Goal: Task Accomplishment & Management: Manage account settings

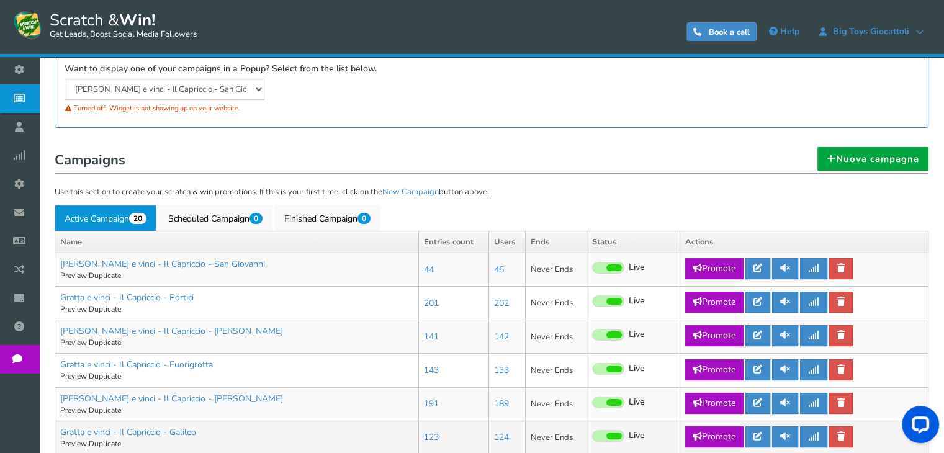
scroll to position [186, 0]
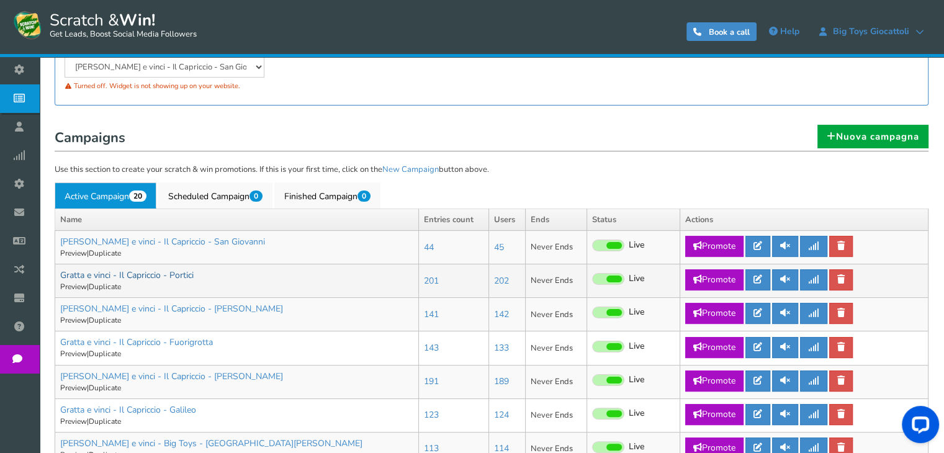
click at [174, 279] on link "Gratta e vinci - Il Capriccio - Portici" at bounding box center [126, 275] width 133 height 12
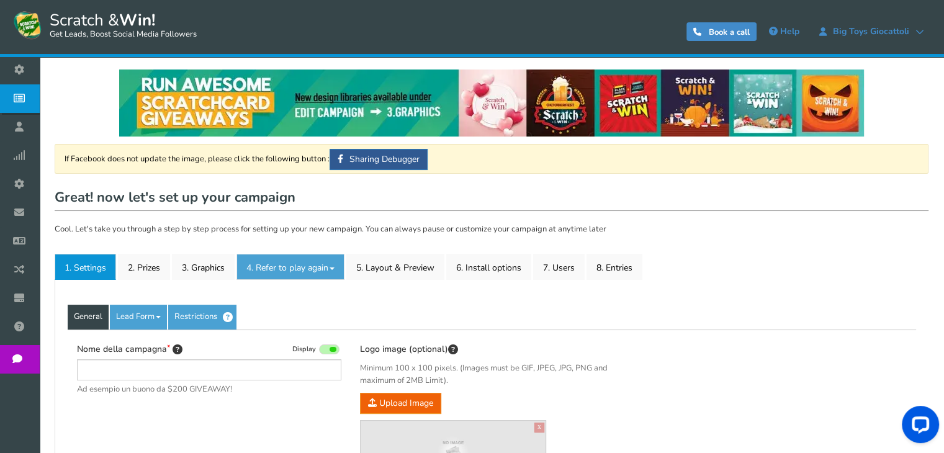
type input "Gratta e vinci - Il Capriccio - Portici"
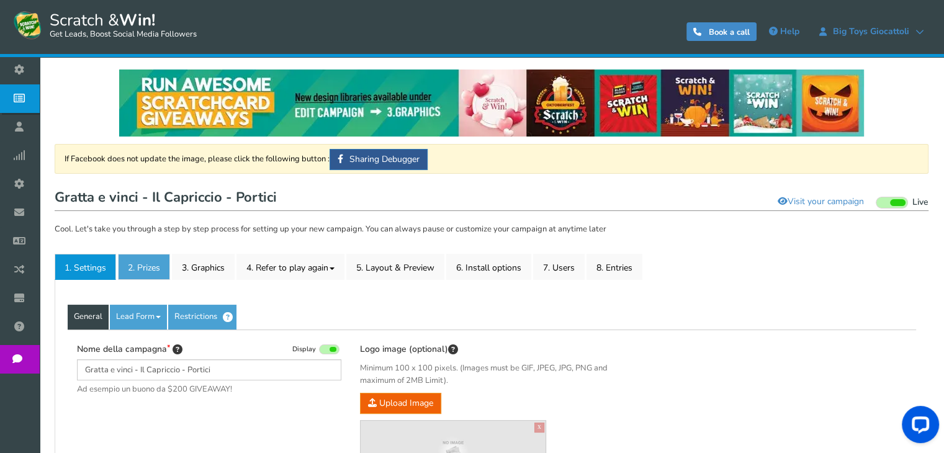
click at [163, 272] on link "2. Prizes" at bounding box center [144, 267] width 52 height 26
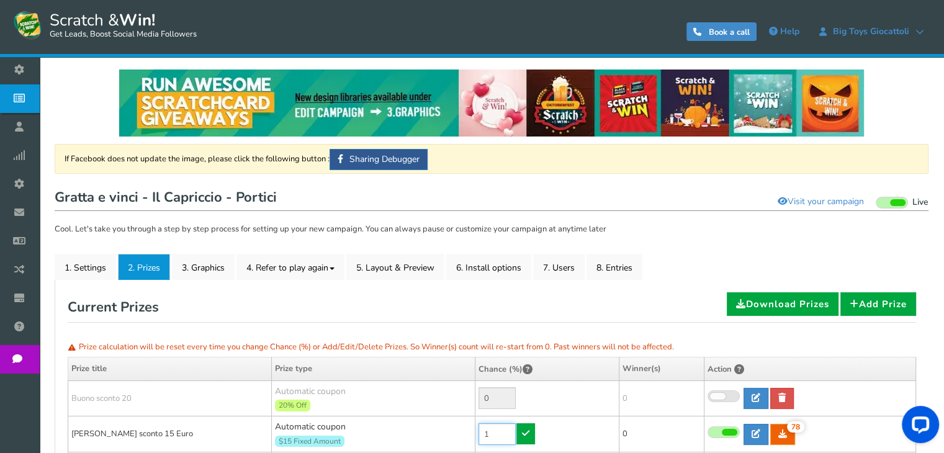
click at [504, 431] on input "1" at bounding box center [496, 434] width 37 height 22
type input "60"
click at [531, 434] on link at bounding box center [525, 433] width 19 height 21
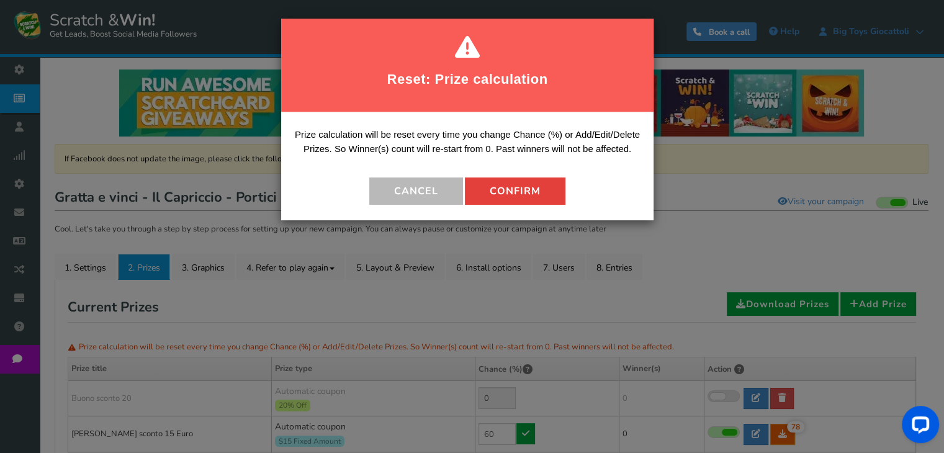
click at [532, 182] on button "Confirm" at bounding box center [515, 190] width 100 height 27
type input "40"
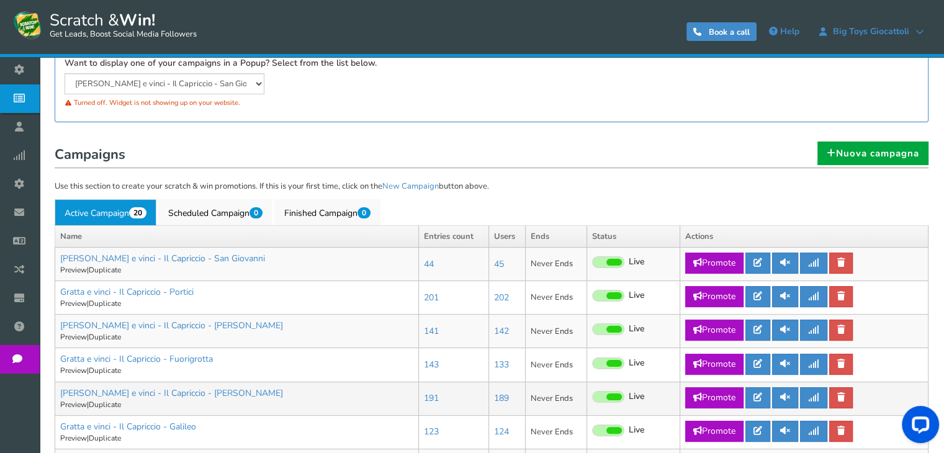
scroll to position [248, 0]
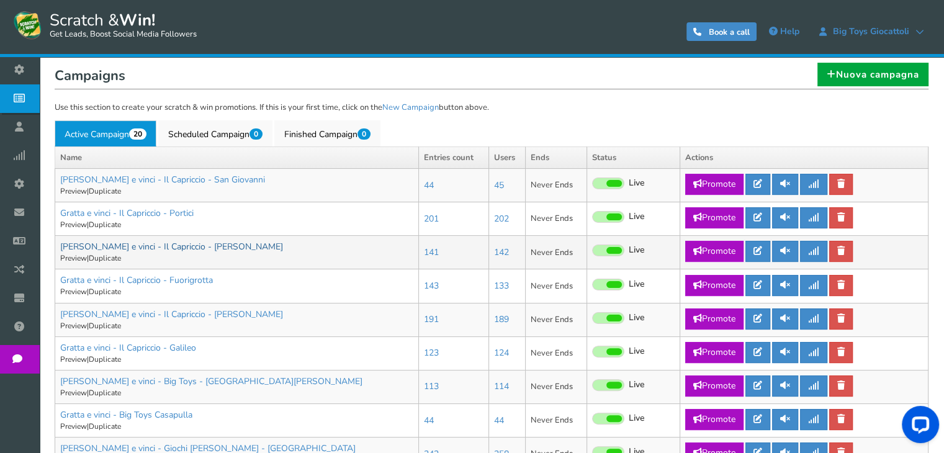
click at [182, 248] on link "[PERSON_NAME] e vinci - Il Capriccio - [PERSON_NAME]" at bounding box center [171, 247] width 223 height 12
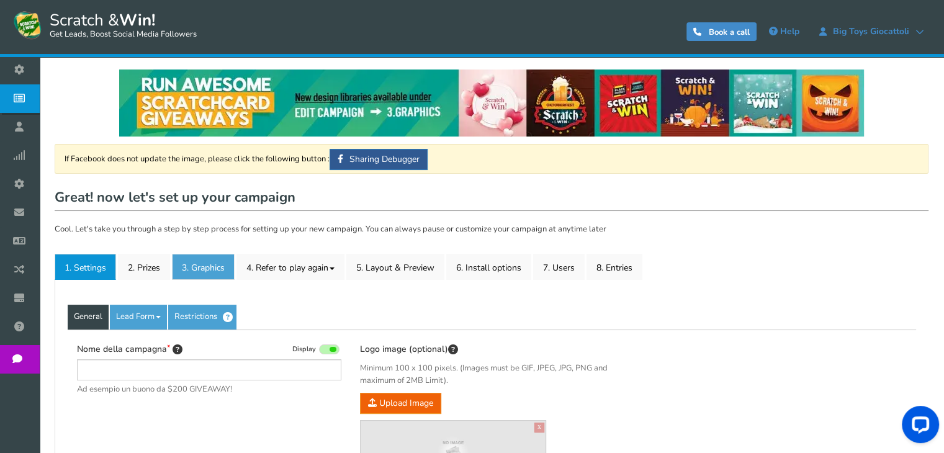
type input "[PERSON_NAME] e vinci - Il Capriccio - [PERSON_NAME]"
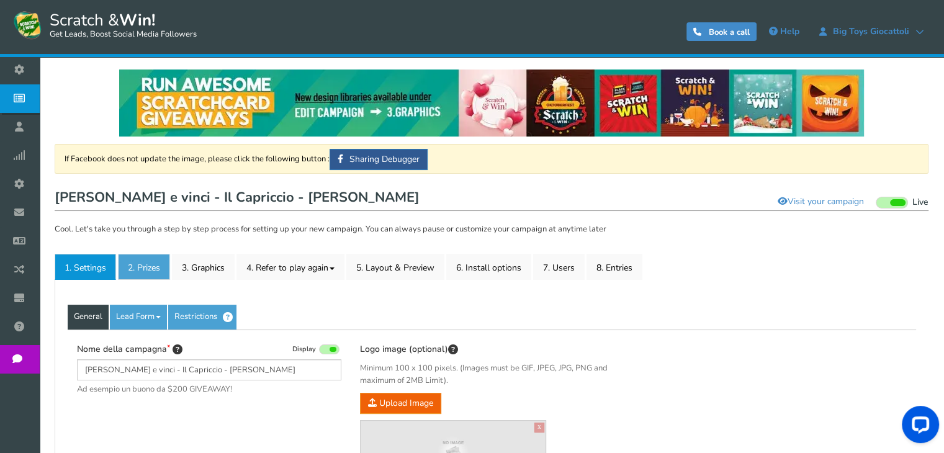
click at [143, 274] on link "2. Prizes" at bounding box center [144, 267] width 52 height 26
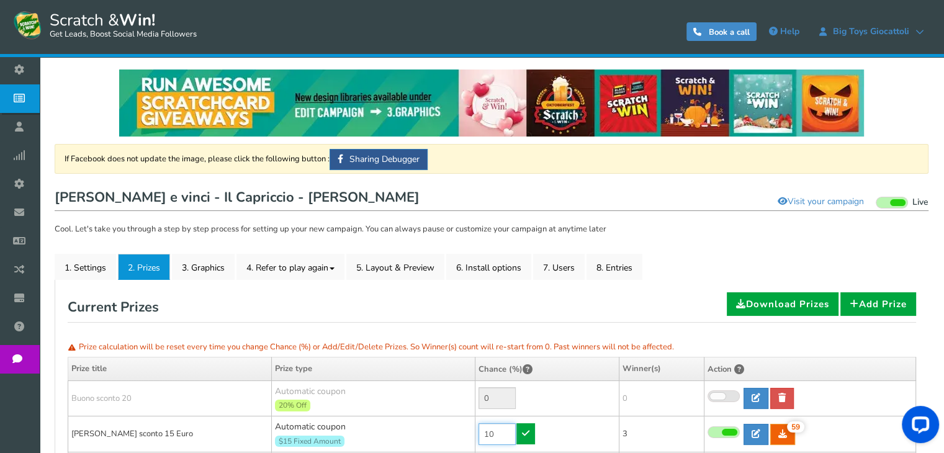
click at [499, 435] on input "10" at bounding box center [496, 434] width 37 height 22
click at [494, 436] on input "60" at bounding box center [496, 434] width 37 height 22
type input "70"
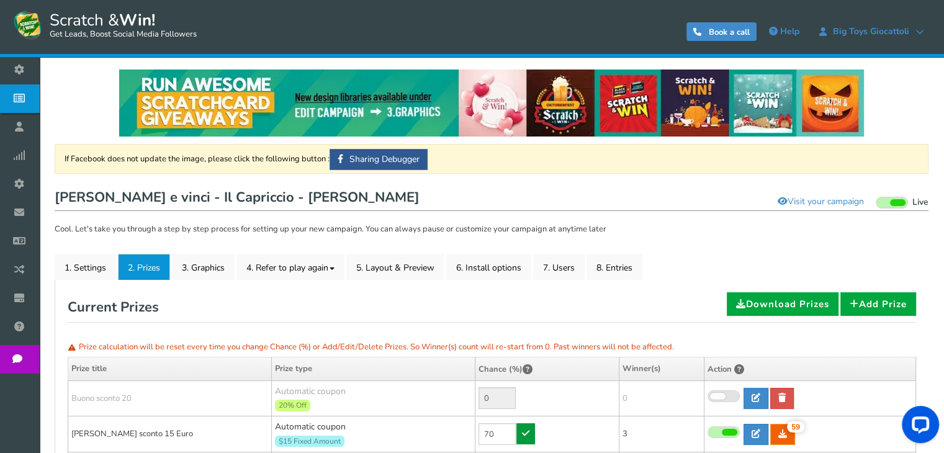
click at [522, 429] on icon at bounding box center [525, 433] width 7 height 9
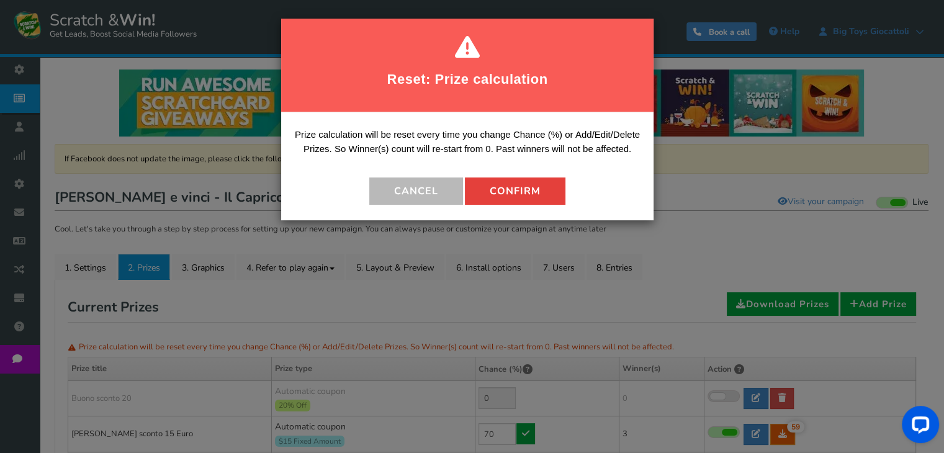
click at [508, 197] on button "Confirm" at bounding box center [515, 190] width 100 height 27
type input "30"
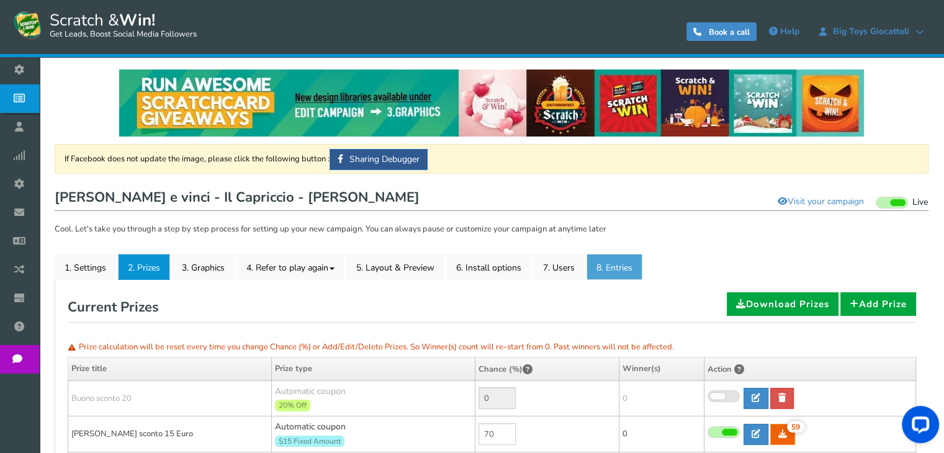
click at [613, 266] on link "8. Entries" at bounding box center [614, 267] width 56 height 26
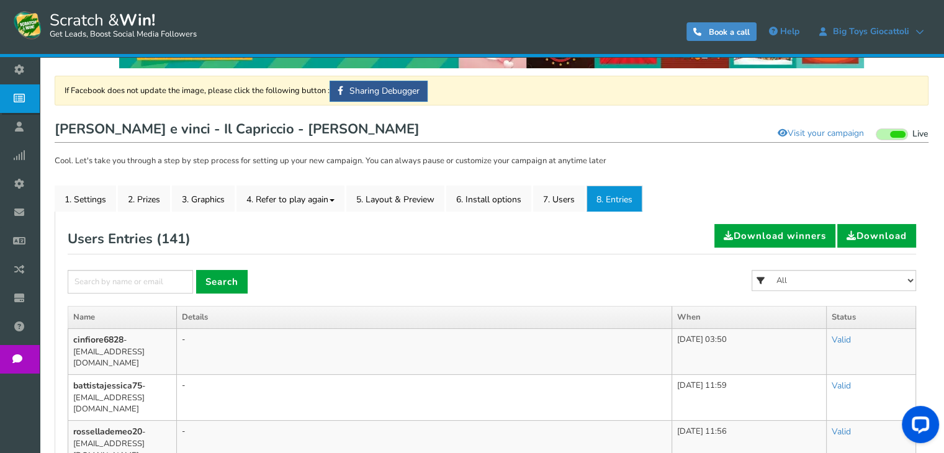
scroll to position [186, 0]
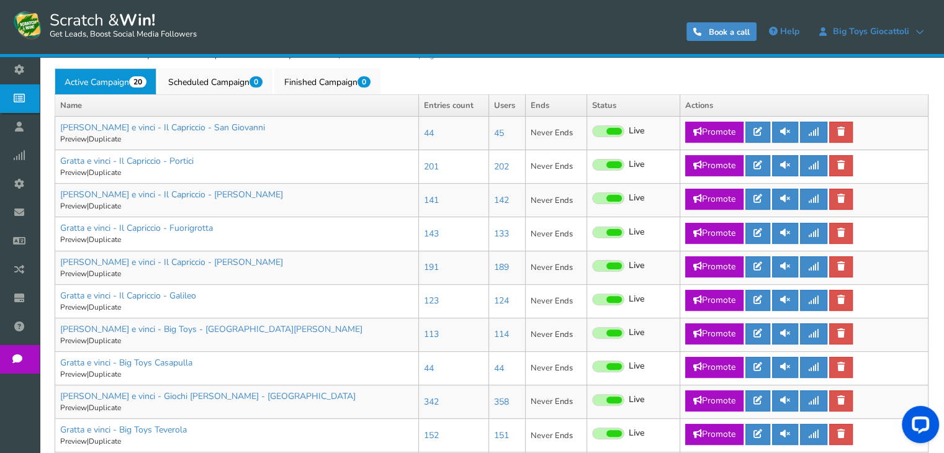
scroll to position [310, 0]
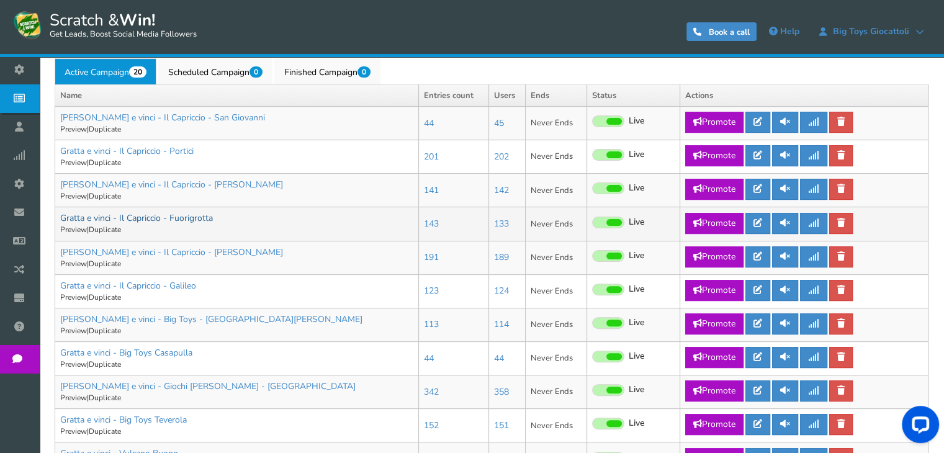
click at [166, 219] on link "Gratta e vinci - Il Capriccio - Fuorigrotta" at bounding box center [136, 218] width 153 height 12
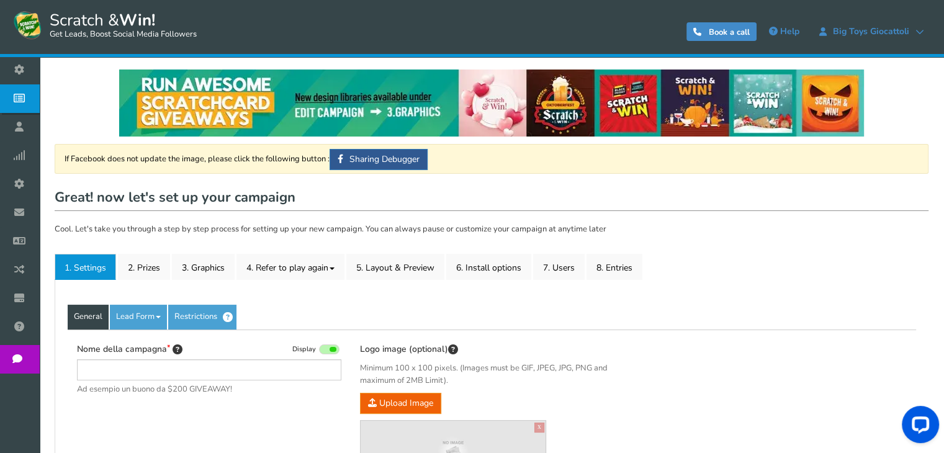
type input "Gratta e vinci - Il Capriccio - Fuorigrotta"
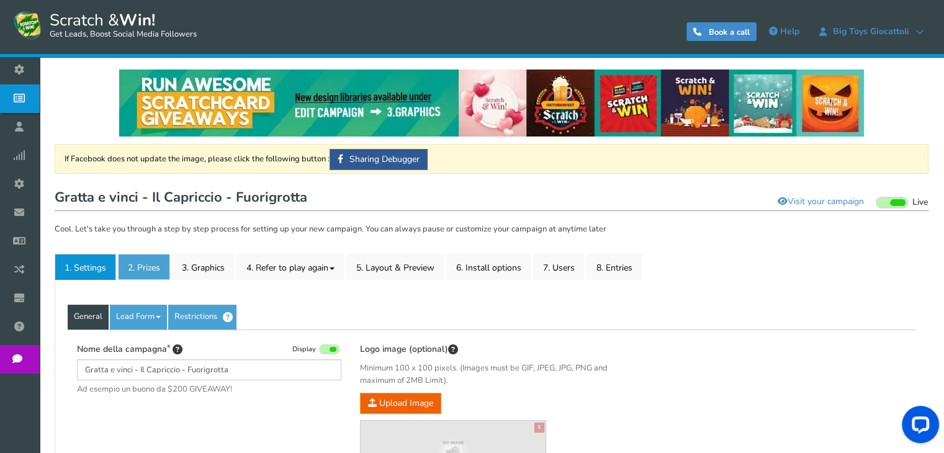
click at [148, 263] on link "2. Prizes" at bounding box center [144, 267] width 52 height 26
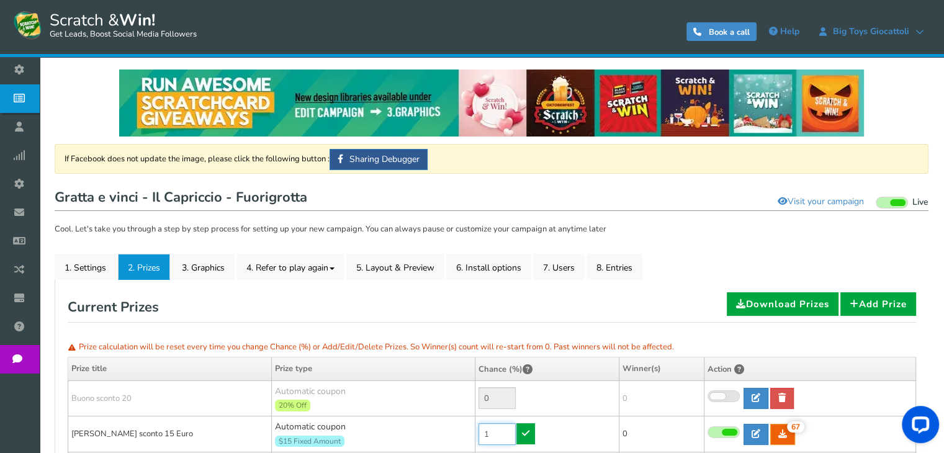
click at [491, 427] on input "1" at bounding box center [496, 434] width 37 height 22
click at [491, 429] on input "1" at bounding box center [496, 434] width 37 height 22
click at [470, 437] on div "$15 Fixed Amount" at bounding box center [373, 440] width 197 height 14
click at [495, 431] on input "1" at bounding box center [496, 434] width 37 height 22
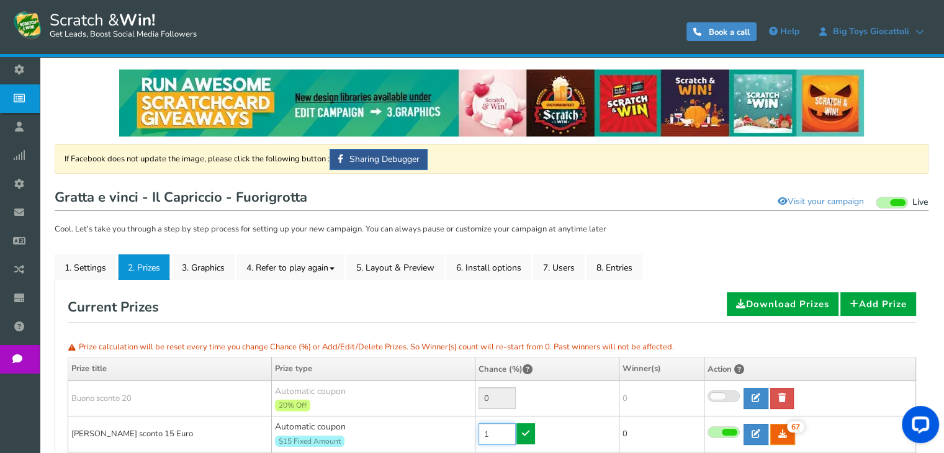
click at [495, 431] on input "1" at bounding box center [496, 434] width 37 height 22
type input "80"
click at [524, 430] on icon at bounding box center [525, 433] width 7 height 9
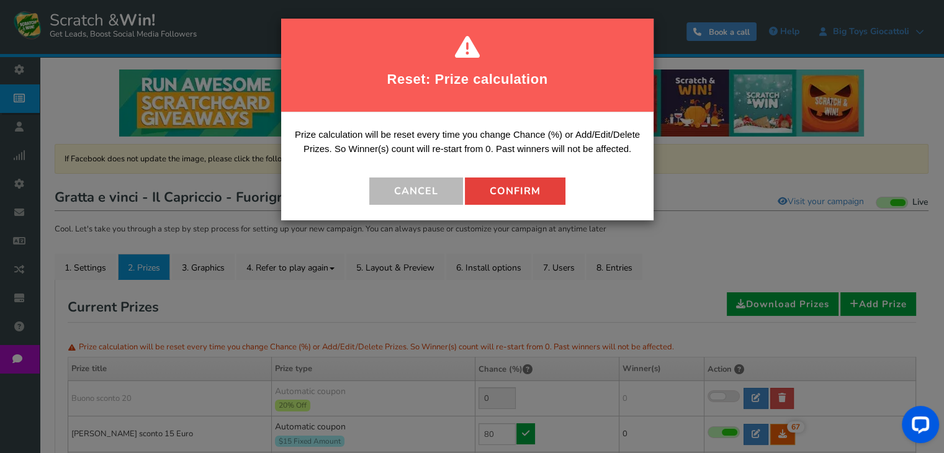
click at [504, 204] on button "Confirm" at bounding box center [515, 190] width 100 height 27
type input "20"
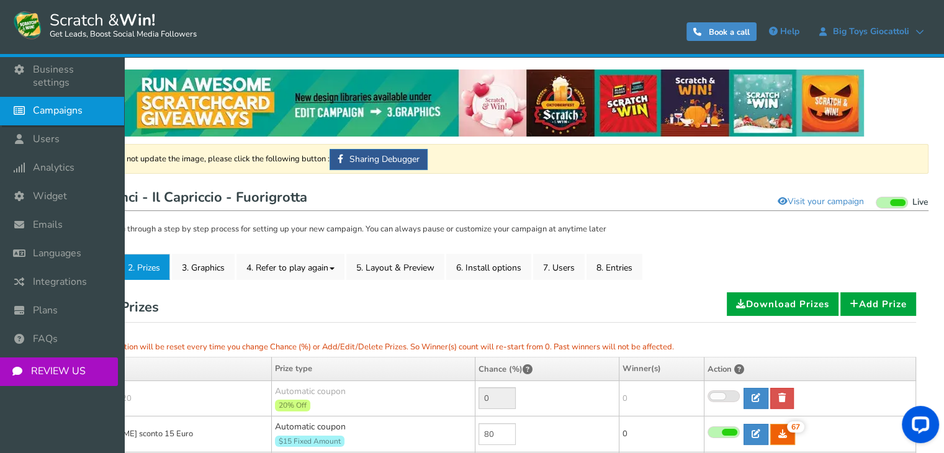
click at [81, 104] on span "Campaigns" at bounding box center [58, 110] width 50 height 13
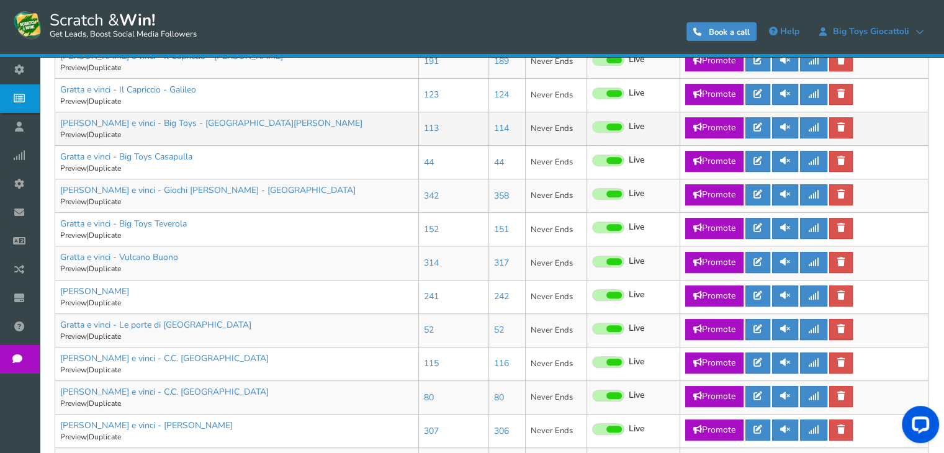
scroll to position [434, 0]
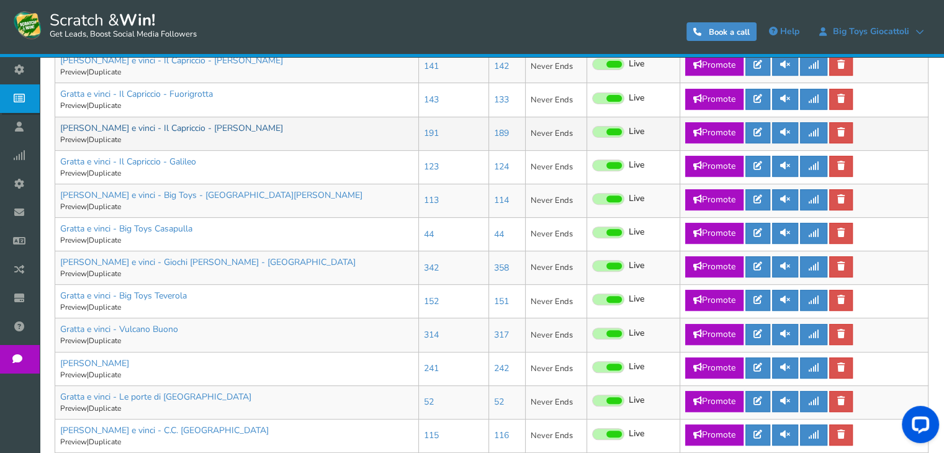
click at [175, 130] on link "[PERSON_NAME] e vinci - Il Capriccio - [PERSON_NAME]" at bounding box center [171, 128] width 223 height 12
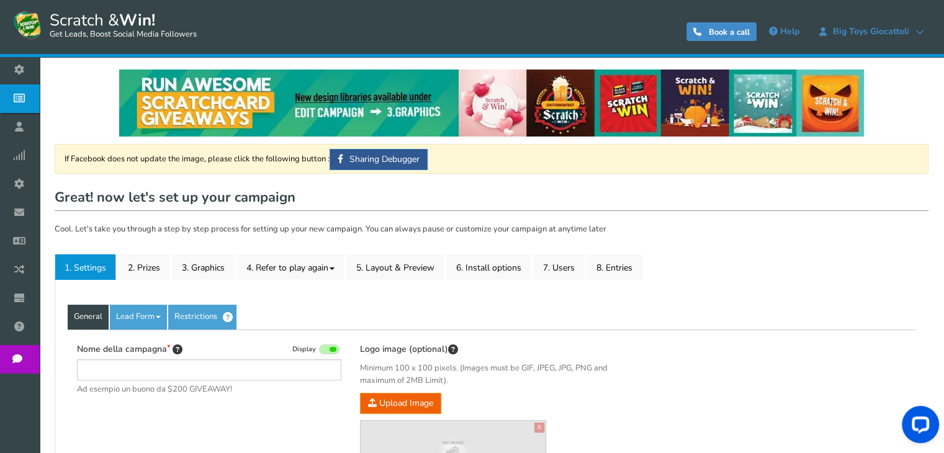
type input "[PERSON_NAME] e vinci - Il Capriccio - [PERSON_NAME]"
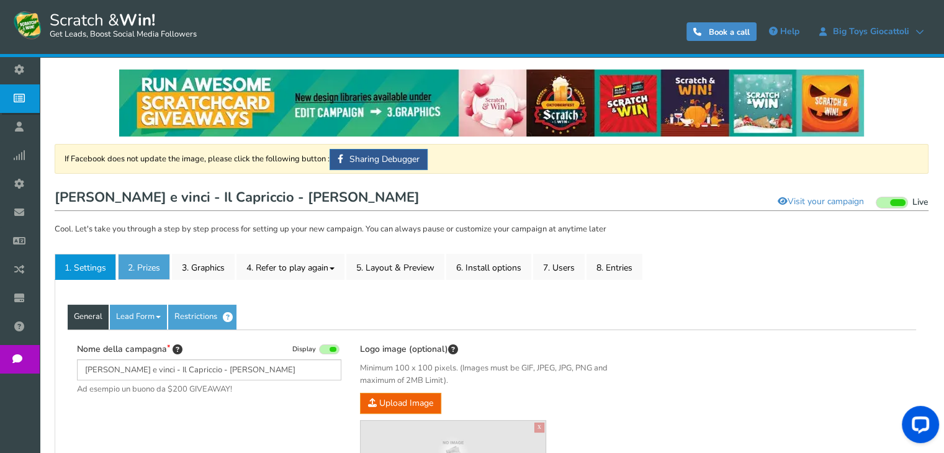
click at [123, 261] on link "2. Prizes" at bounding box center [144, 267] width 52 height 26
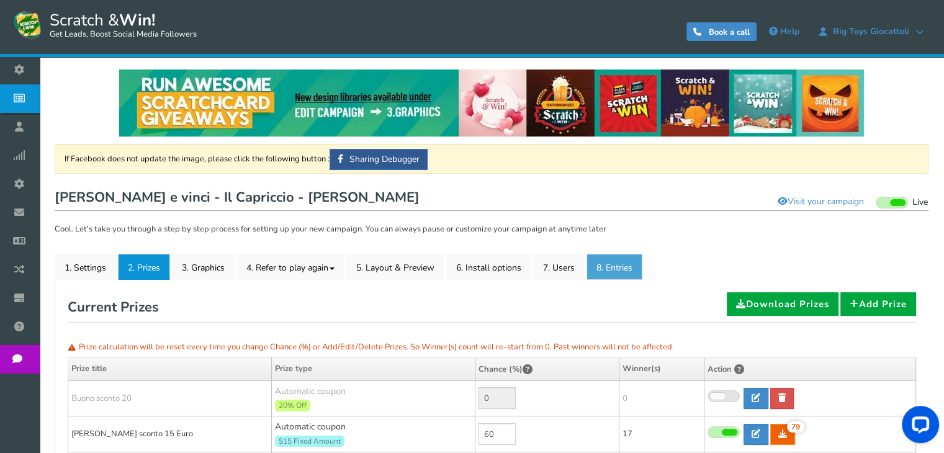
click at [621, 271] on link "8. Entries" at bounding box center [614, 267] width 56 height 26
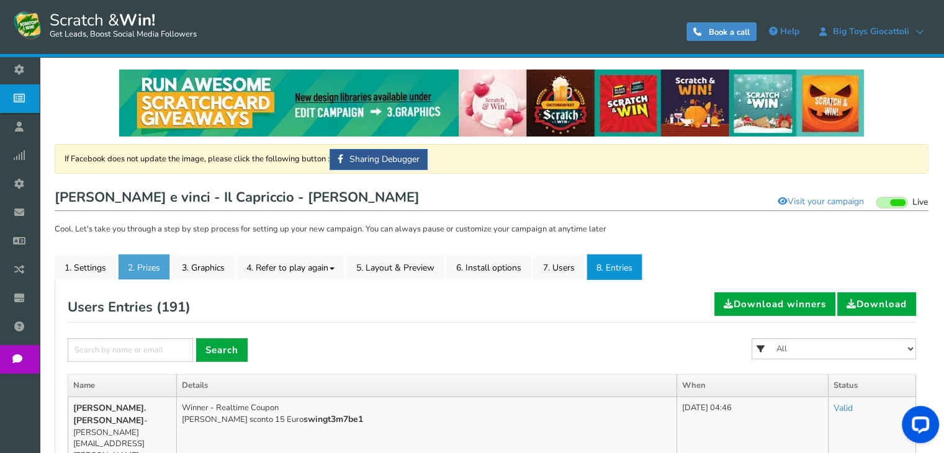
click at [149, 271] on link "2. Prizes" at bounding box center [144, 267] width 52 height 26
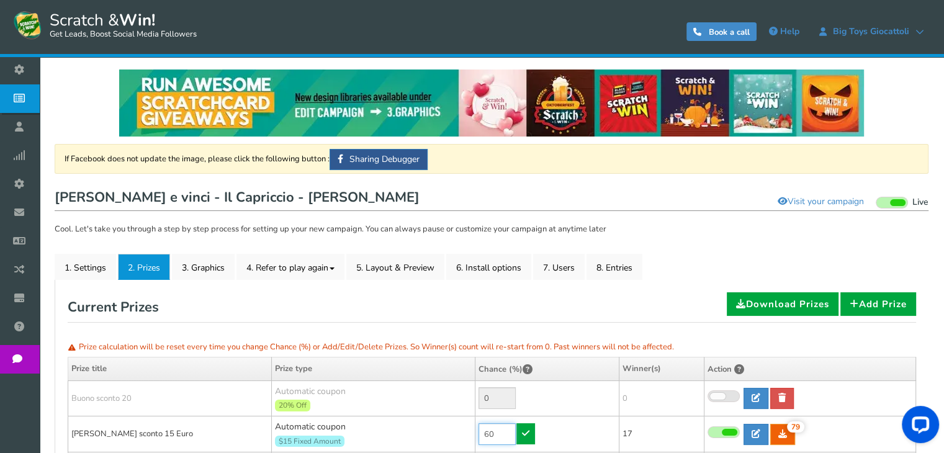
click at [504, 429] on input "60" at bounding box center [496, 434] width 37 height 22
type input "10"
click at [524, 432] on icon at bounding box center [525, 433] width 7 height 9
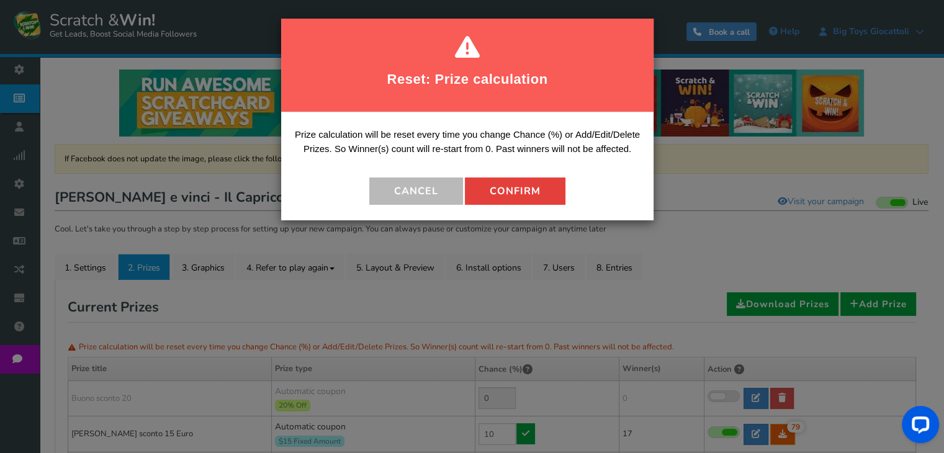
click at [509, 197] on button "Confirm" at bounding box center [515, 190] width 100 height 27
type input "90"
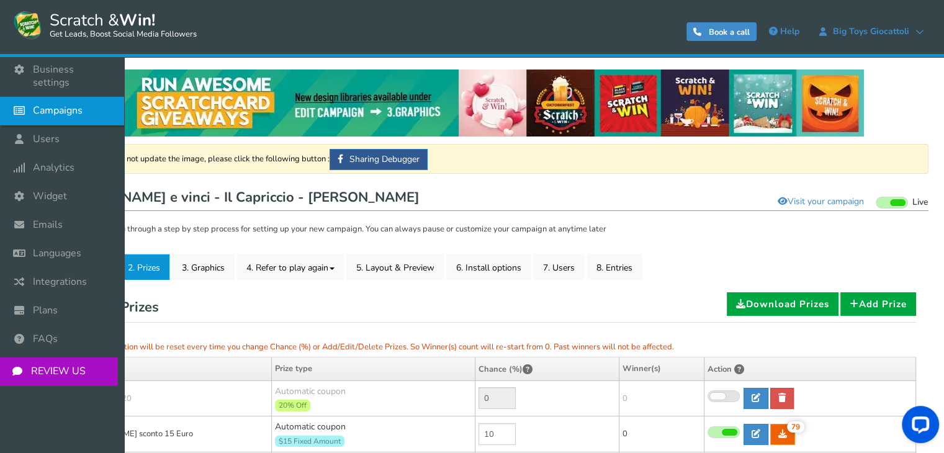
click at [39, 104] on span "Campaigns" at bounding box center [58, 110] width 50 height 13
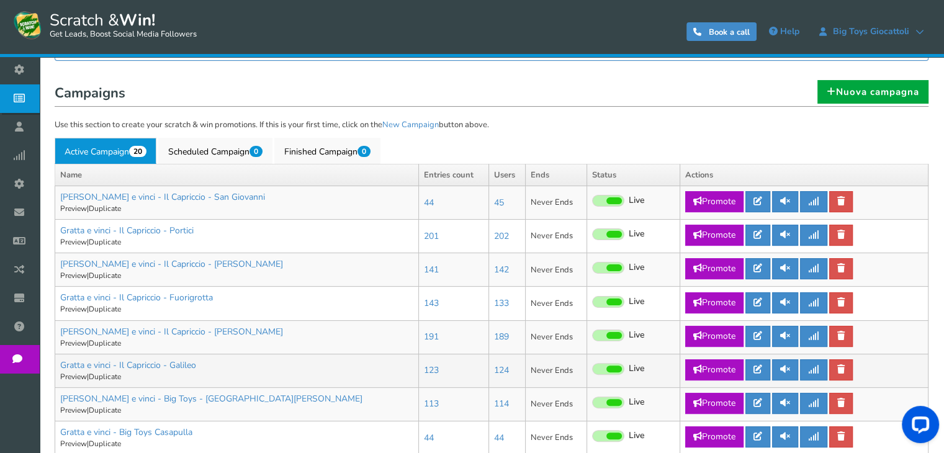
scroll to position [310, 0]
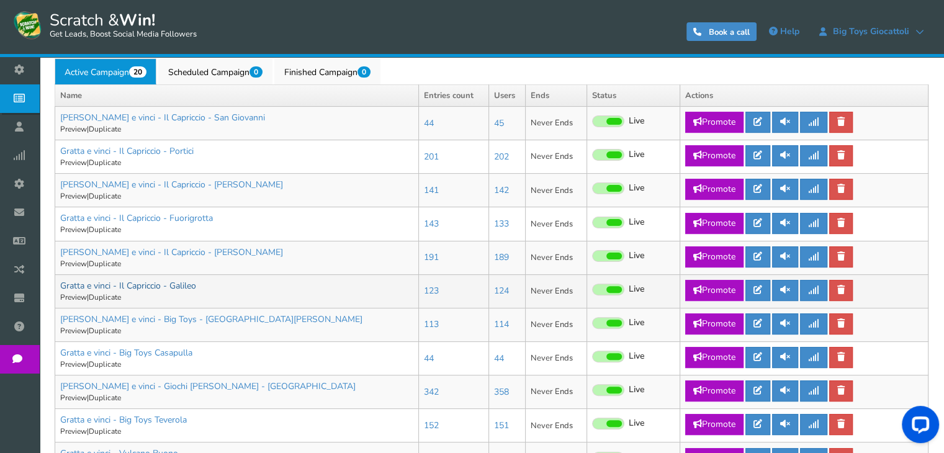
click at [177, 284] on link "Gratta e vinci - Il Capriccio - Galileo" at bounding box center [128, 286] width 136 height 12
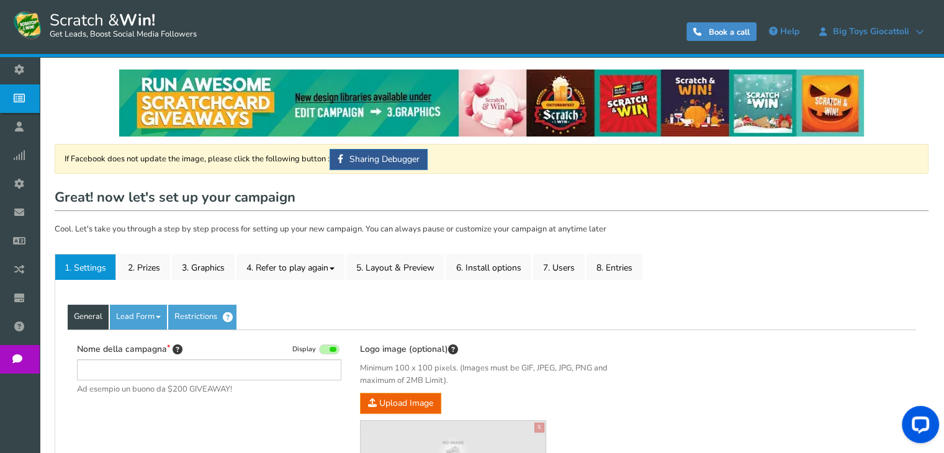
type input "Gratta e vinci - Il Capriccio - Galileo"
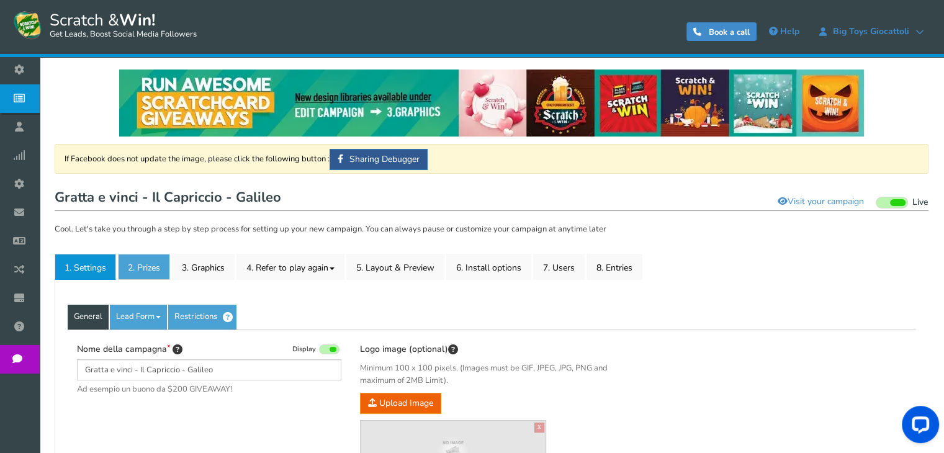
click at [140, 273] on link "2. Prizes" at bounding box center [144, 267] width 52 height 26
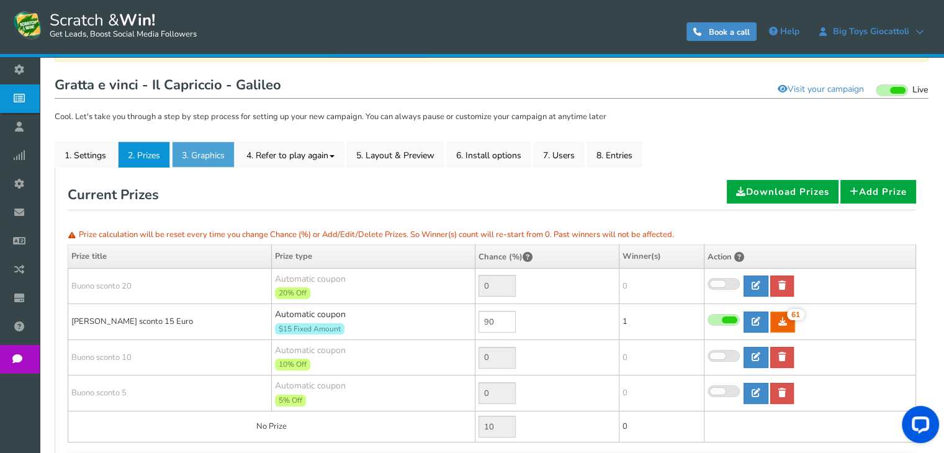
scroll to position [124, 0]
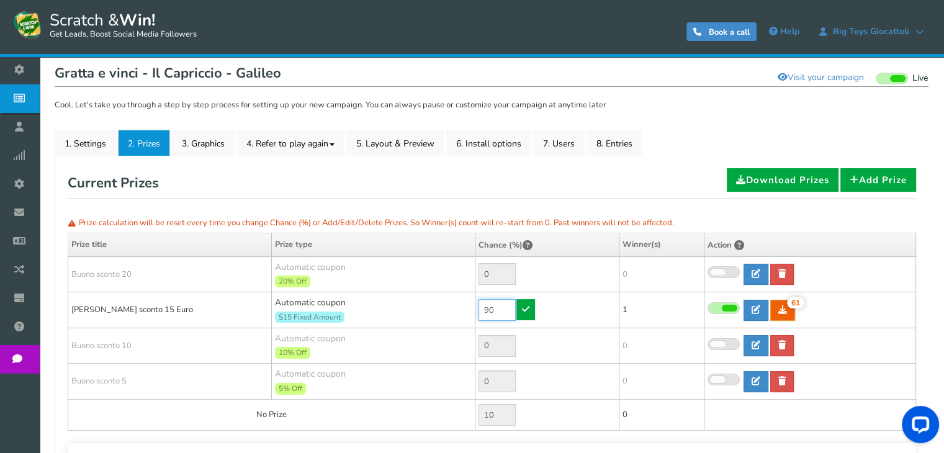
click at [501, 309] on input "90" at bounding box center [496, 310] width 37 height 22
type input "99"
click at [526, 310] on link at bounding box center [525, 309] width 19 height 21
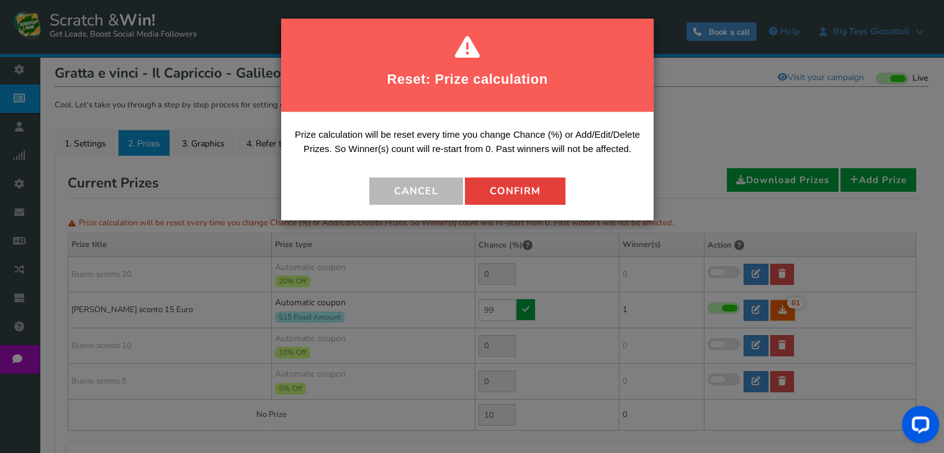
click at [525, 192] on button "Confirm" at bounding box center [515, 190] width 100 height 27
type input "1"
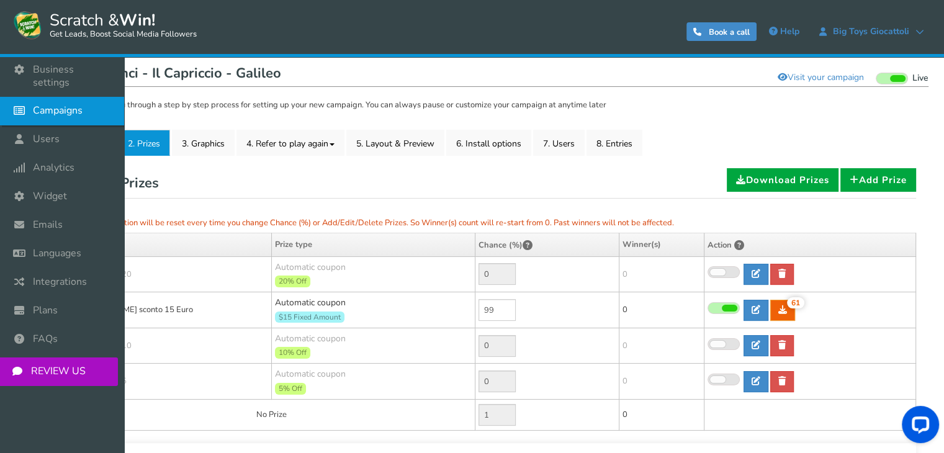
click at [20, 104] on icon at bounding box center [23, 110] width 24 height 27
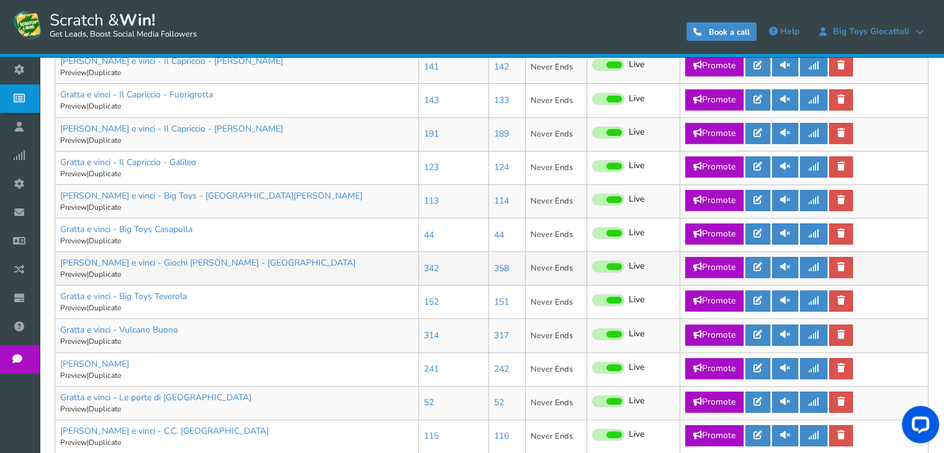
scroll to position [434, 0]
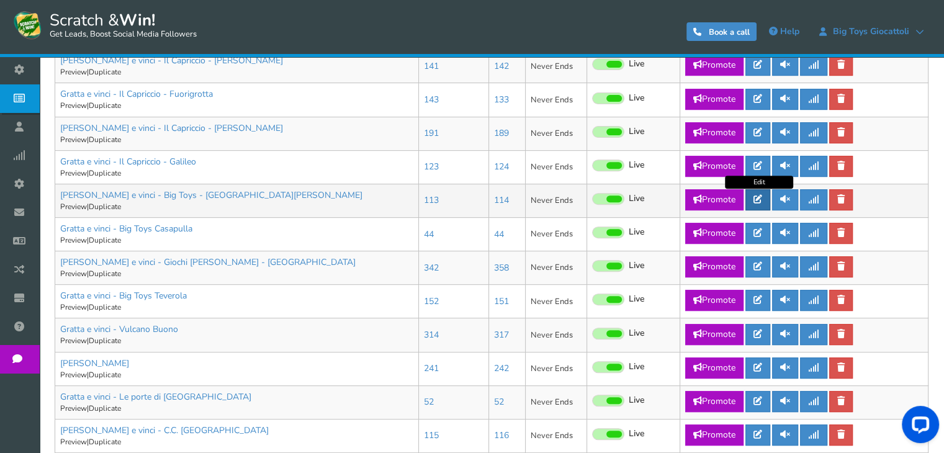
click at [759, 199] on icon at bounding box center [757, 199] width 9 height 9
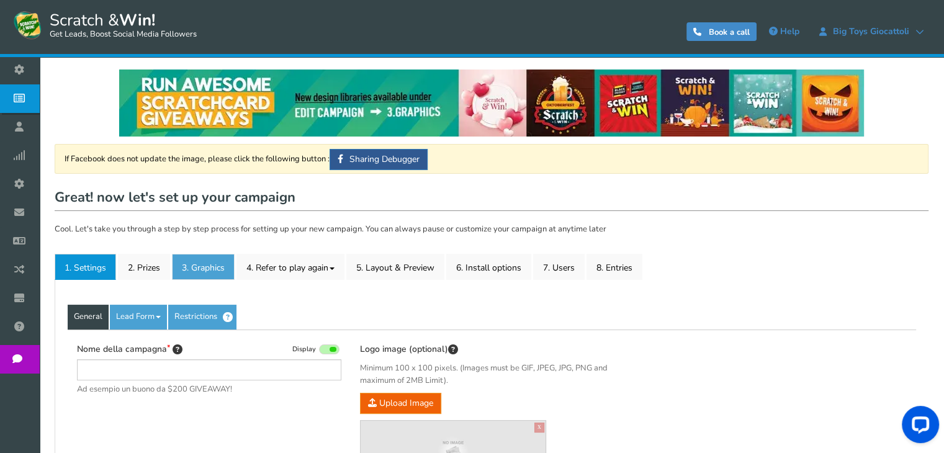
type input "[PERSON_NAME] e vinci - Big Toys - [GEOGRAPHIC_DATA][PERSON_NAME]"
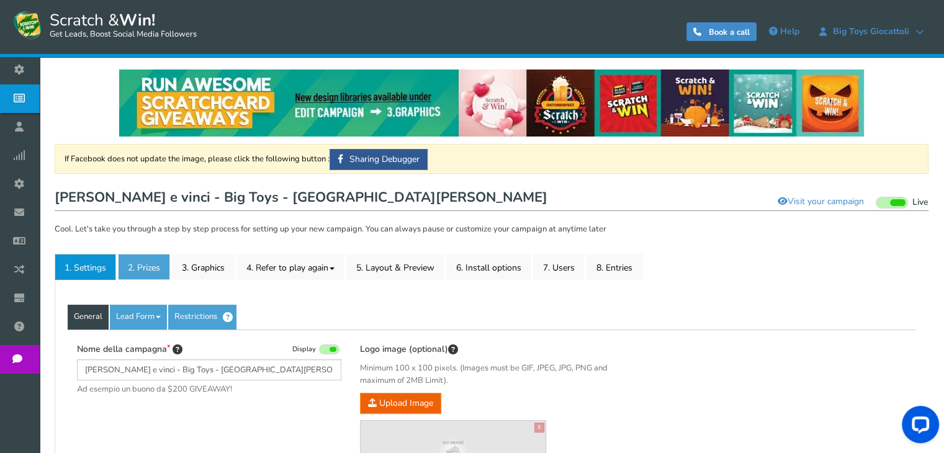
click at [161, 272] on link "2. Prizes" at bounding box center [144, 267] width 52 height 26
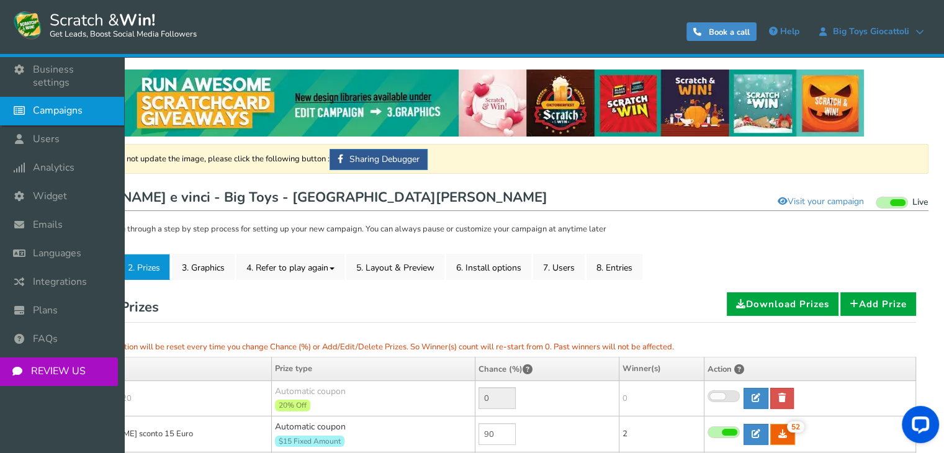
click at [31, 97] on icon at bounding box center [23, 110] width 24 height 27
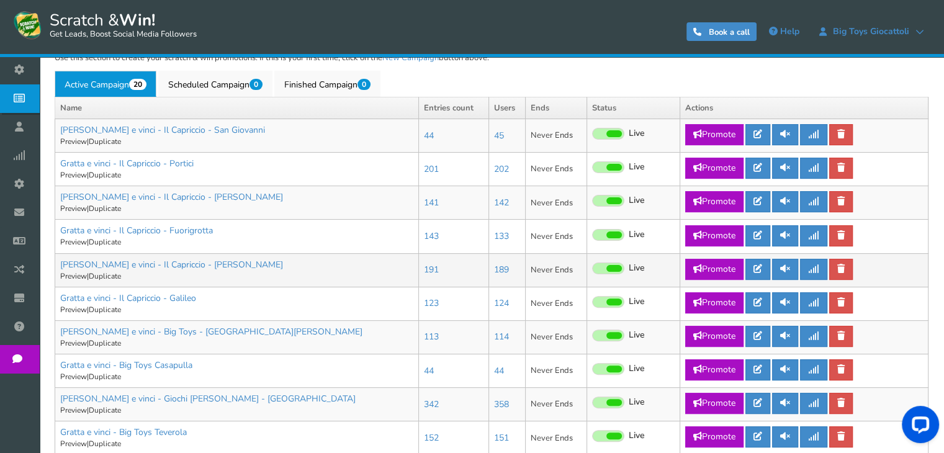
scroll to position [434, 0]
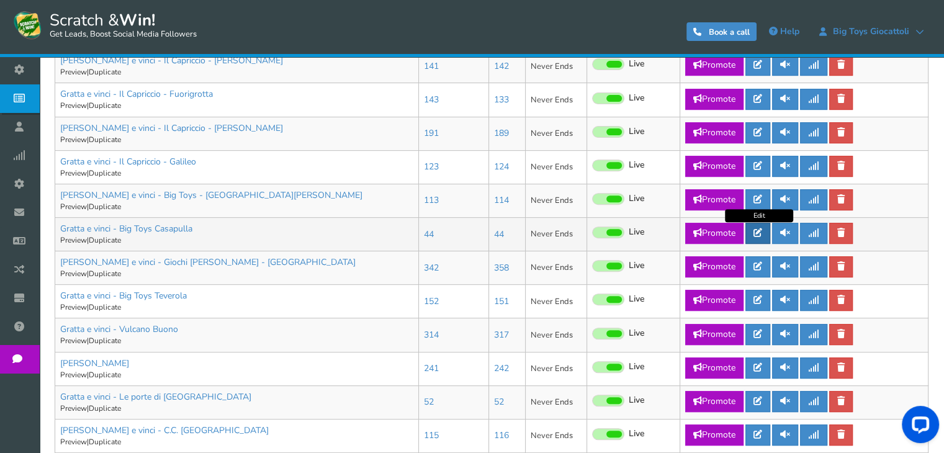
click at [755, 234] on icon at bounding box center [757, 232] width 9 height 9
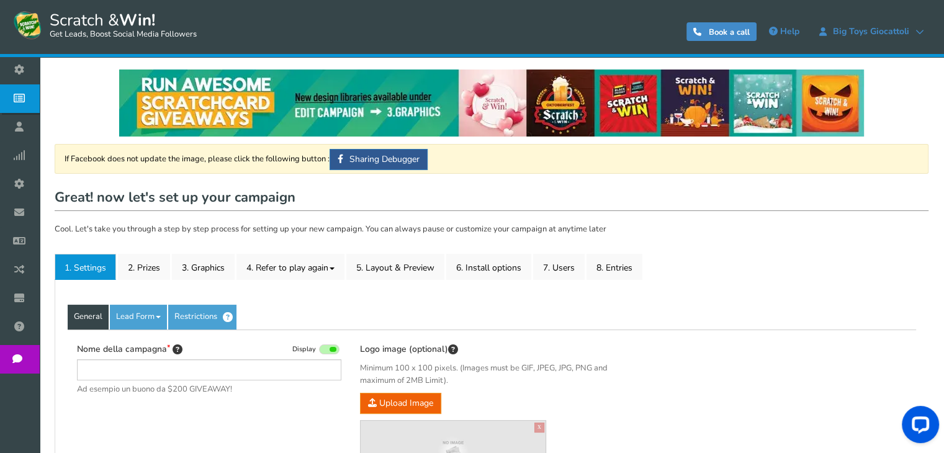
type input "Gratta e vinci - Big Toys Casapulla"
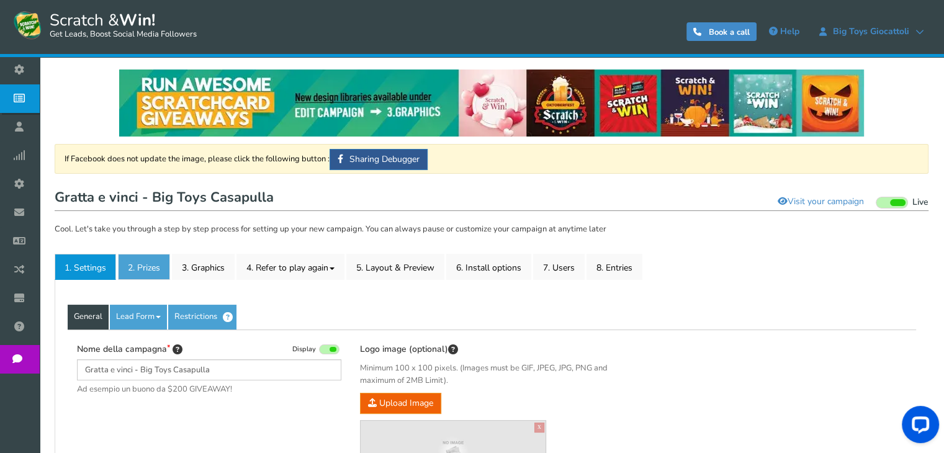
click at [141, 261] on link "2. Prizes" at bounding box center [144, 267] width 52 height 26
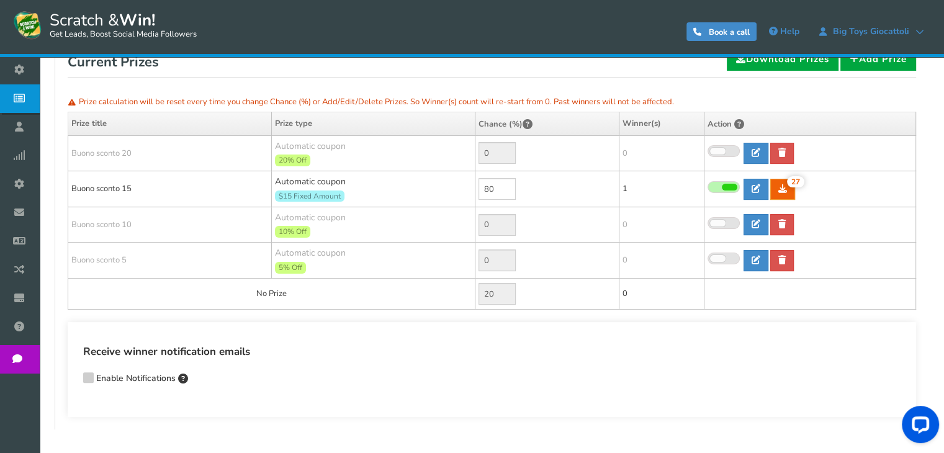
scroll to position [248, 0]
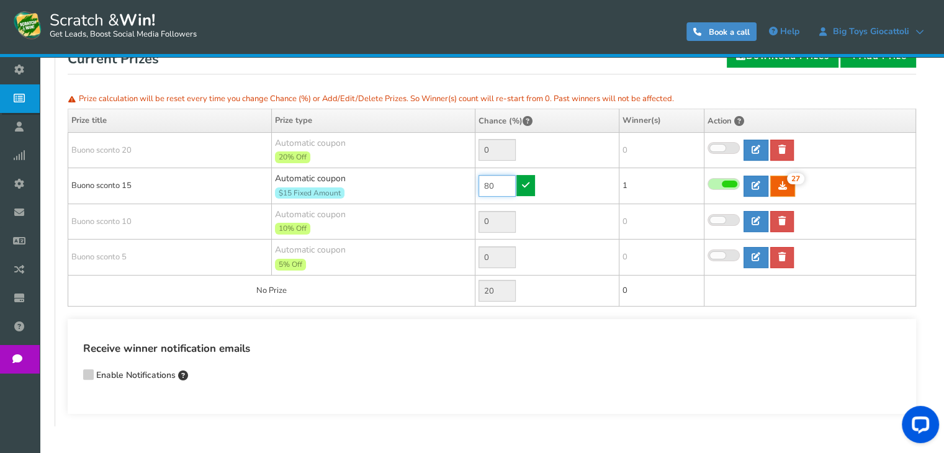
click at [485, 187] on input "80" at bounding box center [496, 186] width 37 height 22
type input "99"
click at [522, 185] on icon at bounding box center [525, 185] width 7 height 9
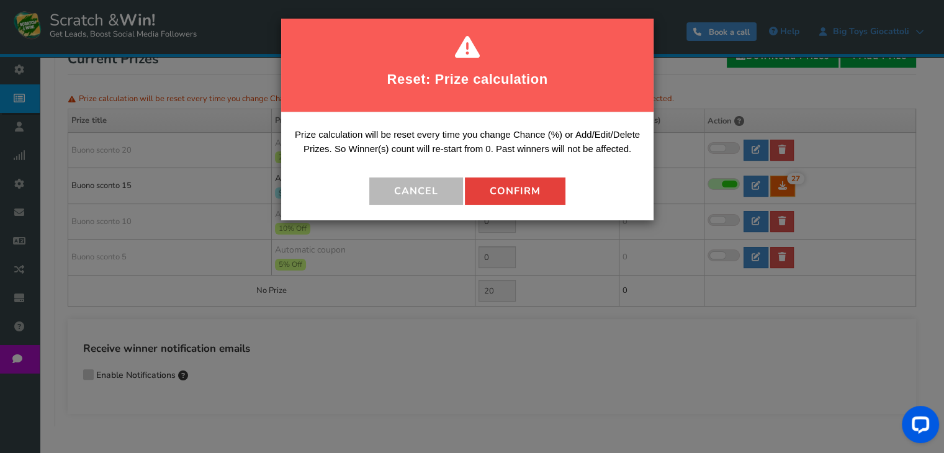
click at [546, 189] on button "Confirm" at bounding box center [515, 190] width 100 height 27
type input "1"
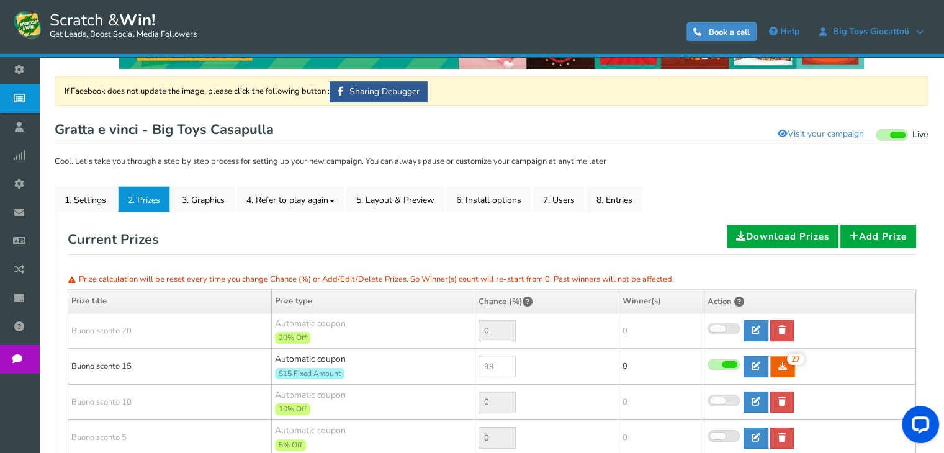
scroll to position [62, 0]
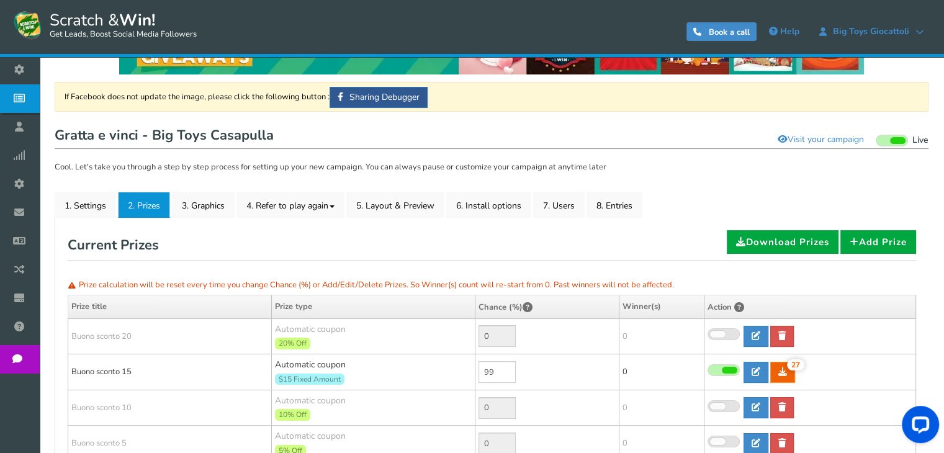
click at [0, 0] on span "Campaigns" at bounding box center [0, 0] width 0 height 0
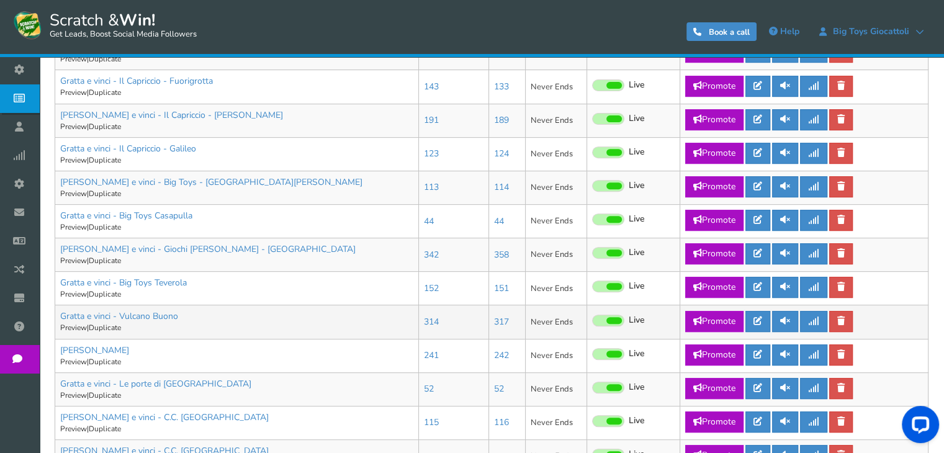
scroll to position [496, 0]
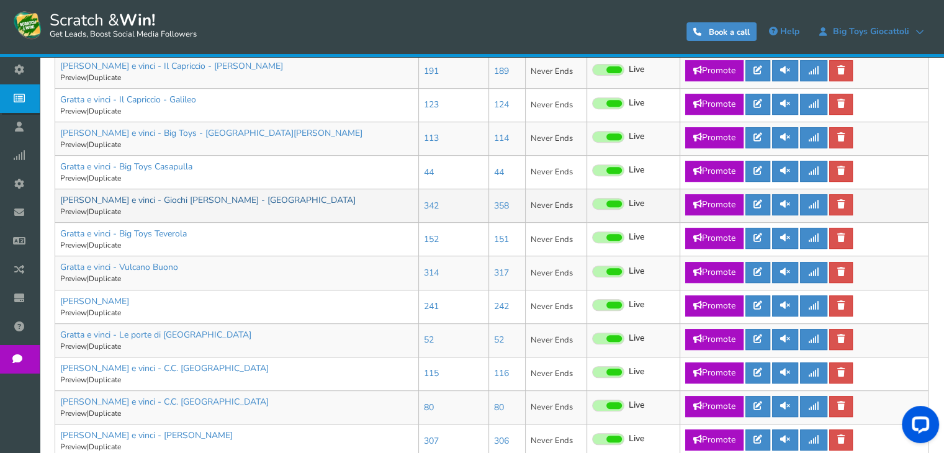
click at [182, 199] on link "[PERSON_NAME] e vinci - Giochi [PERSON_NAME] - [GEOGRAPHIC_DATA]" at bounding box center [207, 200] width 295 height 12
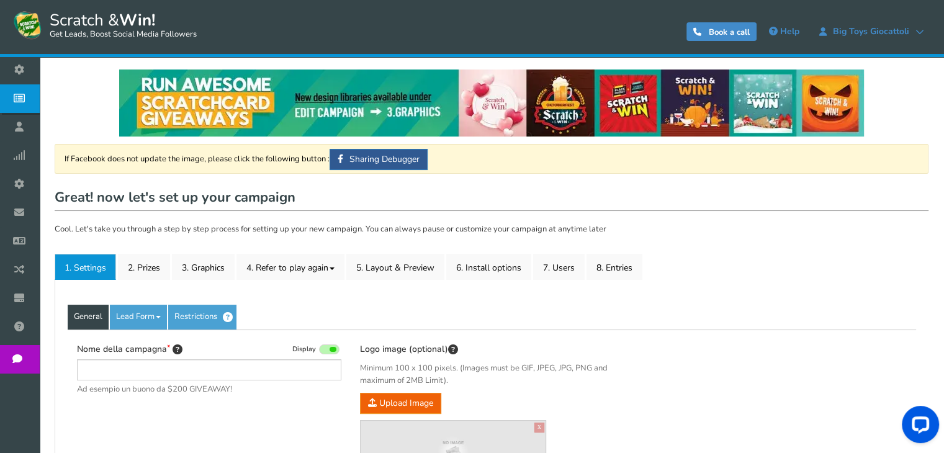
type input "[PERSON_NAME] e vinci - Giochi [PERSON_NAME] - [GEOGRAPHIC_DATA]"
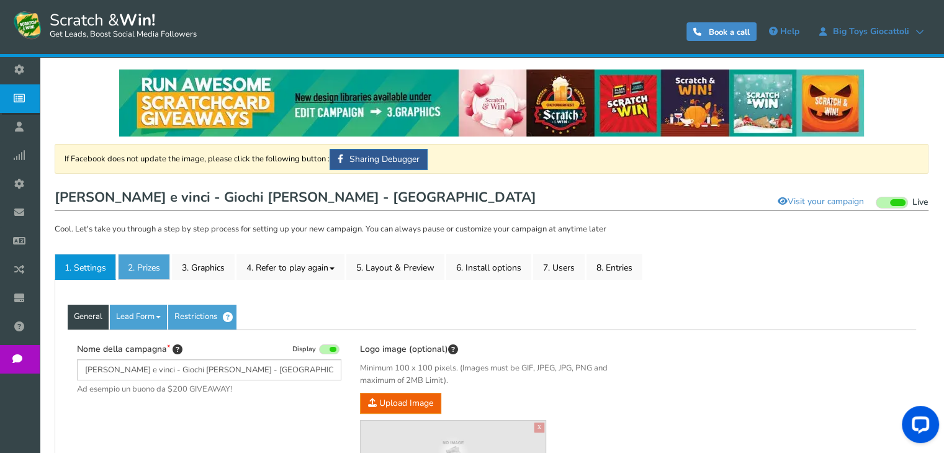
click at [159, 256] on link "2. Prizes" at bounding box center [144, 267] width 52 height 26
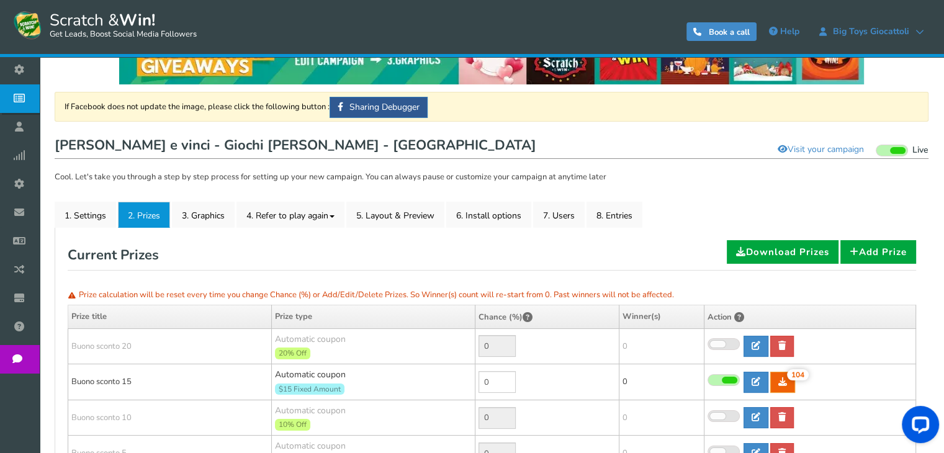
scroll to position [124, 0]
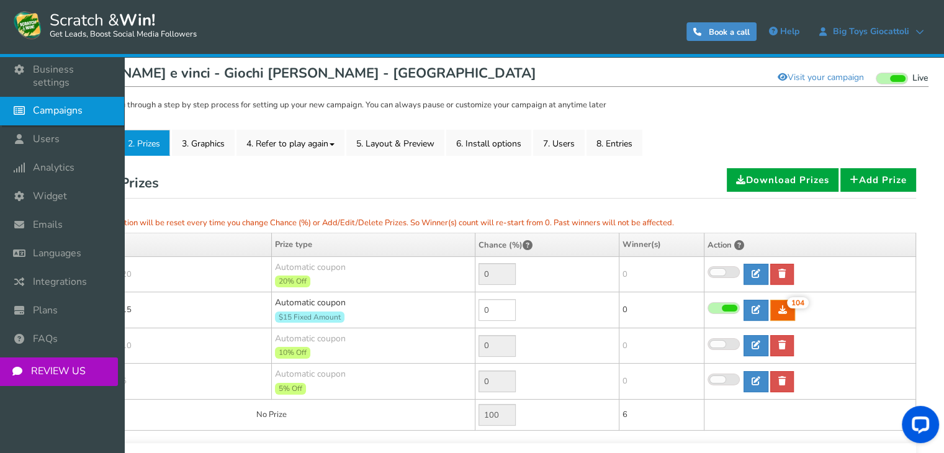
click at [13, 105] on icon at bounding box center [23, 110] width 24 height 27
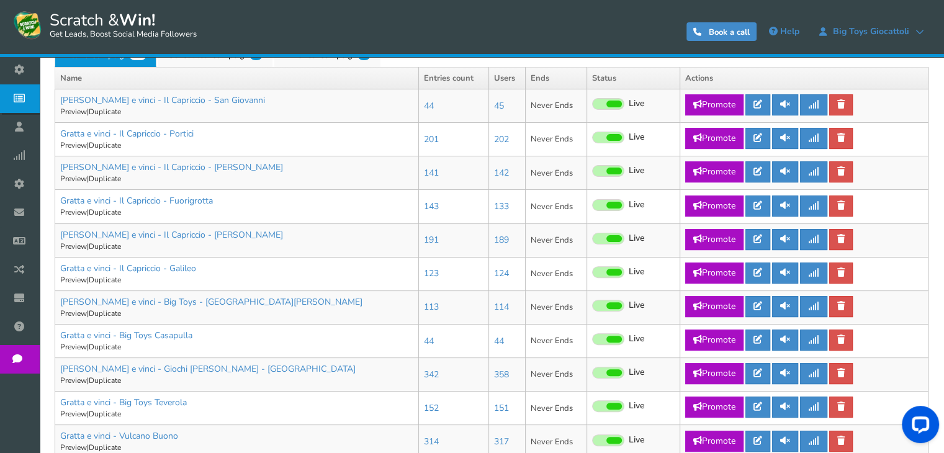
scroll to position [434, 0]
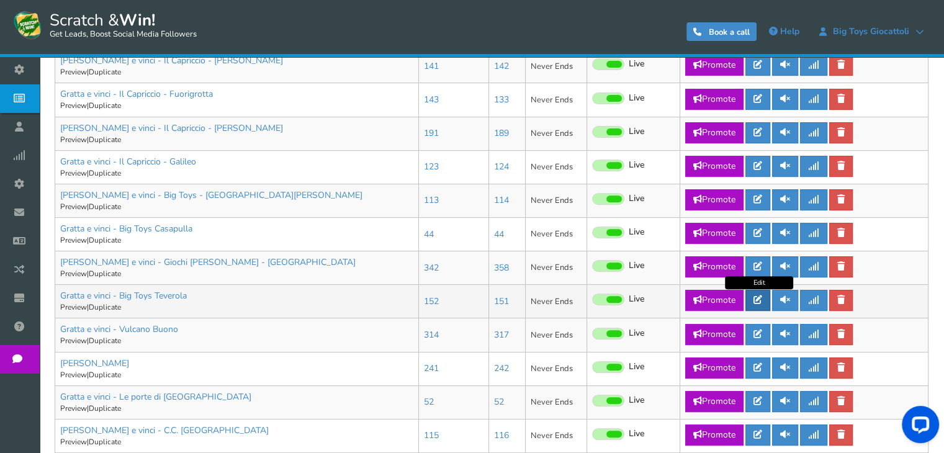
click at [759, 304] on link at bounding box center [757, 300] width 25 height 21
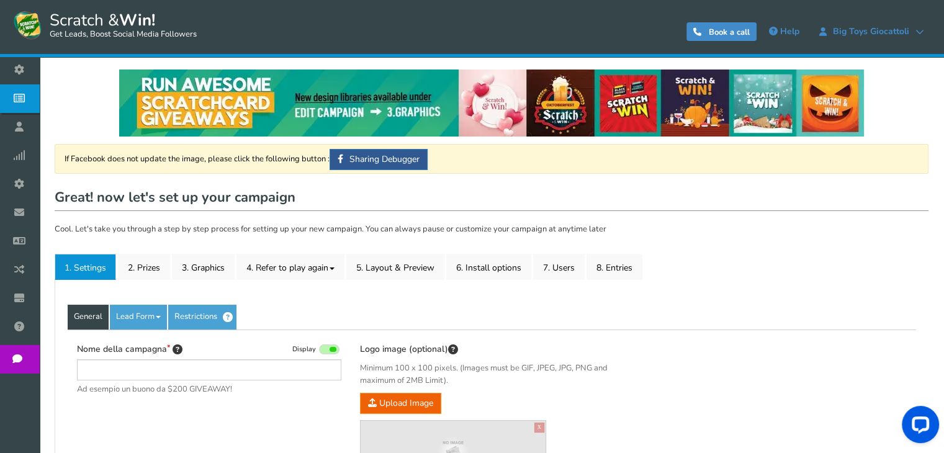
type input "Gratta e vinci - Big Toys Teverola"
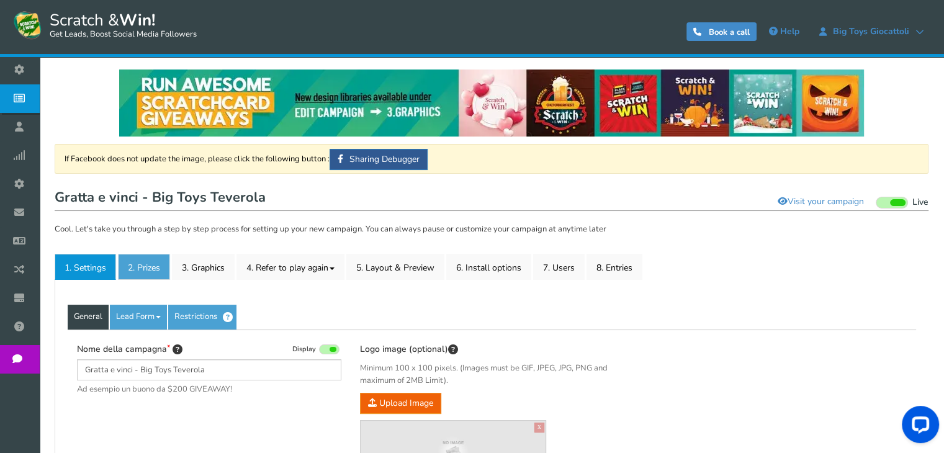
click at [133, 261] on link "2. Prizes" at bounding box center [144, 267] width 52 height 26
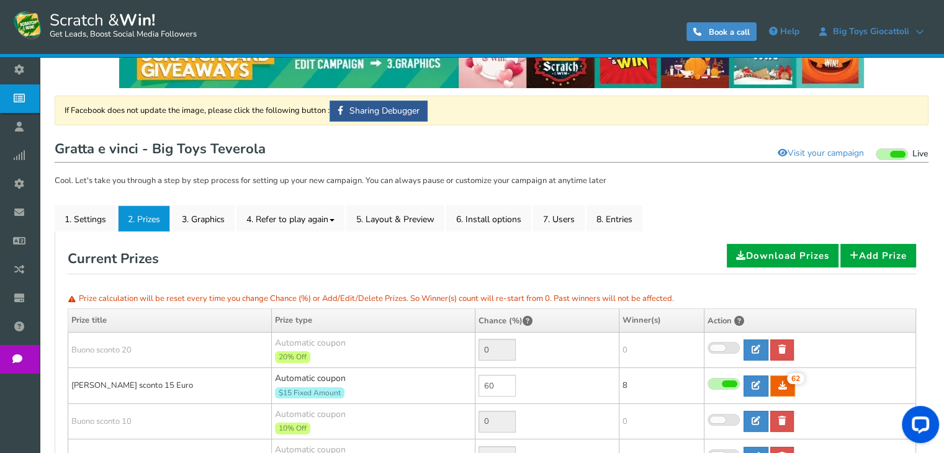
scroll to position [186, 0]
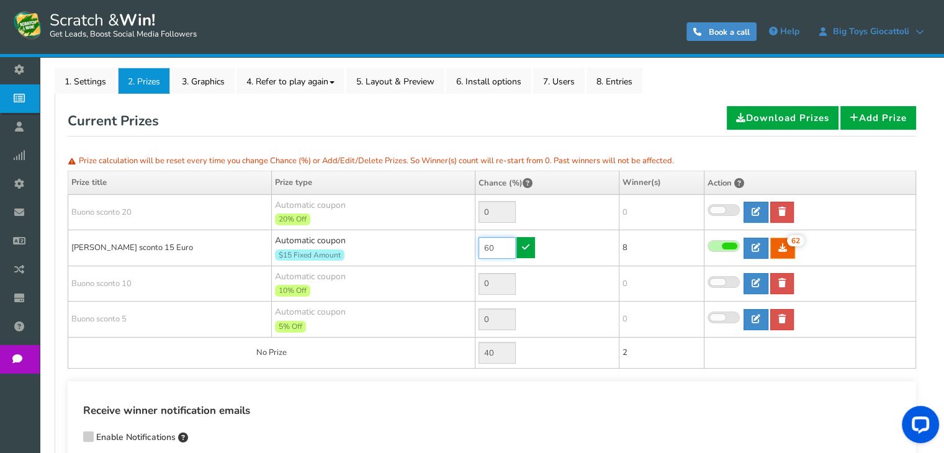
click at [493, 254] on input "60" at bounding box center [496, 248] width 37 height 22
type input "90"
click at [523, 243] on icon at bounding box center [525, 247] width 7 height 9
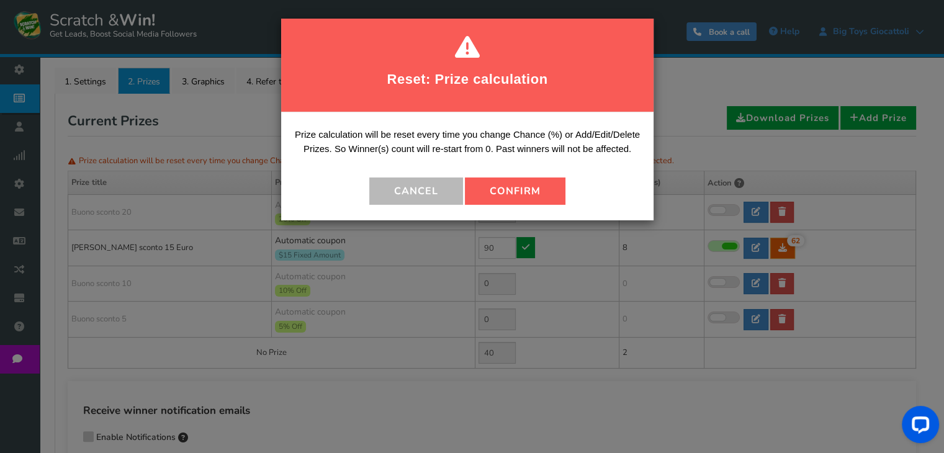
click at [520, 202] on button "Confirm" at bounding box center [515, 190] width 100 height 27
type input "10"
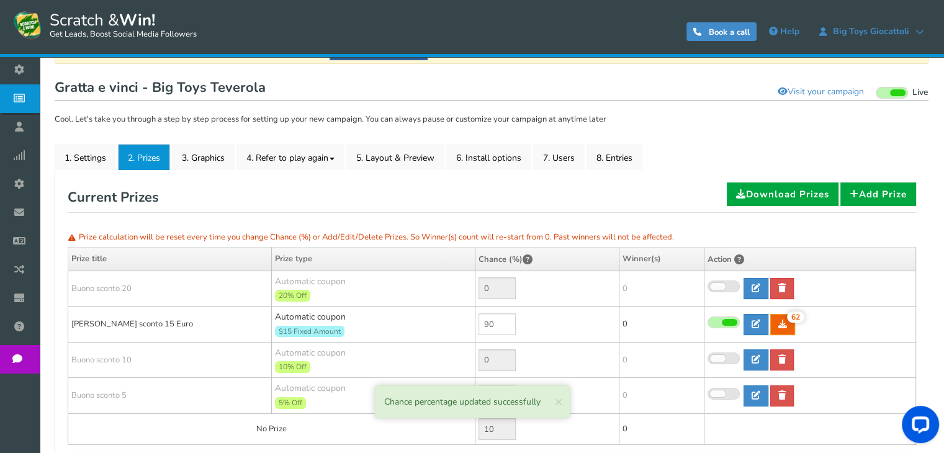
scroll to position [124, 0]
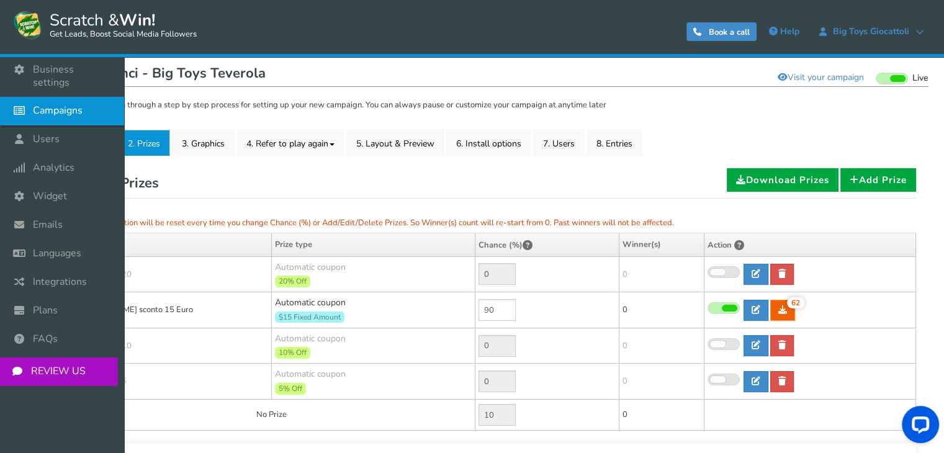
click at [25, 102] on icon at bounding box center [23, 110] width 24 height 27
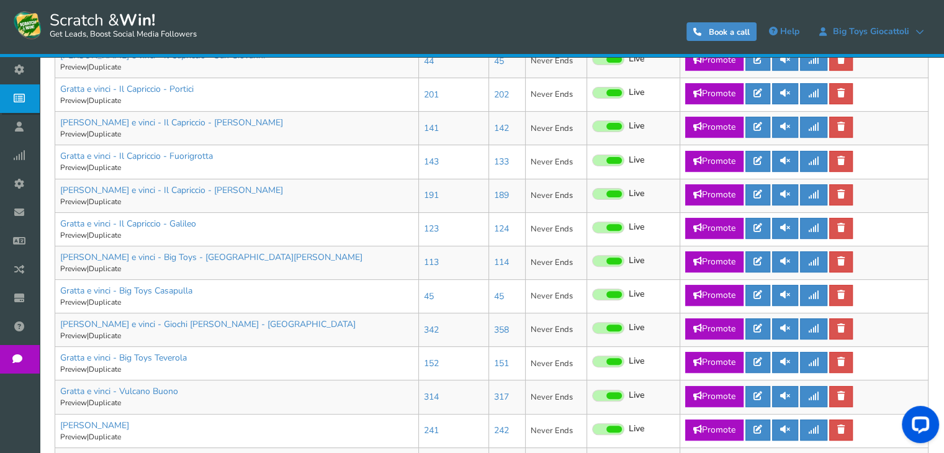
scroll to position [496, 0]
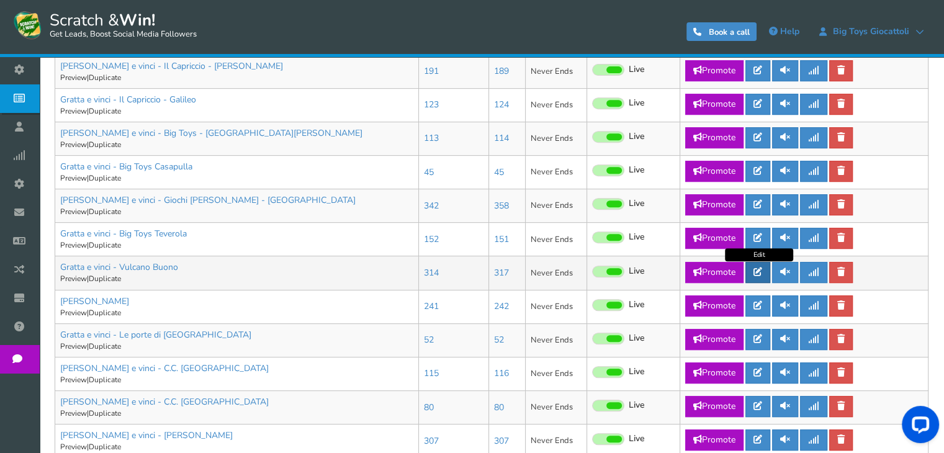
click at [762, 274] on icon at bounding box center [757, 271] width 9 height 9
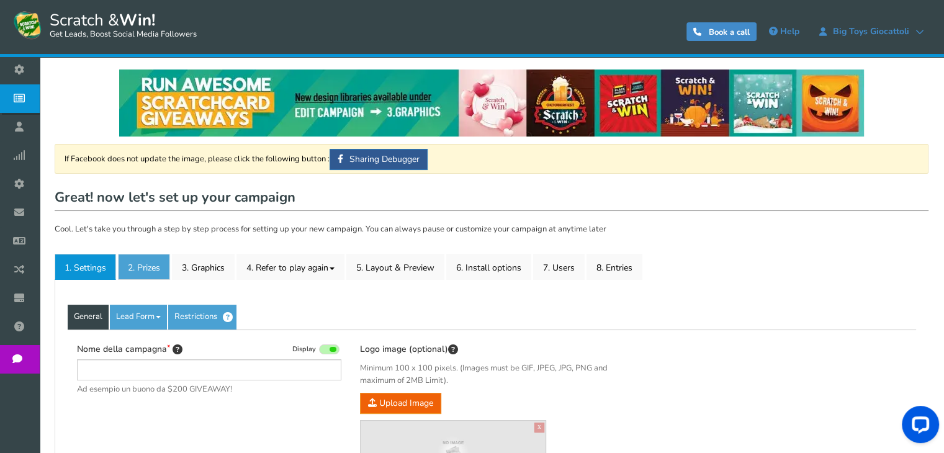
type input "Gratta e vinci - Vulcano Buono"
click at [149, 266] on link "2. Prizes" at bounding box center [144, 267] width 52 height 26
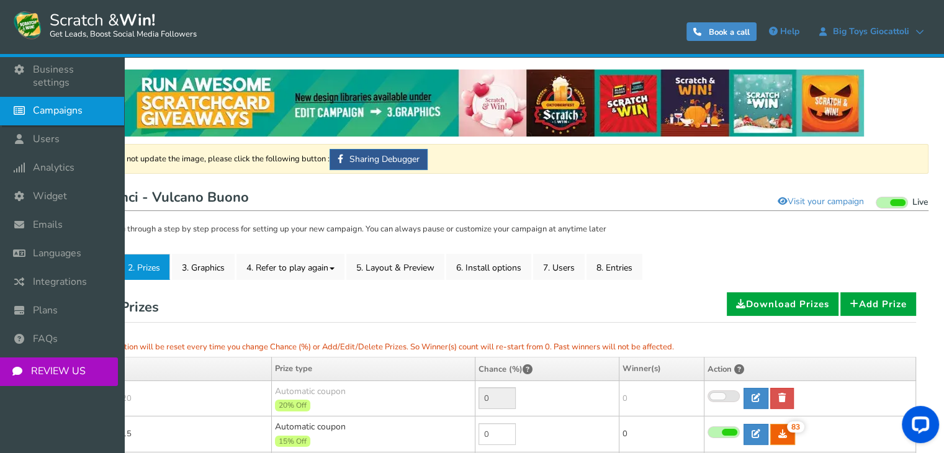
click at [43, 104] on span "Campaigns" at bounding box center [58, 110] width 50 height 13
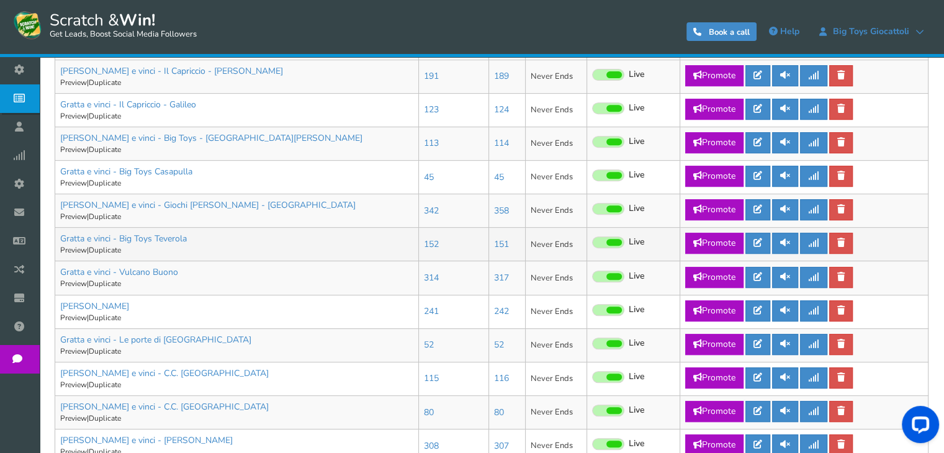
scroll to position [558, 0]
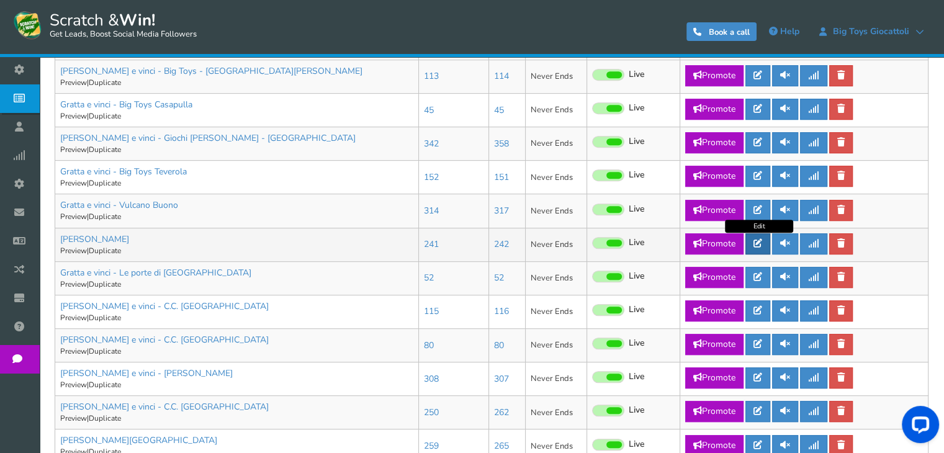
click at [756, 246] on icon at bounding box center [757, 243] width 9 height 9
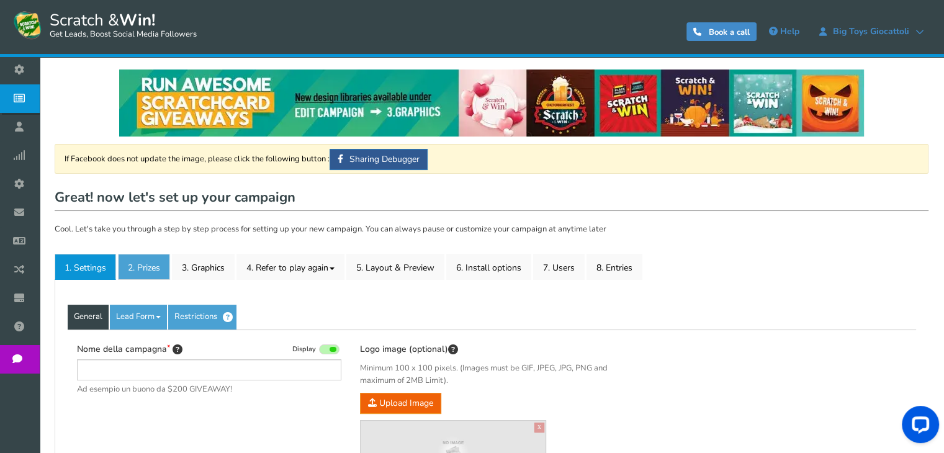
type input "[PERSON_NAME]"
click at [132, 271] on link "2. Prizes" at bounding box center [144, 267] width 52 height 26
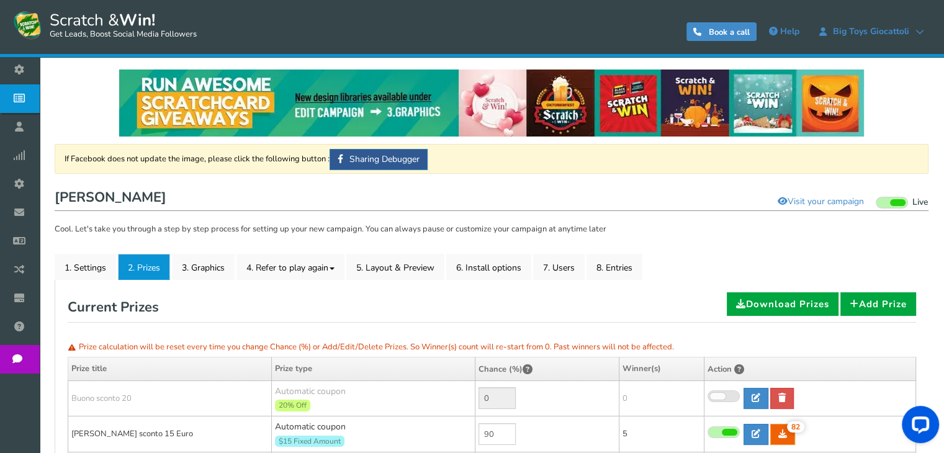
click at [489, 445] on td "90" at bounding box center [547, 434] width 144 height 36
click at [488, 435] on input "90" at bounding box center [496, 434] width 37 height 22
type input "0"
click at [532, 437] on link at bounding box center [525, 433] width 19 height 21
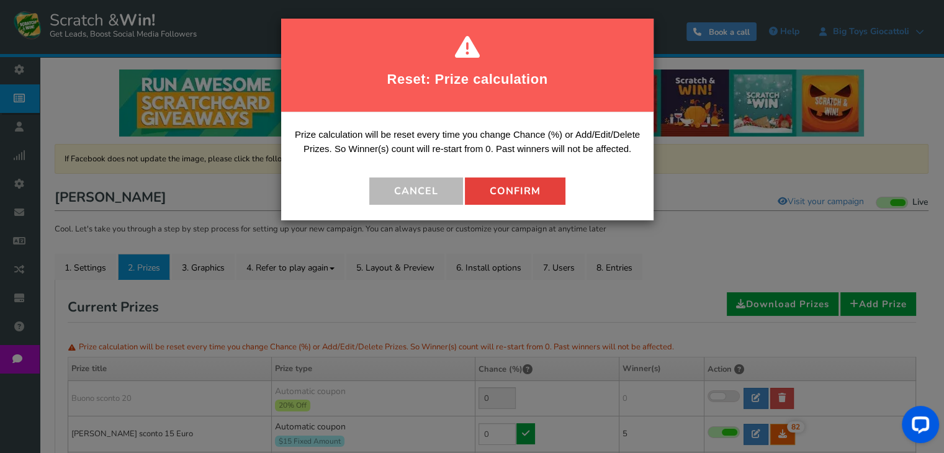
click at [545, 199] on button "Confirm" at bounding box center [515, 190] width 100 height 27
type input "100"
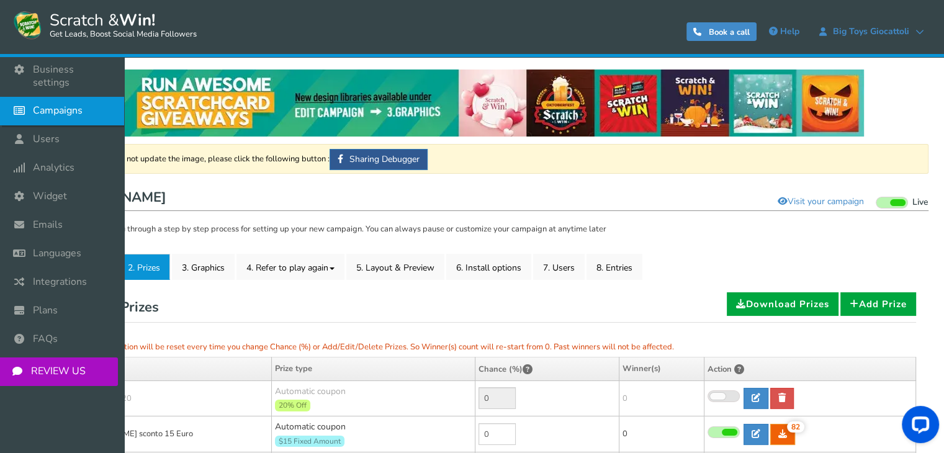
click at [65, 104] on span "Campaigns" at bounding box center [58, 110] width 50 height 13
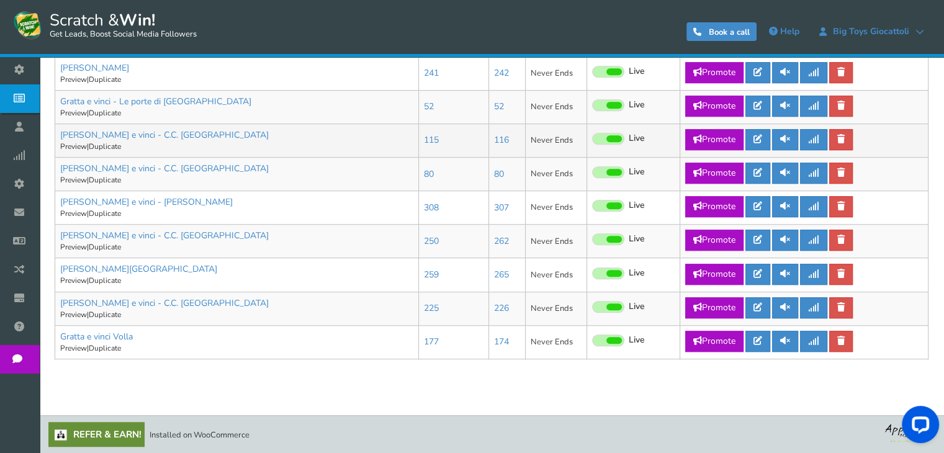
scroll to position [667, 0]
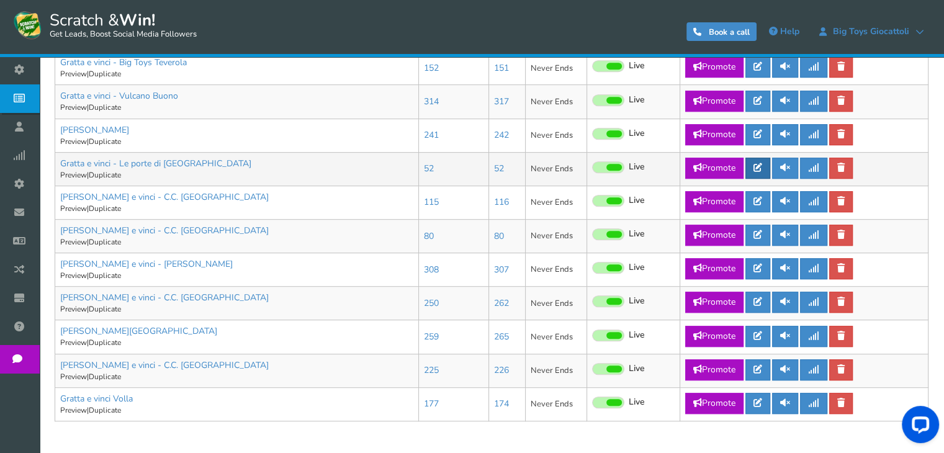
click at [760, 169] on icon at bounding box center [757, 167] width 9 height 9
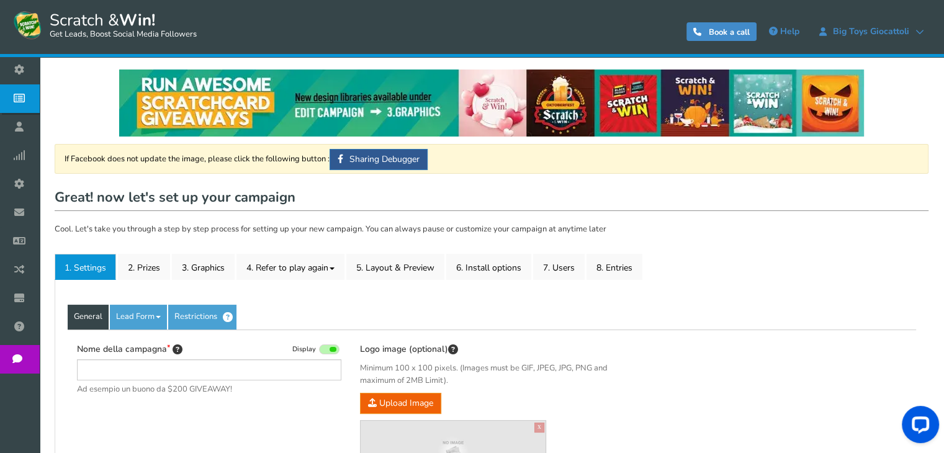
type input "Gratta e vinci - Le porte di [GEOGRAPHIC_DATA]"
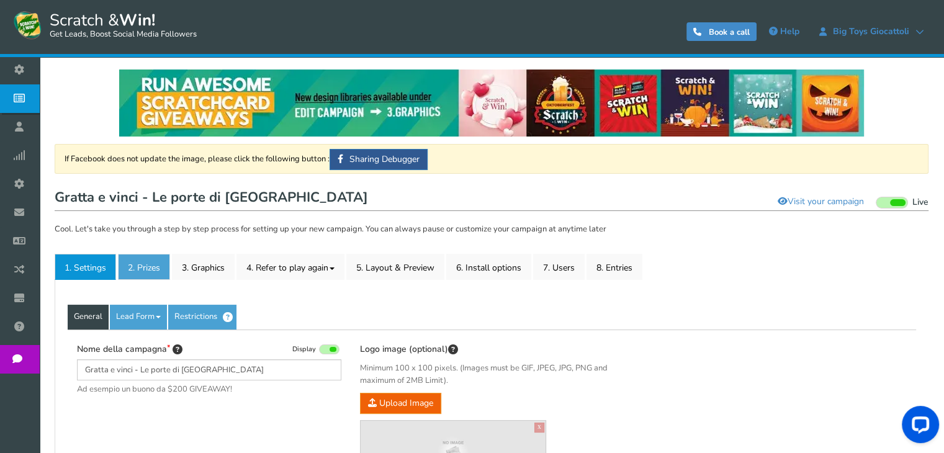
click at [144, 269] on link "2. Prizes" at bounding box center [144, 267] width 52 height 26
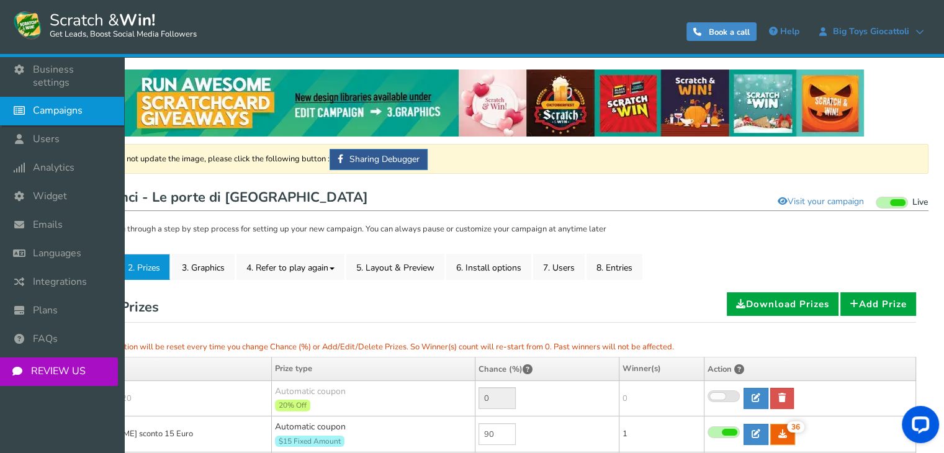
click at [31, 105] on icon at bounding box center [23, 110] width 24 height 27
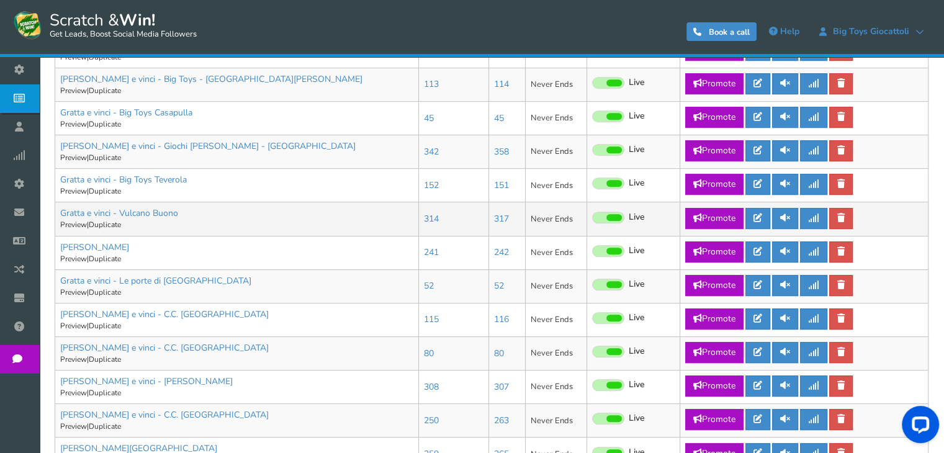
scroll to position [558, 0]
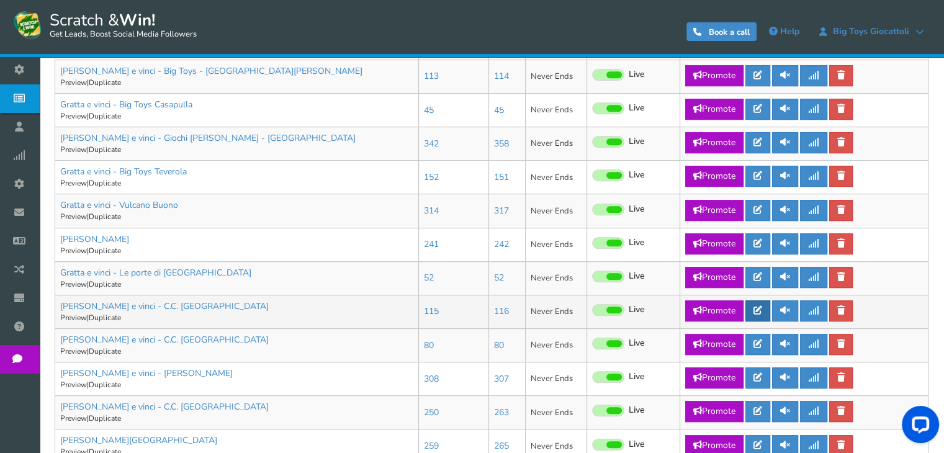
click at [754, 316] on link at bounding box center [757, 310] width 25 height 21
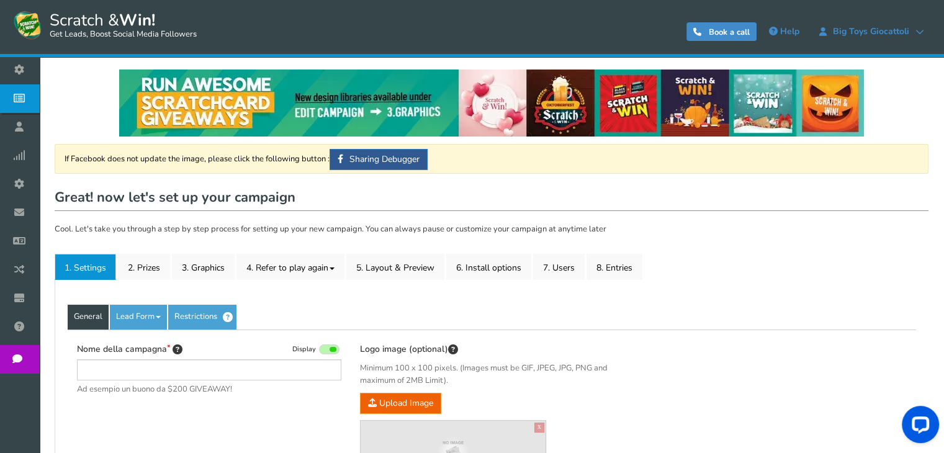
type input "[PERSON_NAME] e vinci - C.C. [GEOGRAPHIC_DATA]"
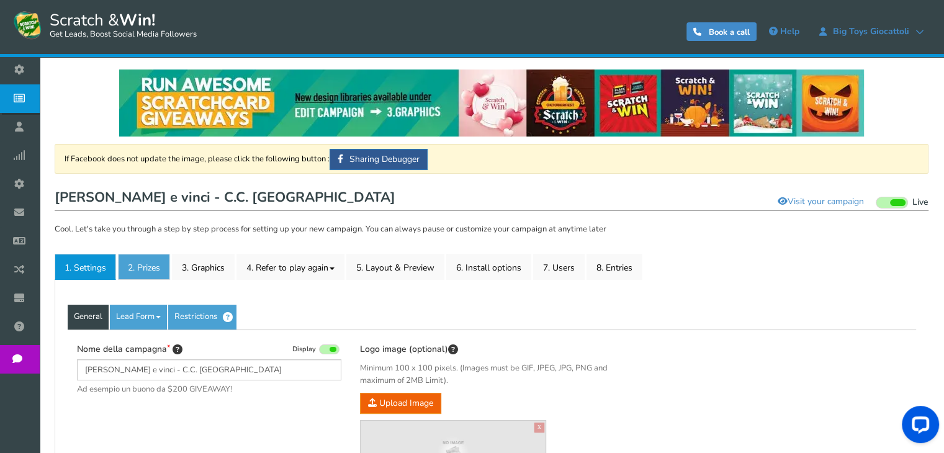
click at [143, 267] on link "2. Prizes" at bounding box center [144, 267] width 52 height 26
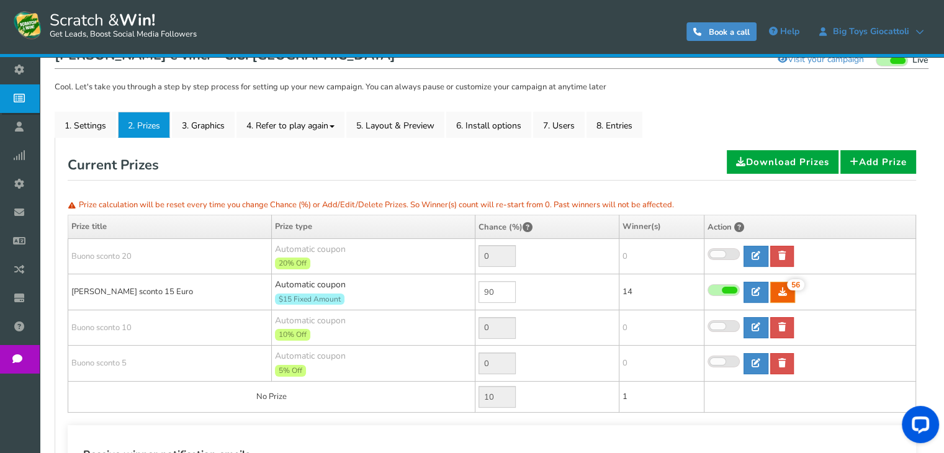
scroll to position [186, 0]
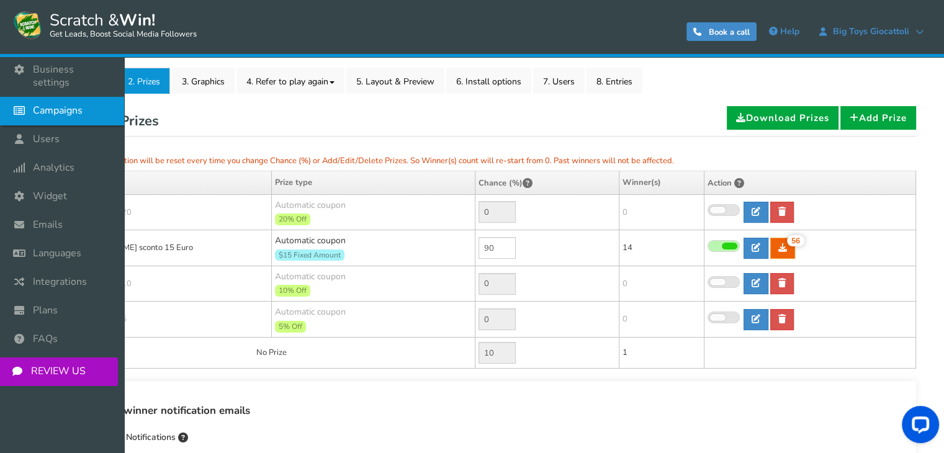
click at [50, 104] on span "Campaigns" at bounding box center [58, 110] width 50 height 13
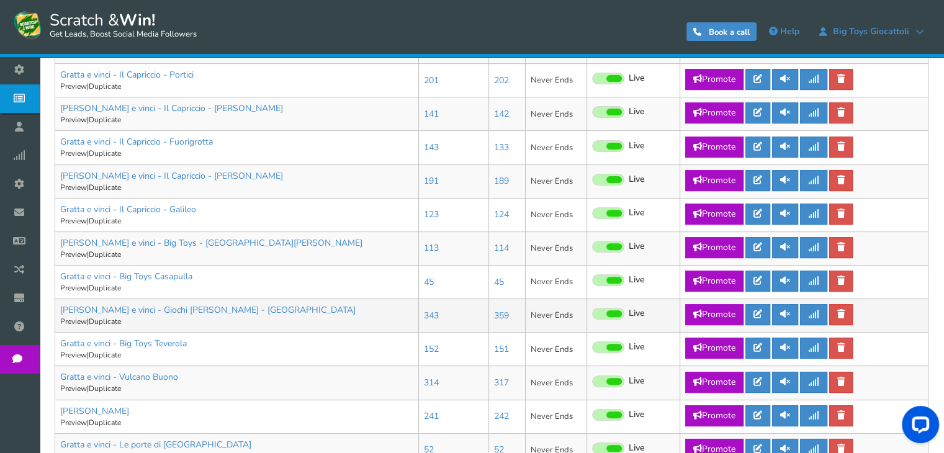
scroll to position [729, 0]
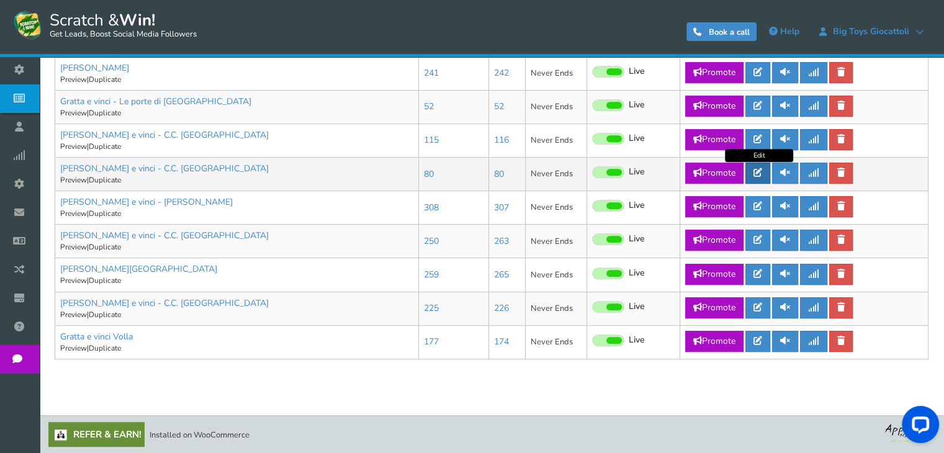
click at [761, 174] on icon at bounding box center [757, 172] width 9 height 9
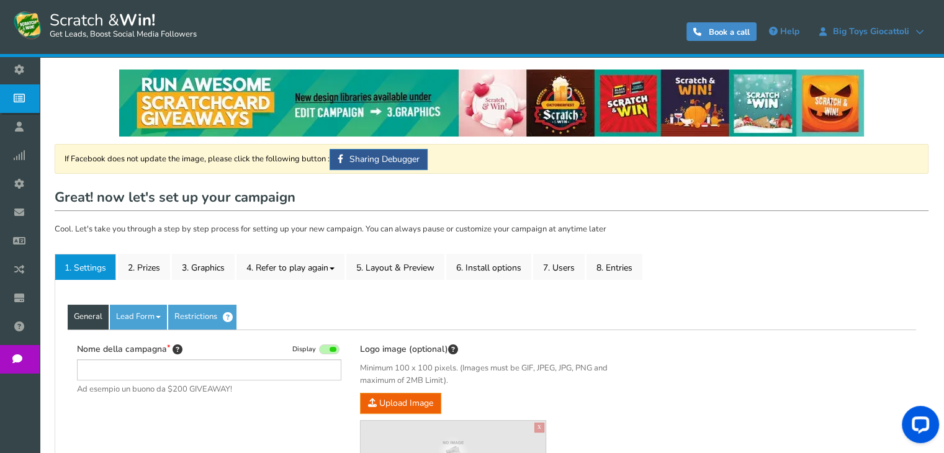
type input "[PERSON_NAME] e vinci - C.C. [GEOGRAPHIC_DATA]"
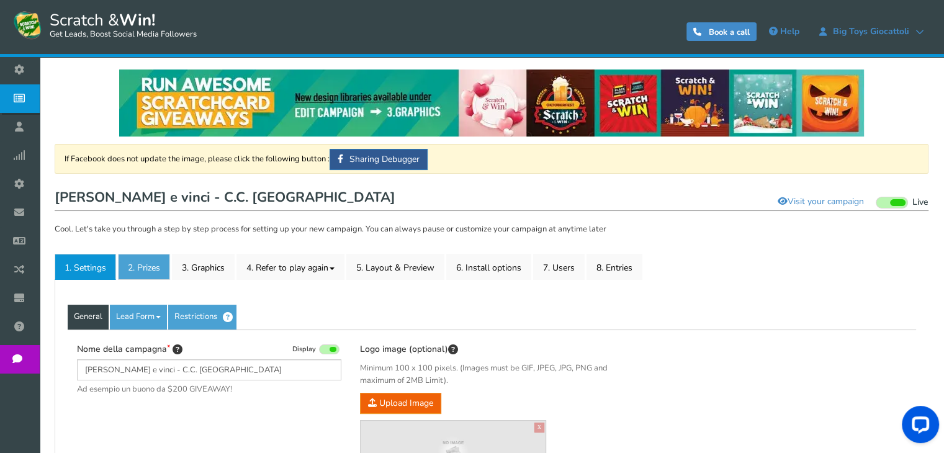
click at [141, 265] on link "2. Prizes" at bounding box center [144, 267] width 52 height 26
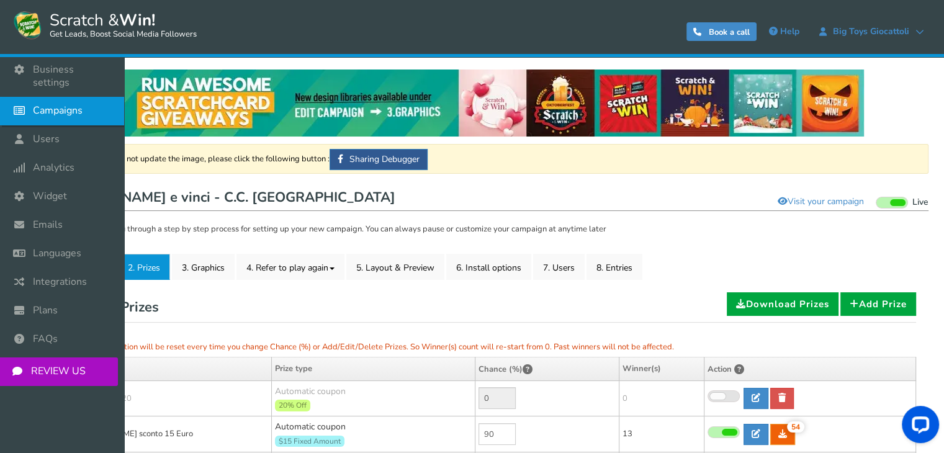
click at [42, 104] on span "Campaigns" at bounding box center [58, 110] width 50 height 13
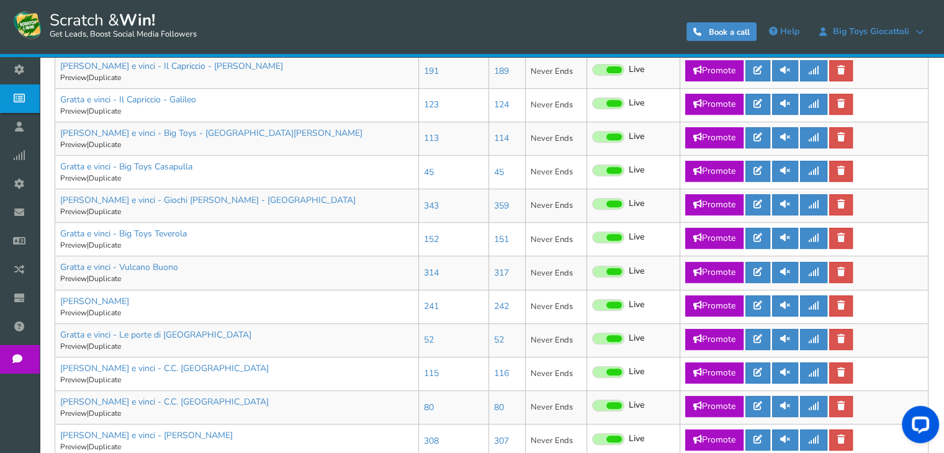
scroll to position [682, 0]
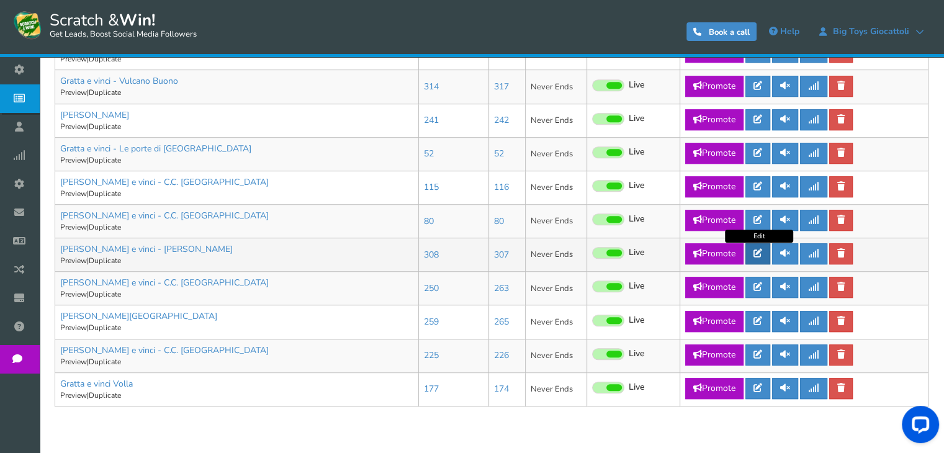
click at [762, 258] on link at bounding box center [757, 253] width 25 height 21
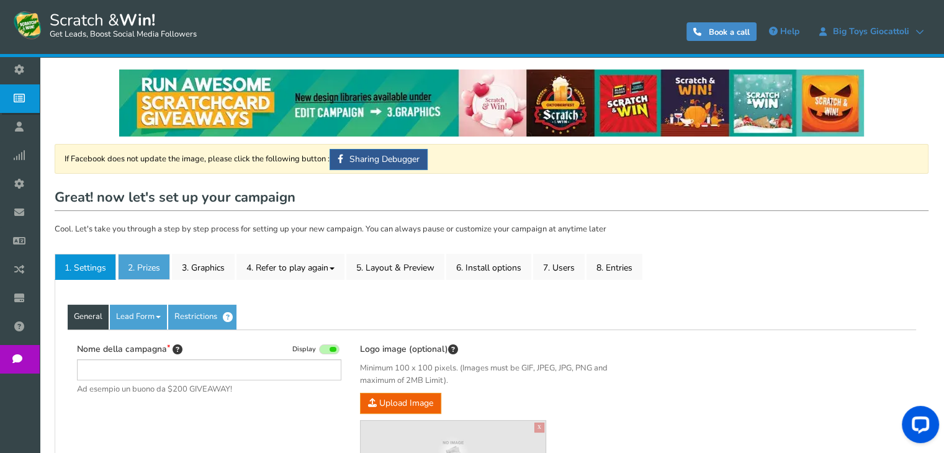
type input "[PERSON_NAME] e vinci - [PERSON_NAME]"
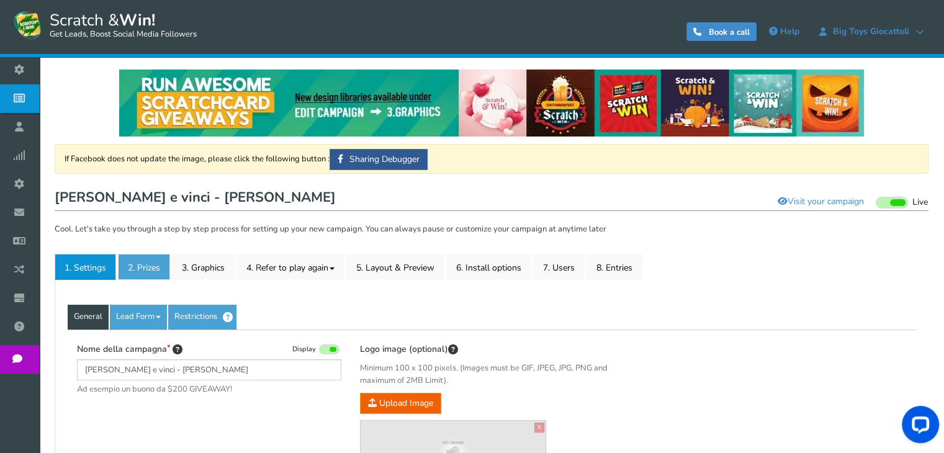
click at [139, 266] on link "2. Prizes" at bounding box center [144, 267] width 52 height 26
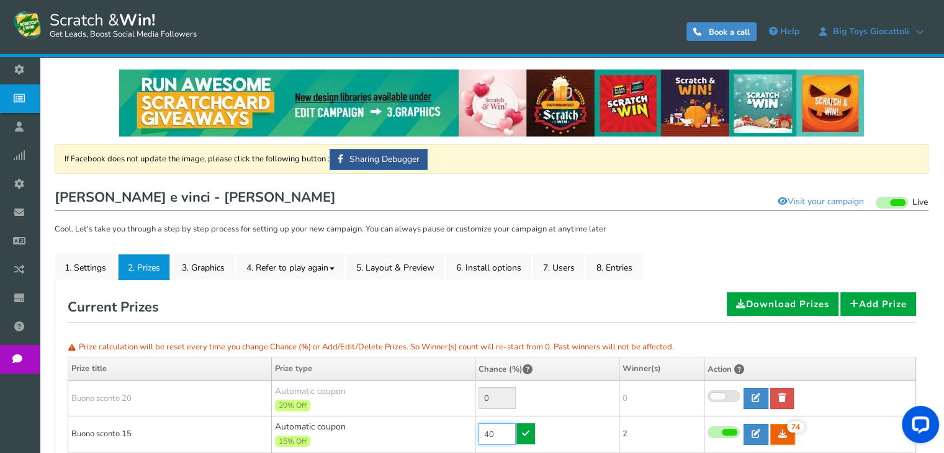
click at [499, 426] on input "40" at bounding box center [496, 434] width 37 height 22
type input "80"
click at [522, 432] on icon at bounding box center [525, 433] width 7 height 9
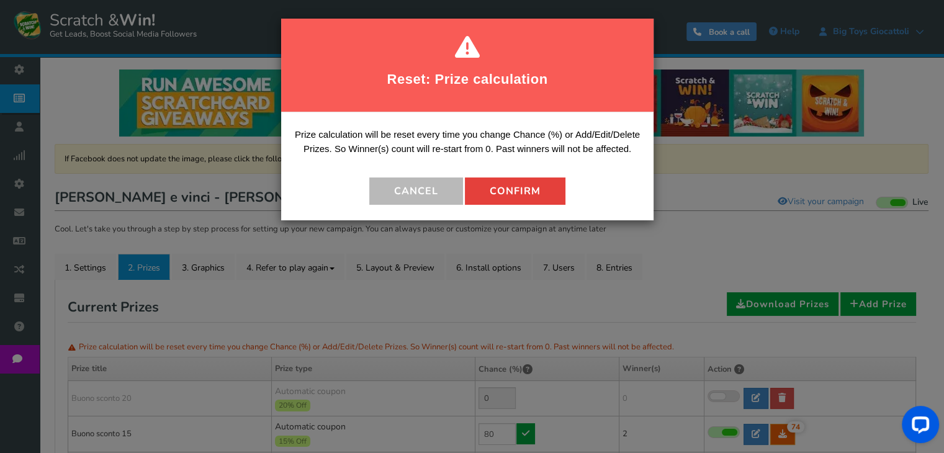
click at [550, 202] on button "Confirm" at bounding box center [515, 190] width 100 height 27
type input "20"
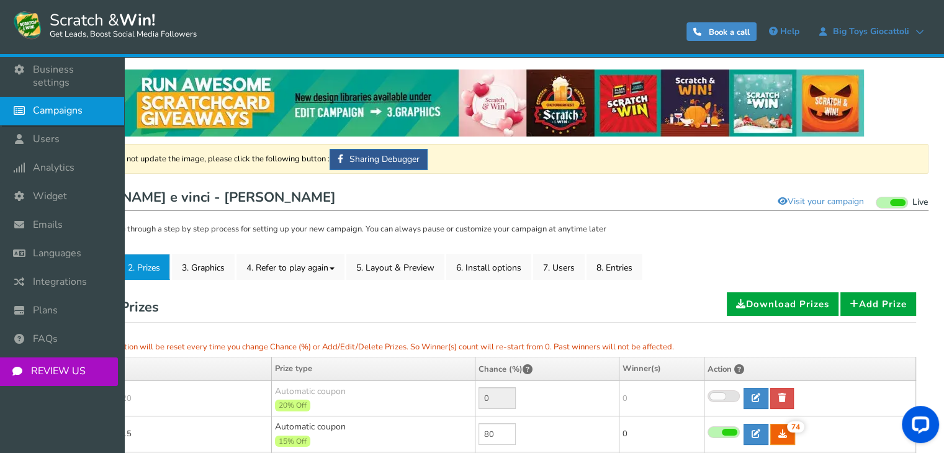
click at [39, 104] on span "Campaigns" at bounding box center [58, 110] width 50 height 13
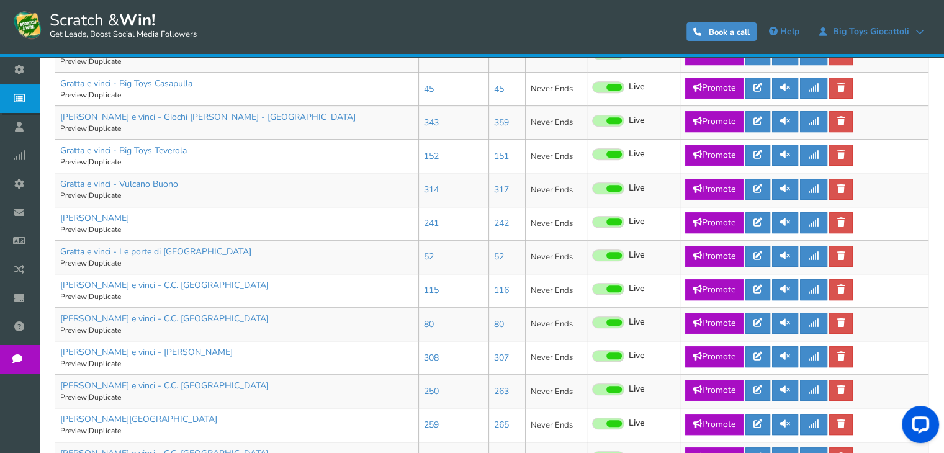
scroll to position [682, 0]
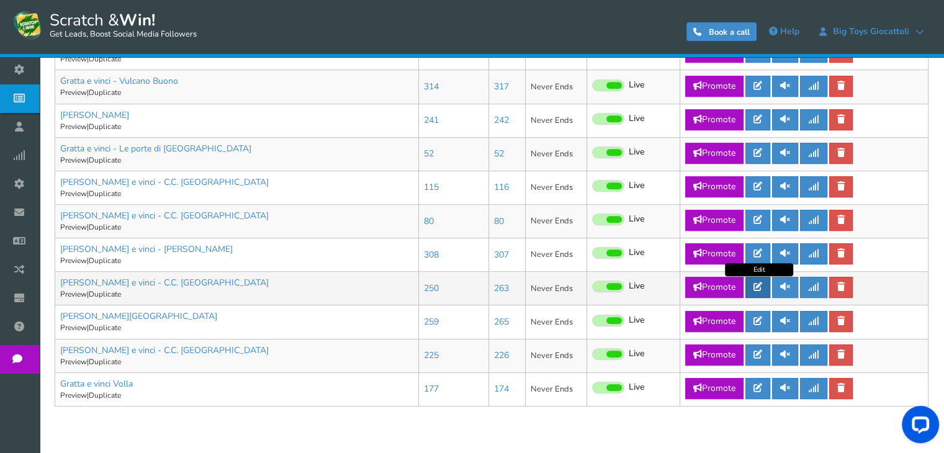
click at [759, 285] on icon at bounding box center [757, 286] width 9 height 9
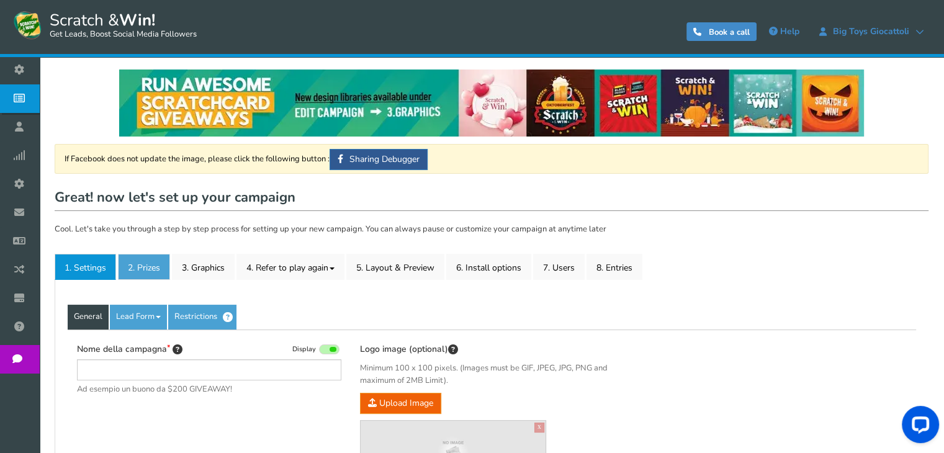
type input "[PERSON_NAME] e vinci - C.C. [GEOGRAPHIC_DATA]"
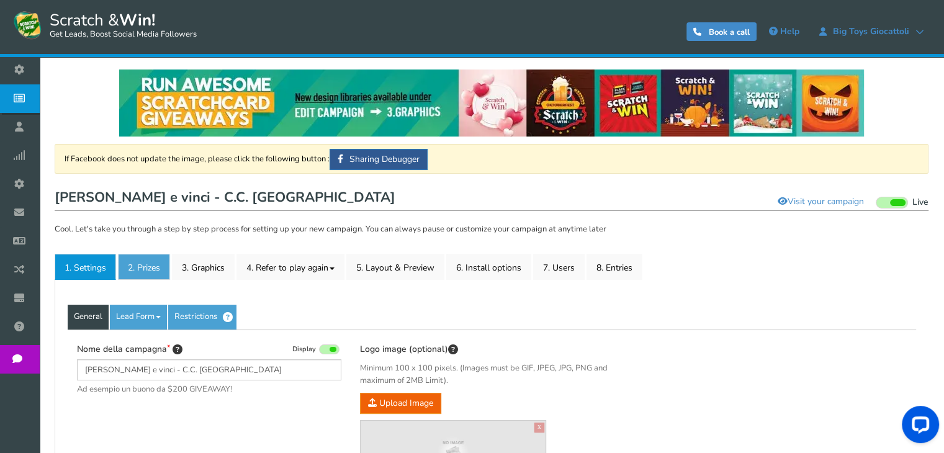
click at [145, 271] on link "2. Prizes" at bounding box center [144, 267] width 52 height 26
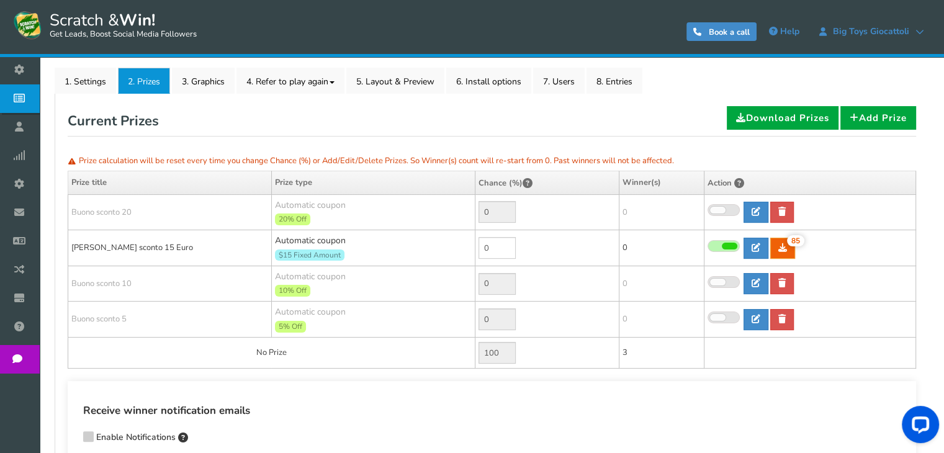
scroll to position [62, 0]
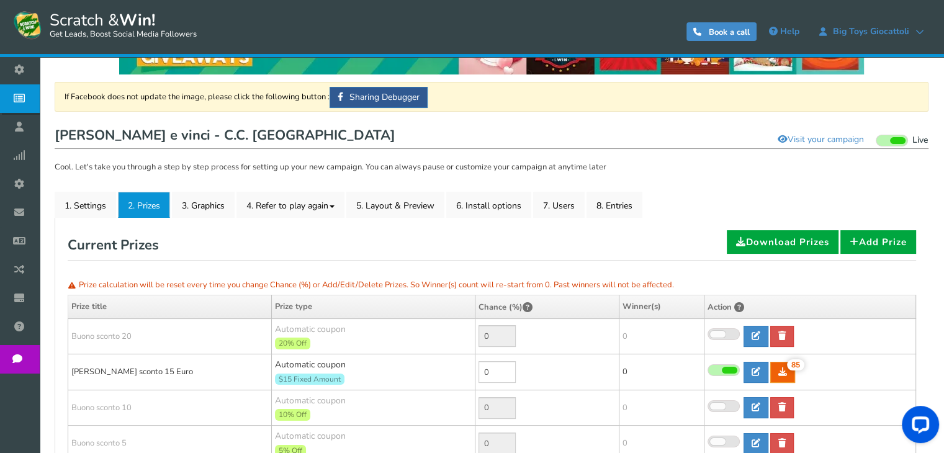
click at [0, 0] on span "Campaigns" at bounding box center [0, 0] width 0 height 0
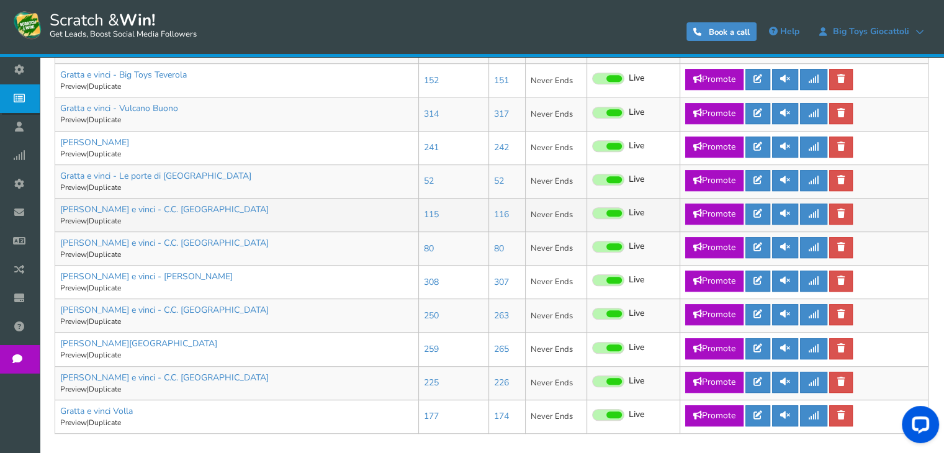
scroll to position [729, 0]
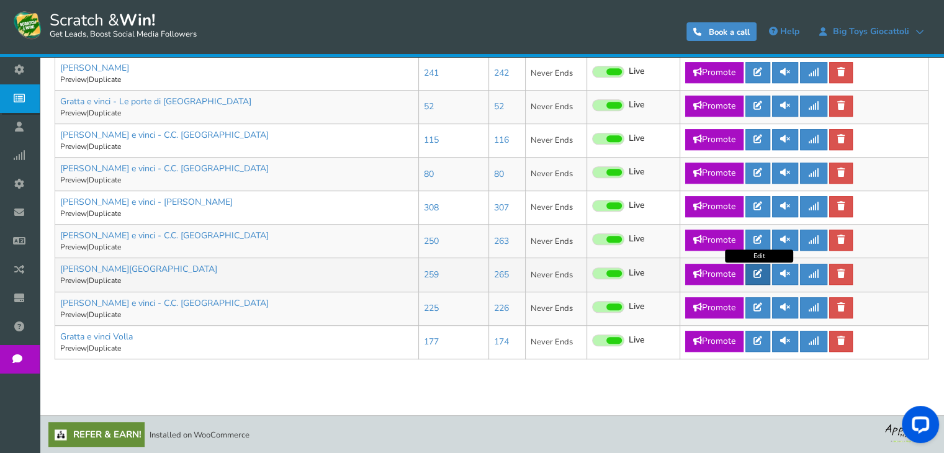
click at [752, 277] on link at bounding box center [757, 274] width 25 height 21
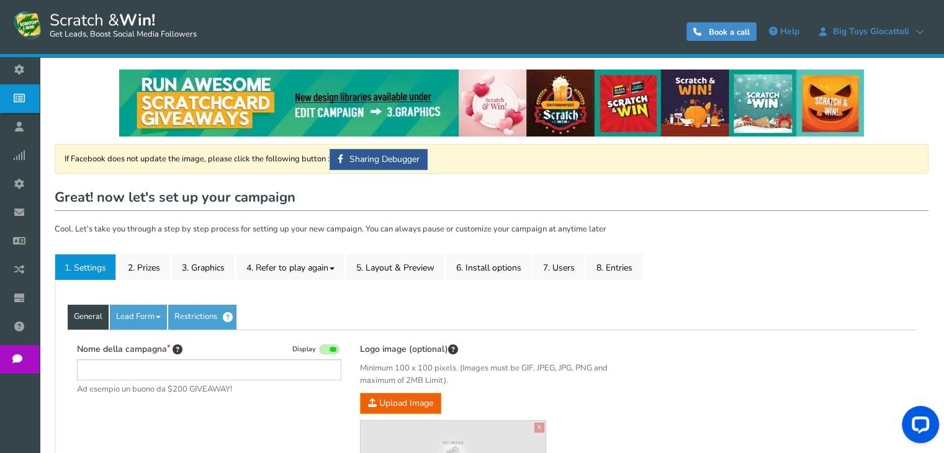
type input "[PERSON_NAME][GEOGRAPHIC_DATA]"
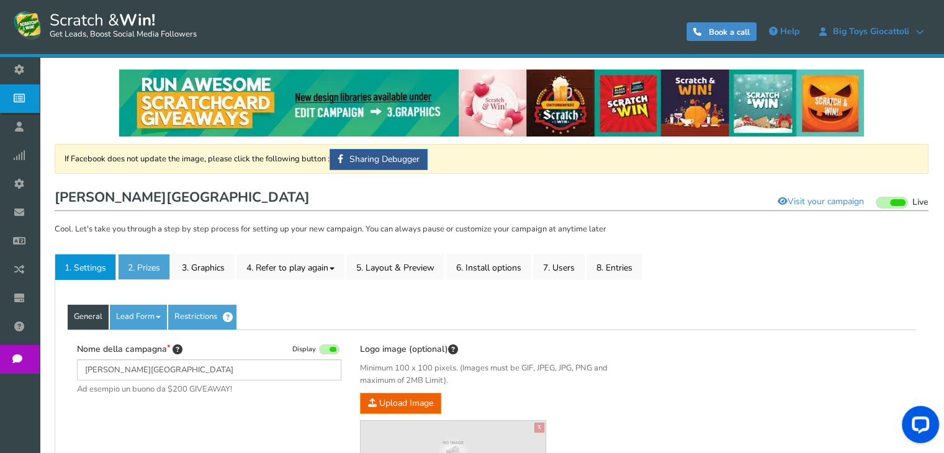
click at [139, 261] on link "2. Prizes" at bounding box center [144, 267] width 52 height 26
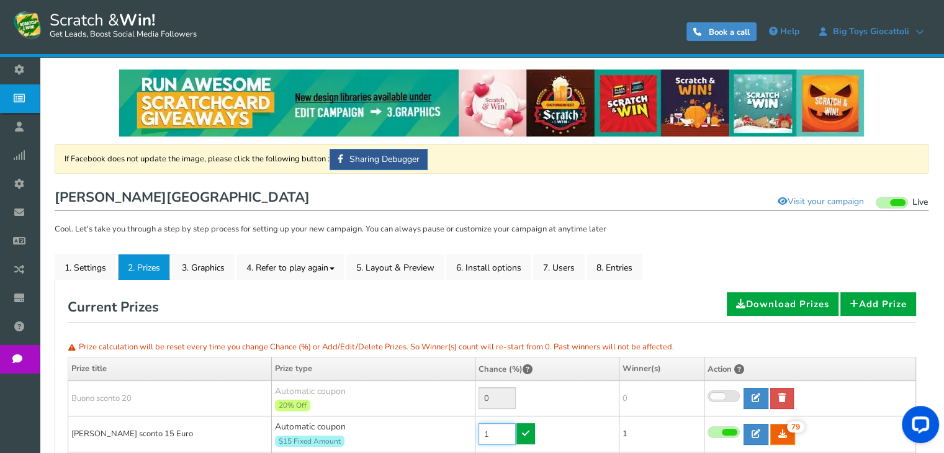
click at [507, 430] on input "1" at bounding box center [496, 434] width 37 height 22
type input "80"
click at [528, 431] on icon at bounding box center [525, 433] width 7 height 9
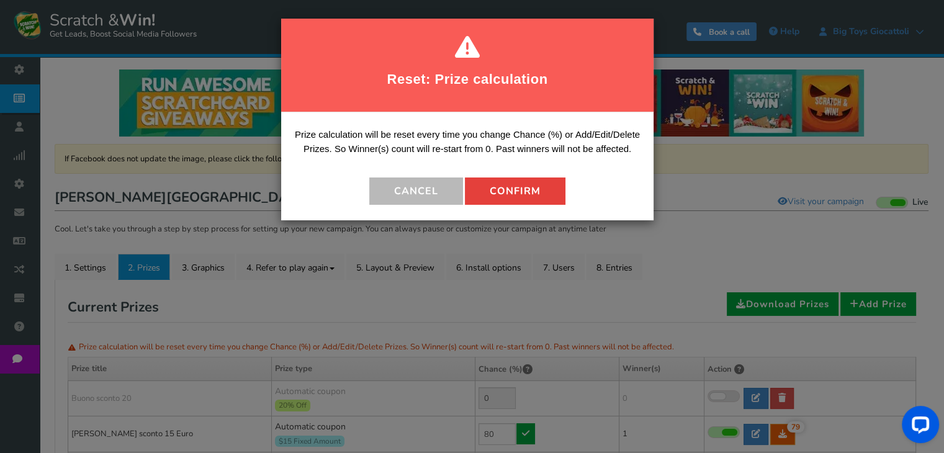
click at [507, 194] on button "Confirm" at bounding box center [515, 190] width 100 height 27
type input "20"
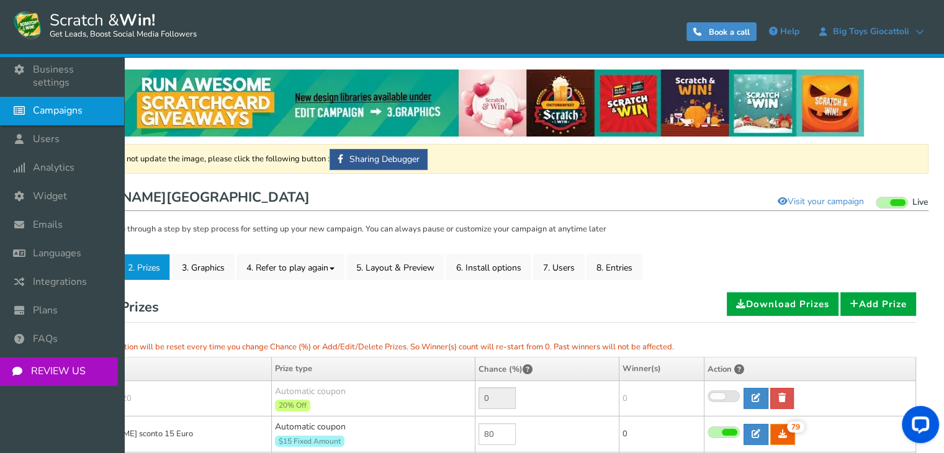
click at [48, 104] on span "Campaigns" at bounding box center [58, 110] width 50 height 13
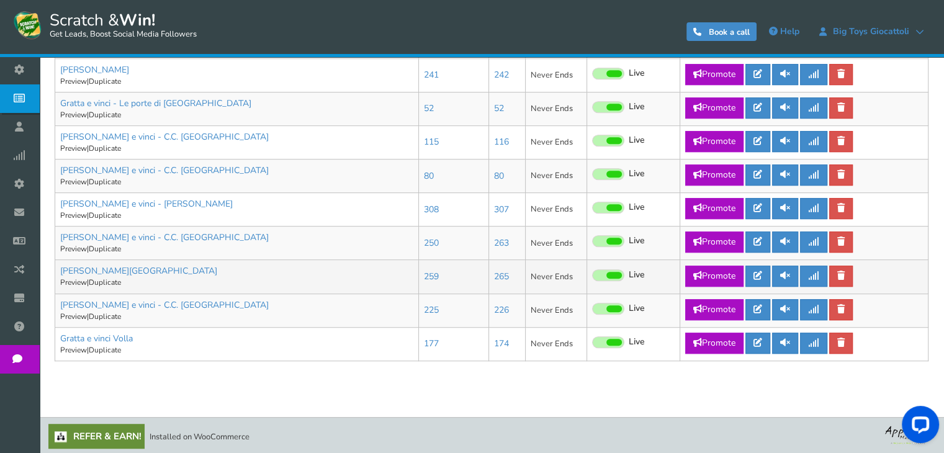
scroll to position [729, 0]
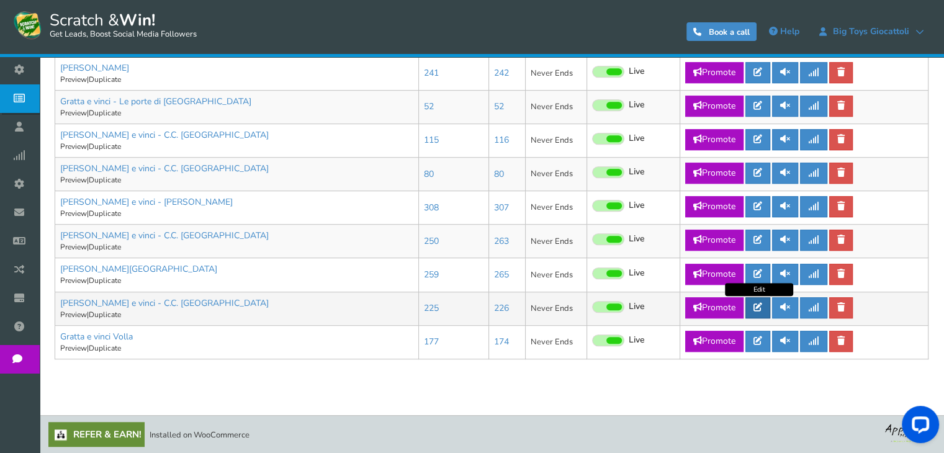
click at [767, 306] on link at bounding box center [757, 307] width 25 height 21
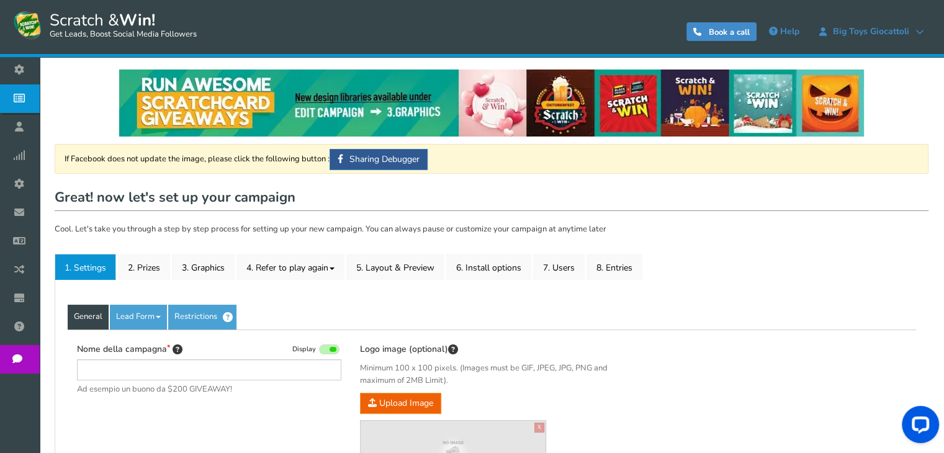
type input "[PERSON_NAME] e vinci - C.C. [GEOGRAPHIC_DATA]"
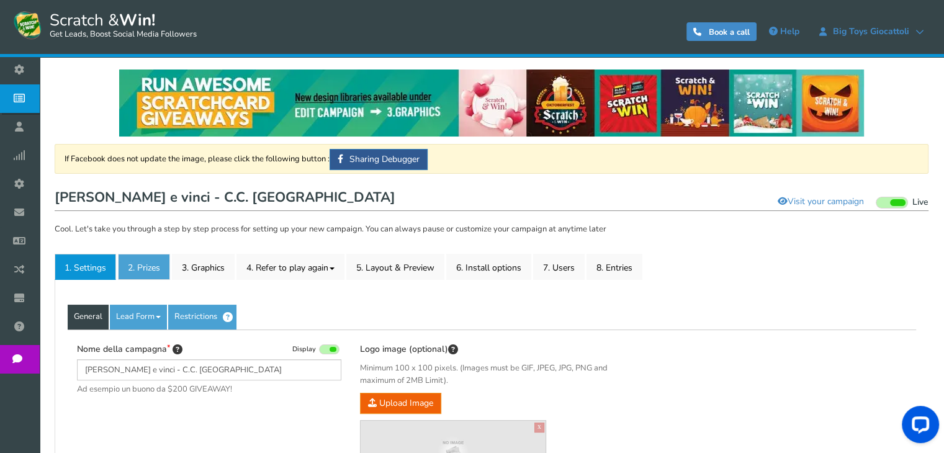
click at [149, 269] on link "2. Prizes" at bounding box center [144, 267] width 52 height 26
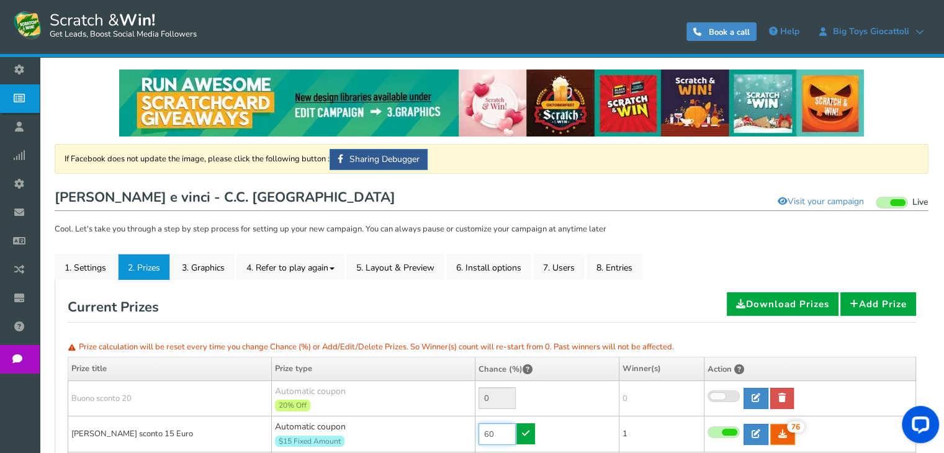
click at [493, 430] on input "60" at bounding box center [496, 434] width 37 height 22
click at [501, 427] on input "80" at bounding box center [496, 434] width 37 height 22
type input "90"
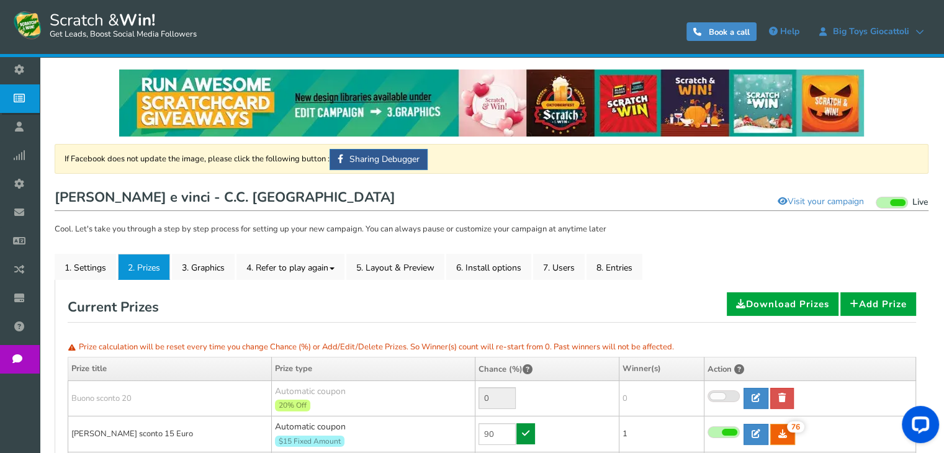
click at [525, 432] on icon at bounding box center [525, 433] width 7 height 9
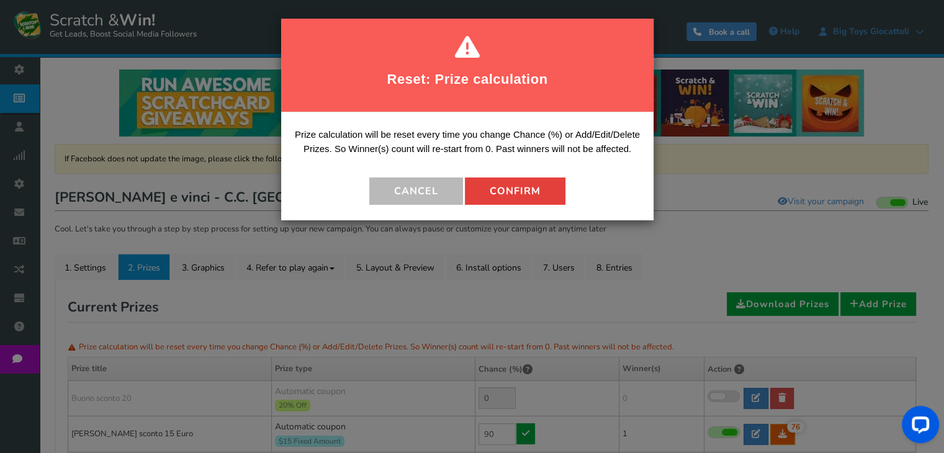
click at [524, 195] on button "Confirm" at bounding box center [515, 190] width 100 height 27
type input "10"
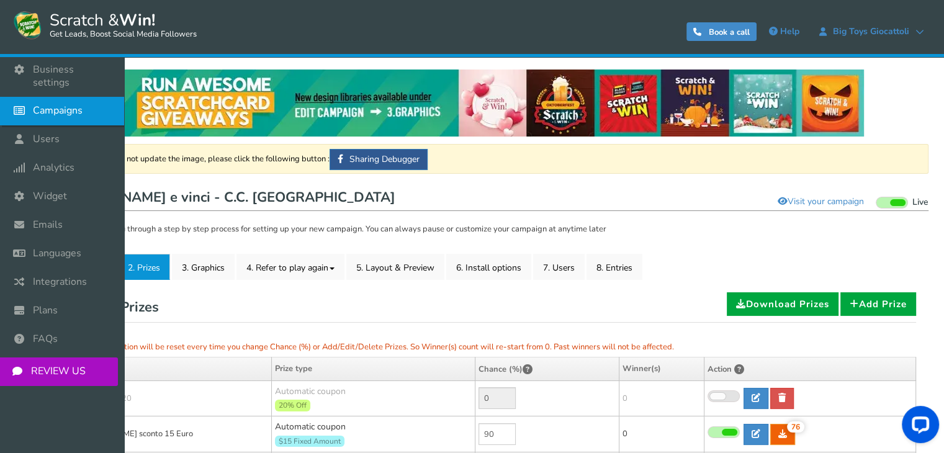
click at [23, 97] on icon at bounding box center [23, 110] width 24 height 27
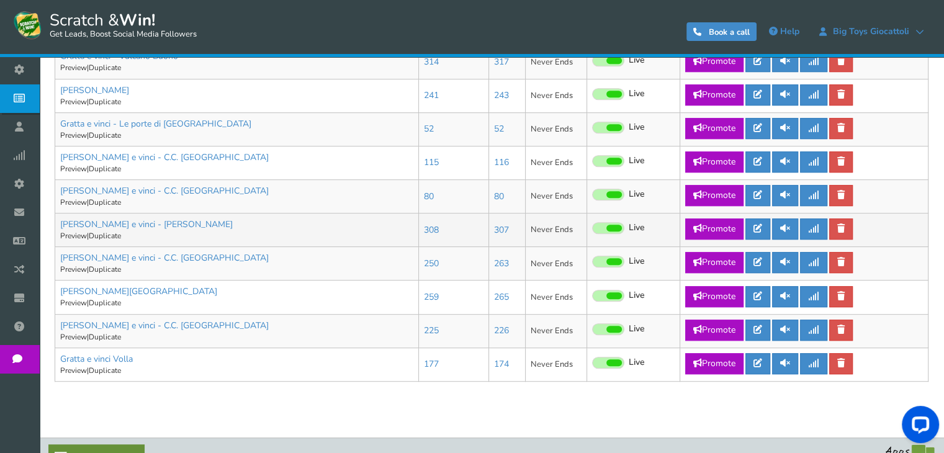
scroll to position [729, 0]
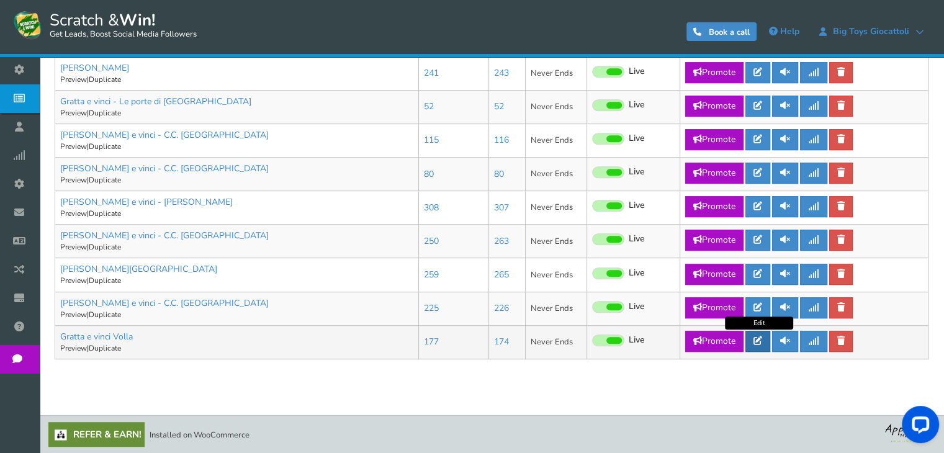
click at [760, 338] on icon at bounding box center [757, 340] width 9 height 9
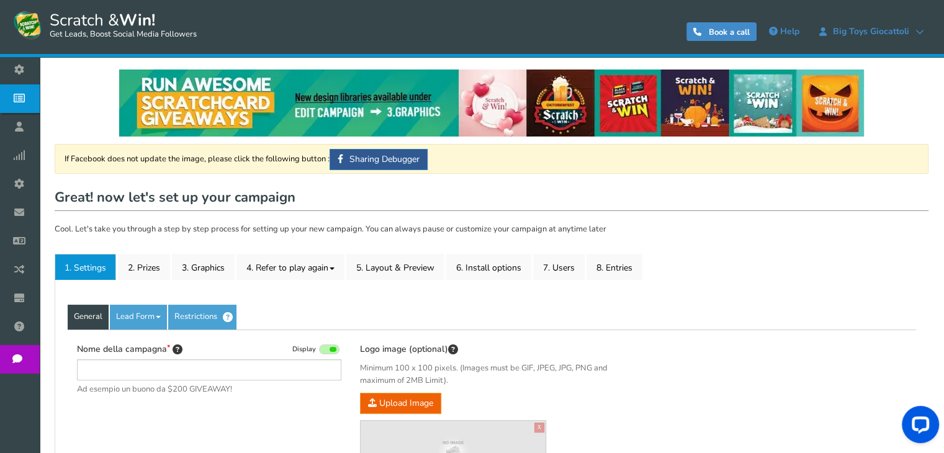
type input "Gratta e vinci Volla"
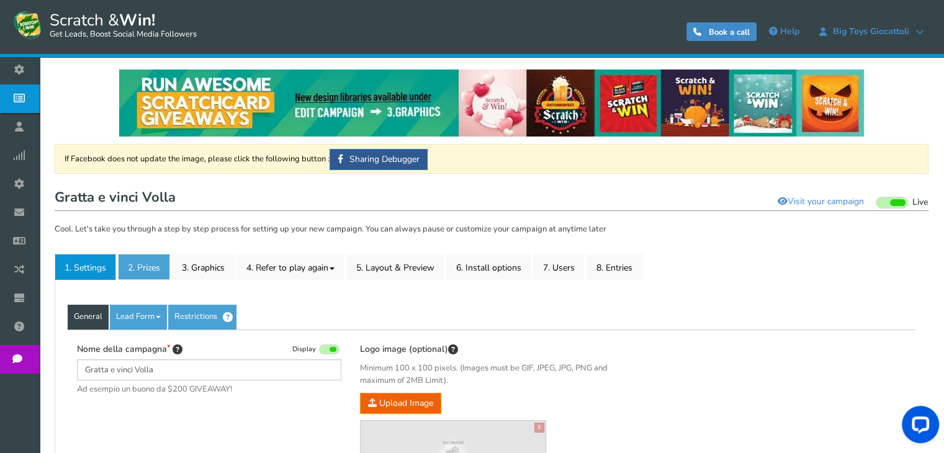
click at [152, 271] on link "2. Prizes" at bounding box center [144, 267] width 52 height 26
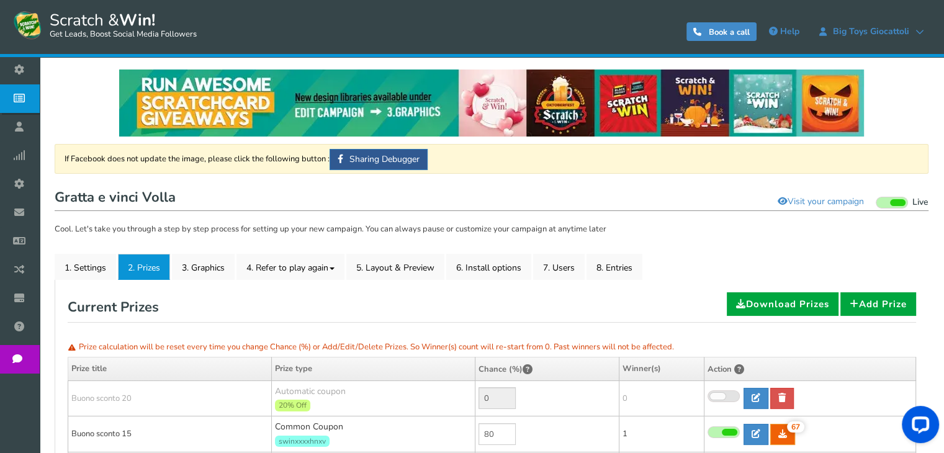
scroll to position [62, 0]
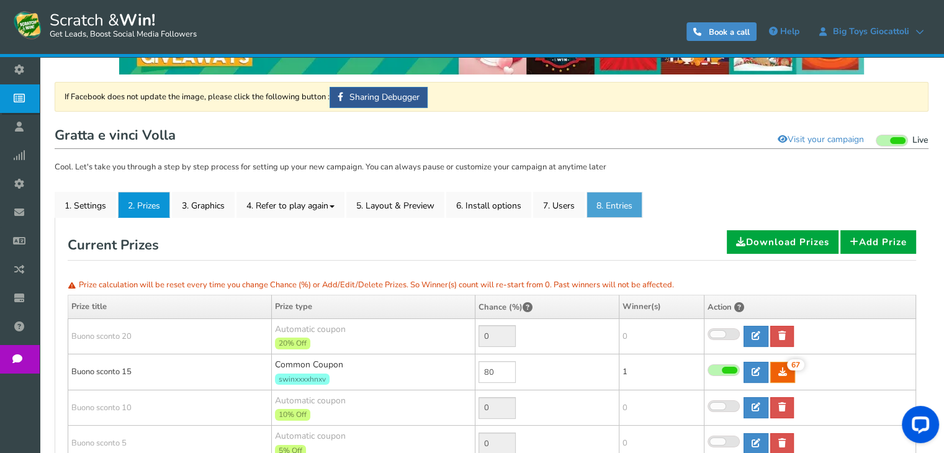
click at [624, 202] on link "8. Entries" at bounding box center [614, 205] width 56 height 26
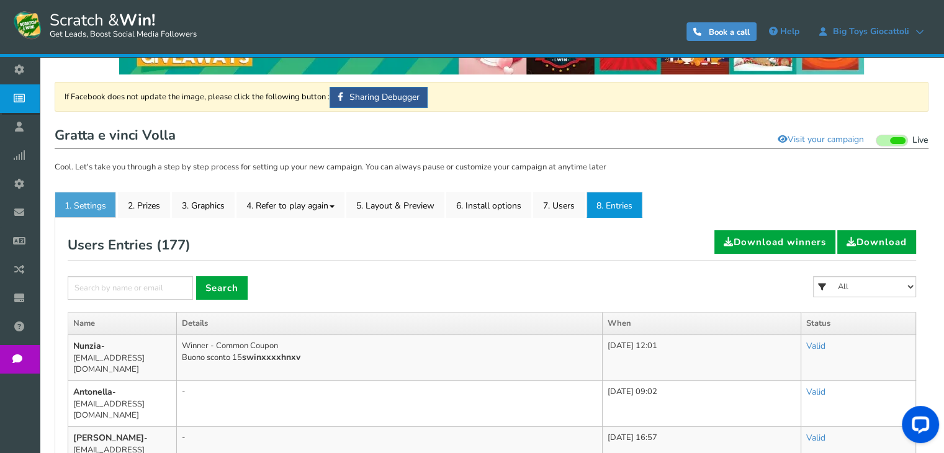
click at [86, 209] on link "1. Settings" at bounding box center [85, 205] width 61 height 26
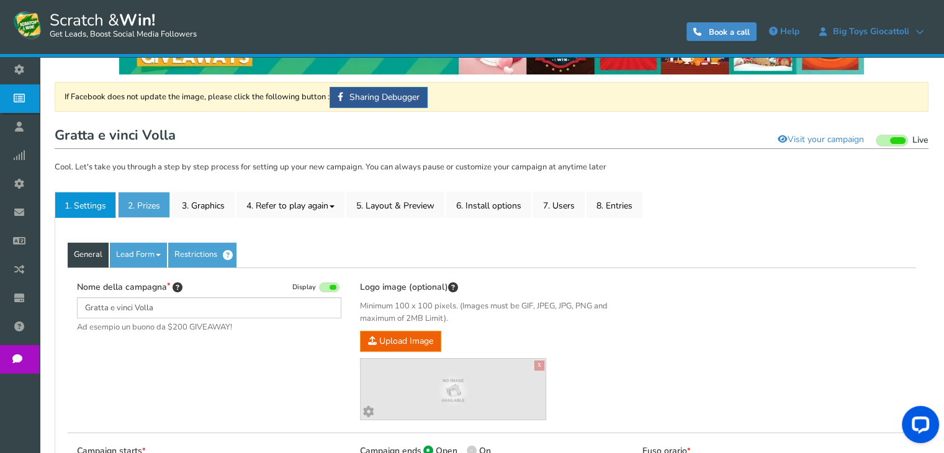
click at [147, 199] on link "2. Prizes" at bounding box center [144, 205] width 52 height 26
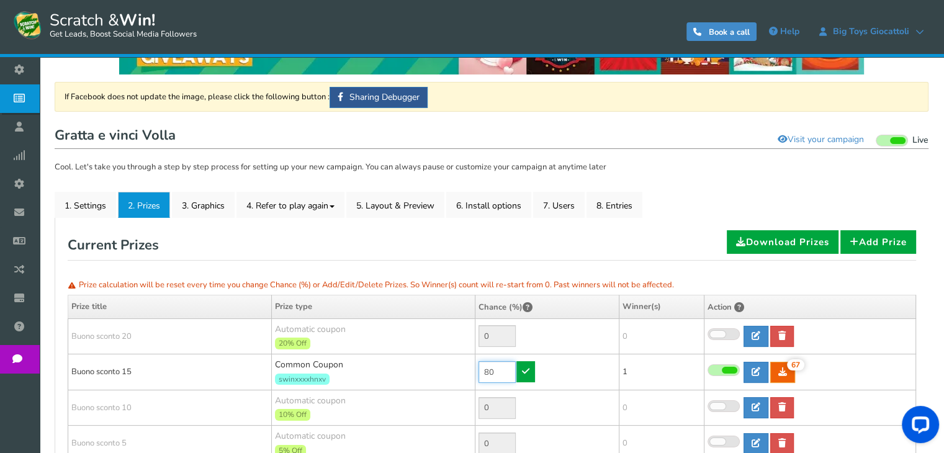
click at [498, 373] on input "80" at bounding box center [496, 372] width 37 height 22
type input "90"
click at [519, 375] on link at bounding box center [525, 371] width 19 height 21
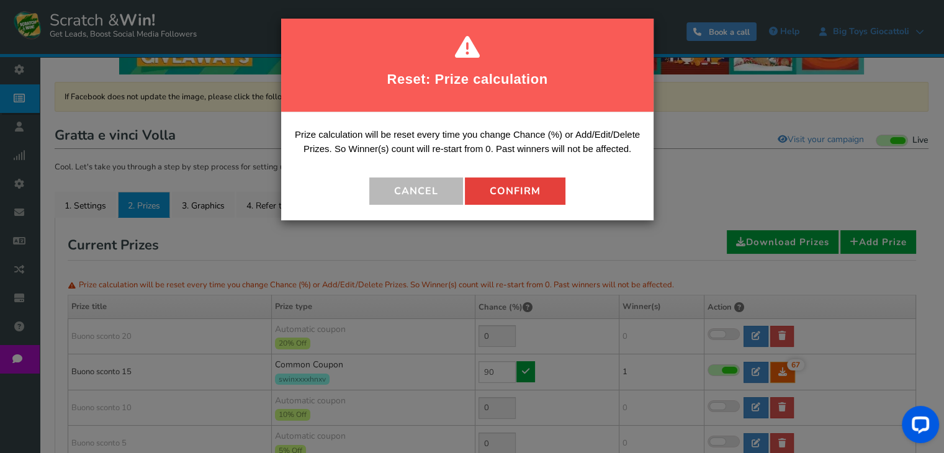
click at [535, 184] on button "Confirm" at bounding box center [515, 190] width 100 height 27
type input "10"
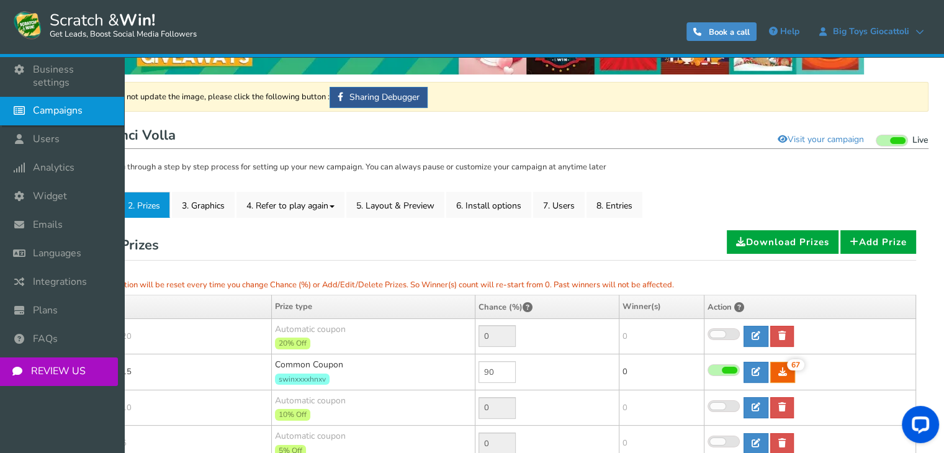
click at [27, 97] on icon at bounding box center [23, 110] width 24 height 27
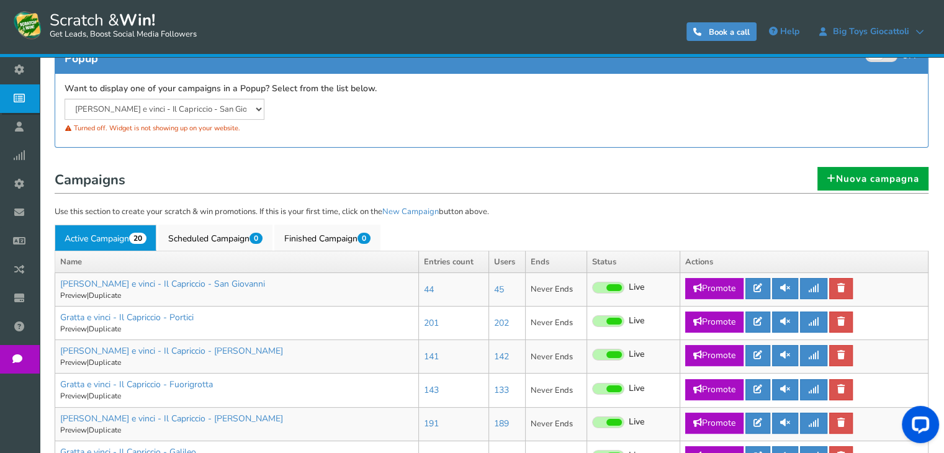
scroll to position [248, 0]
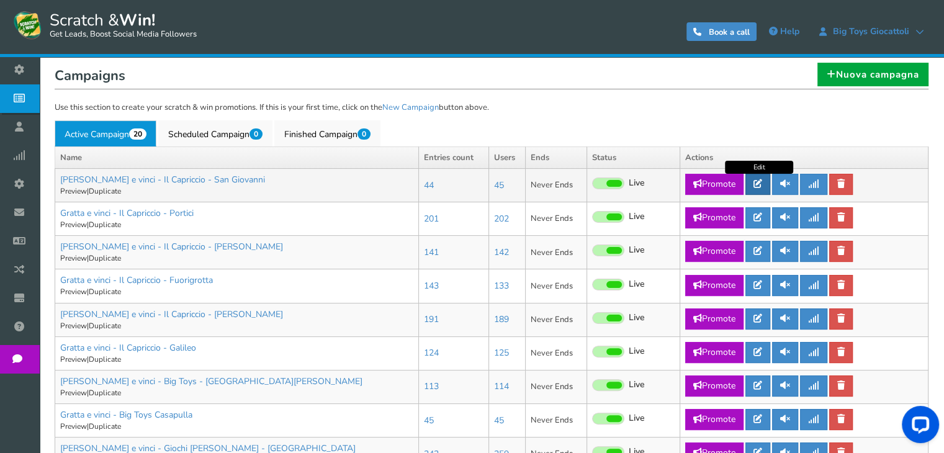
click at [764, 191] on link at bounding box center [757, 184] width 25 height 21
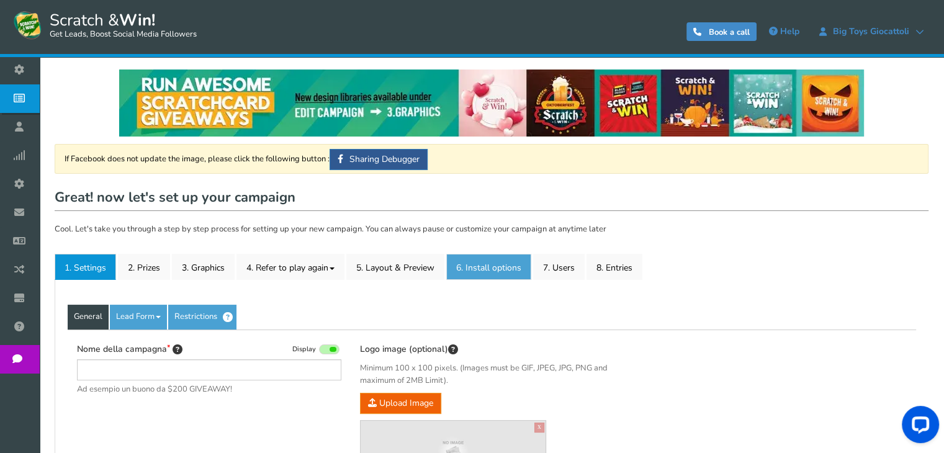
type input "[PERSON_NAME] e vinci - Il Capriccio - San Giovanni"
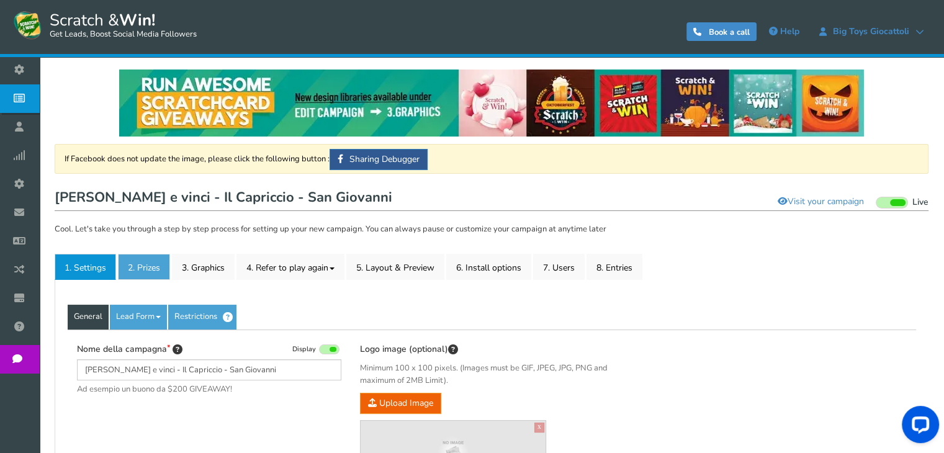
click at [136, 265] on link "2. Prizes" at bounding box center [144, 267] width 52 height 26
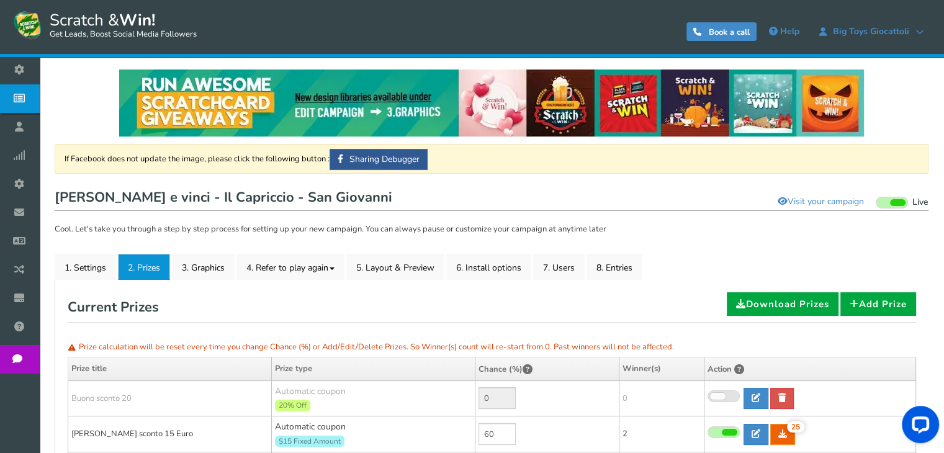
scroll to position [124, 0]
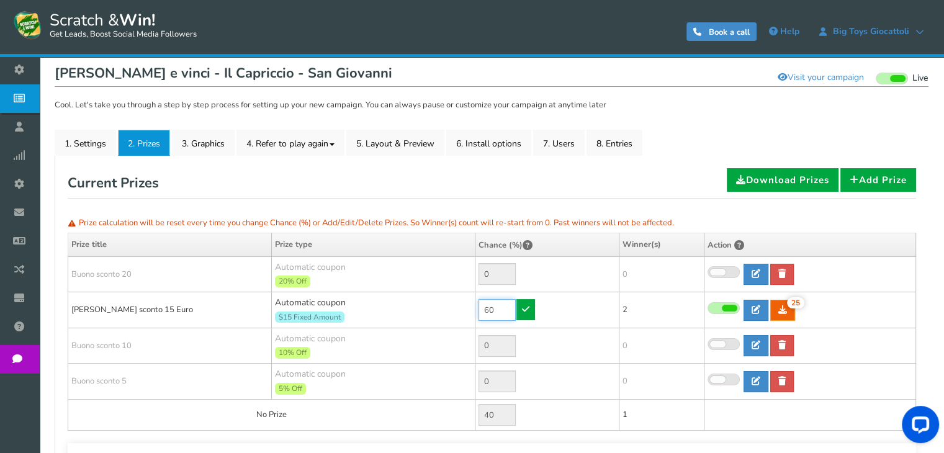
click at [502, 308] on input "60" at bounding box center [496, 310] width 37 height 22
type input "90"
click at [530, 311] on link at bounding box center [525, 309] width 19 height 21
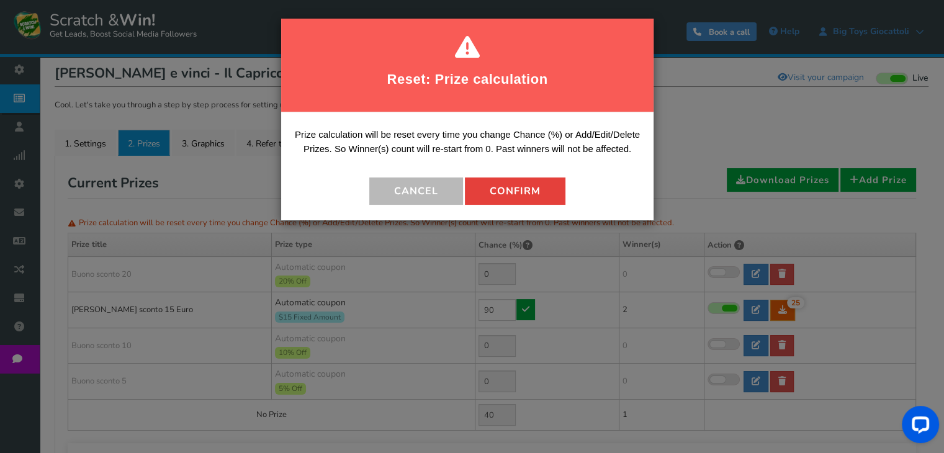
click at [528, 181] on button "Confirm" at bounding box center [515, 190] width 100 height 27
type input "10"
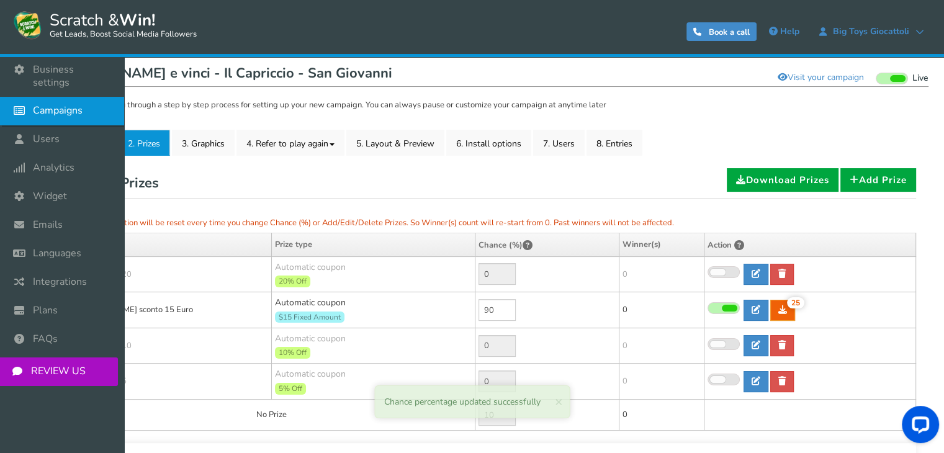
click at [17, 98] on icon at bounding box center [23, 110] width 24 height 27
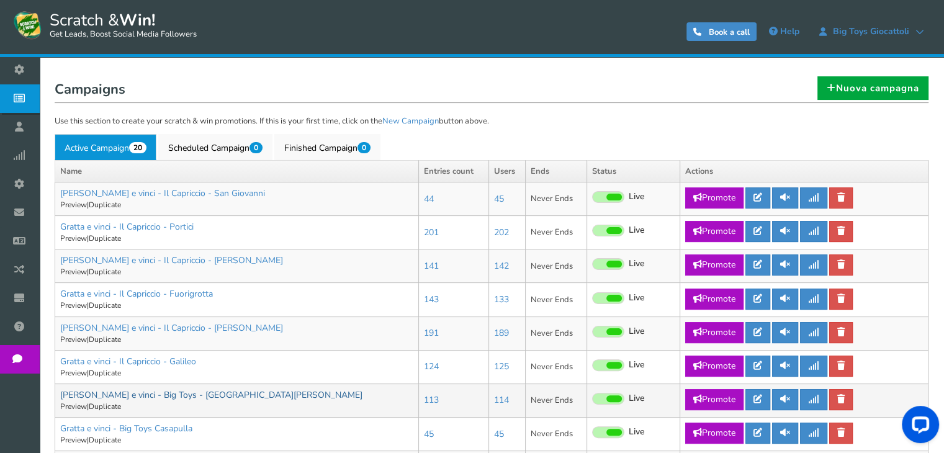
scroll to position [248, 0]
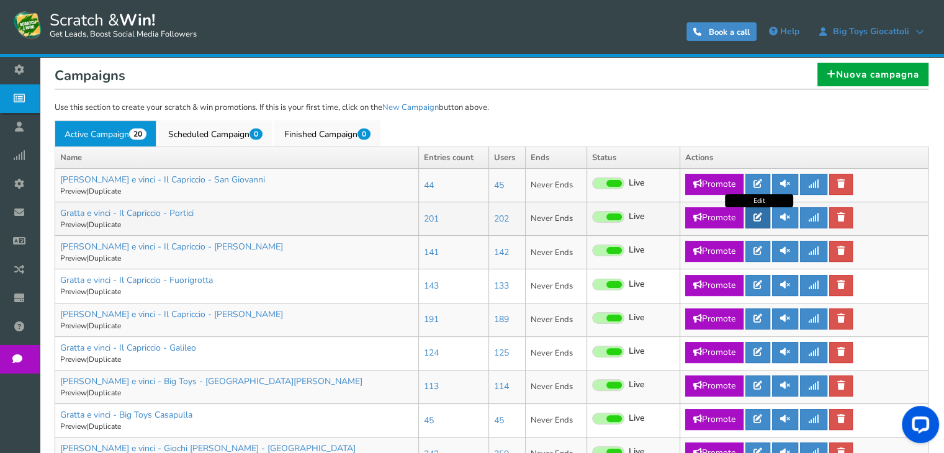
click at [758, 224] on link at bounding box center [757, 217] width 25 height 21
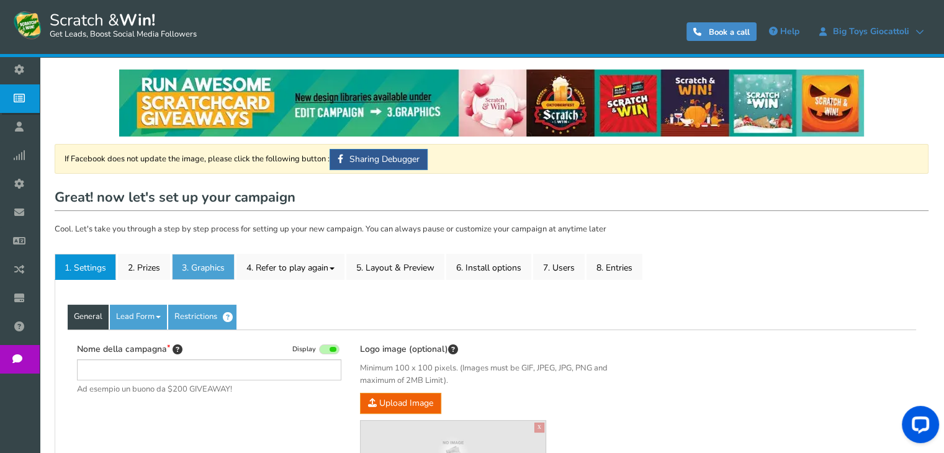
type input "Gratta e vinci - Il Capriccio - Portici"
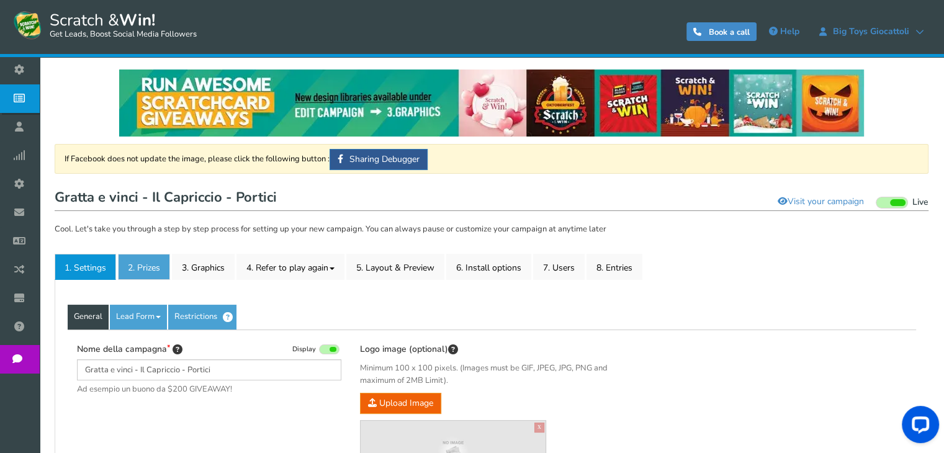
click at [149, 271] on link "2. Prizes" at bounding box center [144, 267] width 52 height 26
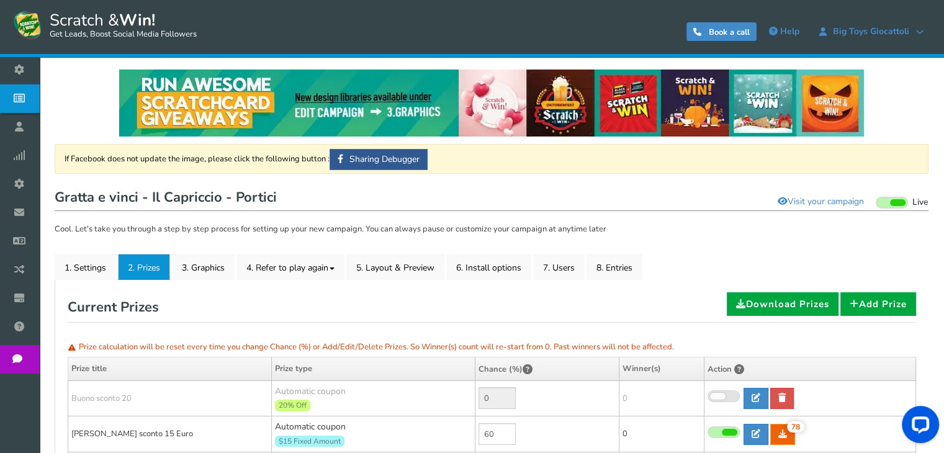
scroll to position [248, 0]
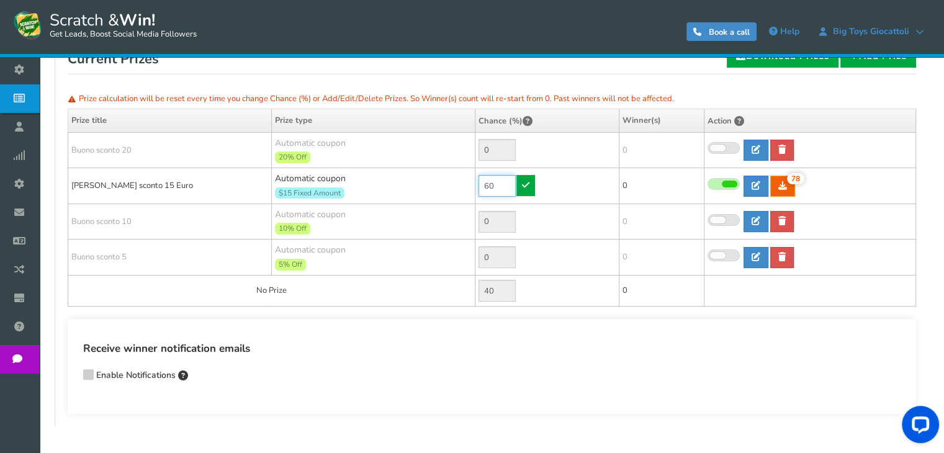
click at [495, 183] on input "60" at bounding box center [496, 186] width 37 height 22
type input "90"
click at [520, 184] on link at bounding box center [525, 185] width 19 height 21
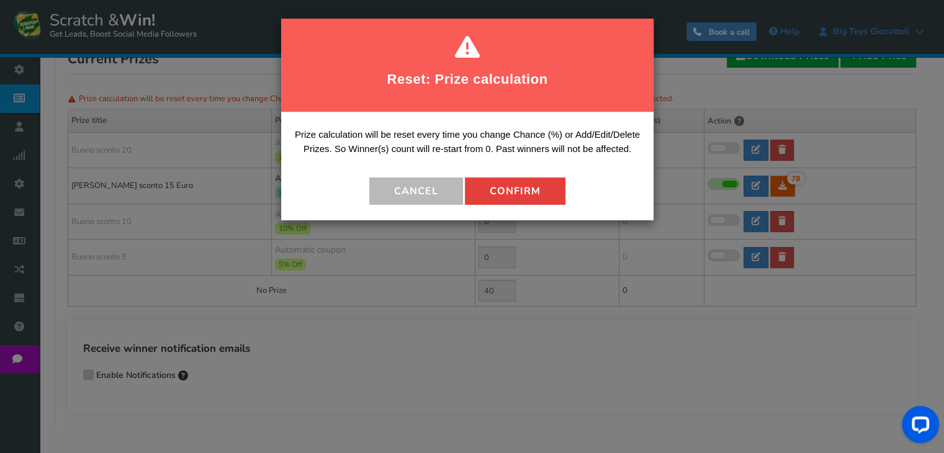
click at [533, 194] on button "Confirm" at bounding box center [515, 190] width 100 height 27
type input "10"
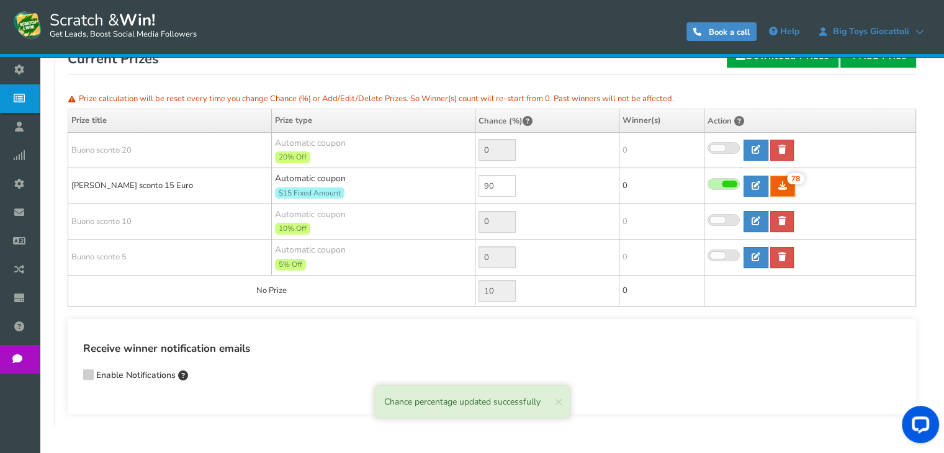
scroll to position [62, 0]
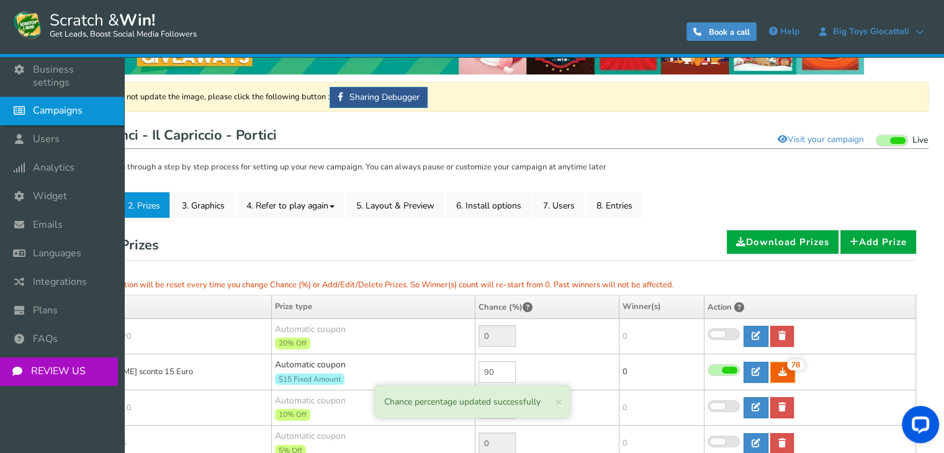
click at [40, 104] on span "Campaigns" at bounding box center [58, 110] width 50 height 13
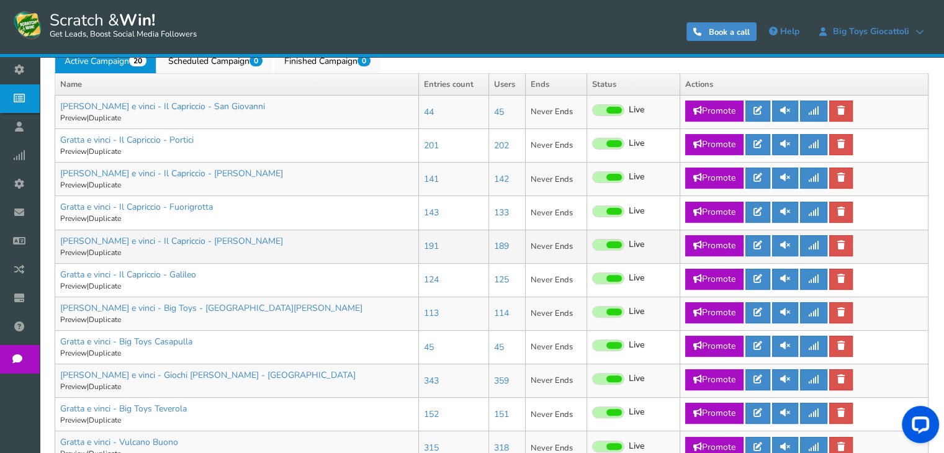
scroll to position [248, 0]
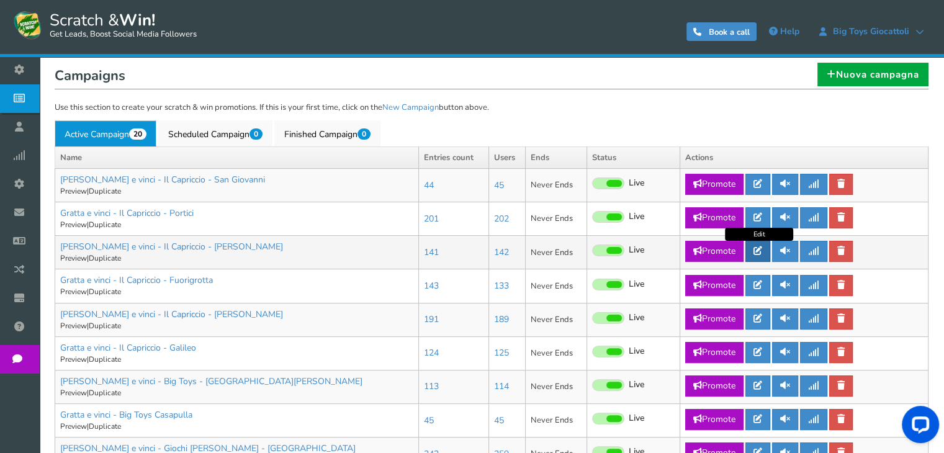
click at [766, 250] on link at bounding box center [757, 251] width 25 height 21
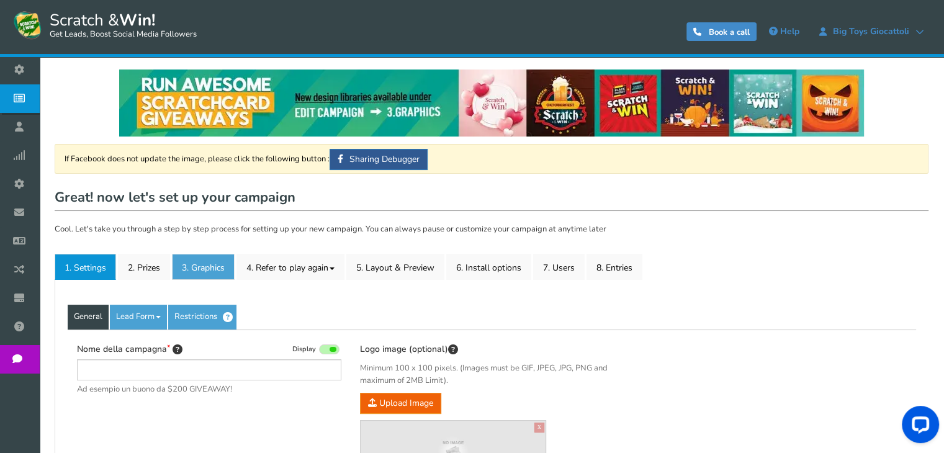
type input "[PERSON_NAME] e vinci - Il Capriccio - [PERSON_NAME]"
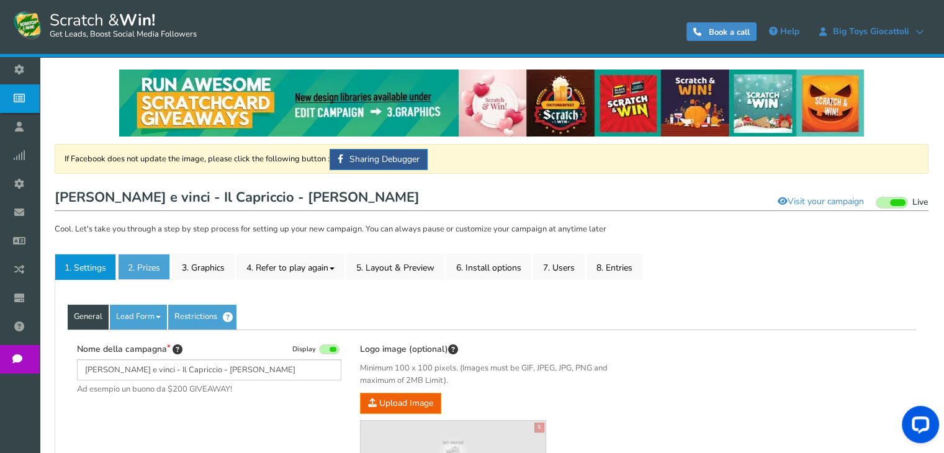
click at [156, 268] on link "2. Prizes" at bounding box center [144, 267] width 52 height 26
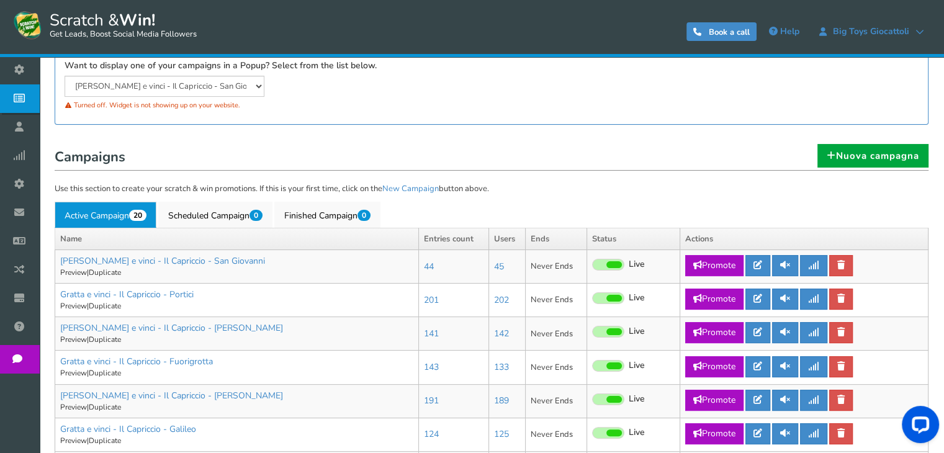
scroll to position [310, 0]
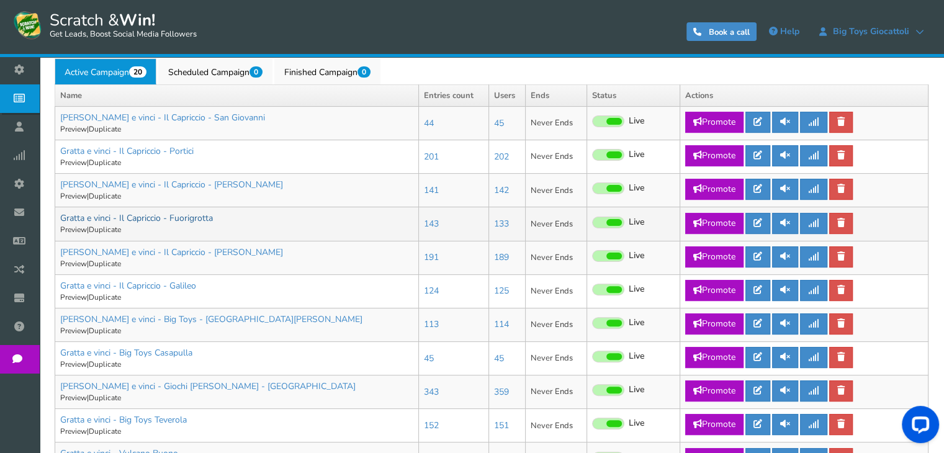
click at [205, 216] on link "Gratta e vinci - Il Capriccio - Fuorigrotta" at bounding box center [136, 218] width 153 height 12
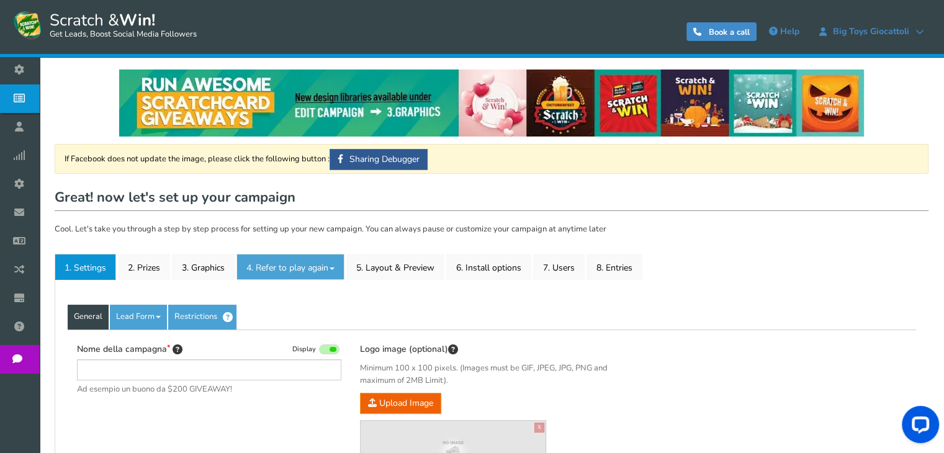
type input "Gratta e vinci - Il Capriccio - Fuorigrotta"
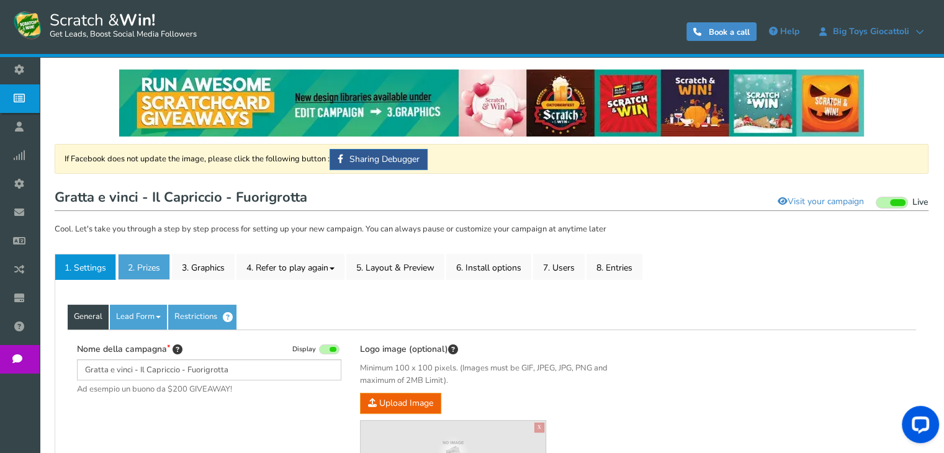
click at [140, 268] on link "2. Prizes" at bounding box center [144, 267] width 52 height 26
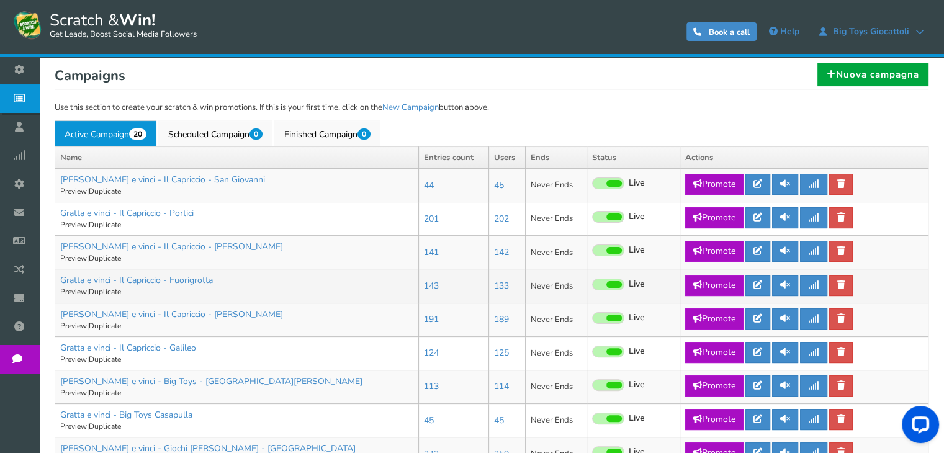
scroll to position [310, 0]
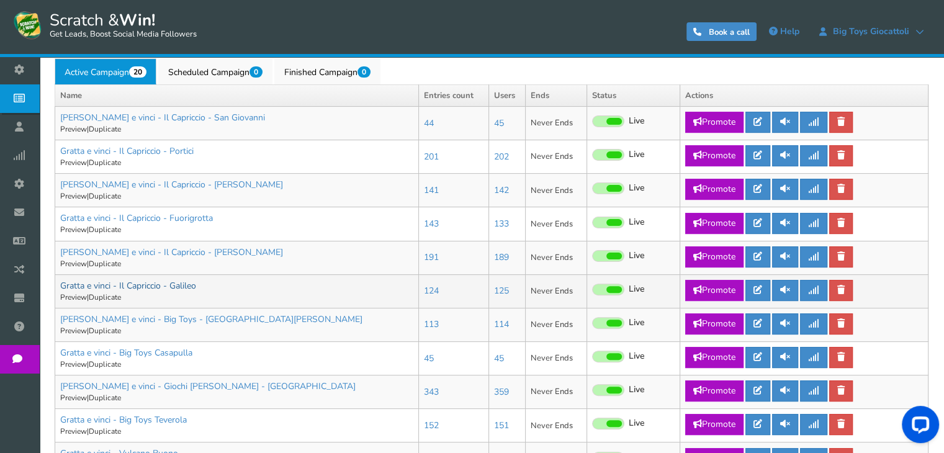
click at [184, 285] on link "Gratta e vinci - Il Capriccio - Galileo" at bounding box center [128, 286] width 136 height 12
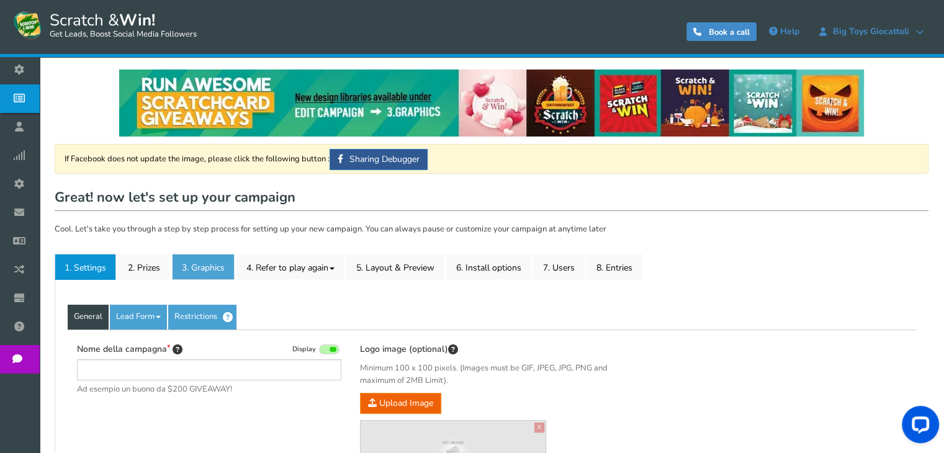
type input "Gratta e vinci - Il Capriccio - Galileo"
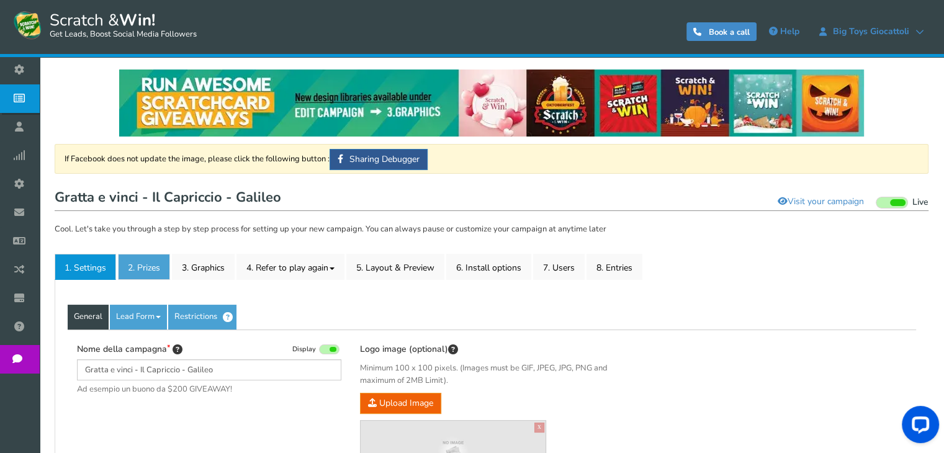
click at [140, 257] on link "2. Prizes" at bounding box center [144, 267] width 52 height 26
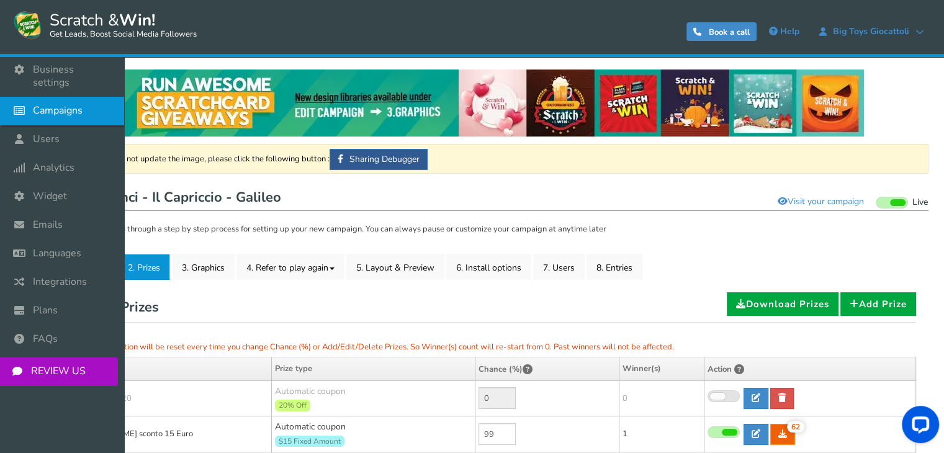
click at [30, 108] on link "Campaigns" at bounding box center [62, 111] width 124 height 29
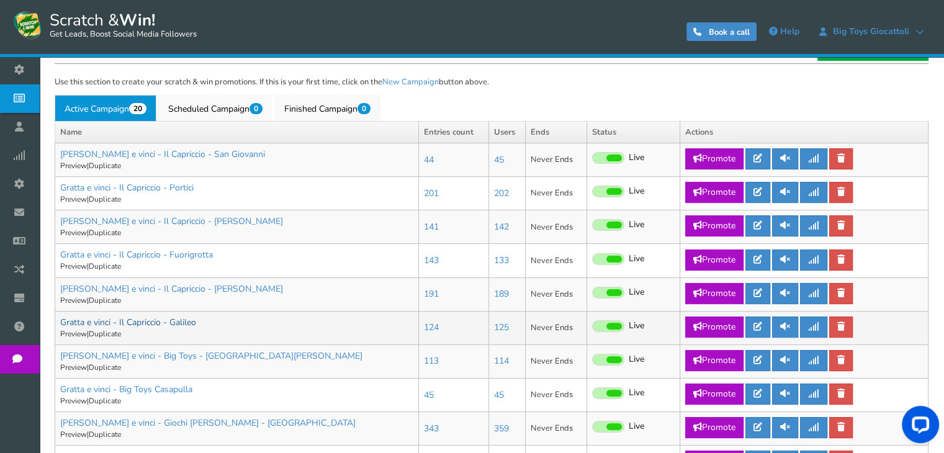
scroll to position [372, 0]
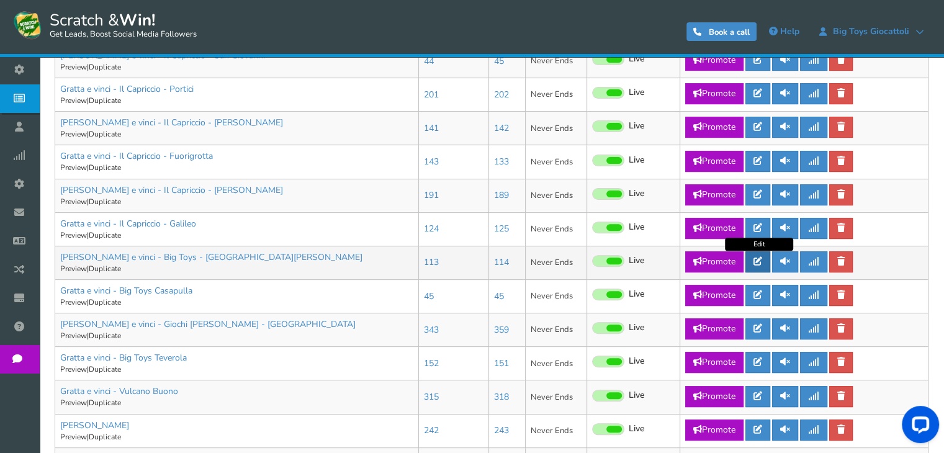
click at [762, 259] on icon at bounding box center [757, 261] width 9 height 9
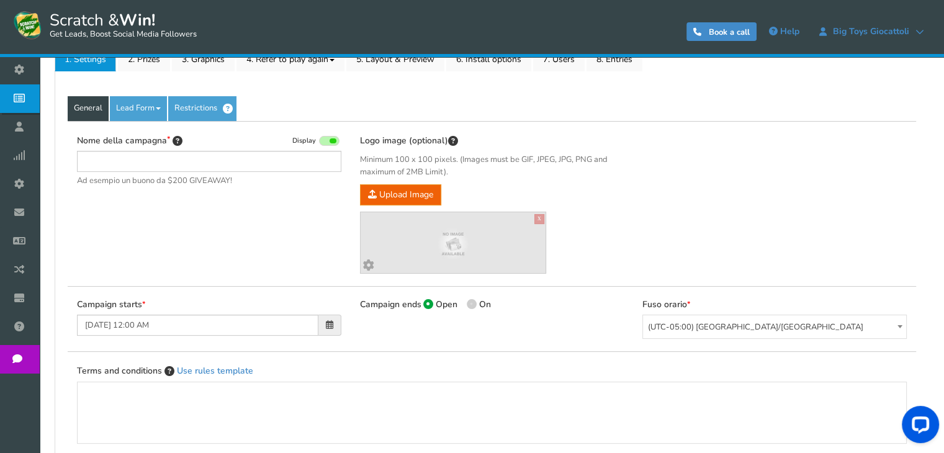
type input "[PERSON_NAME] e vinci - Big Toys - [GEOGRAPHIC_DATA][PERSON_NAME]"
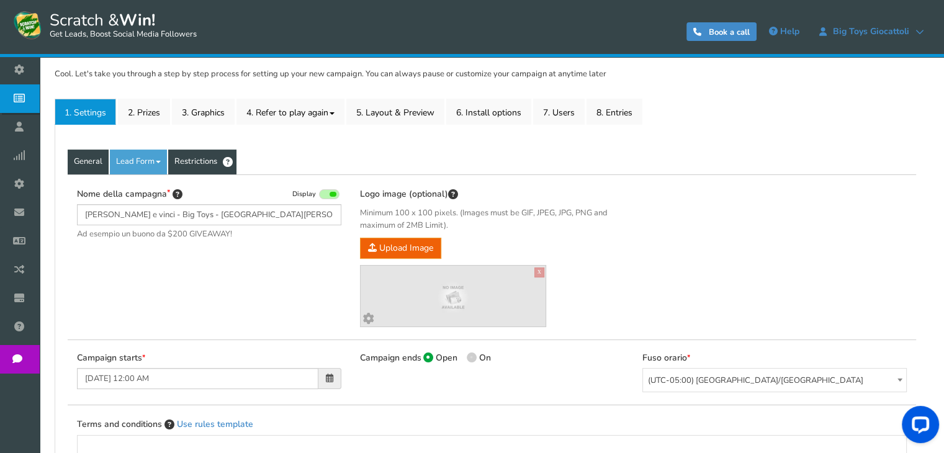
scroll to position [62, 0]
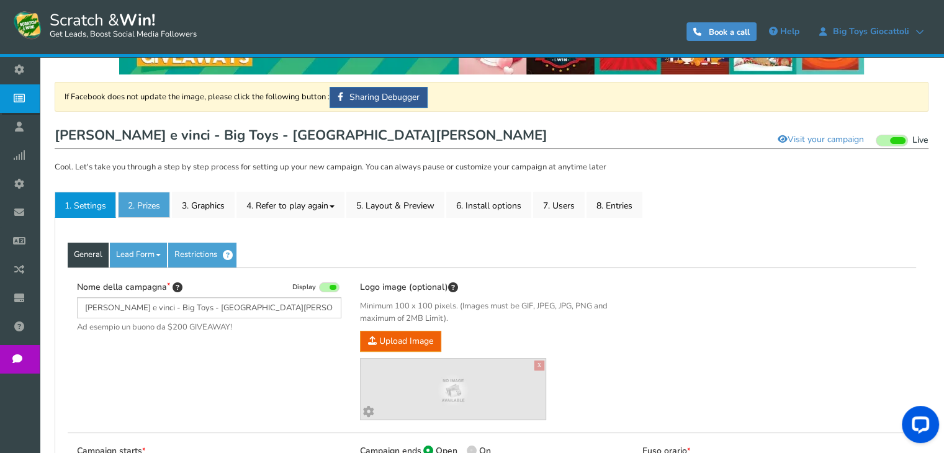
click at [136, 197] on link "2. Prizes" at bounding box center [144, 205] width 52 height 26
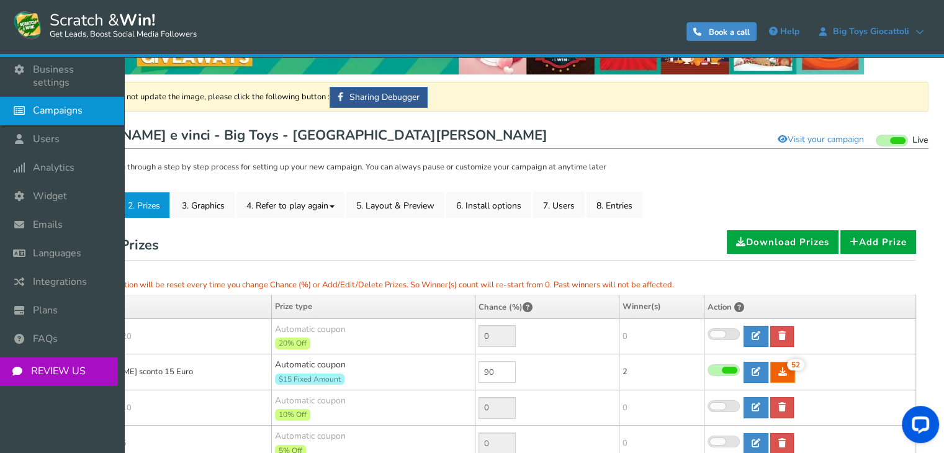
click at [38, 104] on span "Campaigns" at bounding box center [58, 110] width 50 height 13
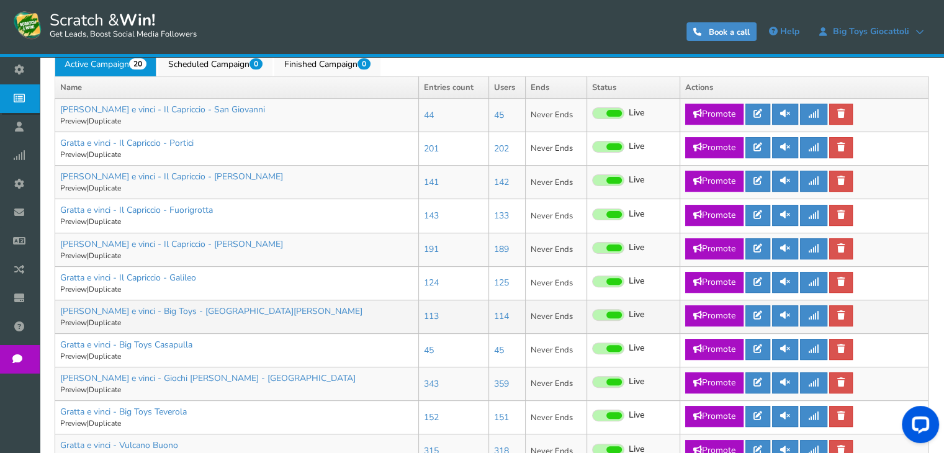
scroll to position [372, 0]
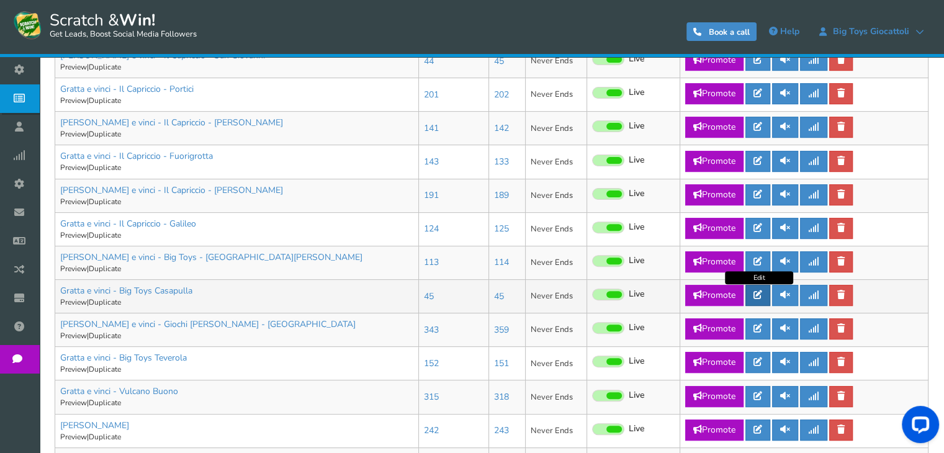
click at [757, 299] on link at bounding box center [757, 295] width 25 height 21
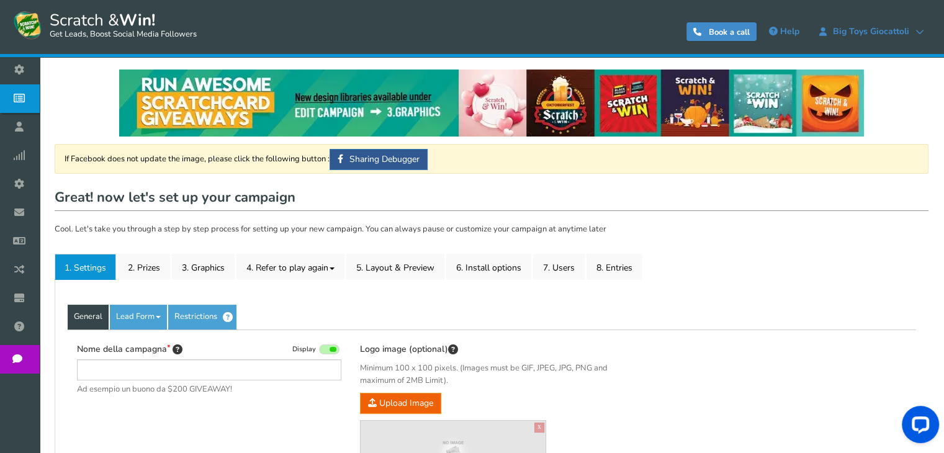
type input "Gratta e vinci - Big Toys Casapulla"
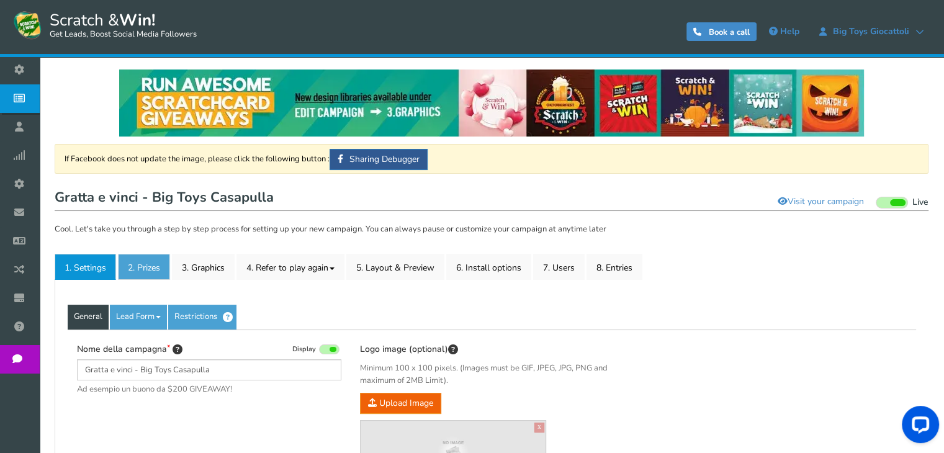
click at [144, 268] on link "2. Prizes" at bounding box center [144, 267] width 52 height 26
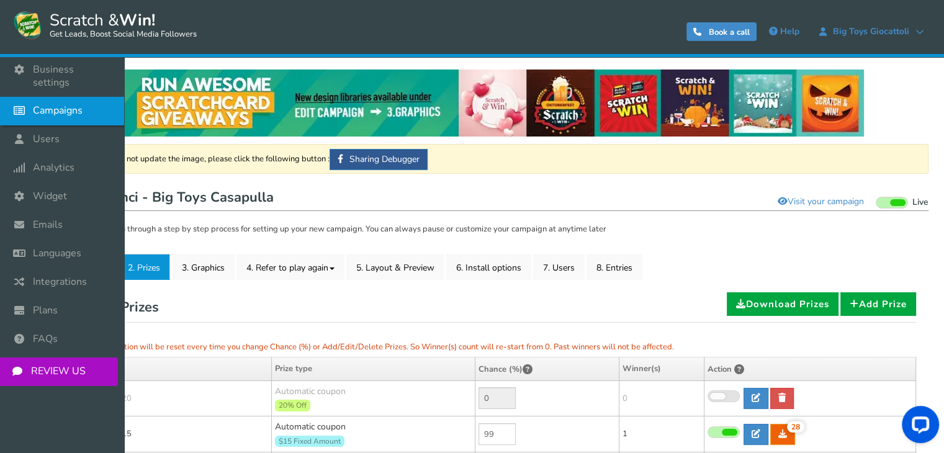
click at [25, 100] on icon at bounding box center [23, 110] width 24 height 27
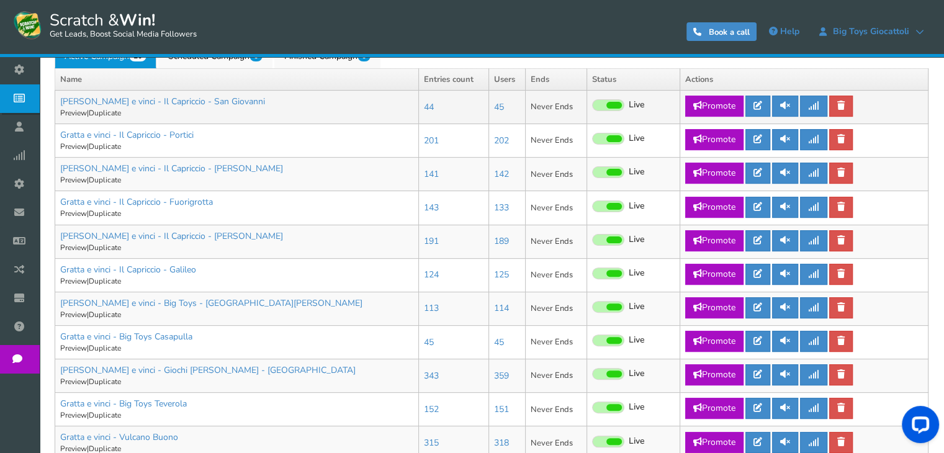
scroll to position [434, 0]
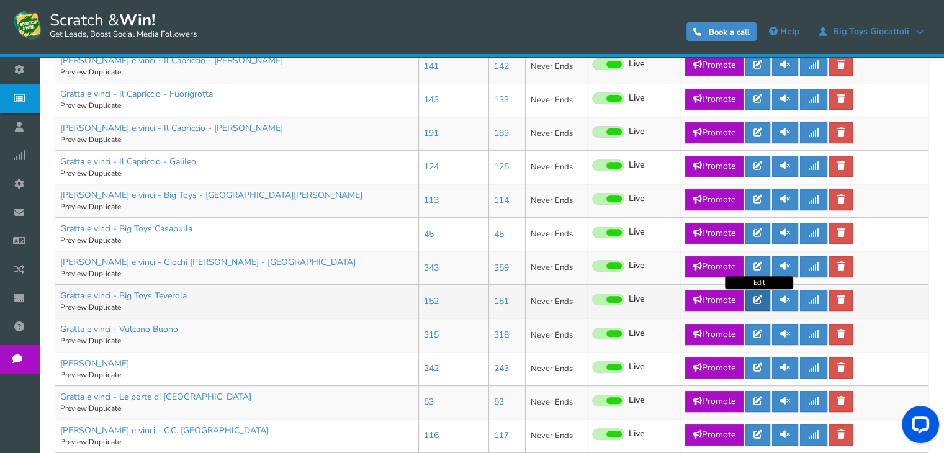
click at [751, 299] on link at bounding box center [757, 300] width 25 height 21
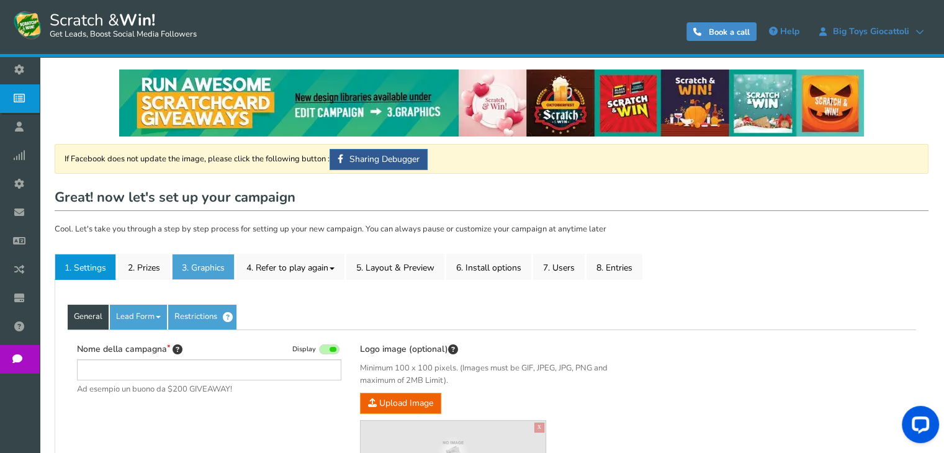
type input "Gratta e vinci - Big Toys Teverola"
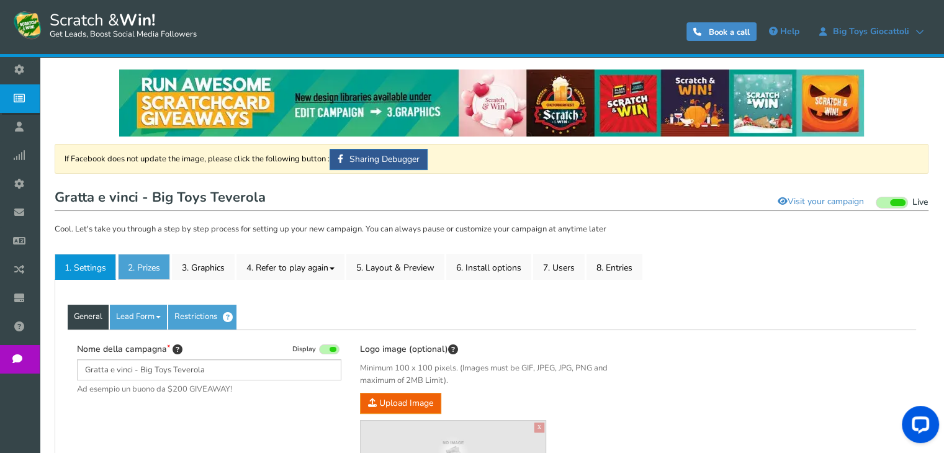
click at [145, 269] on link "2. Prizes" at bounding box center [144, 267] width 52 height 26
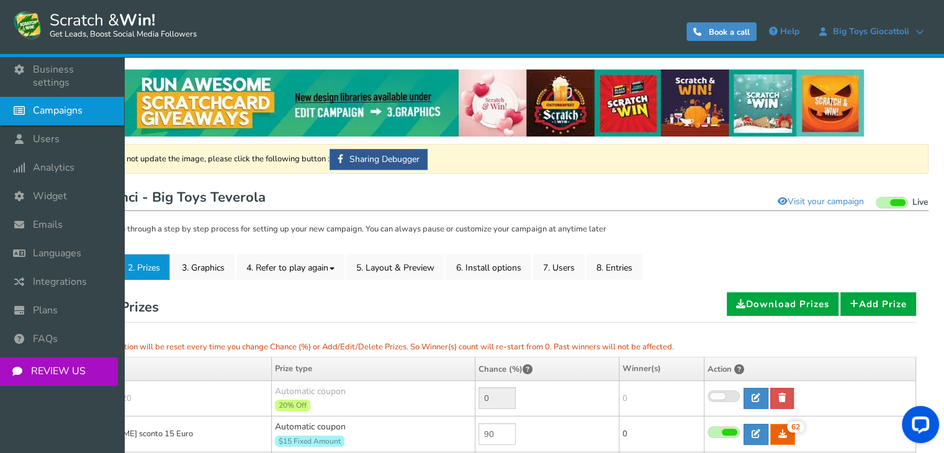
click at [51, 104] on span "Campaigns" at bounding box center [58, 110] width 50 height 13
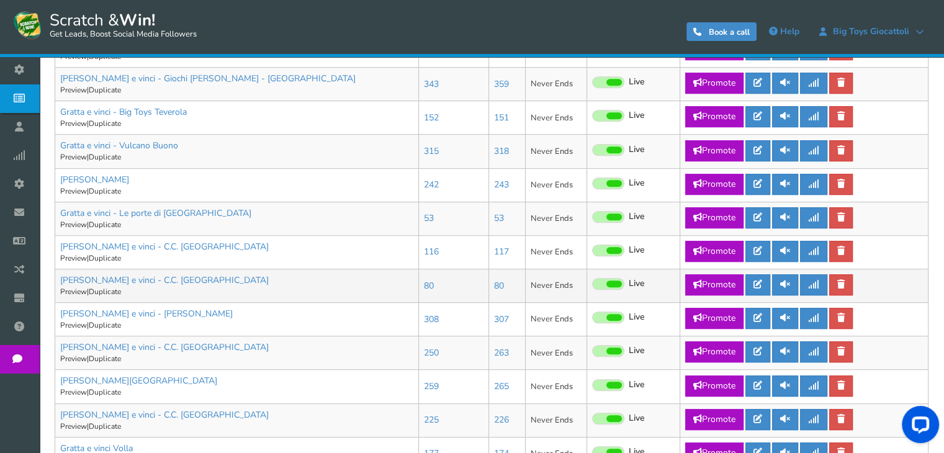
scroll to position [620, 0]
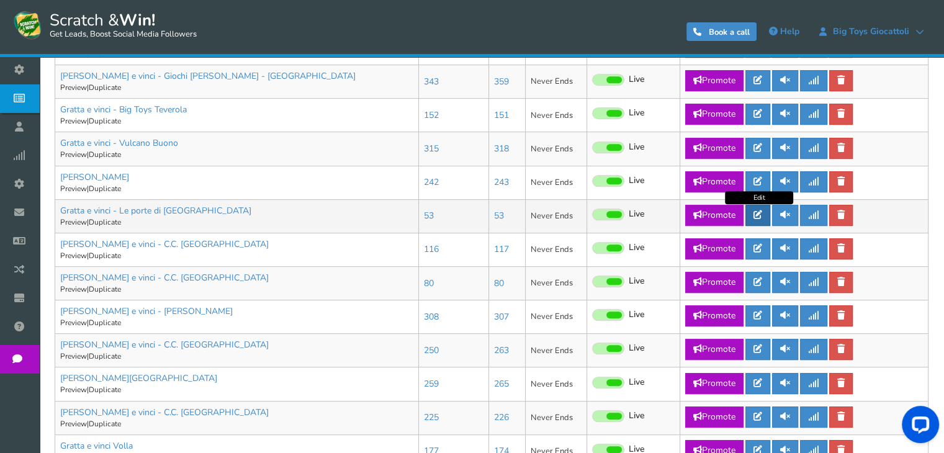
click at [764, 216] on link at bounding box center [757, 215] width 25 height 21
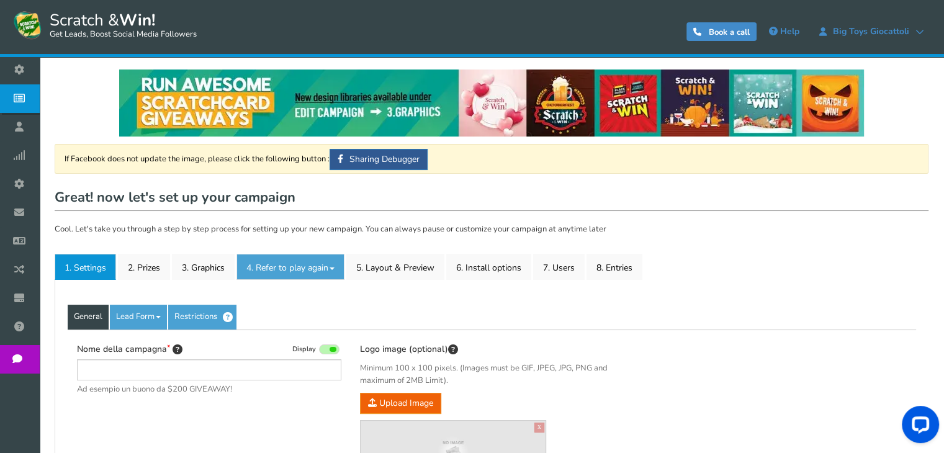
type input "Gratta e vinci - Le porte di [GEOGRAPHIC_DATA]"
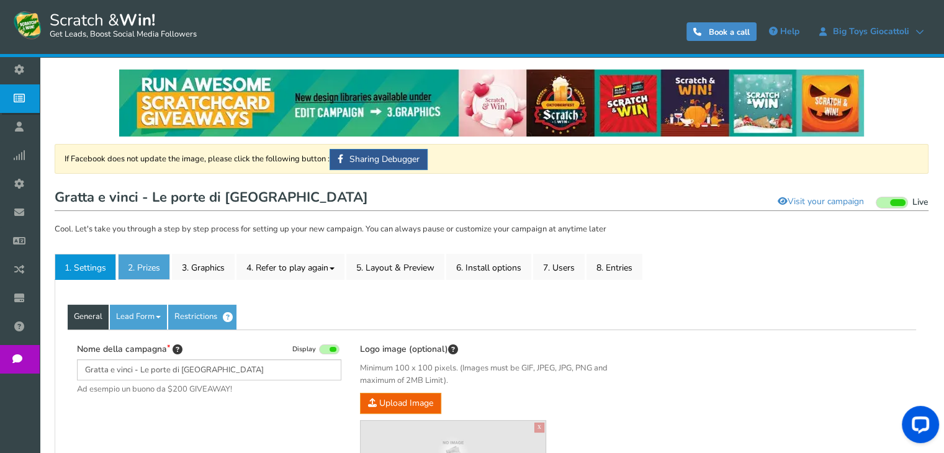
click at [157, 267] on link "2. Prizes" at bounding box center [144, 267] width 52 height 26
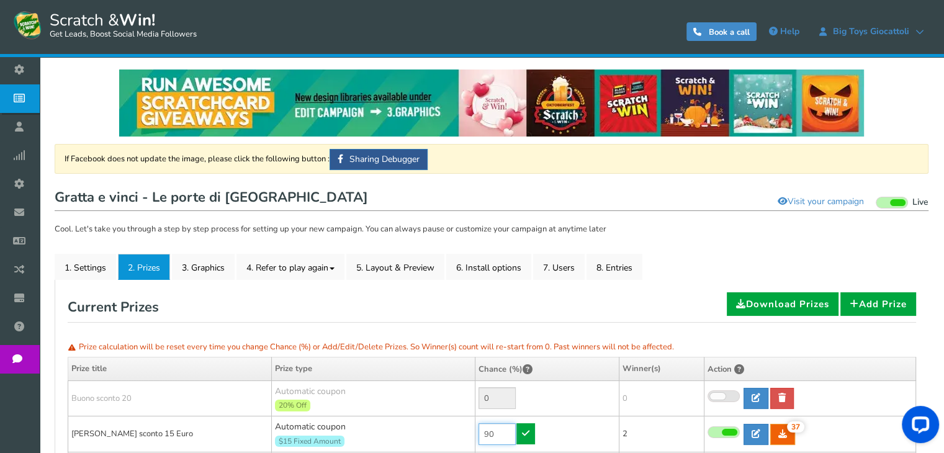
click at [497, 432] on input "90" at bounding box center [496, 434] width 37 height 22
type input "99"
click at [523, 435] on icon at bounding box center [525, 433] width 7 height 9
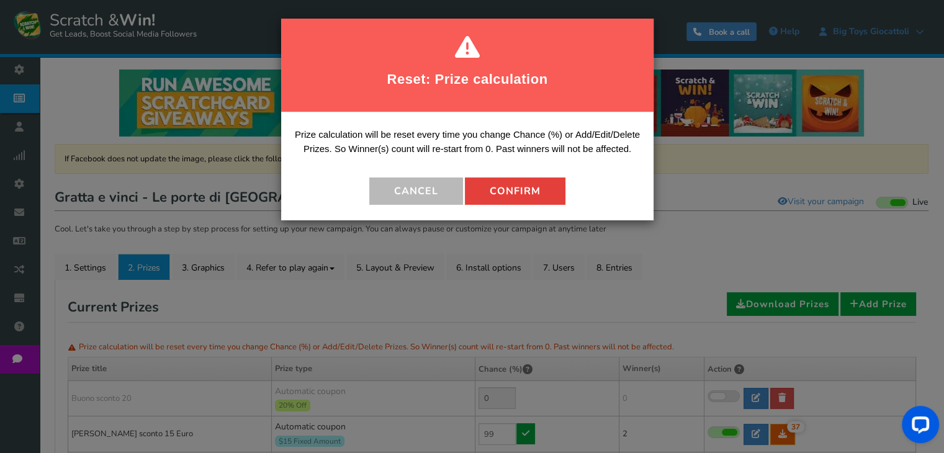
click at [522, 189] on button "Confirm" at bounding box center [515, 190] width 100 height 27
type input "1"
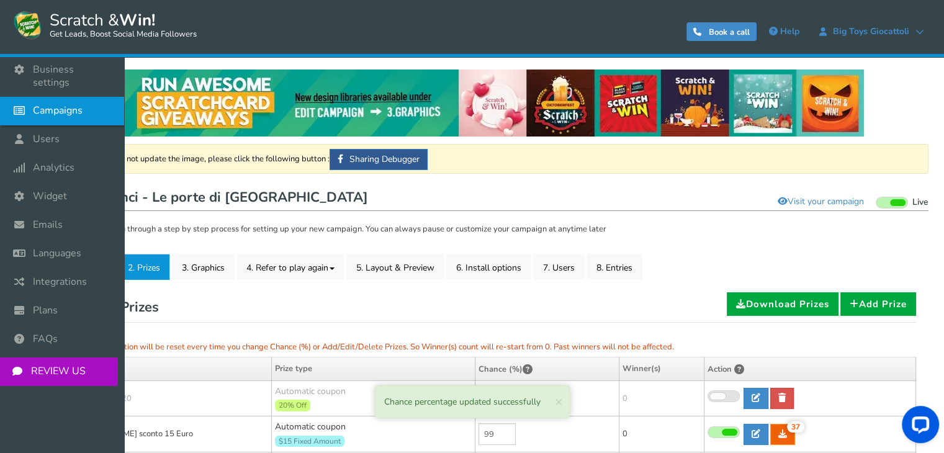
click at [25, 104] on icon at bounding box center [23, 110] width 24 height 27
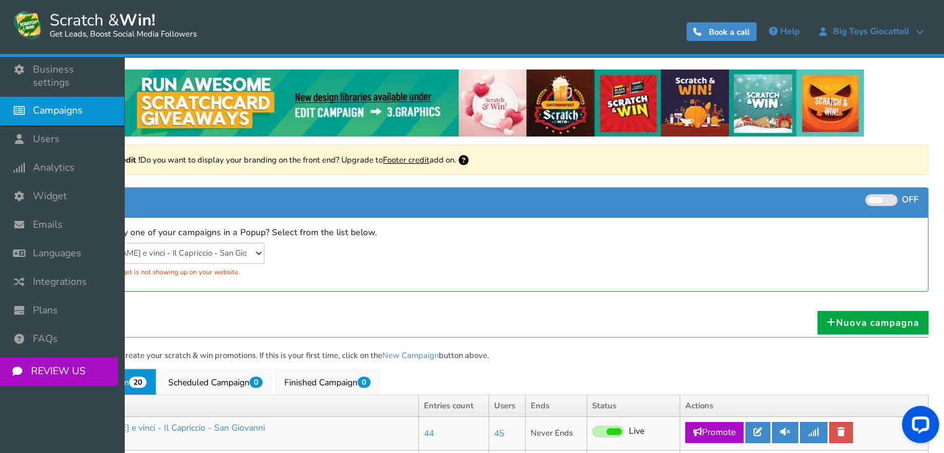
click at [26, 100] on icon at bounding box center [23, 110] width 24 height 27
click at [40, 104] on span "Campaigns" at bounding box center [58, 110] width 50 height 13
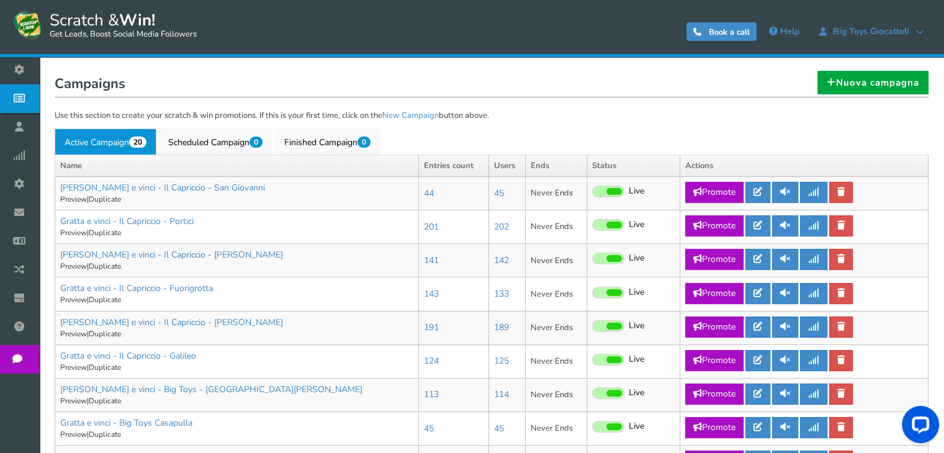
scroll to position [231, 0]
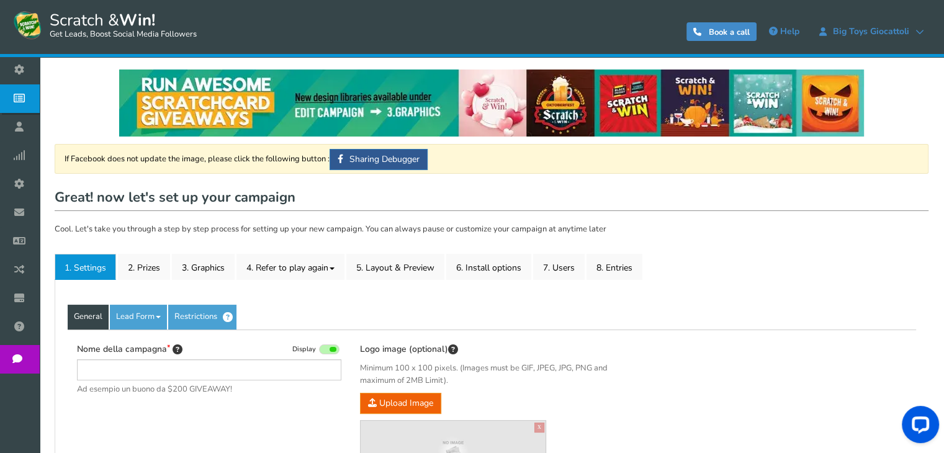
type input "[PERSON_NAME] e vinci - Il Capriccio - San Giovanni"
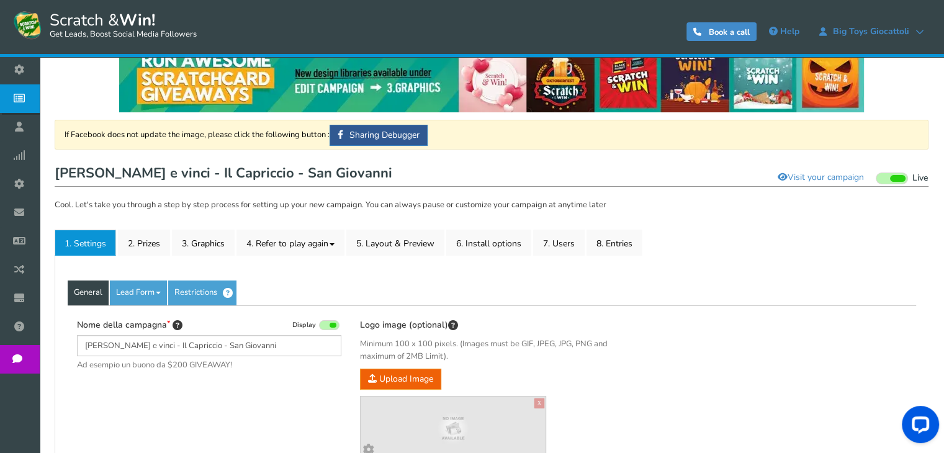
scroll to position [124, 0]
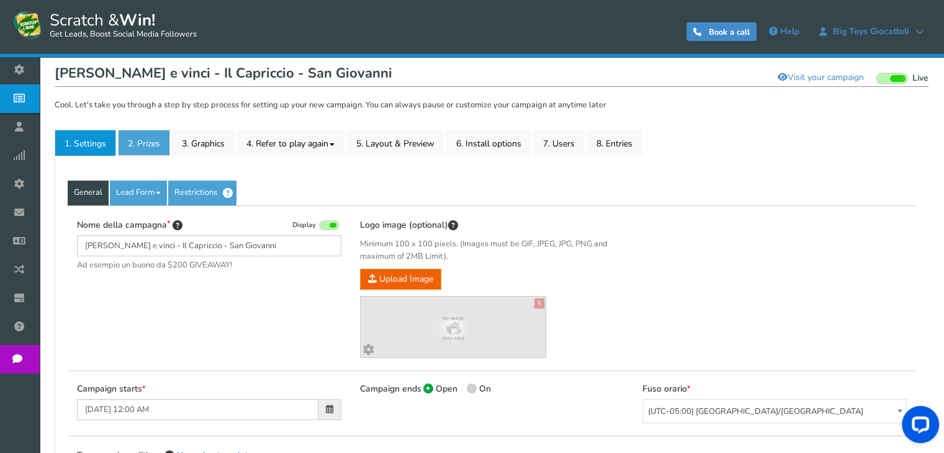
click at [138, 152] on link "2. Prizes" at bounding box center [144, 143] width 52 height 26
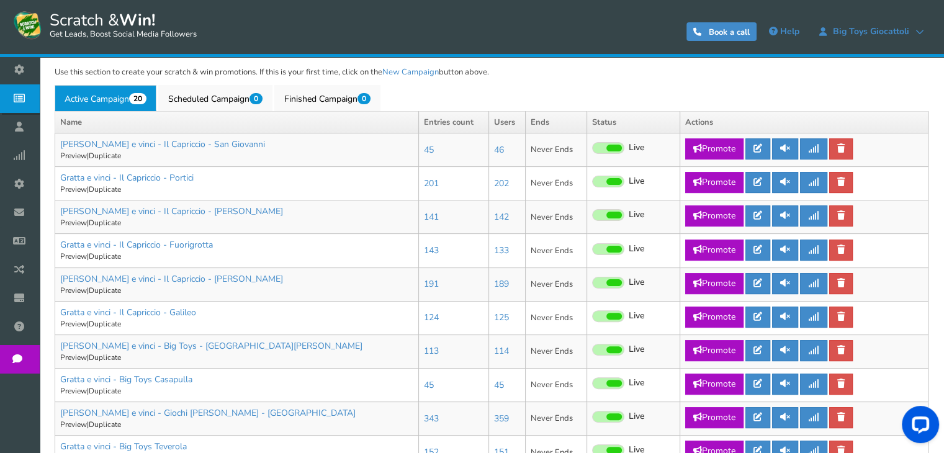
scroll to position [295, 0]
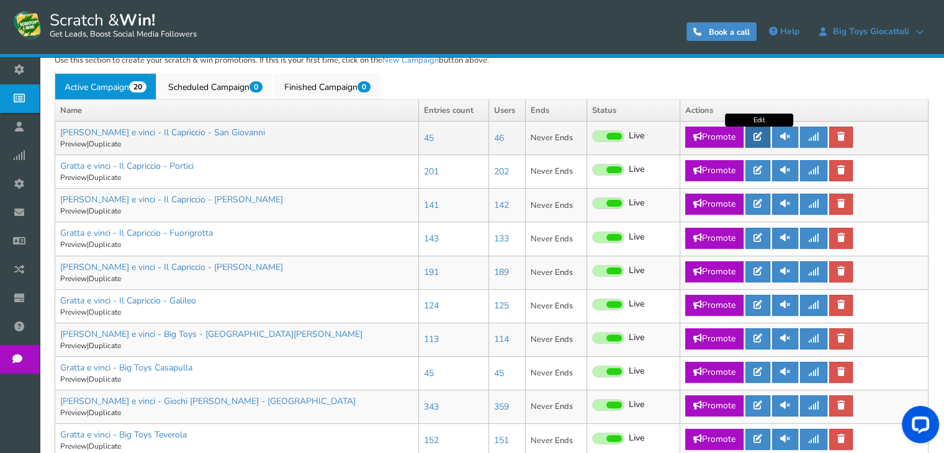
click at [762, 136] on icon at bounding box center [757, 136] width 9 height 9
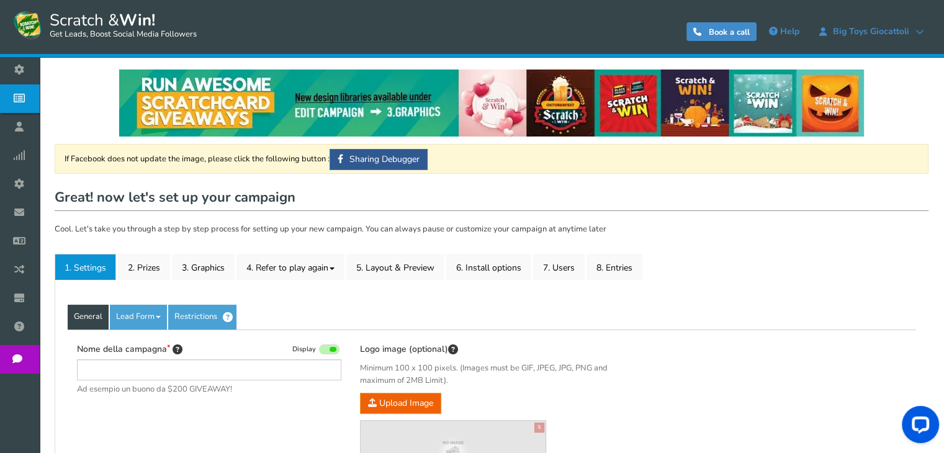
type input "[PERSON_NAME] e vinci - Il Capriccio - San Giovanni"
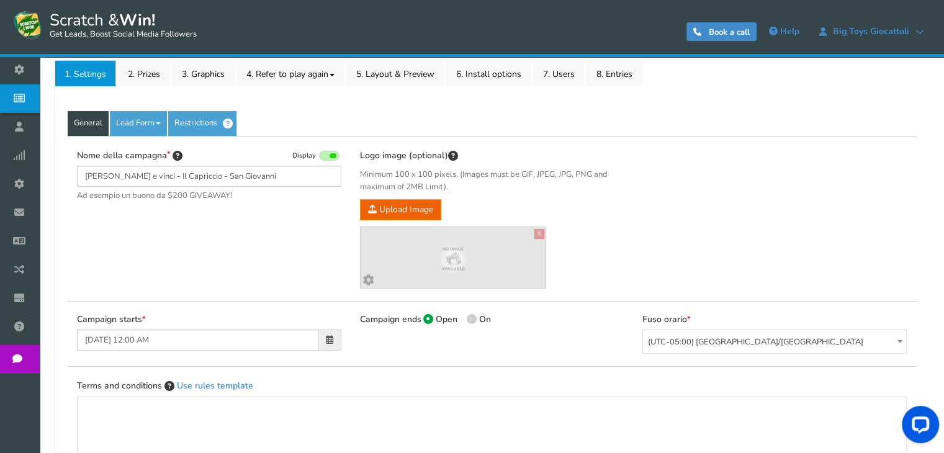
scroll to position [193, 0]
click at [141, 72] on link "2. Prizes" at bounding box center [144, 74] width 52 height 26
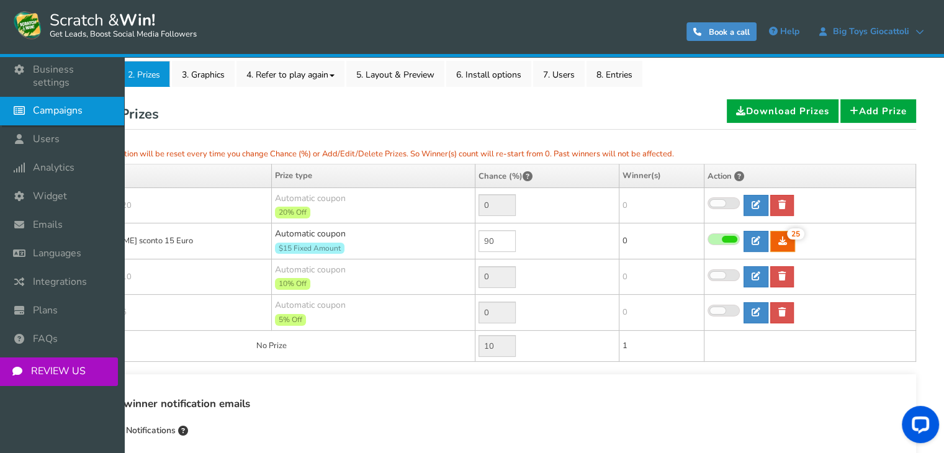
click at [38, 104] on span "Campaigns" at bounding box center [58, 110] width 50 height 13
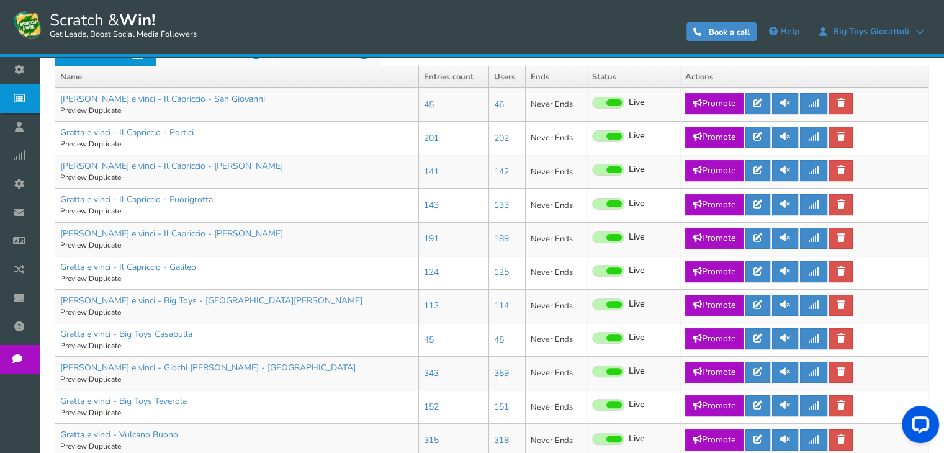
scroll to position [328, 0]
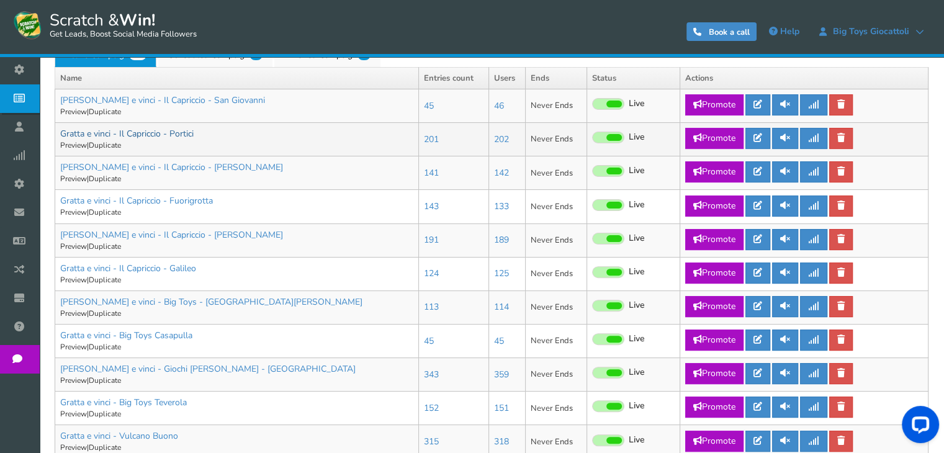
click at [189, 137] on link "Gratta e vinci - Il Capriccio - Portici" at bounding box center [126, 134] width 133 height 12
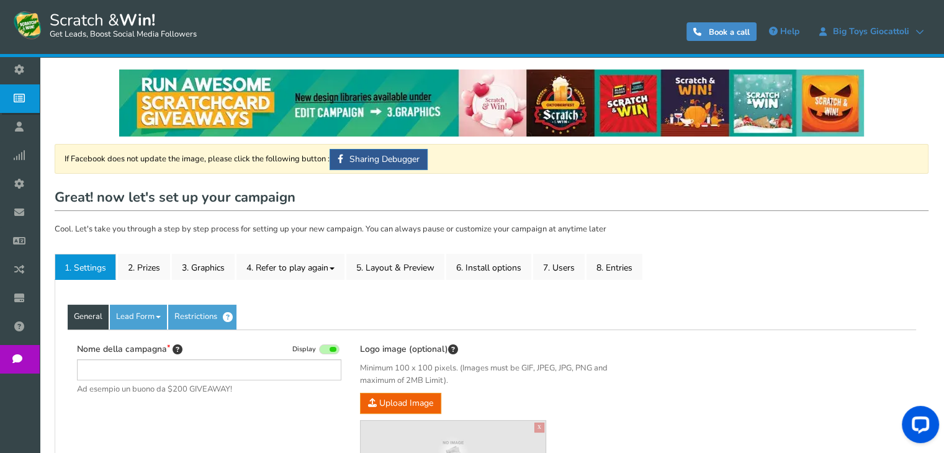
type input "Gratta e vinci - Il Capriccio - Portici"
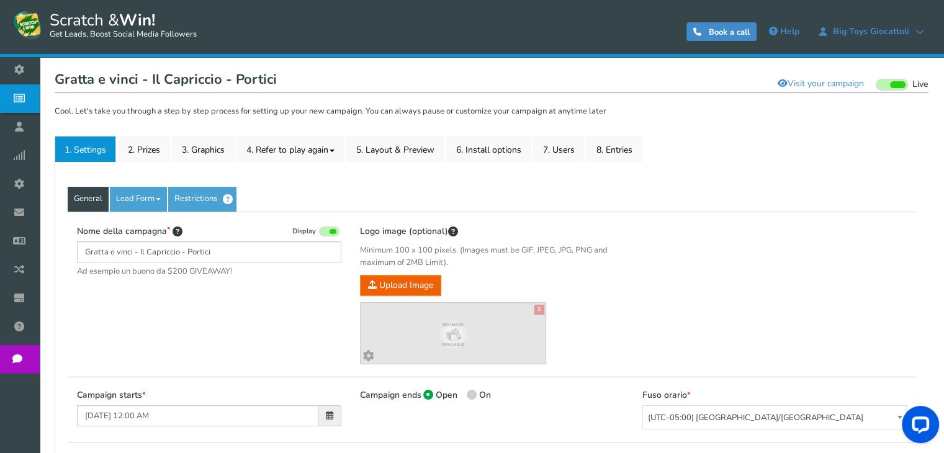
scroll to position [86, 0]
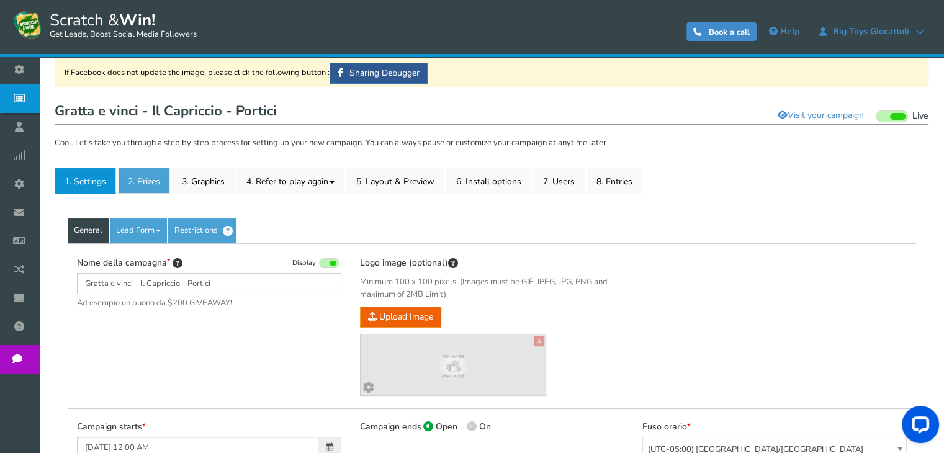
click at [133, 177] on link "2. Prizes" at bounding box center [144, 180] width 52 height 26
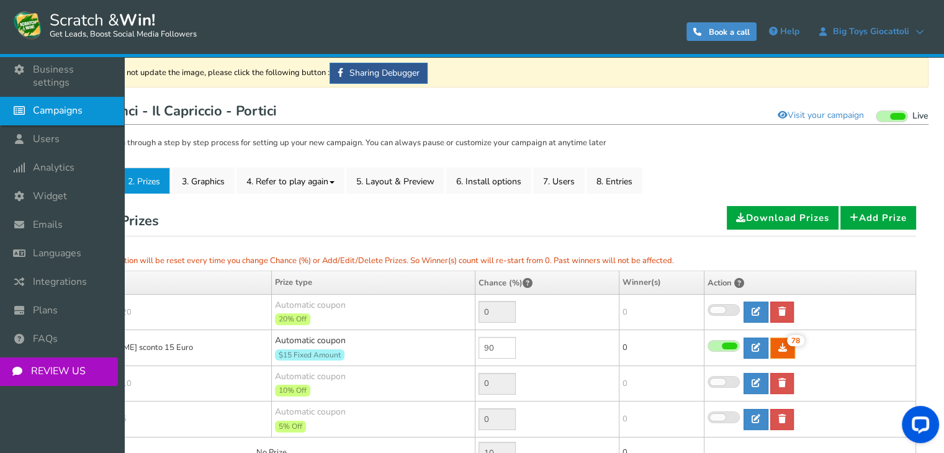
click at [19, 97] on icon at bounding box center [23, 110] width 24 height 27
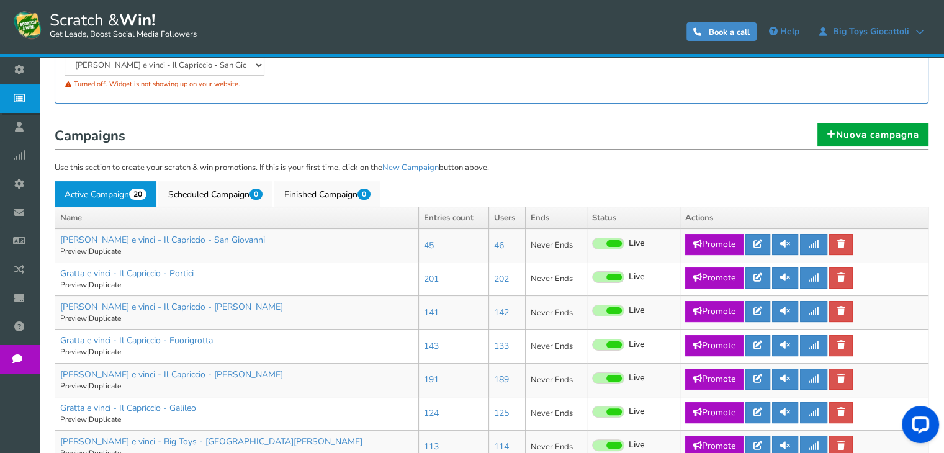
scroll to position [188, 0]
click at [167, 306] on link "[PERSON_NAME] e vinci - Il Capriccio - [PERSON_NAME]" at bounding box center [171, 307] width 223 height 12
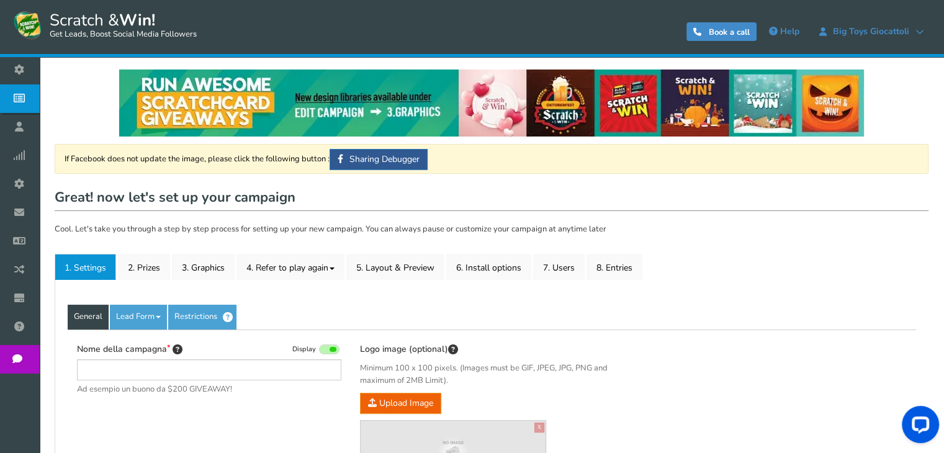
type input "[PERSON_NAME] e vinci - Il Capriccio - [PERSON_NAME]"
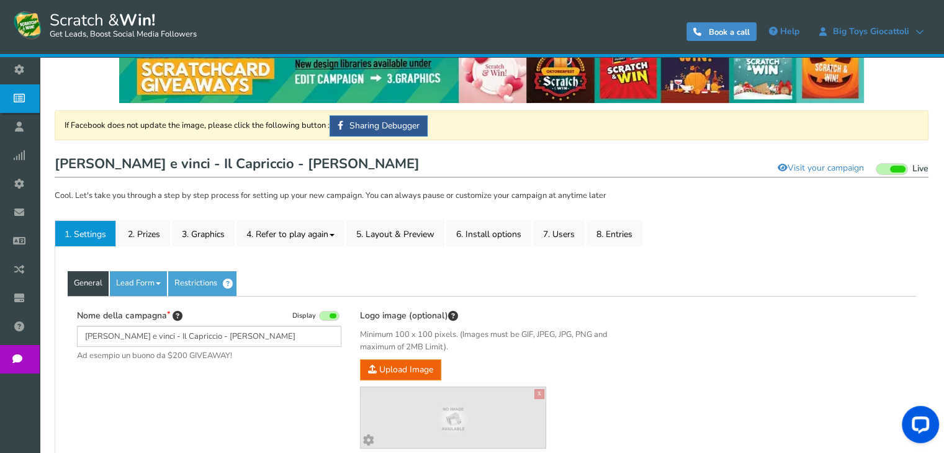
scroll to position [42, 0]
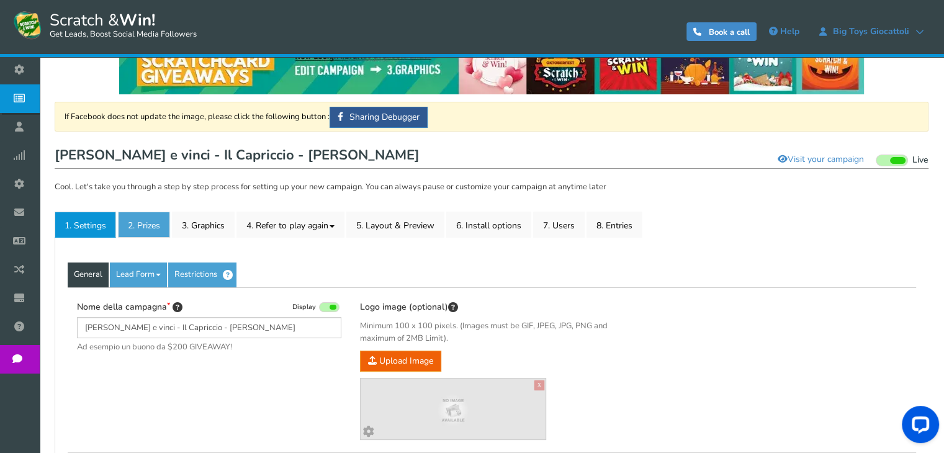
click at [145, 217] on link "2. Prizes" at bounding box center [144, 225] width 52 height 26
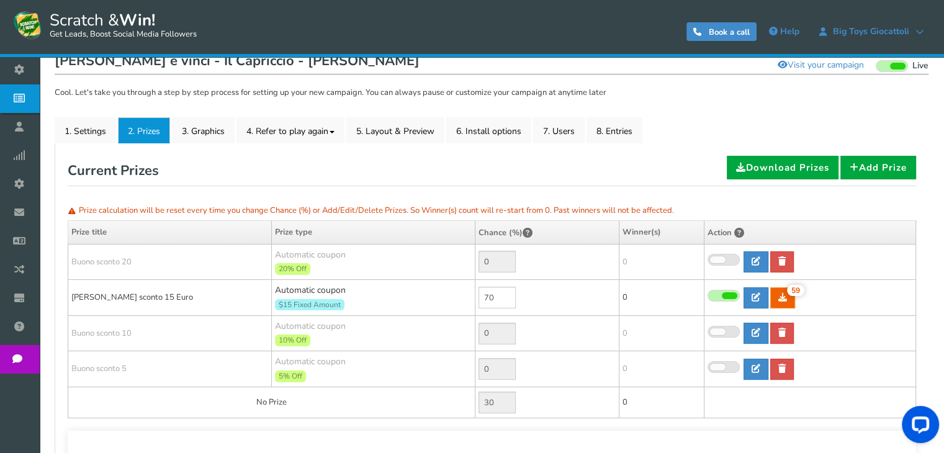
scroll to position [140, 0]
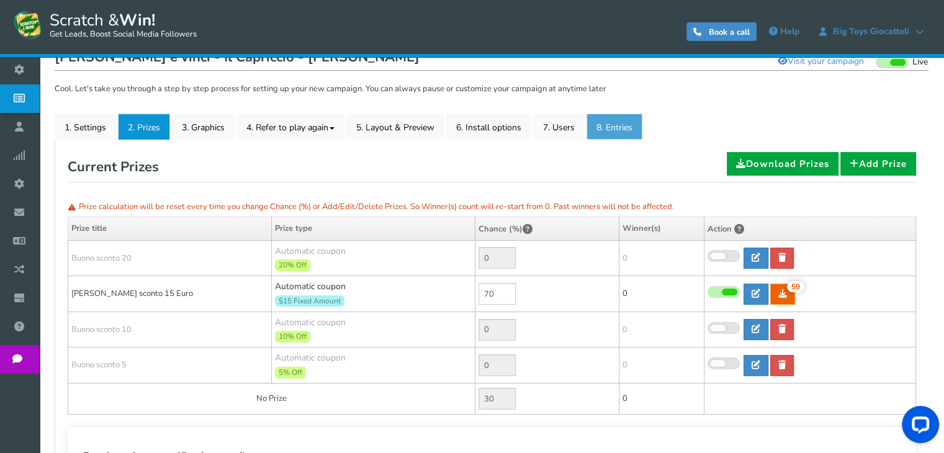
click at [621, 127] on link "8. Entries" at bounding box center [614, 127] width 56 height 26
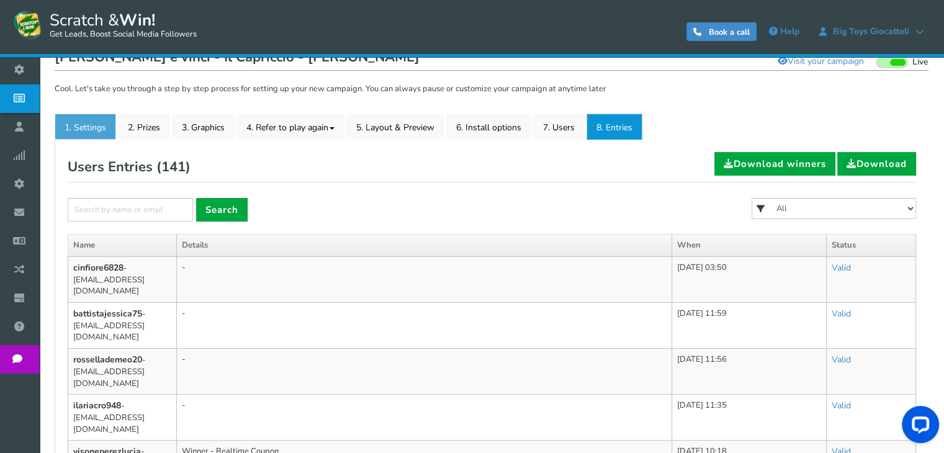
click at [102, 125] on link "1. Settings" at bounding box center [85, 127] width 61 height 26
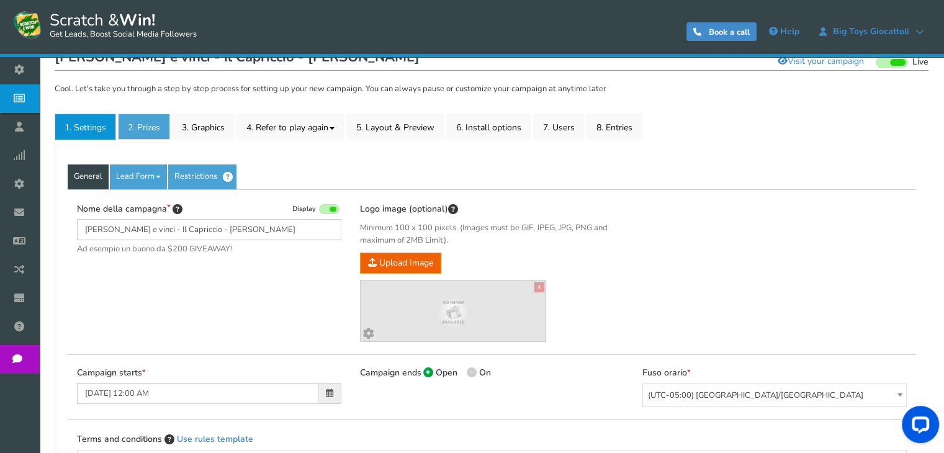
click at [146, 125] on link "2. Prizes" at bounding box center [144, 127] width 52 height 26
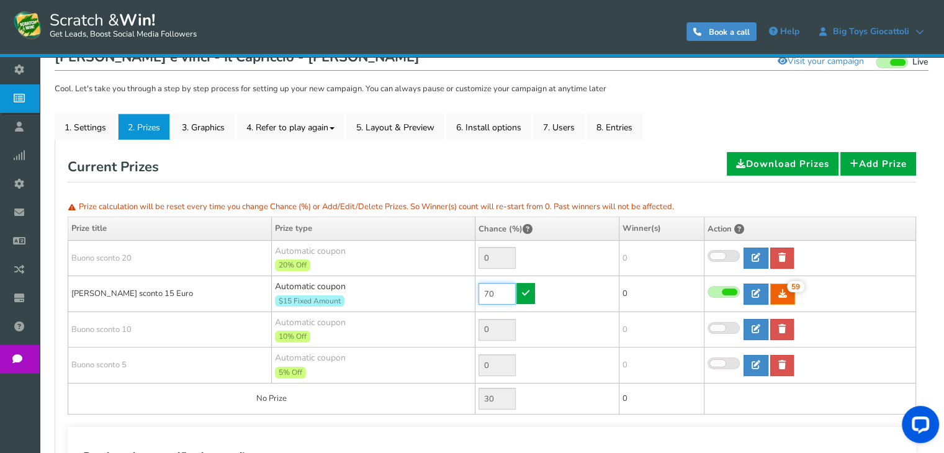
click at [500, 294] on input "70" at bounding box center [496, 294] width 37 height 22
type input "90"
click at [530, 292] on link at bounding box center [525, 293] width 19 height 21
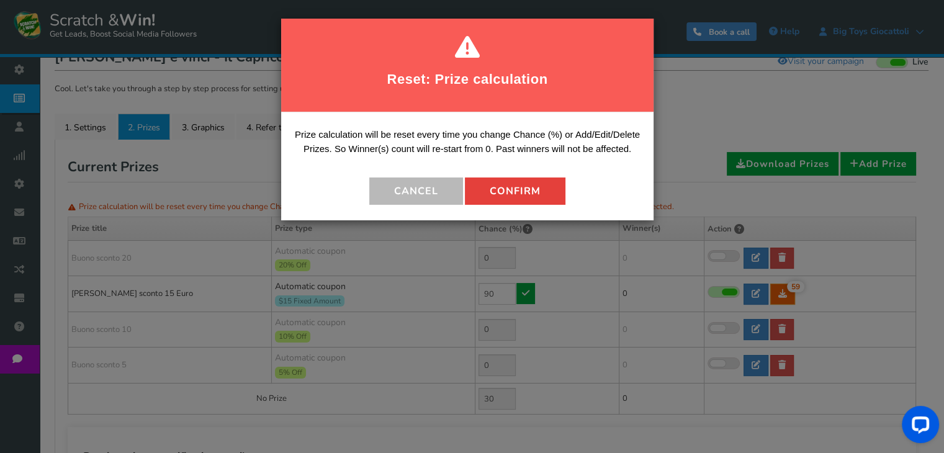
click at [515, 199] on button "Confirm" at bounding box center [515, 190] width 100 height 27
type input "10"
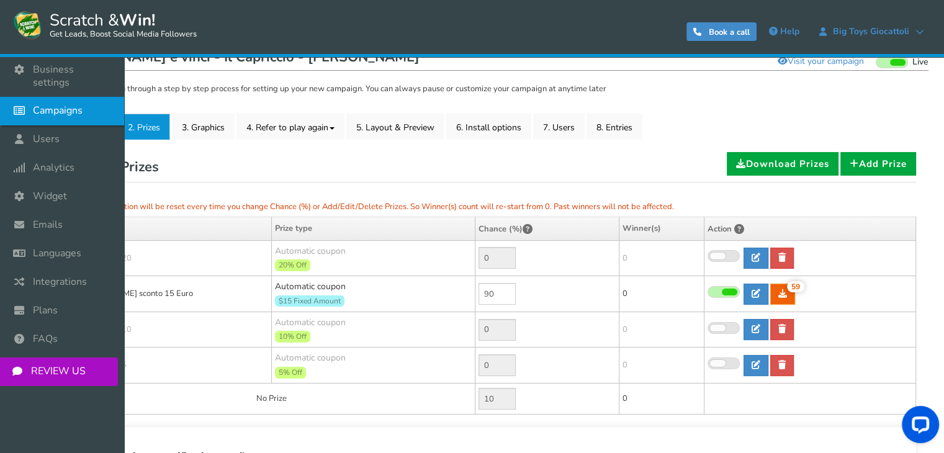
click at [45, 106] on link "Campaigns" at bounding box center [62, 111] width 124 height 29
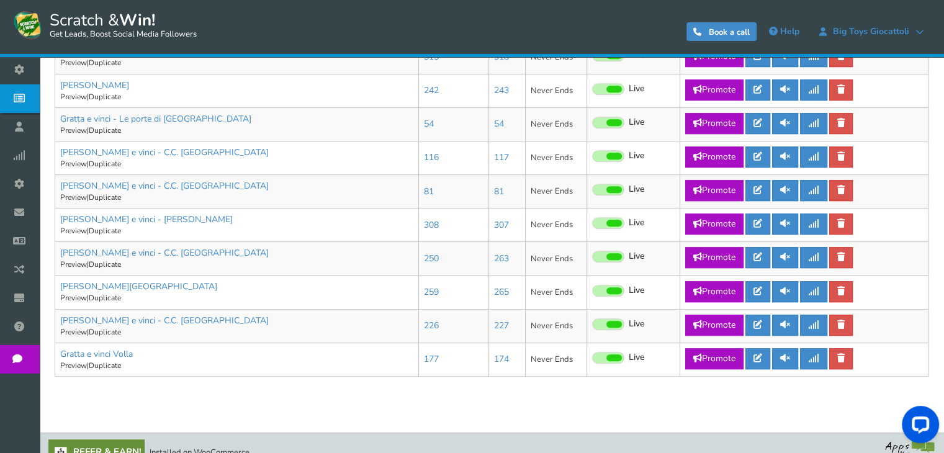
scroll to position [729, 0]
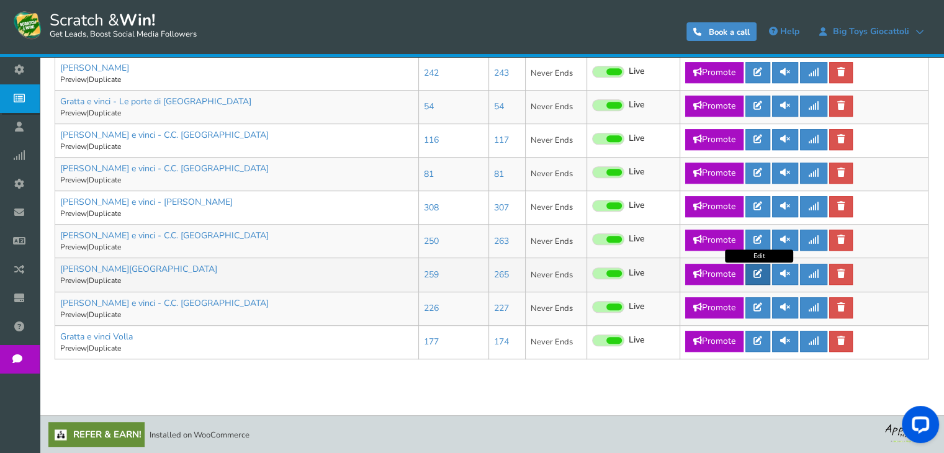
click at [764, 275] on link at bounding box center [757, 274] width 25 height 21
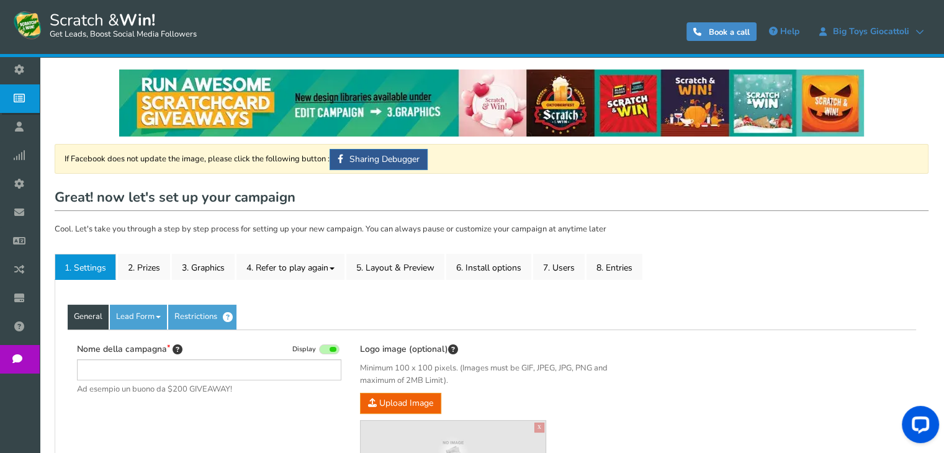
type input "[PERSON_NAME][GEOGRAPHIC_DATA]"
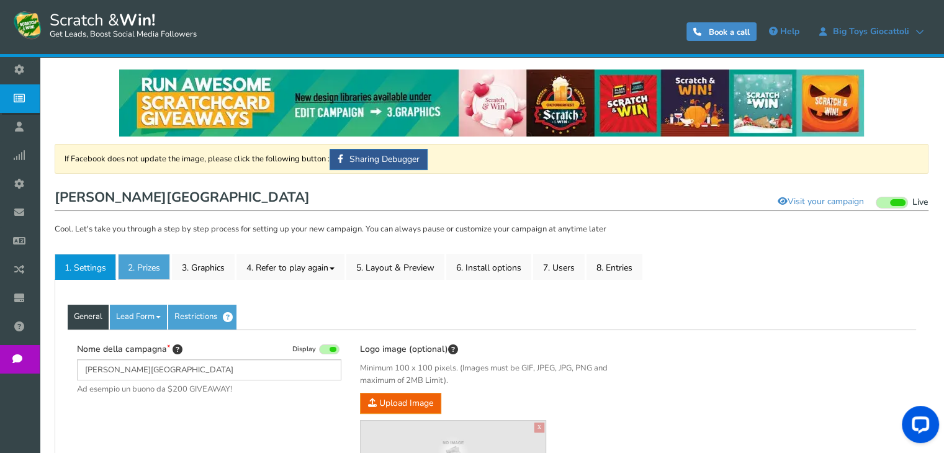
click at [149, 269] on link "2. Prizes" at bounding box center [144, 267] width 52 height 26
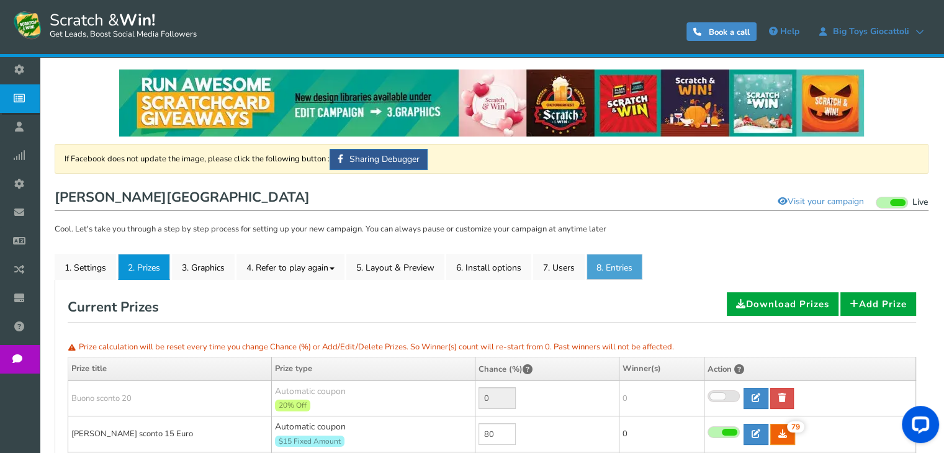
click at [612, 276] on link "8. Entries" at bounding box center [614, 267] width 56 height 26
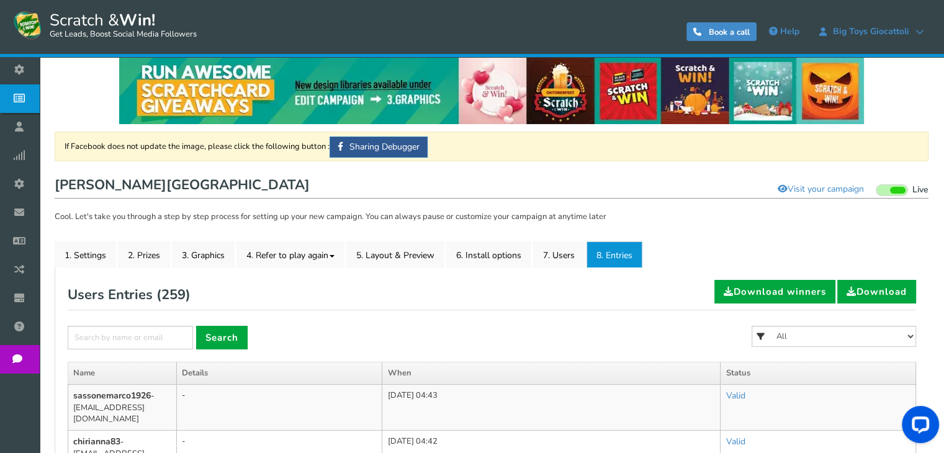
scroll to position [10, 0]
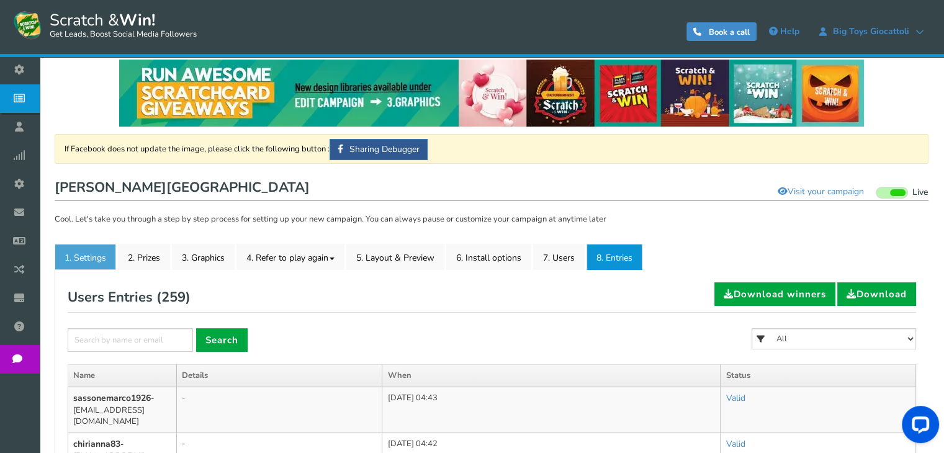
click at [78, 252] on link "1. Settings" at bounding box center [85, 257] width 61 height 26
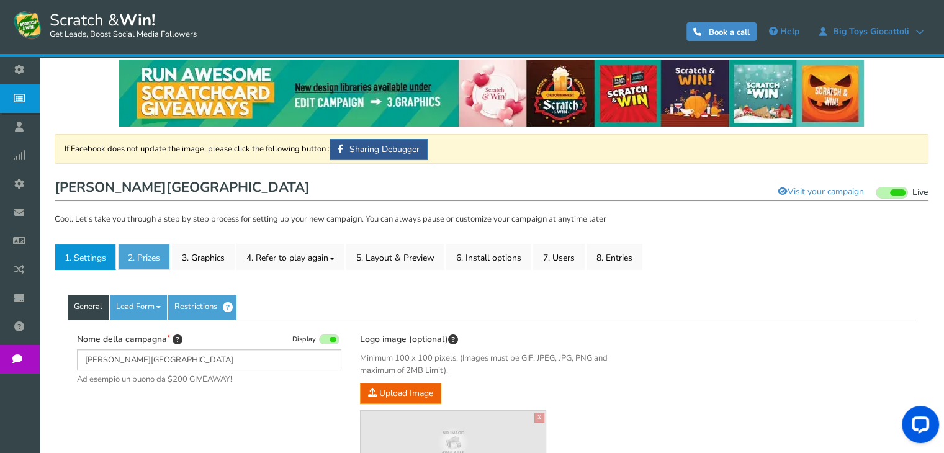
click at [148, 259] on link "2. Prizes" at bounding box center [144, 257] width 52 height 26
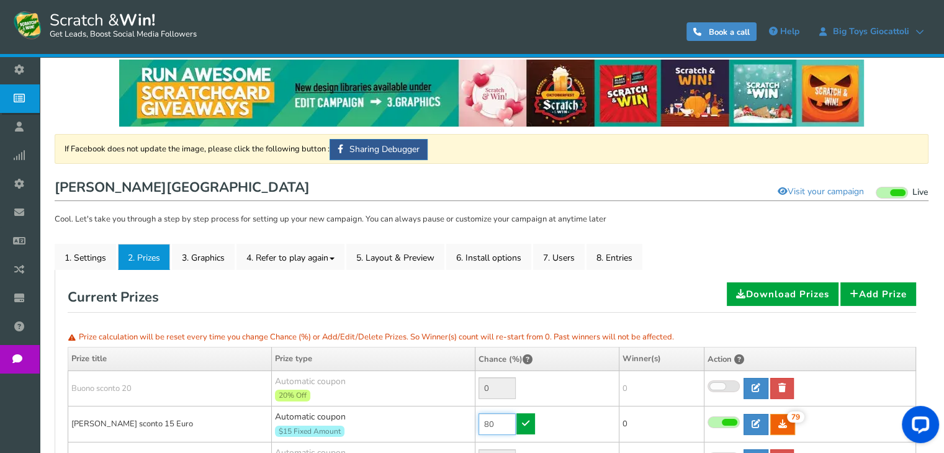
click at [496, 427] on input "80" at bounding box center [496, 424] width 37 height 22
type input "90"
click at [532, 420] on link at bounding box center [525, 423] width 19 height 21
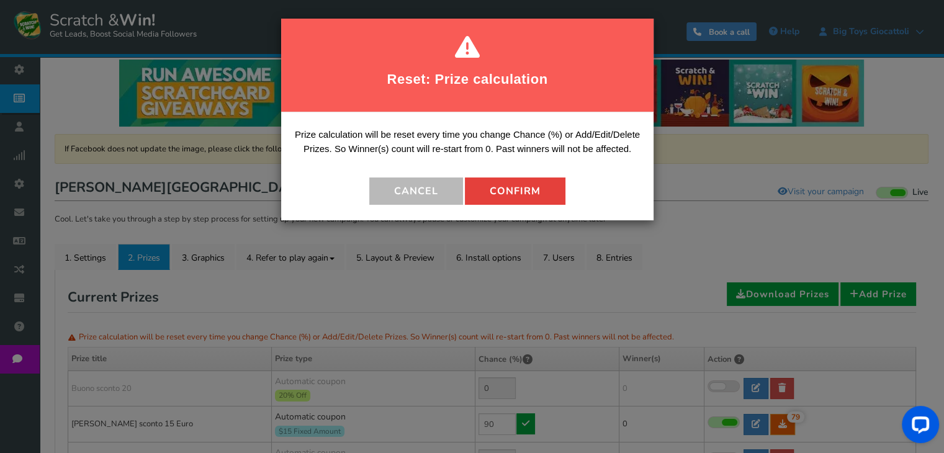
click at [538, 199] on button "Confirm" at bounding box center [515, 190] width 100 height 27
type input "10"
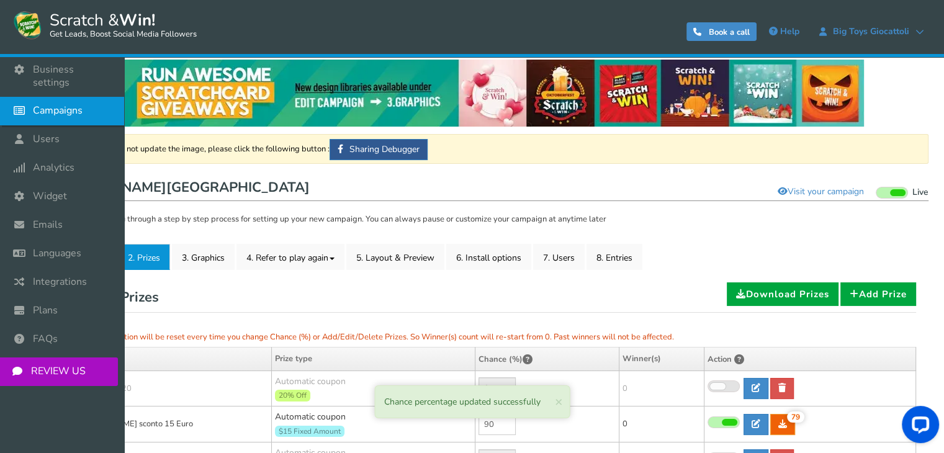
click at [36, 104] on span "Campaigns" at bounding box center [58, 110] width 50 height 13
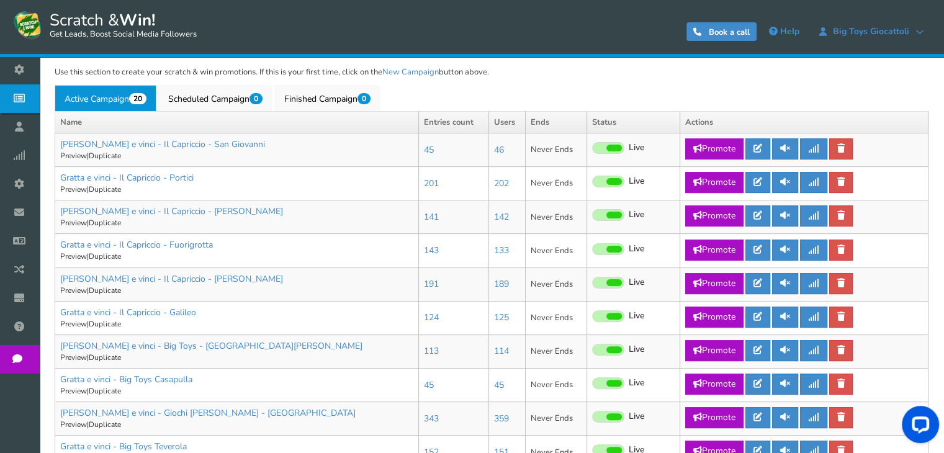
scroll to position [282, 0]
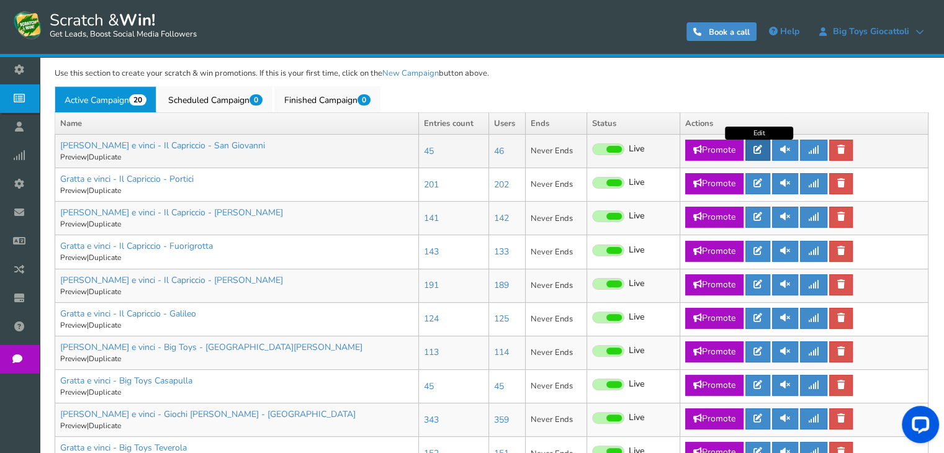
click at [759, 150] on icon at bounding box center [757, 149] width 9 height 9
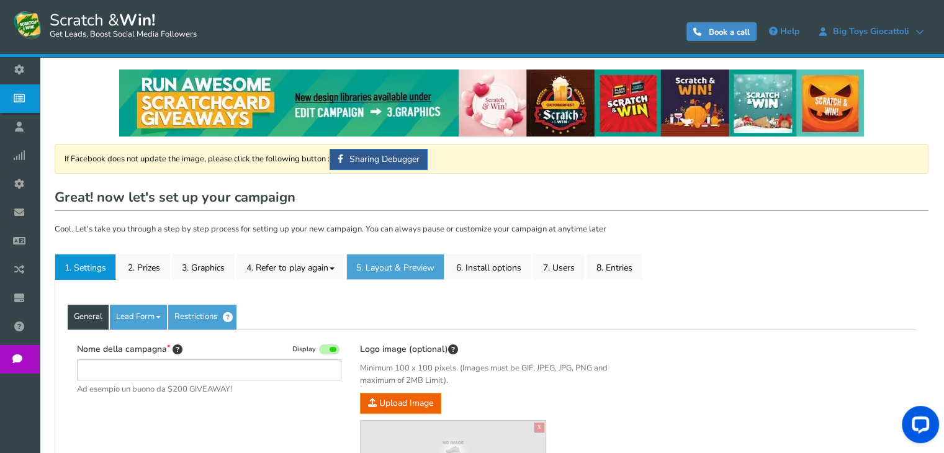
type input "[PERSON_NAME] e vinci - Il Capriccio - San Giovanni"
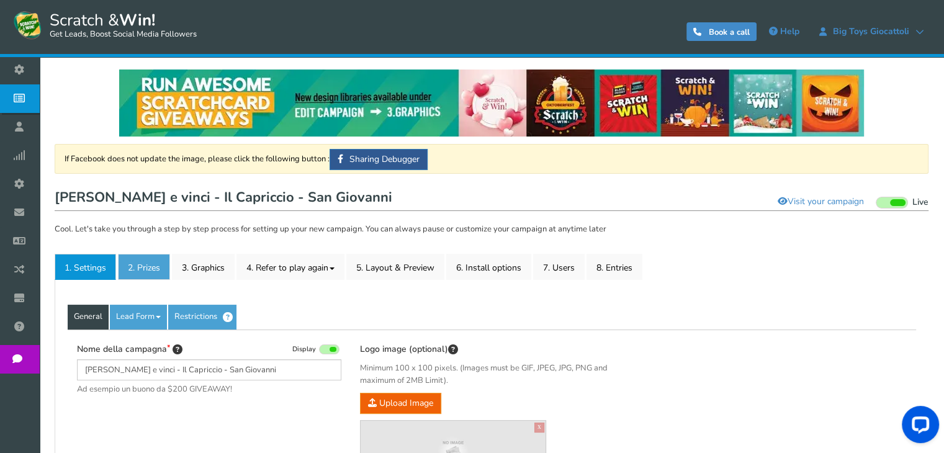
click at [130, 275] on link "2. Prizes" at bounding box center [144, 267] width 52 height 26
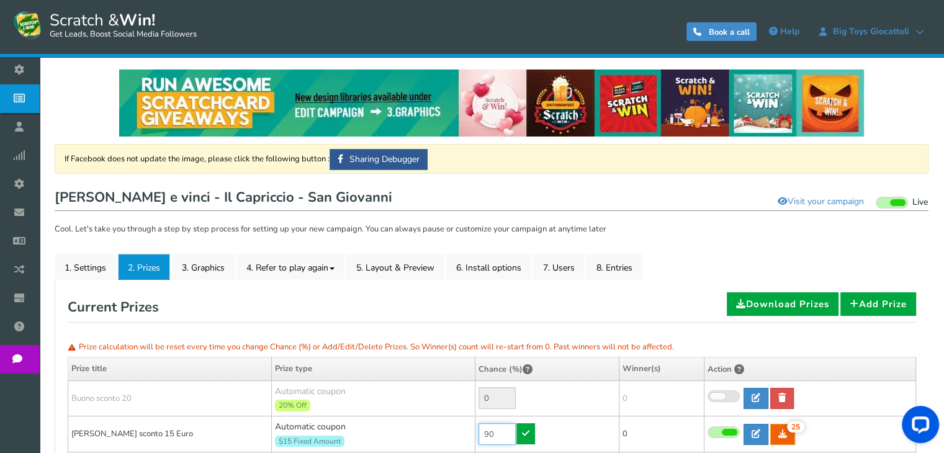
click at [491, 439] on input "90" at bounding box center [496, 434] width 37 height 22
type input "0"
click at [522, 434] on icon at bounding box center [525, 433] width 7 height 9
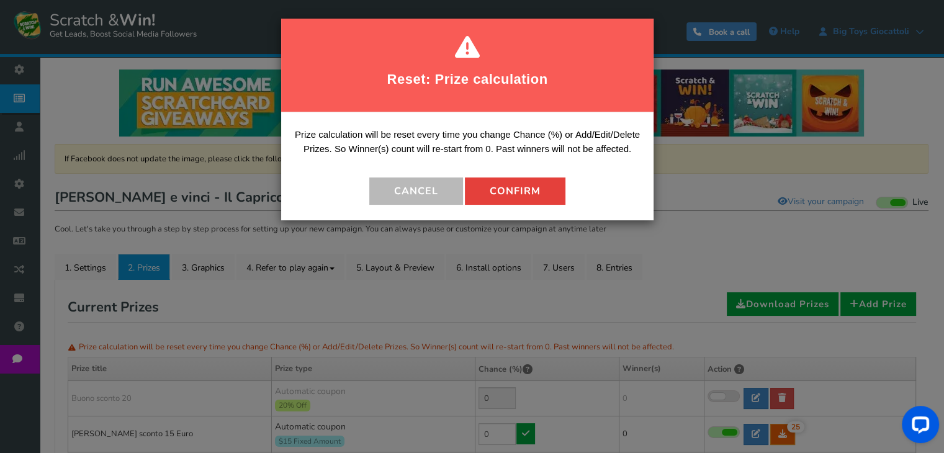
click at [506, 192] on button "Confirm" at bounding box center [515, 190] width 100 height 27
type input "100"
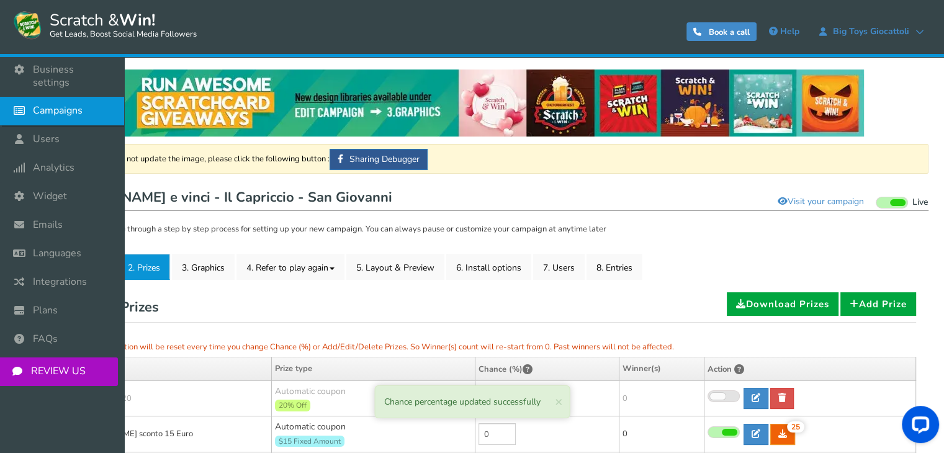
click at [51, 104] on span "Campaigns" at bounding box center [58, 110] width 50 height 13
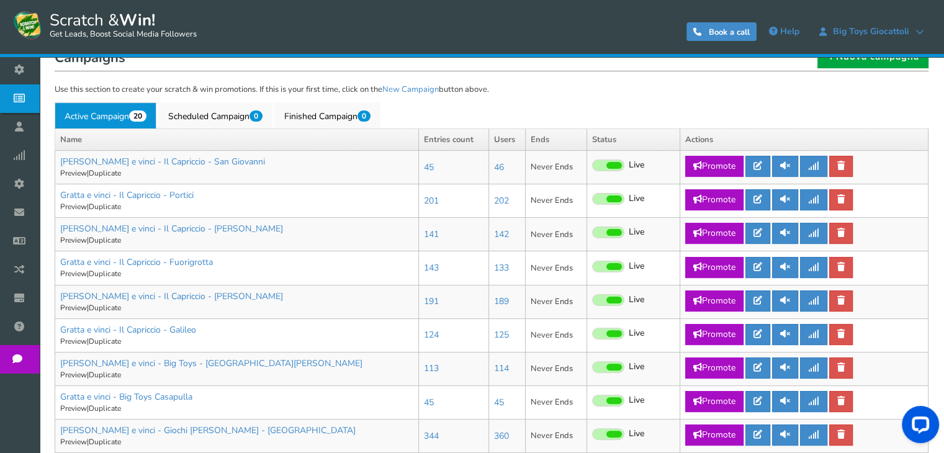
scroll to position [316, 0]
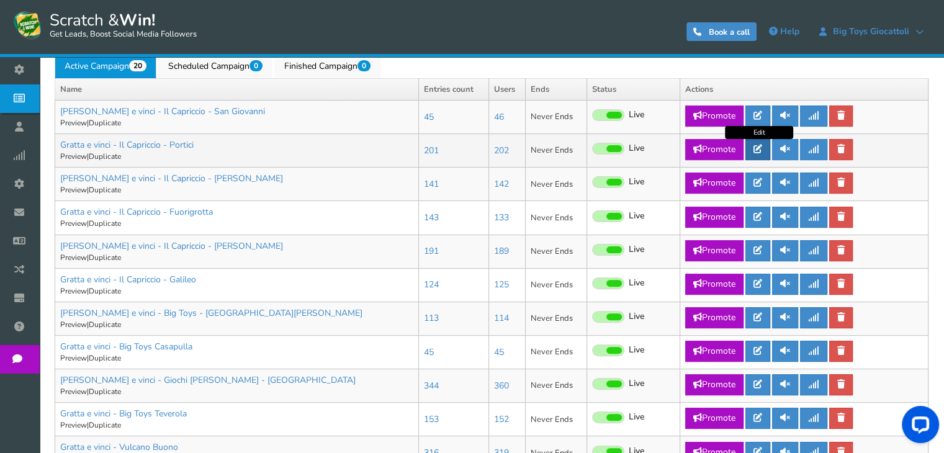
click at [759, 147] on icon at bounding box center [757, 149] width 9 height 9
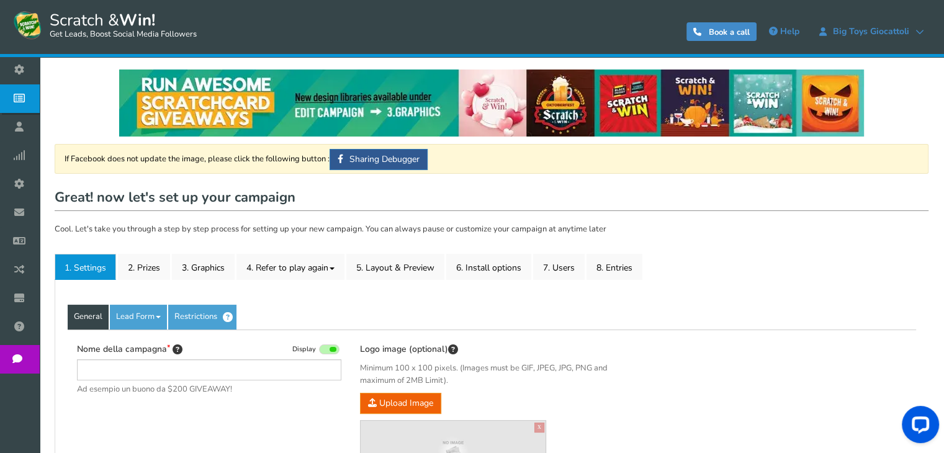
type input "Gratta e vinci - Il Capriccio - Portici"
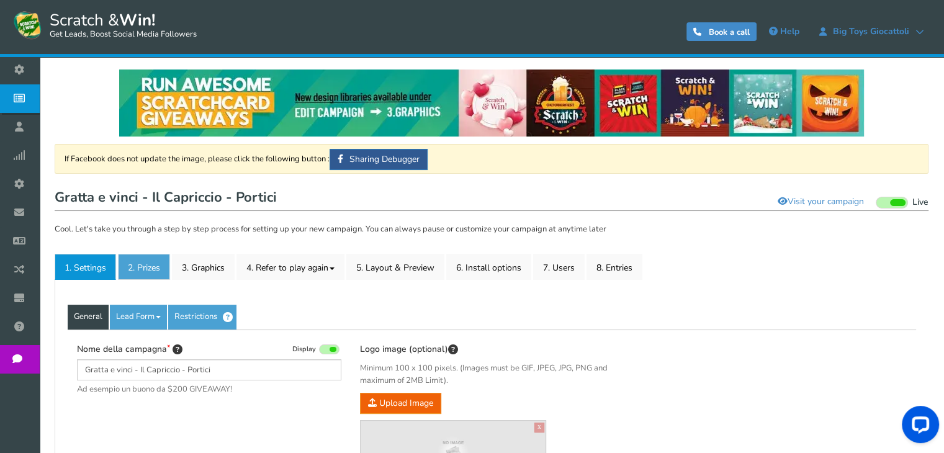
drag, startPoint x: 154, startPoint y: 279, endPoint x: 146, endPoint y: 264, distance: 17.5
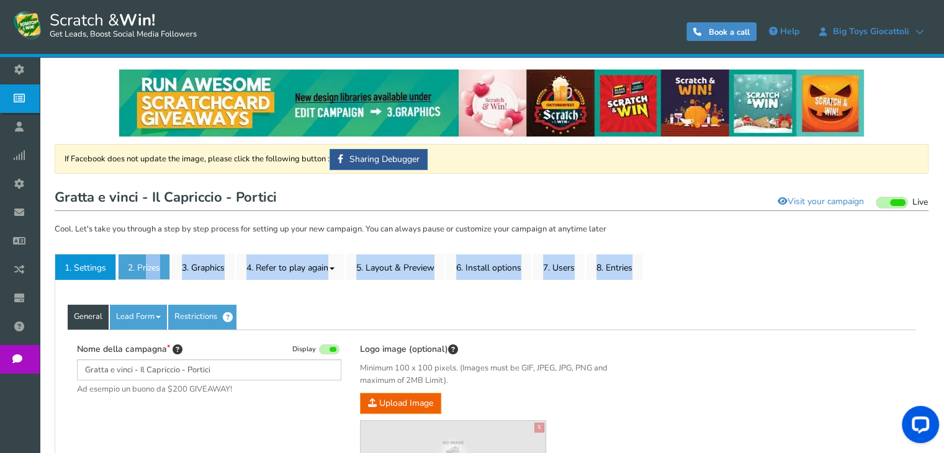
click at [146, 264] on link "2. Prizes" at bounding box center [144, 267] width 52 height 26
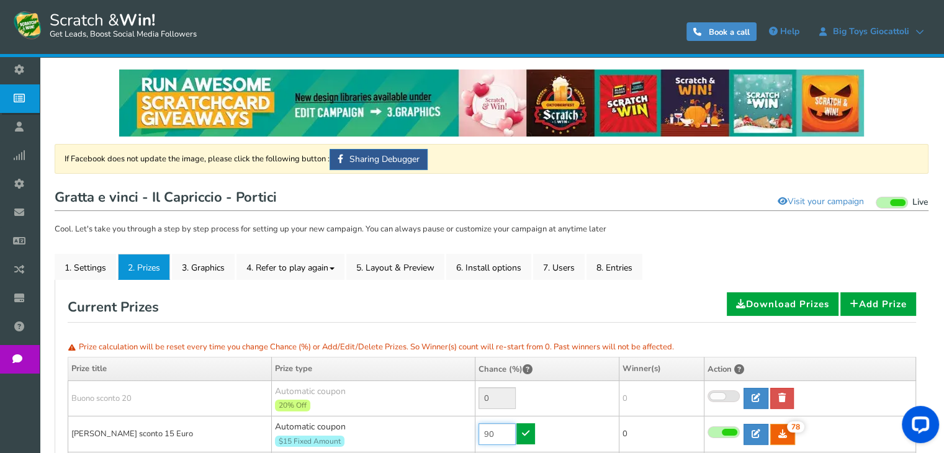
click at [484, 423] on input "90" at bounding box center [496, 434] width 37 height 22
type input "0"
click at [517, 435] on link at bounding box center [525, 433] width 19 height 21
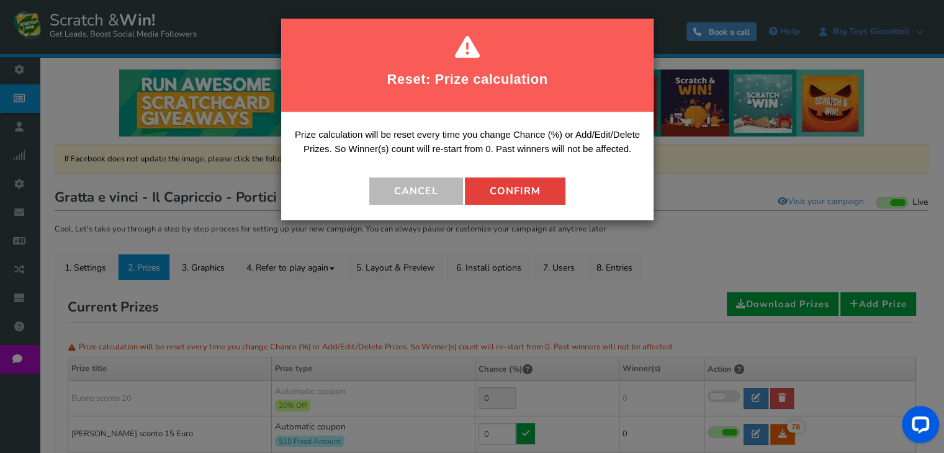
click at [516, 193] on button "Confirm" at bounding box center [515, 190] width 100 height 27
type input "100"
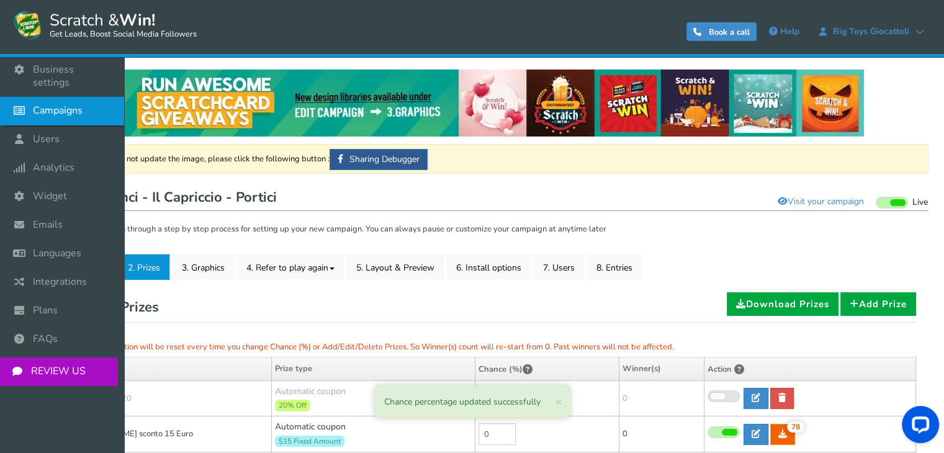
click at [33, 104] on span "Campaigns" at bounding box center [58, 110] width 50 height 13
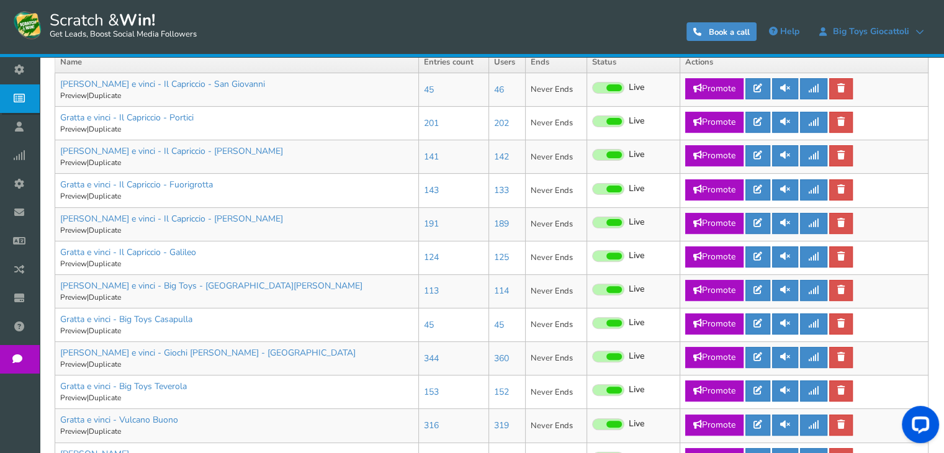
scroll to position [347, 0]
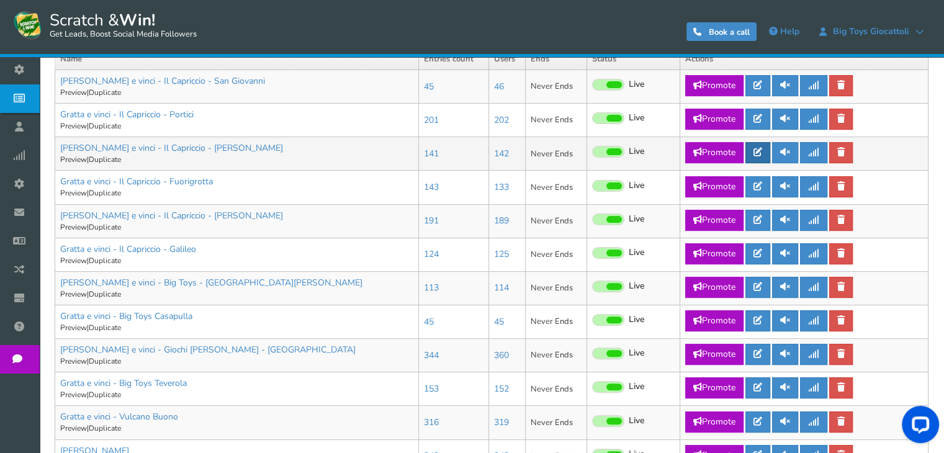
click at [761, 156] on icon at bounding box center [757, 152] width 9 height 9
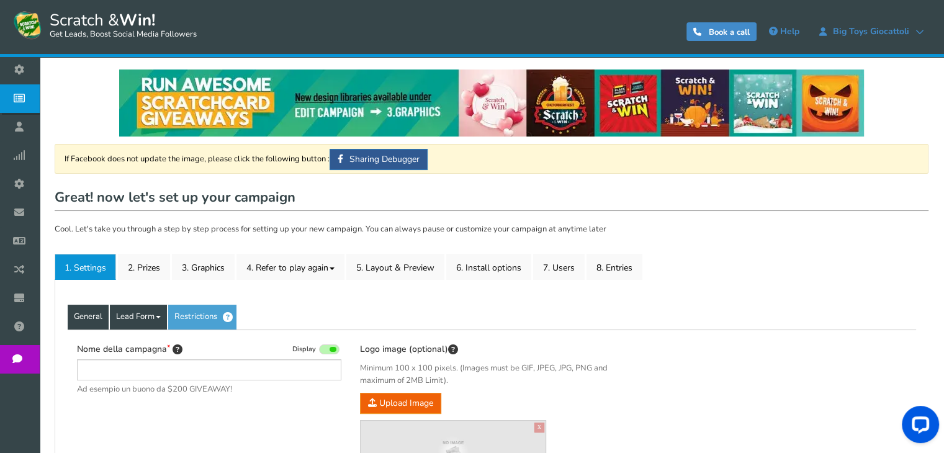
type input "[PERSON_NAME] e vinci - Il Capriccio - [PERSON_NAME]"
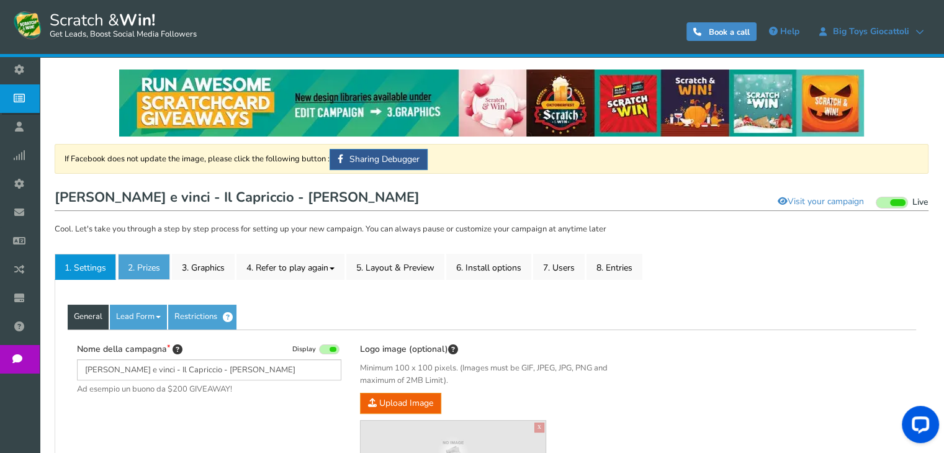
click at [139, 264] on link "2. Prizes" at bounding box center [144, 267] width 52 height 26
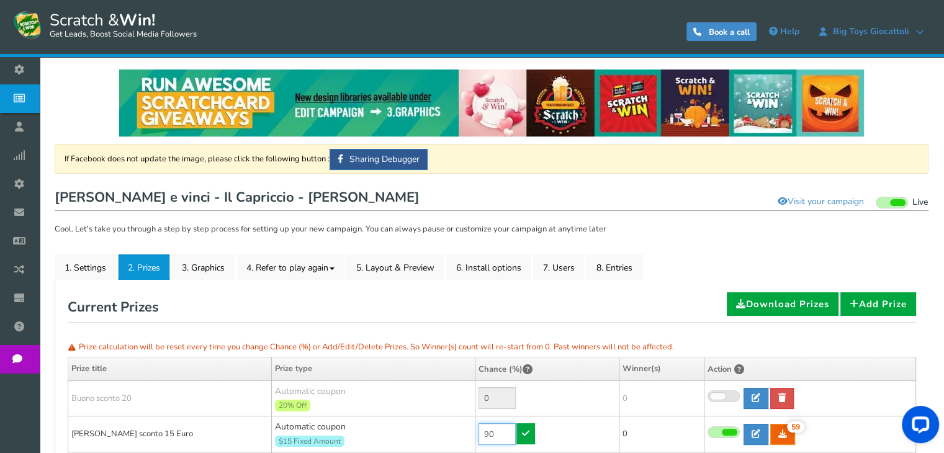
click at [493, 434] on input "90" at bounding box center [496, 434] width 37 height 22
type input "0"
click at [526, 434] on icon at bounding box center [525, 433] width 7 height 9
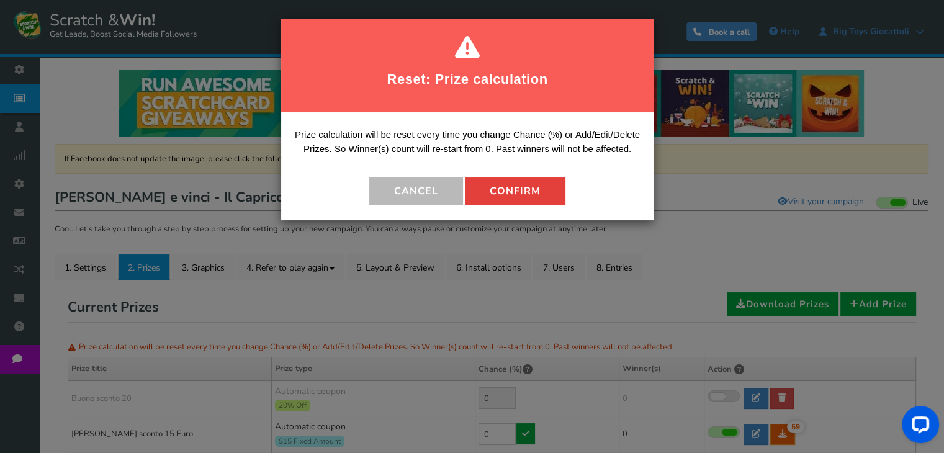
click at [520, 197] on button "Confirm" at bounding box center [515, 190] width 100 height 27
type input "100"
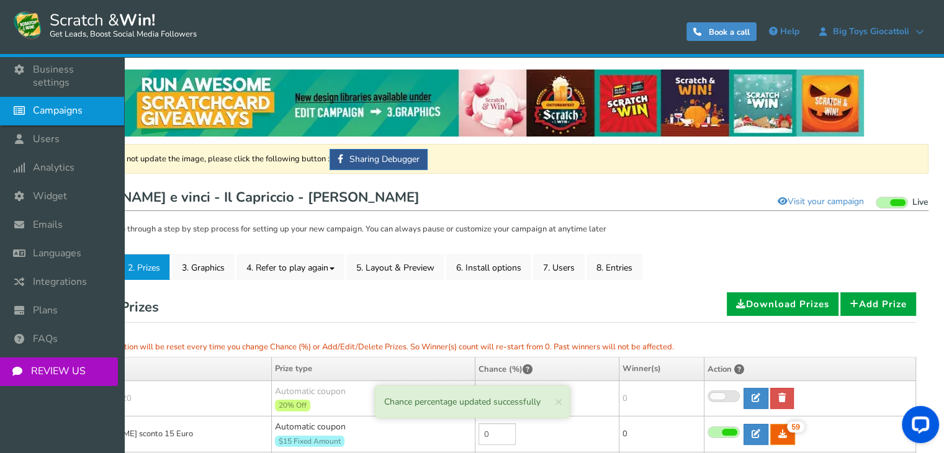
click at [32, 102] on icon at bounding box center [23, 110] width 24 height 27
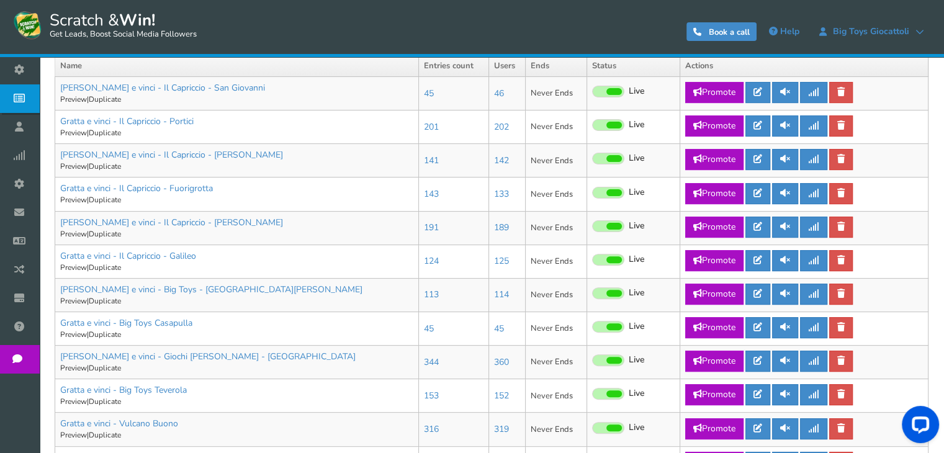
scroll to position [338, 0]
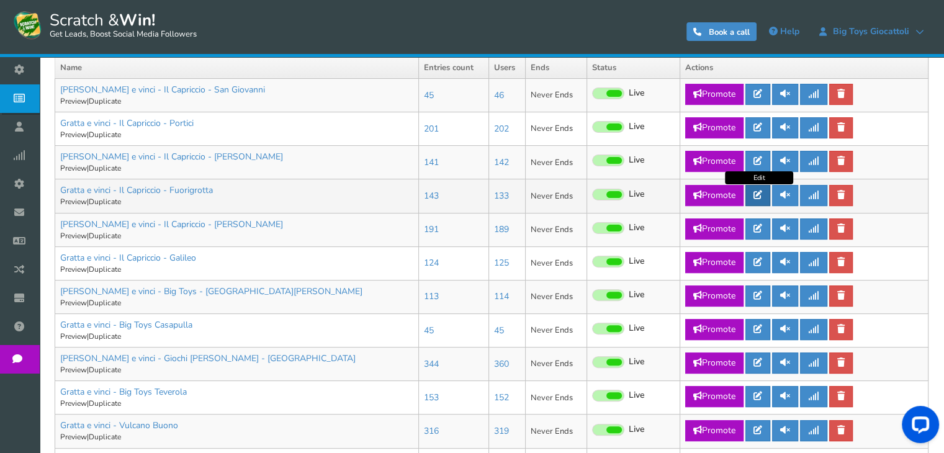
click at [761, 193] on icon at bounding box center [757, 194] width 9 height 9
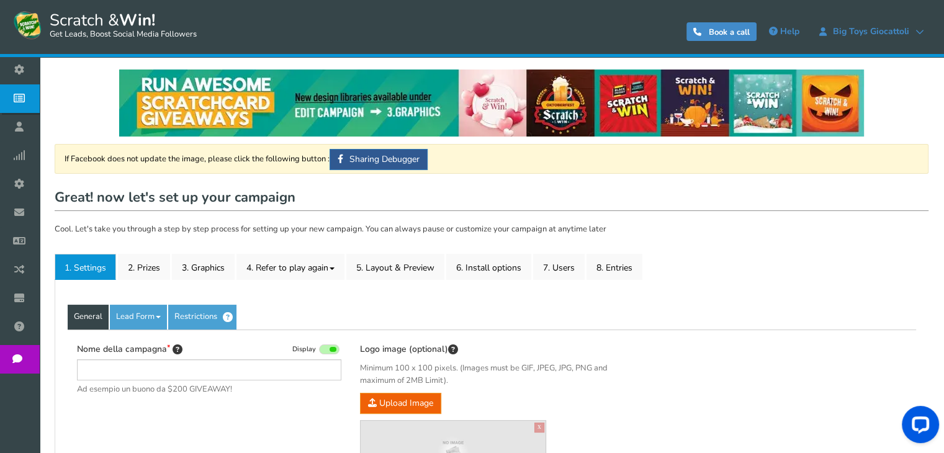
type input "Gratta e vinci - Il Capriccio - Fuorigrotta"
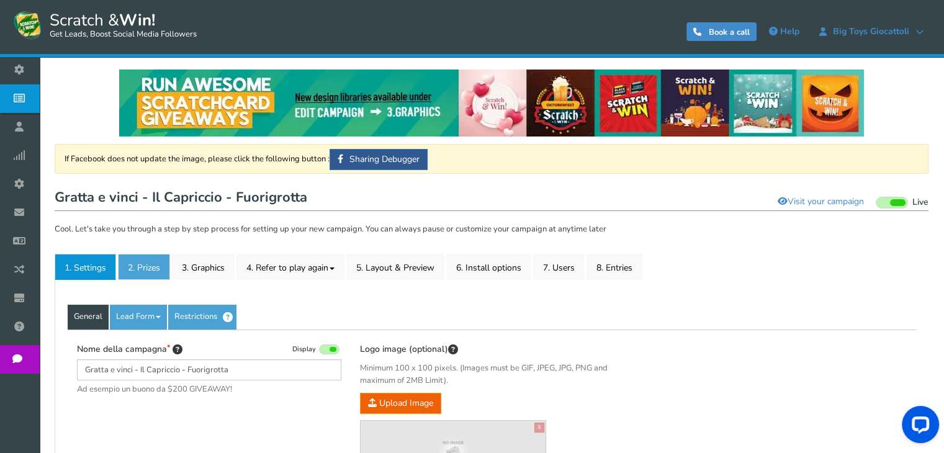
click at [154, 261] on link "2. Prizes" at bounding box center [144, 267] width 52 height 26
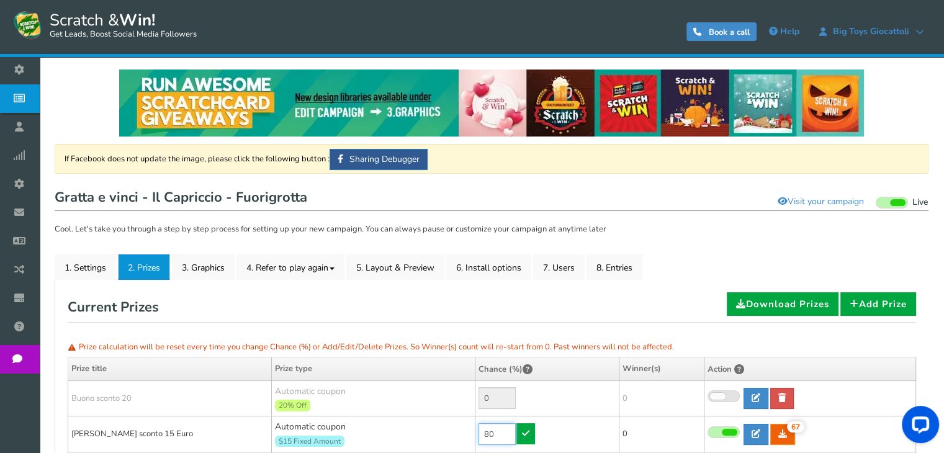
click at [496, 436] on input "80" at bounding box center [496, 434] width 37 height 22
type input "0"
click at [529, 432] on link at bounding box center [525, 433] width 19 height 21
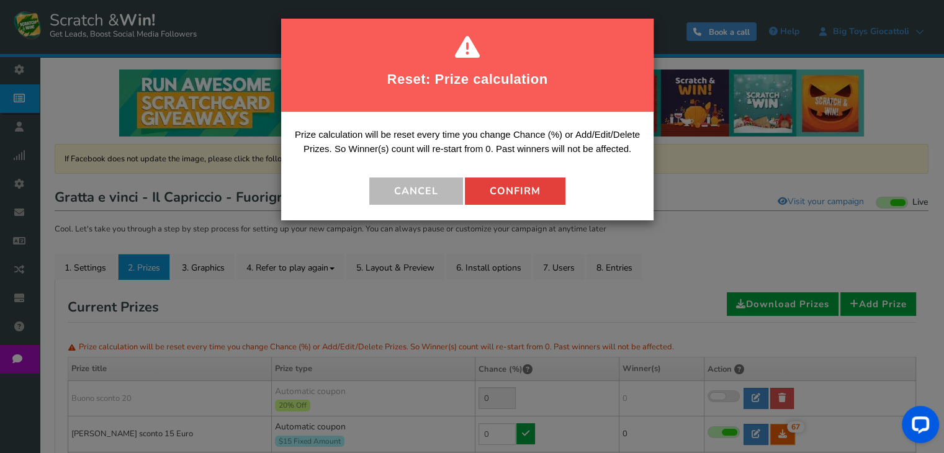
click at [529, 192] on button "Confirm" at bounding box center [515, 190] width 100 height 27
type input "100"
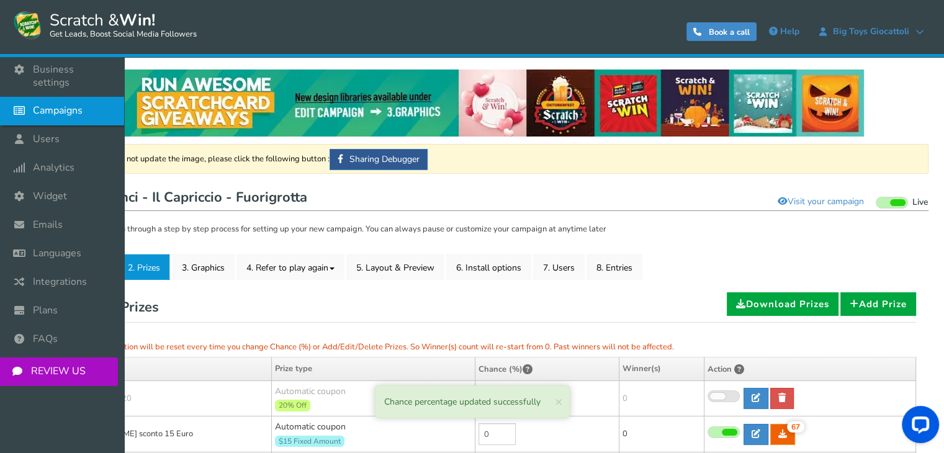
click at [27, 97] on icon at bounding box center [23, 110] width 24 height 27
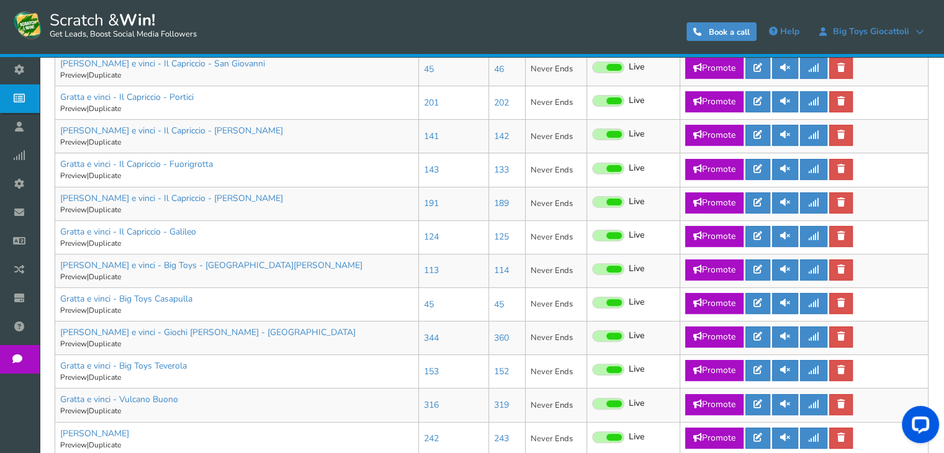
scroll to position [363, 0]
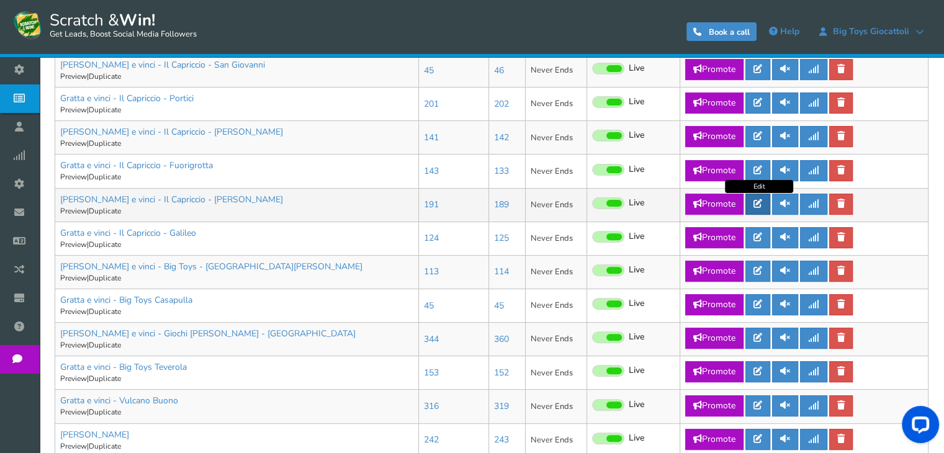
click at [759, 204] on icon at bounding box center [757, 203] width 9 height 9
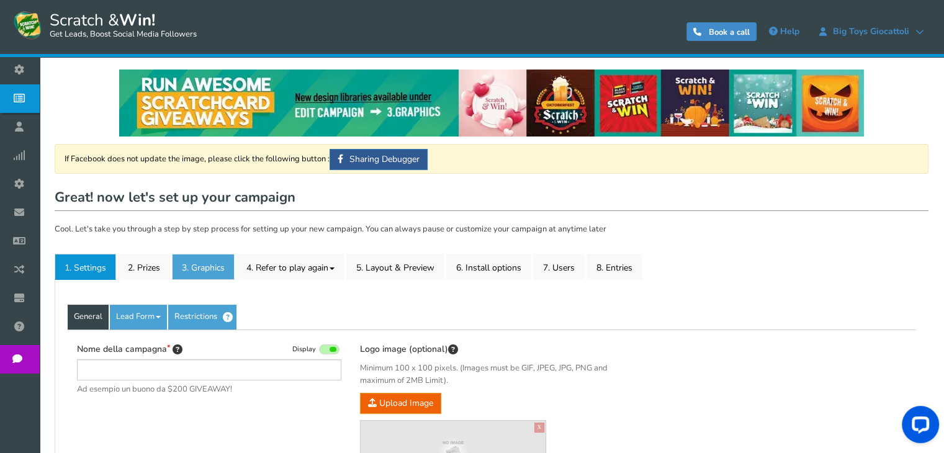
type input "[PERSON_NAME] e vinci - Il Capriccio - [PERSON_NAME]"
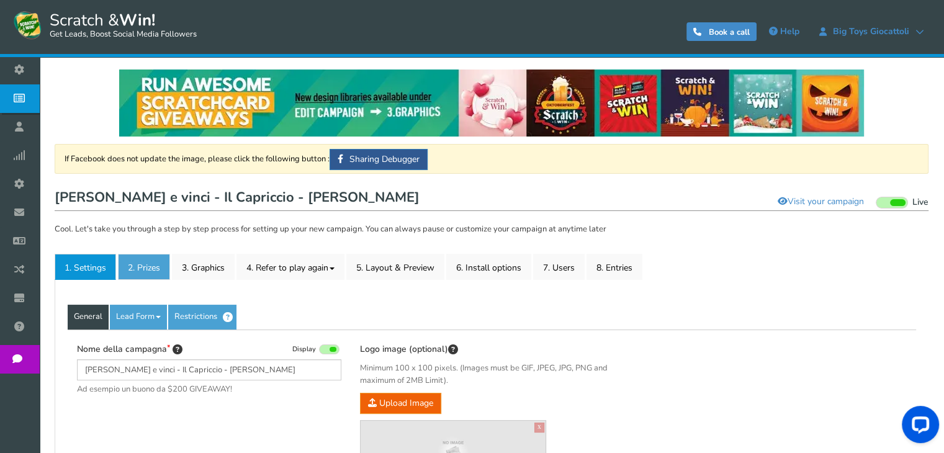
click at [156, 255] on link "2. Prizes" at bounding box center [144, 267] width 52 height 26
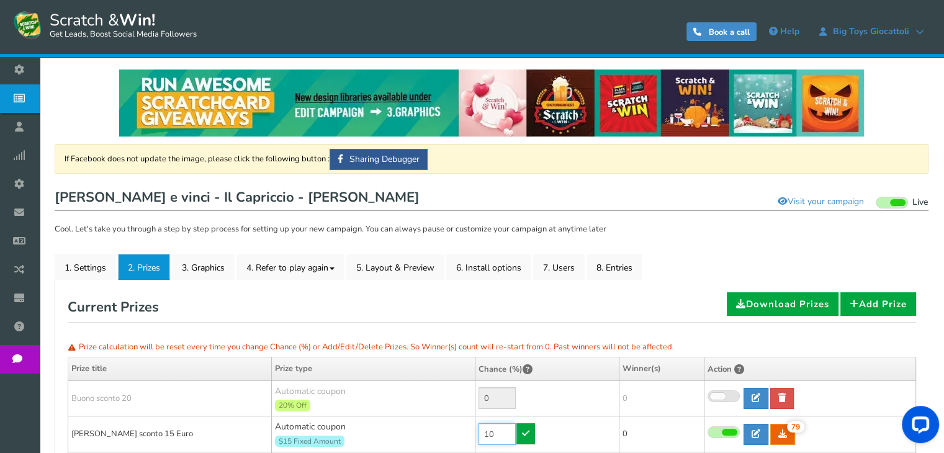
click at [497, 437] on input "10" at bounding box center [496, 434] width 37 height 22
type input "1"
click at [529, 431] on link at bounding box center [525, 433] width 19 height 21
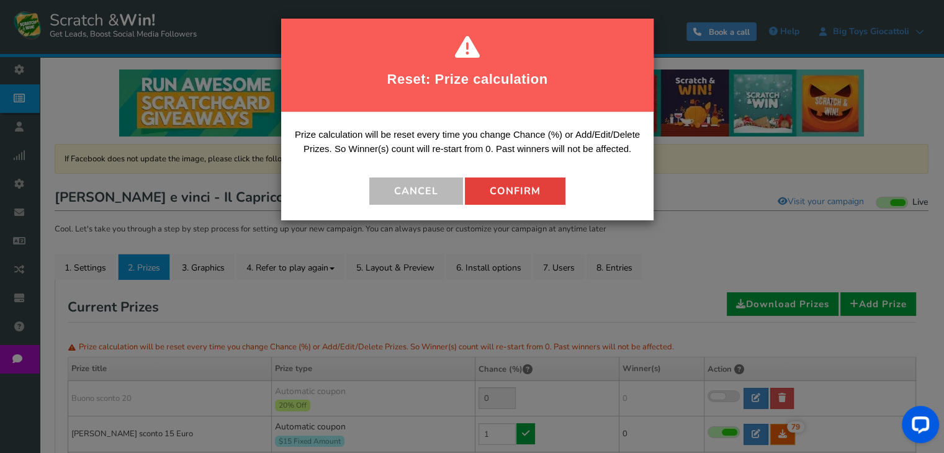
click at [517, 190] on button "Confirm" at bounding box center [515, 190] width 100 height 27
type input "99"
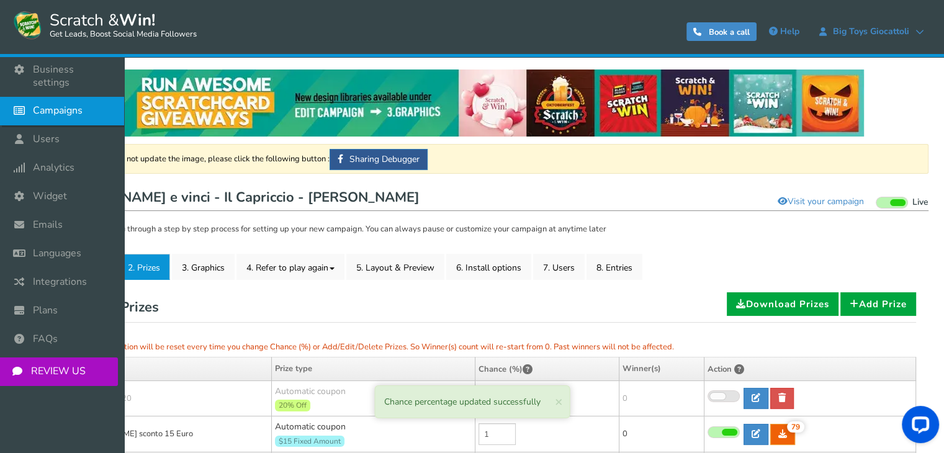
click at [24, 97] on icon at bounding box center [23, 110] width 24 height 27
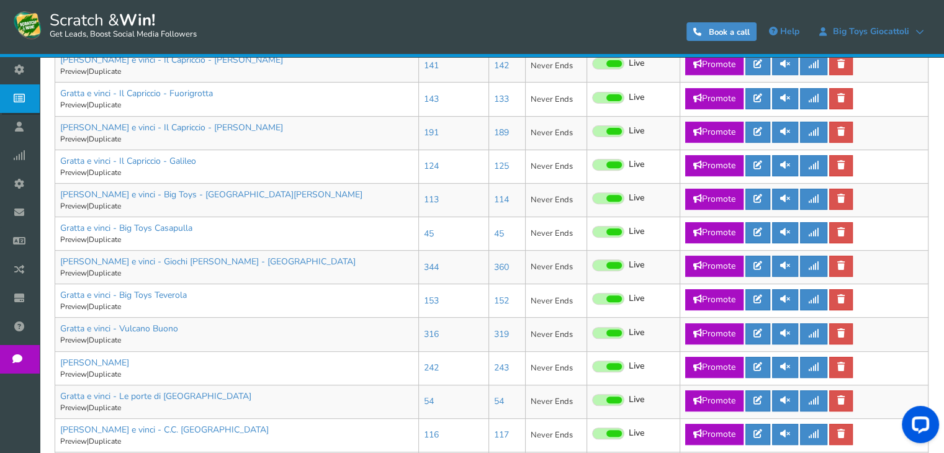
scroll to position [437, 0]
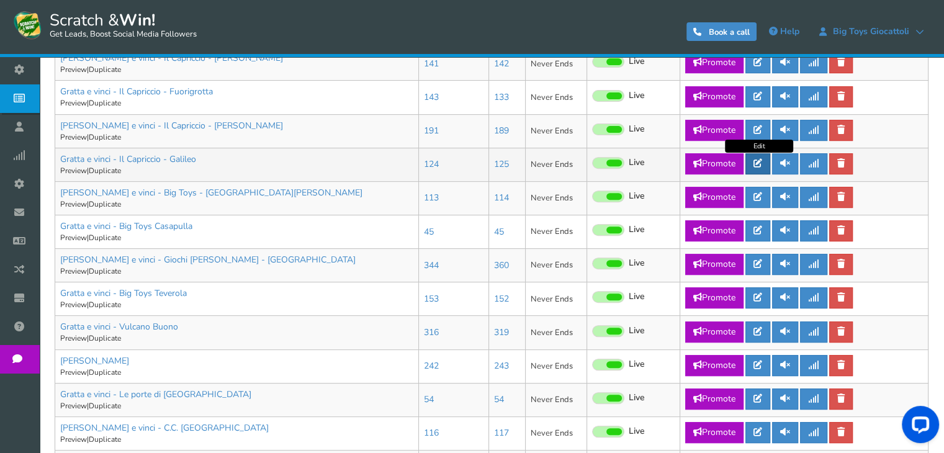
click at [759, 164] on icon at bounding box center [757, 163] width 9 height 9
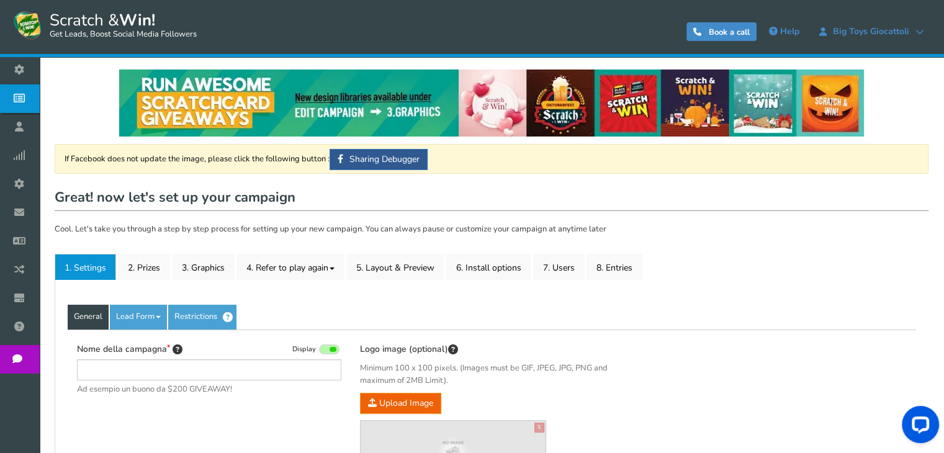
type input "Gratta e vinci - Il Capriccio - Galileo"
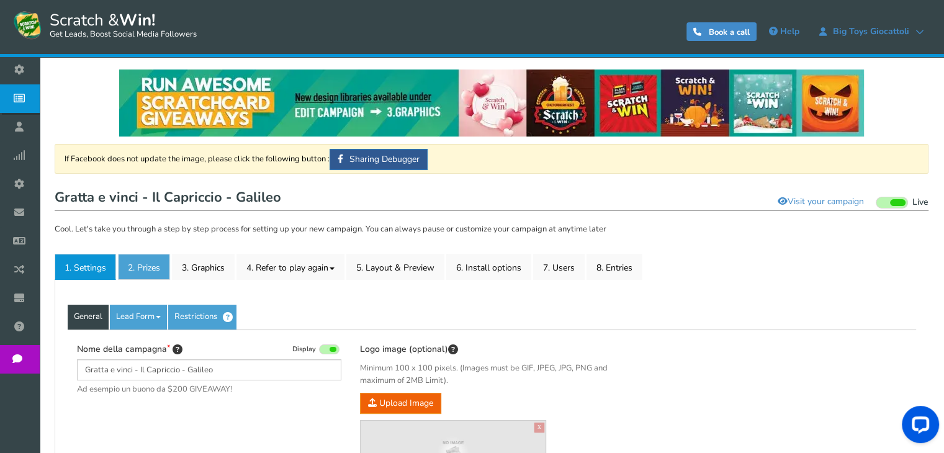
click at [153, 270] on link "2. Prizes" at bounding box center [144, 267] width 52 height 26
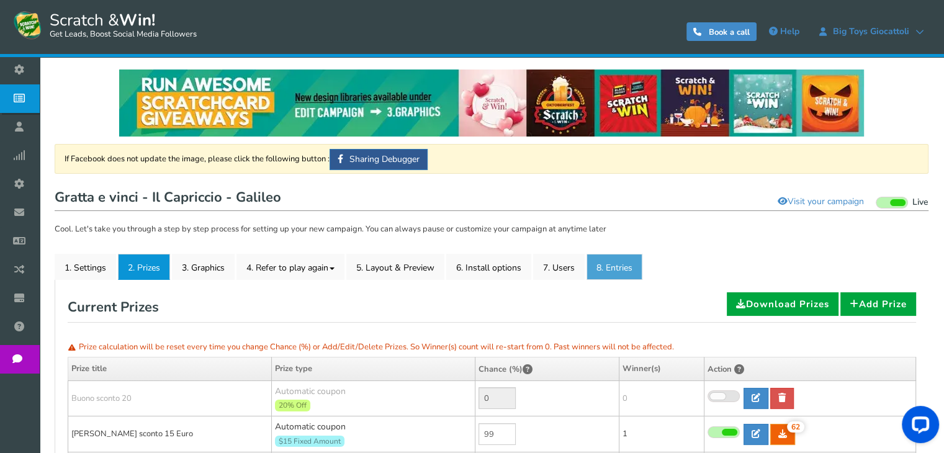
click at [617, 270] on link "8. Entries" at bounding box center [614, 267] width 56 height 26
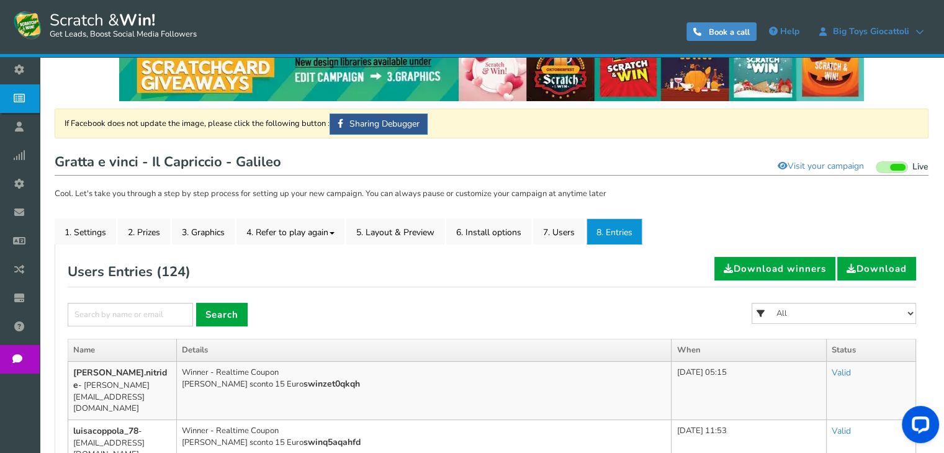
scroll to position [16, 0]
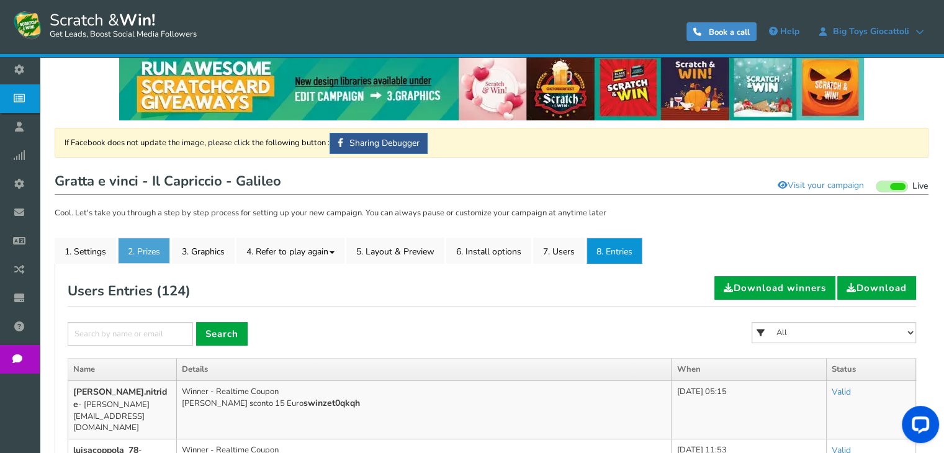
click at [123, 259] on link "2. Prizes" at bounding box center [144, 251] width 52 height 26
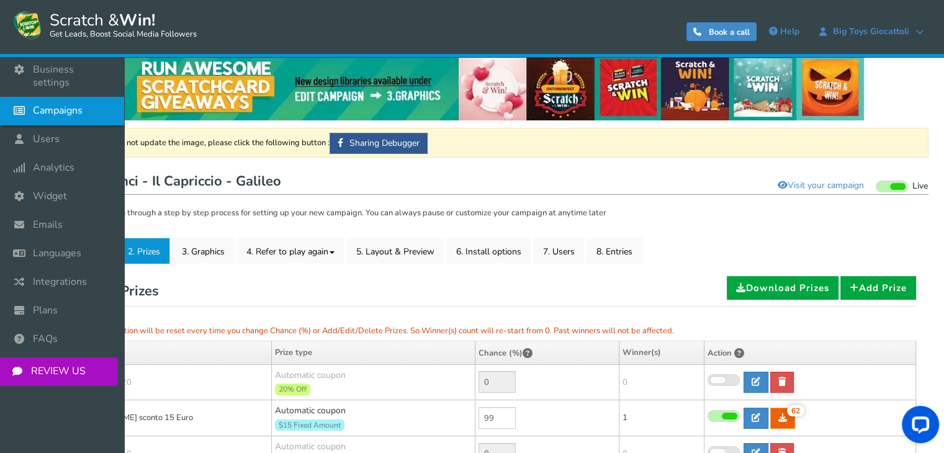
click at [37, 112] on link "Campaigns" at bounding box center [62, 111] width 124 height 29
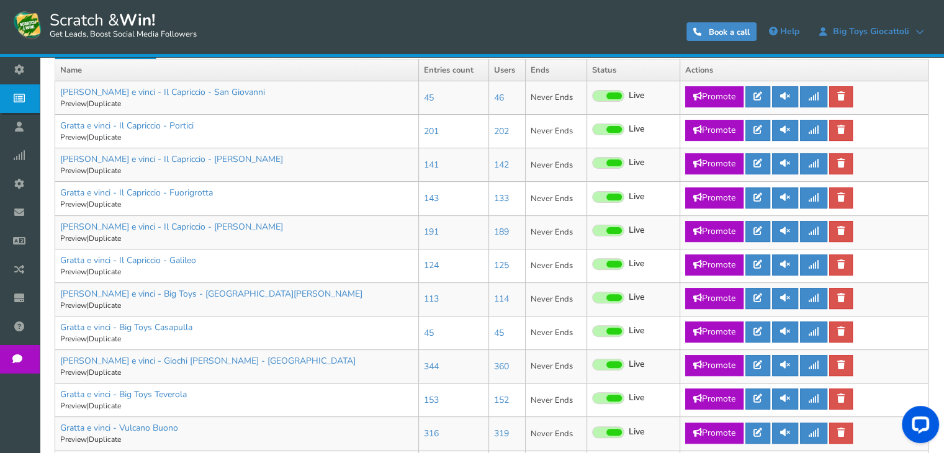
scroll to position [337, 0]
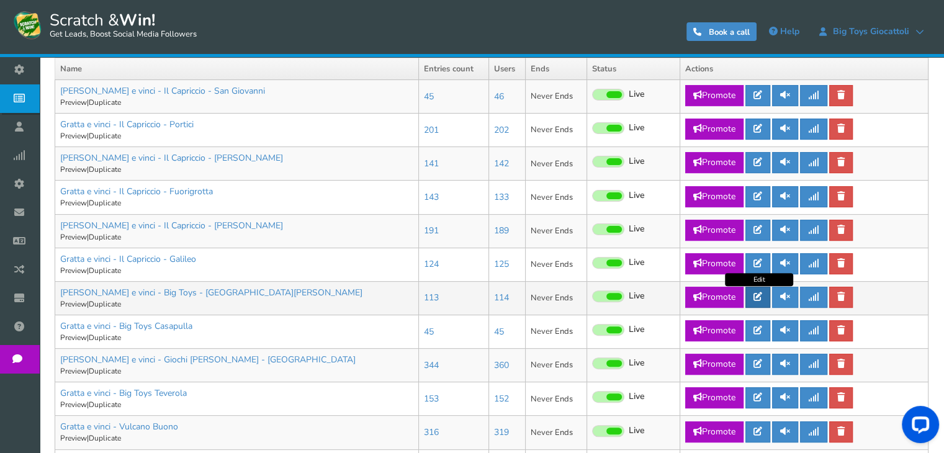
click at [759, 297] on icon at bounding box center [757, 296] width 9 height 9
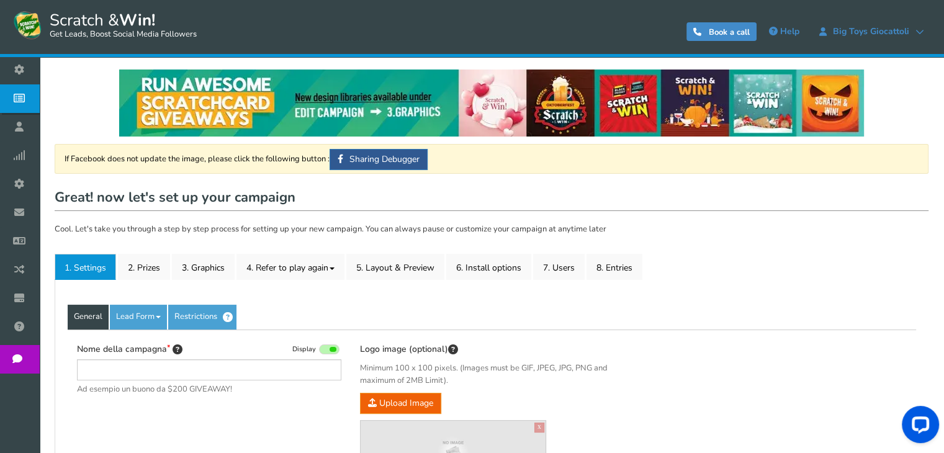
type input "[PERSON_NAME] e vinci - Big Toys - [GEOGRAPHIC_DATA][PERSON_NAME]"
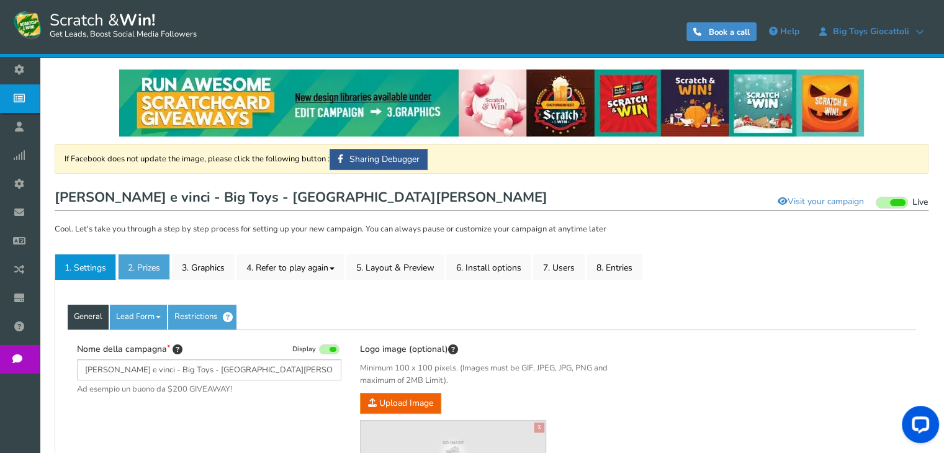
click at [138, 274] on link "2. Prizes" at bounding box center [144, 267] width 52 height 26
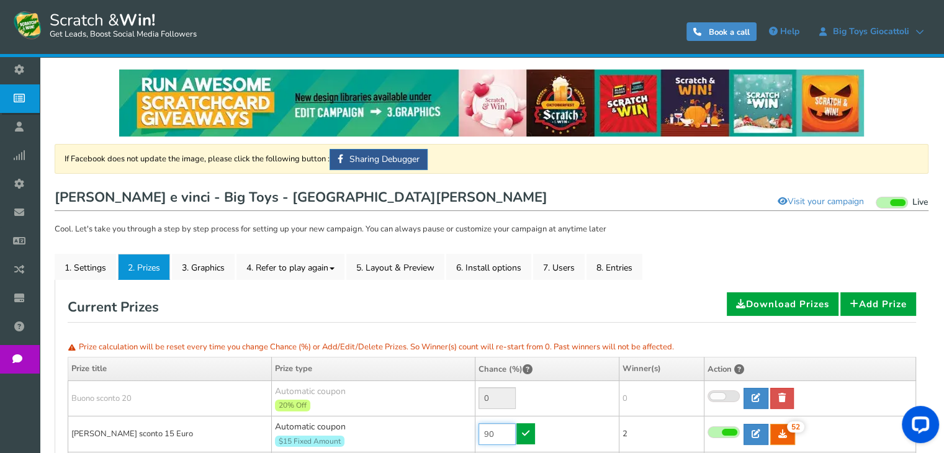
click at [480, 432] on input "90" at bounding box center [496, 434] width 37 height 22
type input "0"
type input "20"
click at [527, 431] on icon at bounding box center [525, 433] width 7 height 9
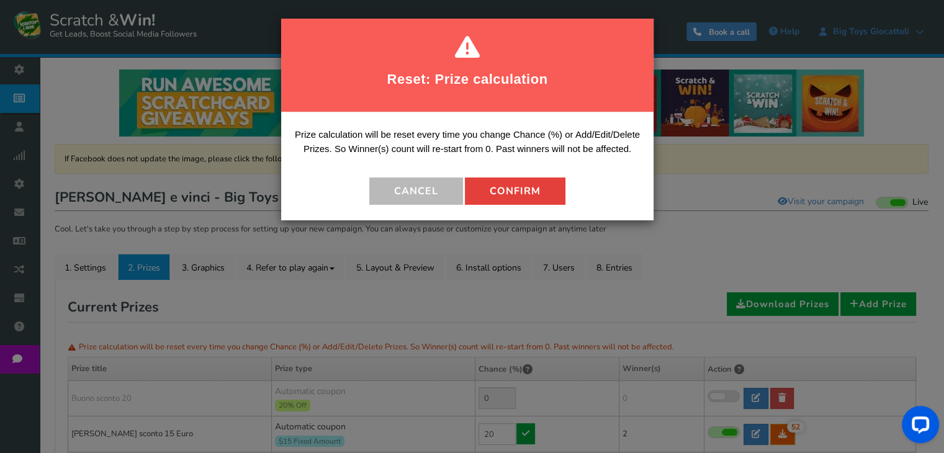
click at [506, 202] on button "Confirm" at bounding box center [515, 190] width 100 height 27
type input "80"
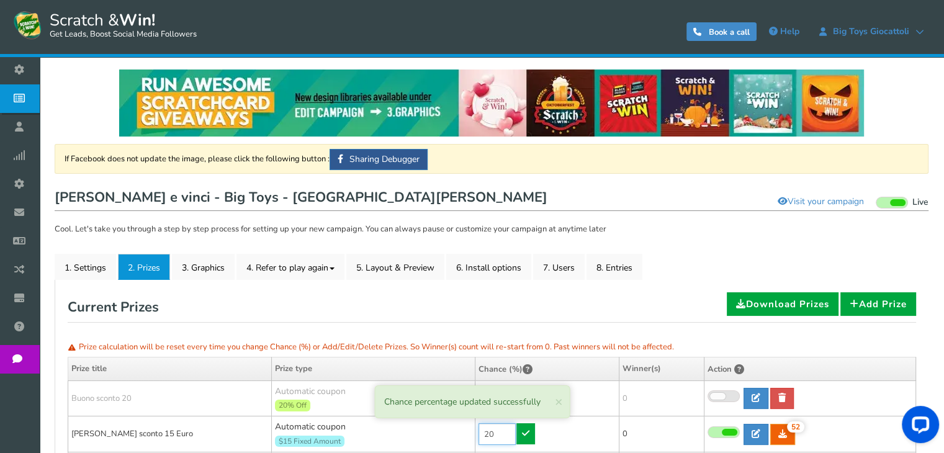
click at [496, 436] on input "20" at bounding box center [496, 434] width 37 height 22
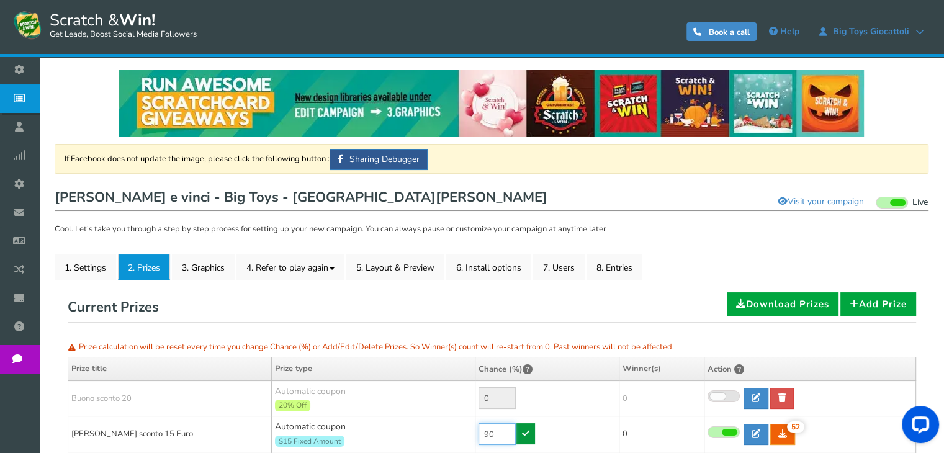
type input "90"
click at [524, 435] on icon at bounding box center [525, 433] width 7 height 9
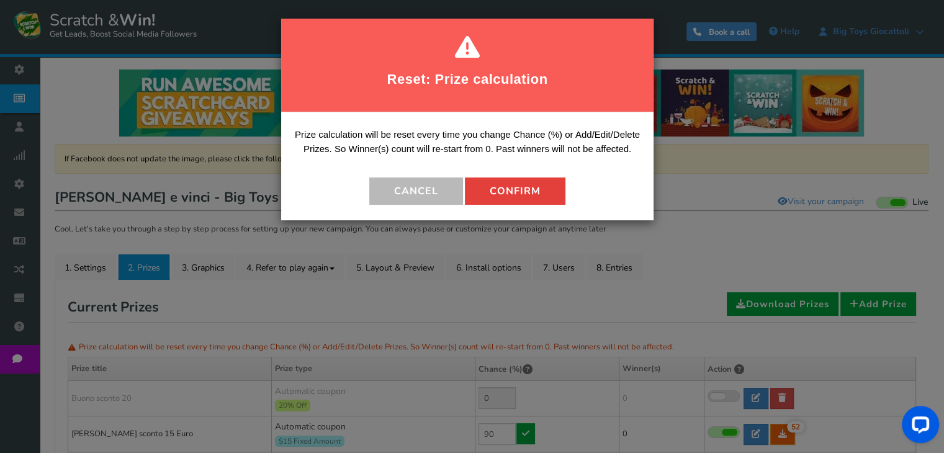
click at [520, 195] on button "Confirm" at bounding box center [515, 190] width 100 height 27
type input "10"
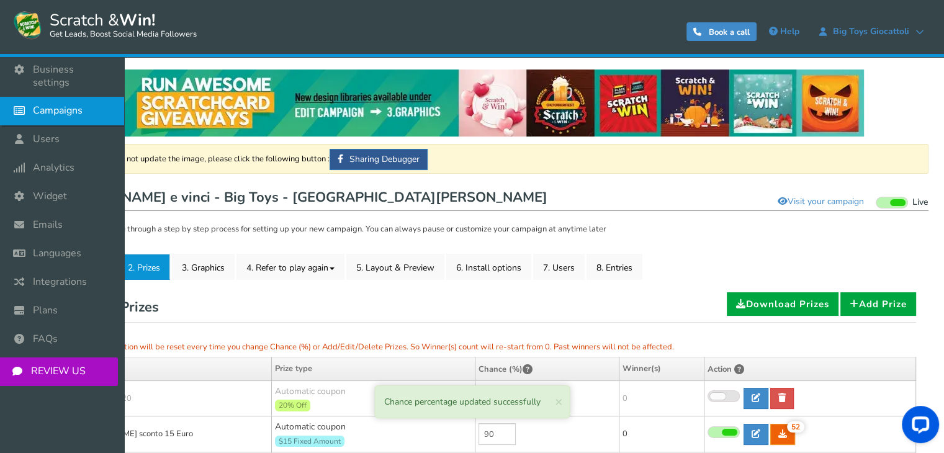
click at [29, 97] on icon at bounding box center [23, 110] width 24 height 27
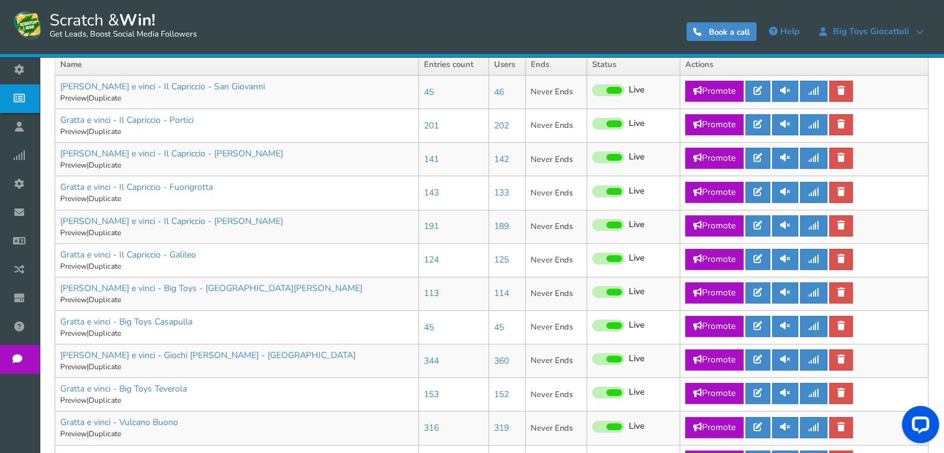
scroll to position [340, 0]
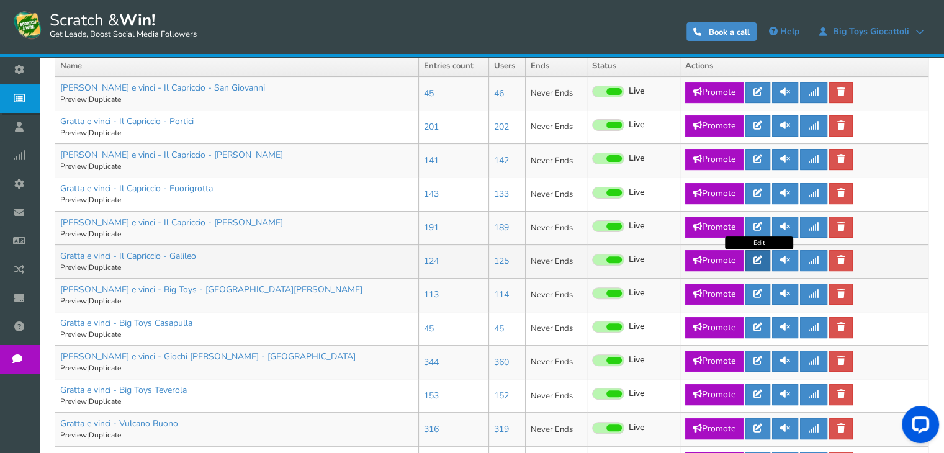
click at [761, 257] on icon at bounding box center [757, 260] width 9 height 9
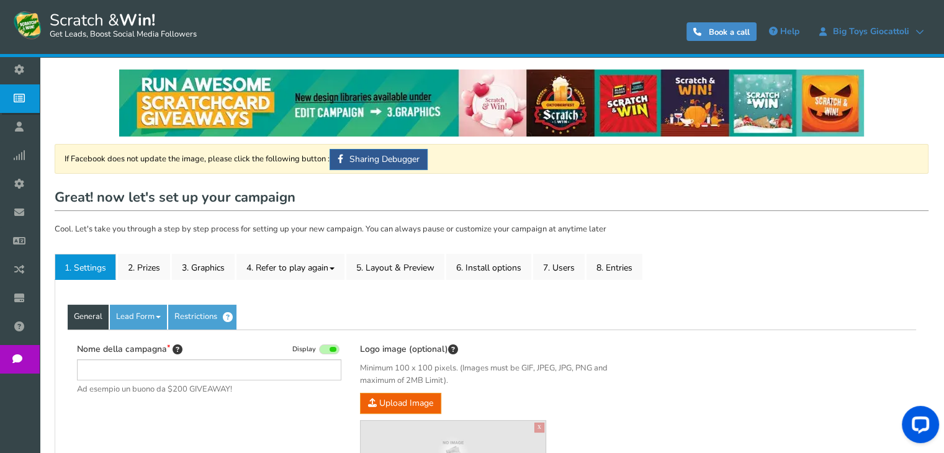
type input "Gratta e vinci - Il Capriccio - Galileo"
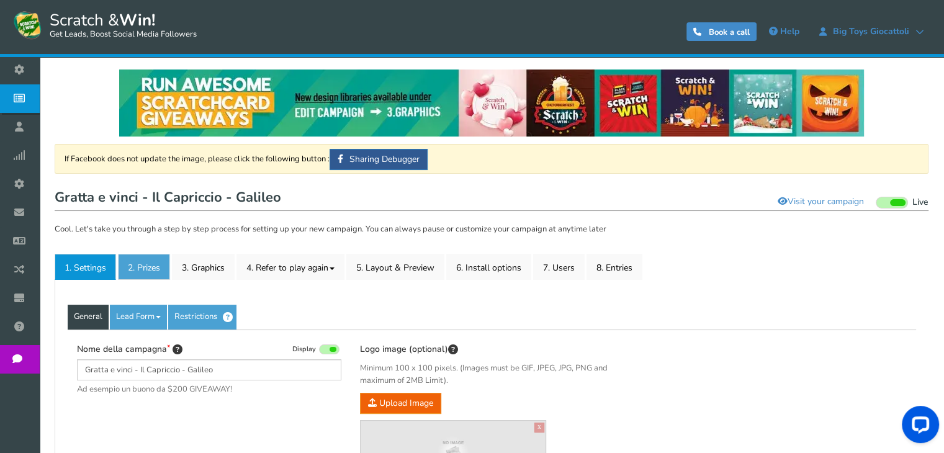
click at [130, 267] on link "2. Prizes" at bounding box center [144, 267] width 52 height 26
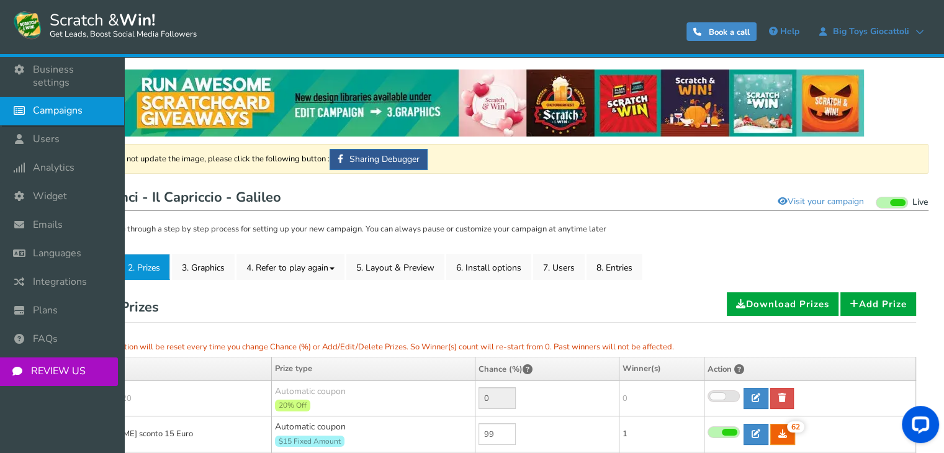
click at [25, 97] on icon at bounding box center [23, 110] width 24 height 27
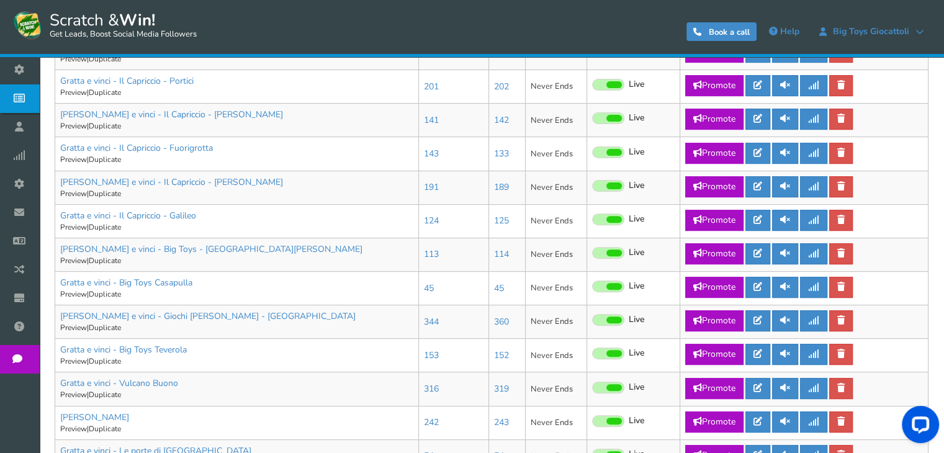
scroll to position [396, 0]
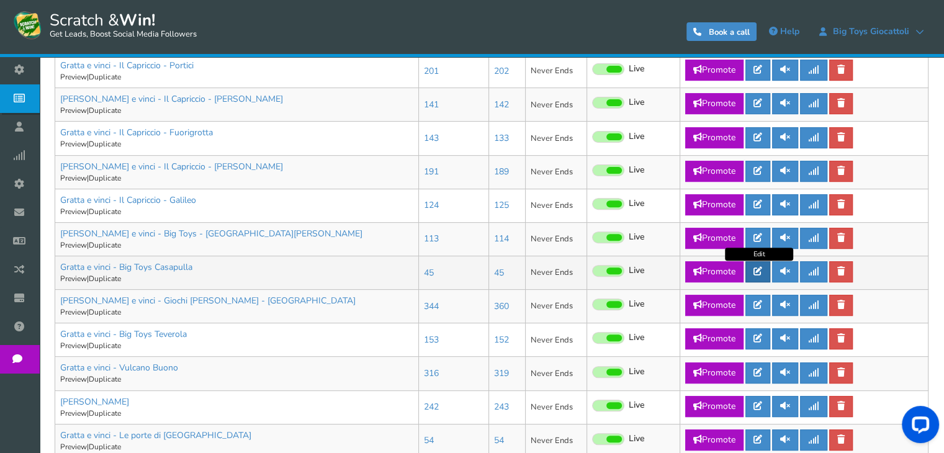
click at [757, 272] on icon at bounding box center [757, 271] width 9 height 9
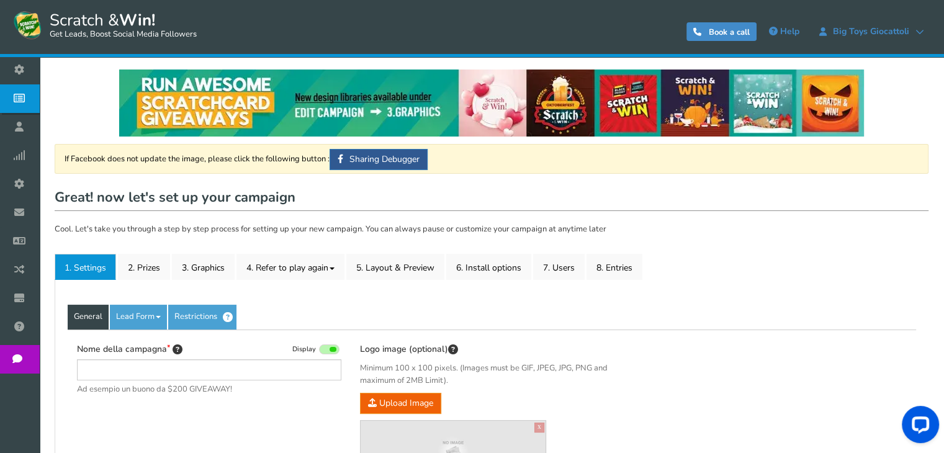
type input "Gratta e vinci - Big Toys Casapulla"
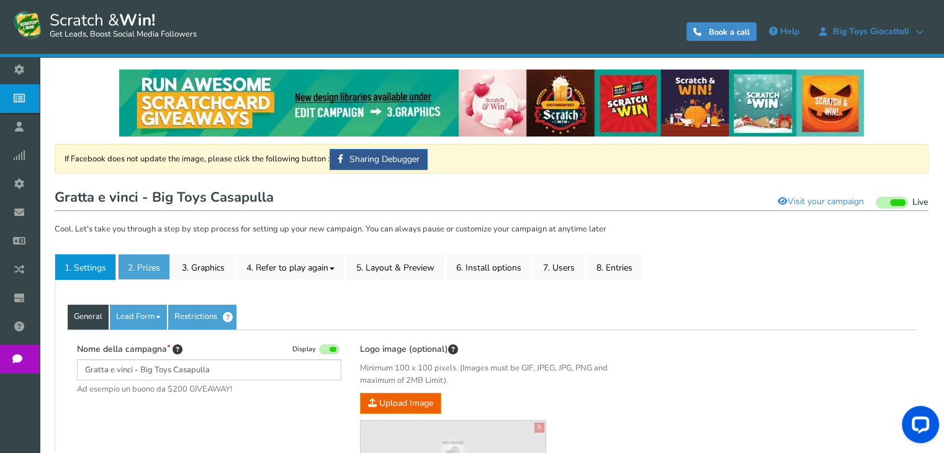
click at [141, 275] on link "2. Prizes" at bounding box center [144, 267] width 52 height 26
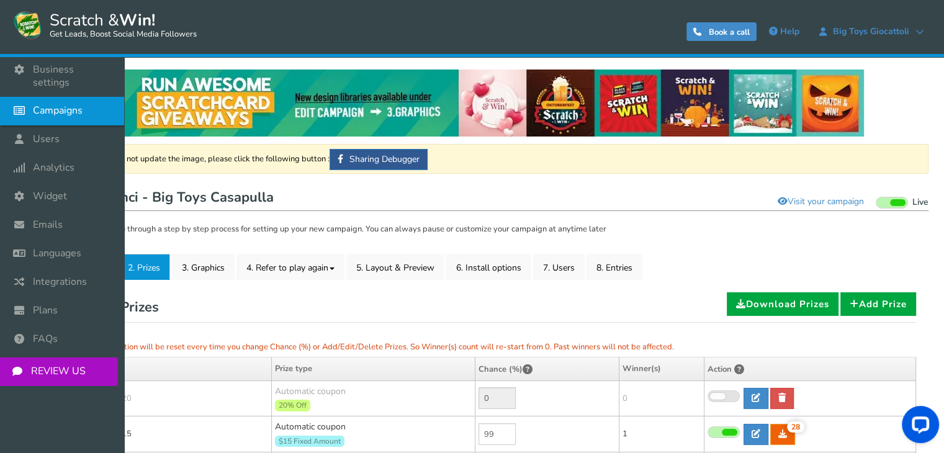
click at [26, 99] on icon at bounding box center [23, 110] width 24 height 27
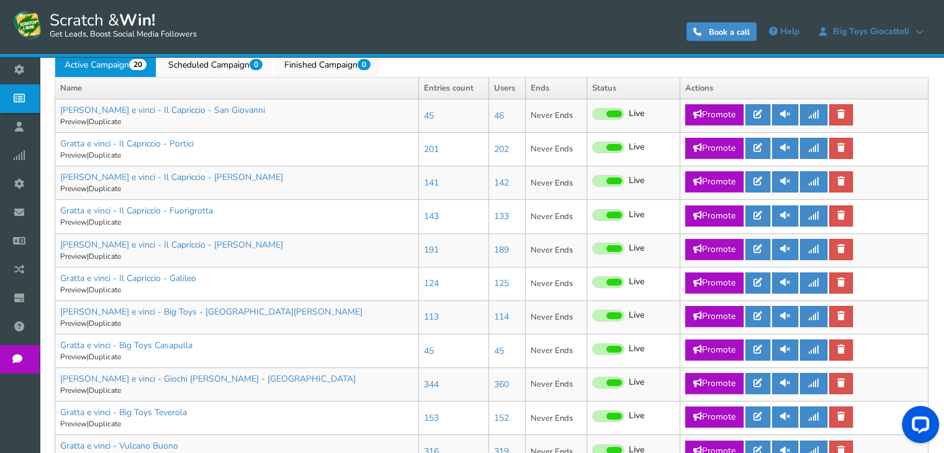
scroll to position [399, 0]
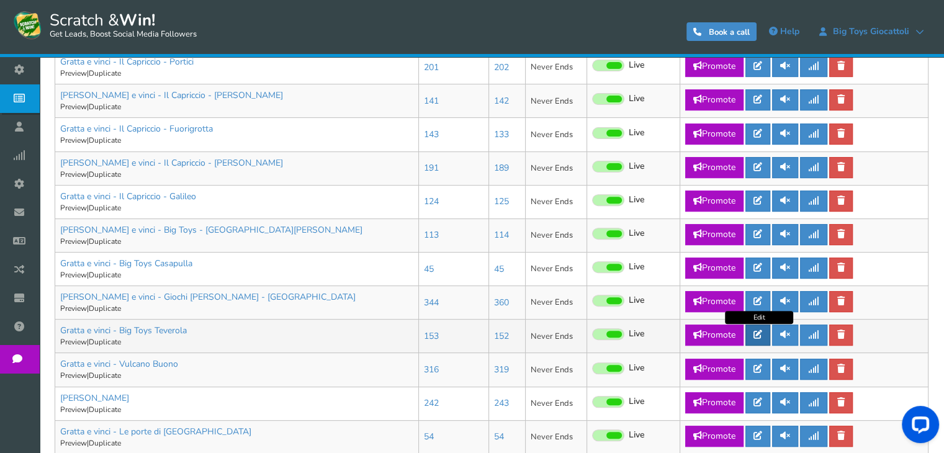
click at [759, 335] on icon at bounding box center [757, 334] width 9 height 9
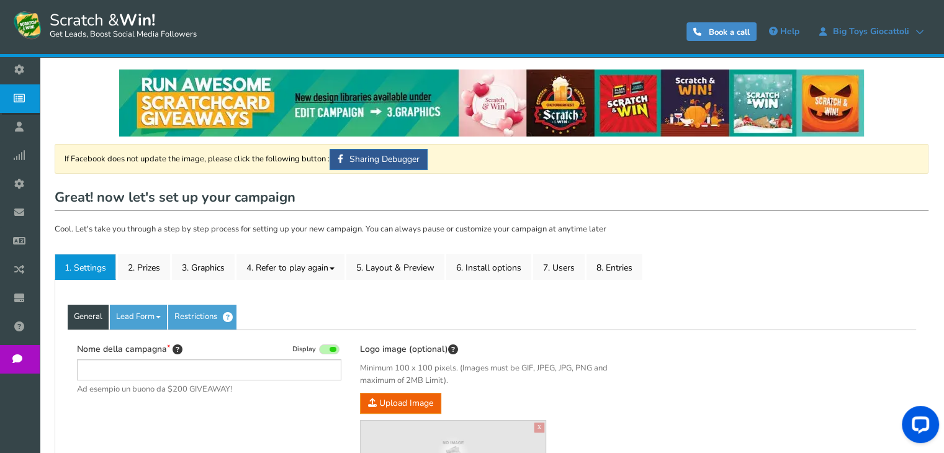
type input "Gratta e vinci - Big Toys Teverola"
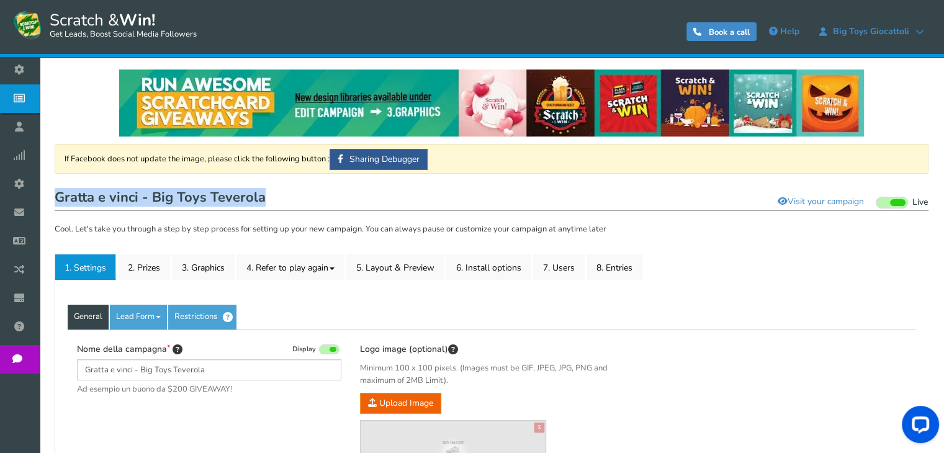
drag, startPoint x: 942, startPoint y: 171, endPoint x: 948, endPoint y: 179, distance: 9.8
click at [944, 179] on html "Display on your website Scratch & Win! Get Leads, Boost Social Media Followers …" at bounding box center [472, 462] width 944 height 924
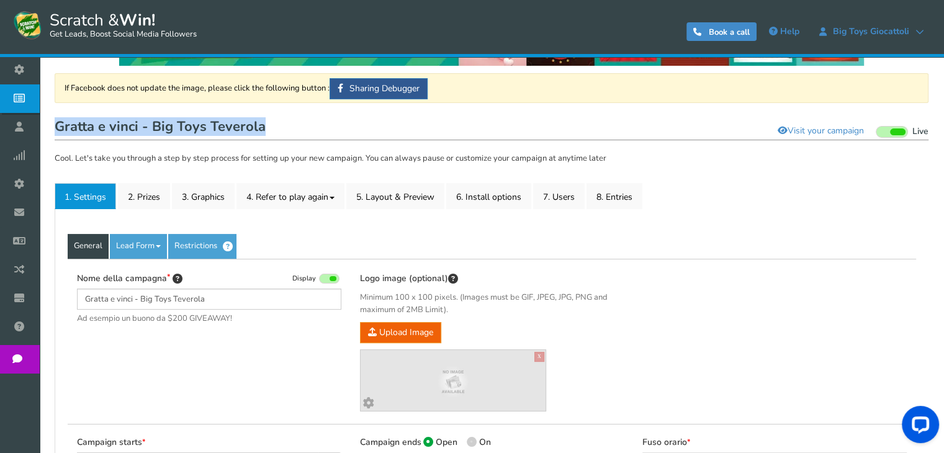
scroll to position [69, 0]
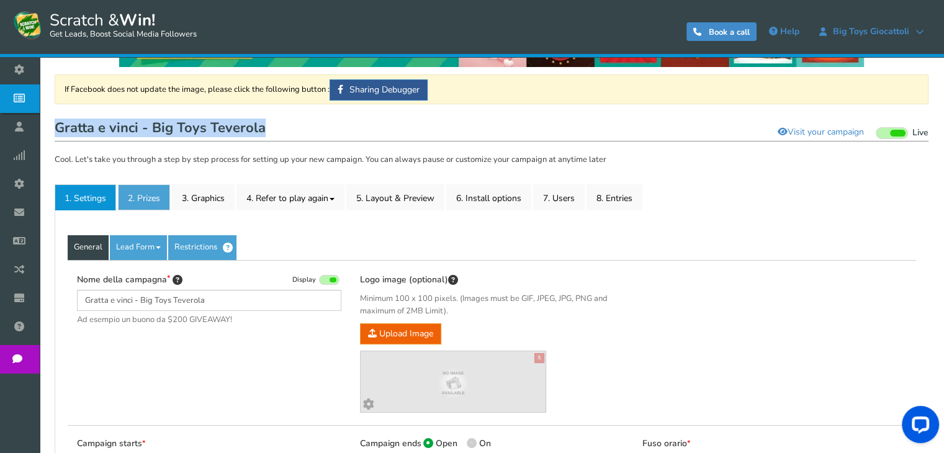
click at [166, 197] on link "2. Prizes" at bounding box center [144, 197] width 52 height 26
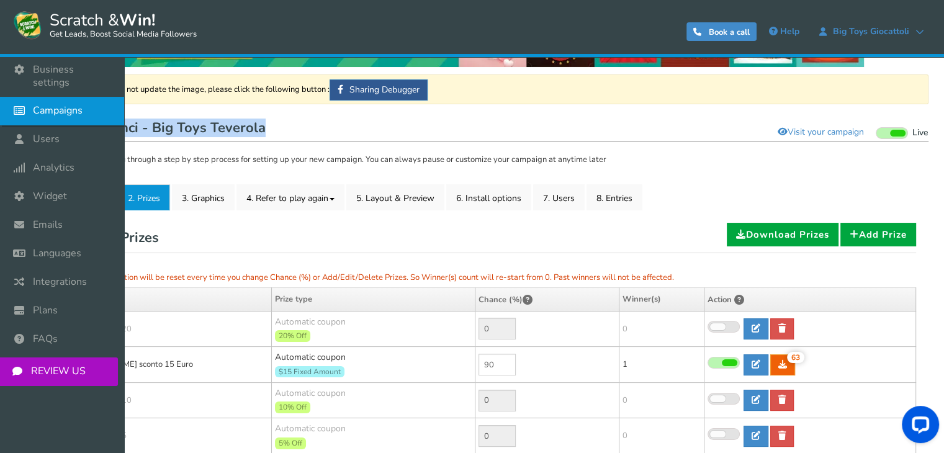
click at [25, 97] on icon at bounding box center [23, 110] width 24 height 27
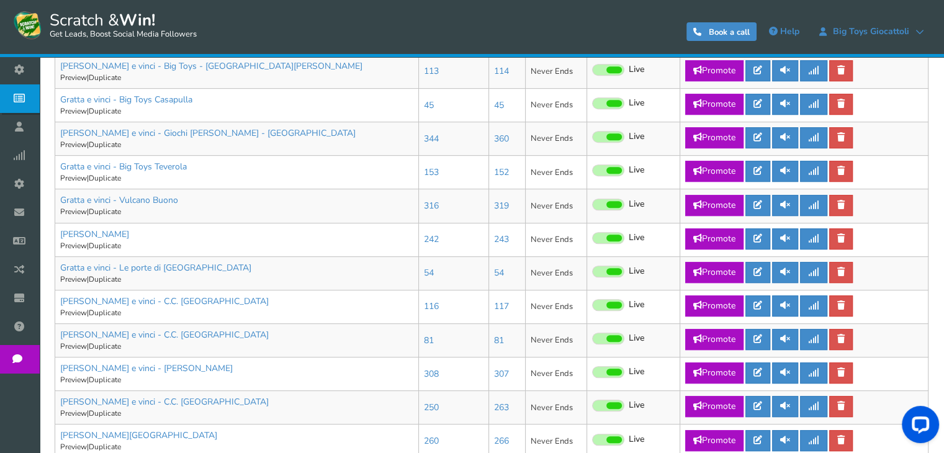
scroll to position [565, 0]
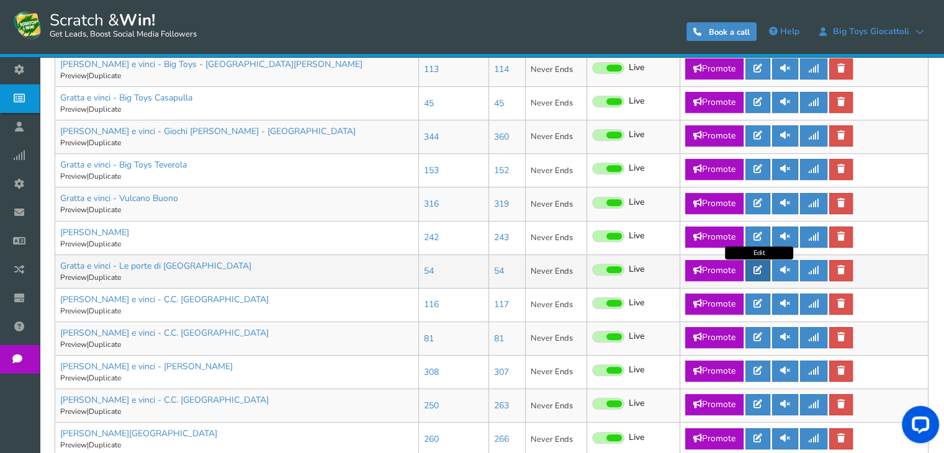
click at [755, 268] on icon at bounding box center [757, 269] width 9 height 9
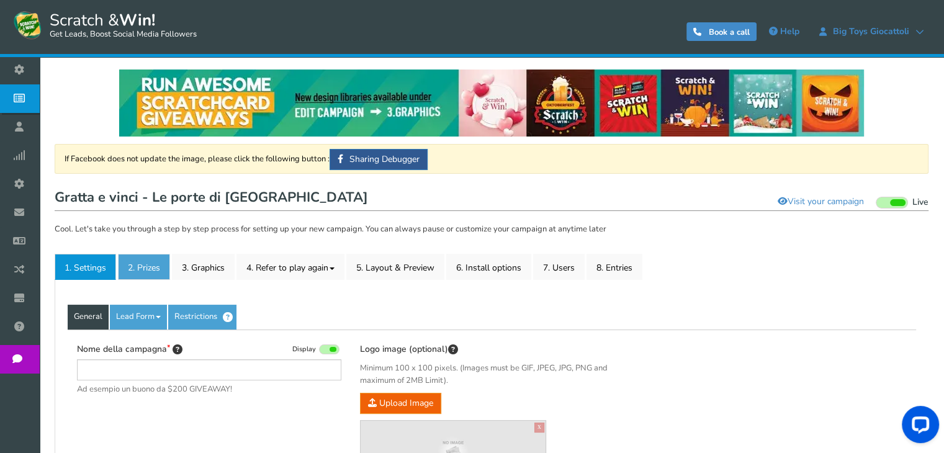
type input "Gratta e vinci - Le porte di [GEOGRAPHIC_DATA]"
click at [136, 272] on link "2. Prizes" at bounding box center [144, 267] width 52 height 26
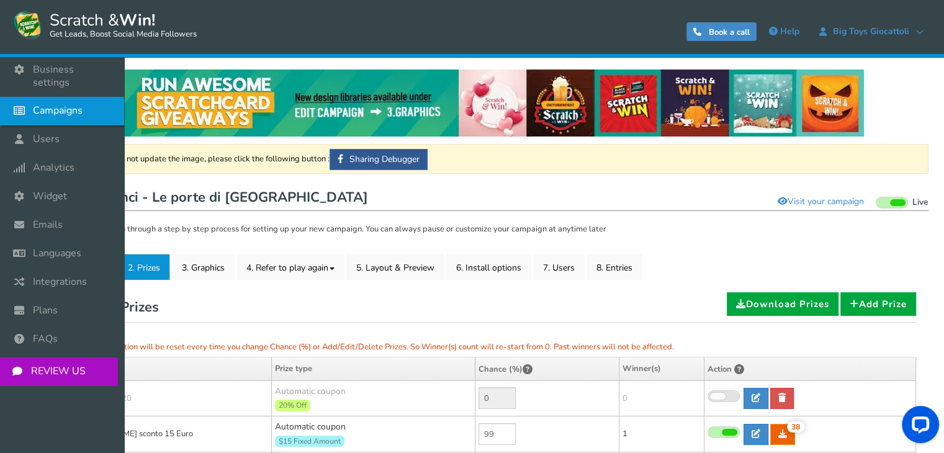
click at [9, 101] on link "Campaigns" at bounding box center [62, 111] width 124 height 29
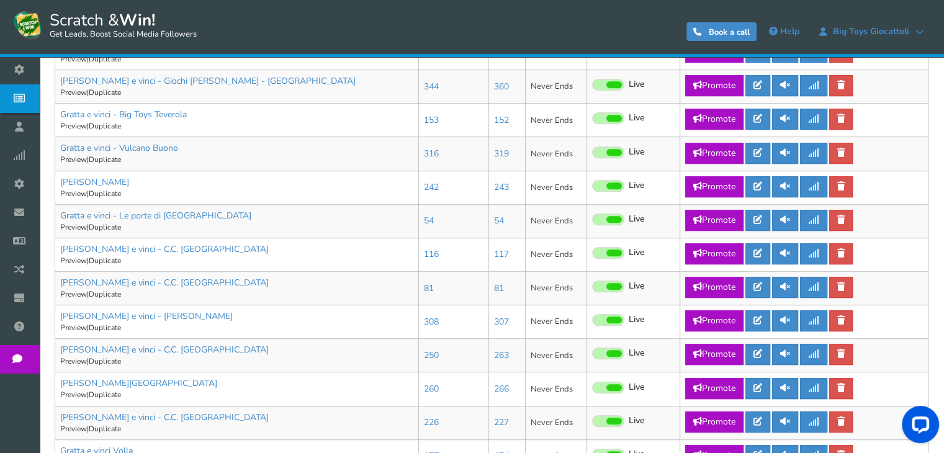
scroll to position [729, 0]
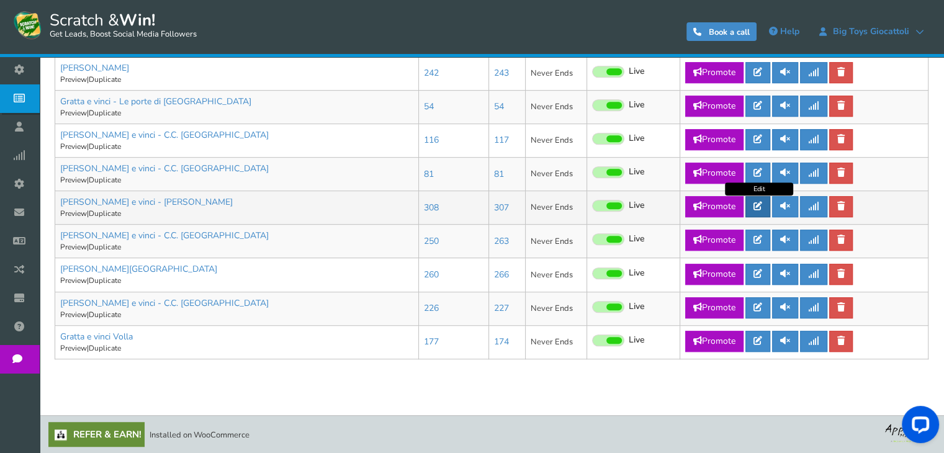
click at [752, 209] on link at bounding box center [757, 206] width 25 height 21
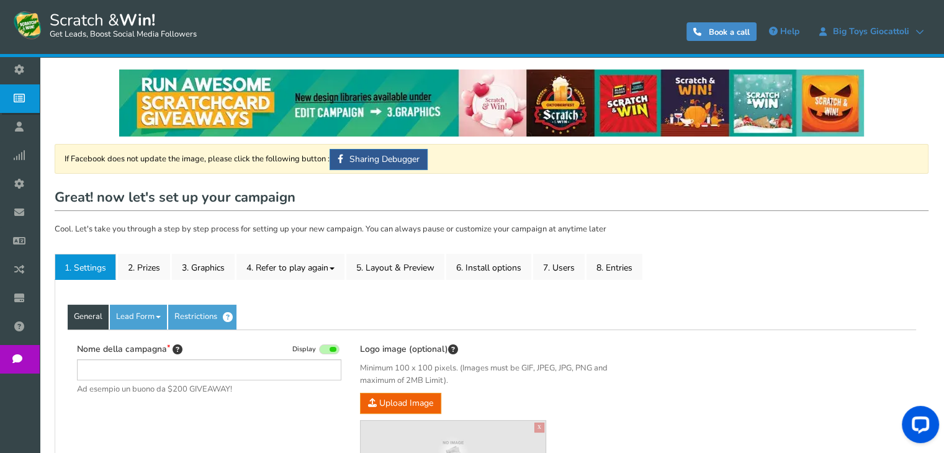
type input "[PERSON_NAME] e vinci - [PERSON_NAME]"
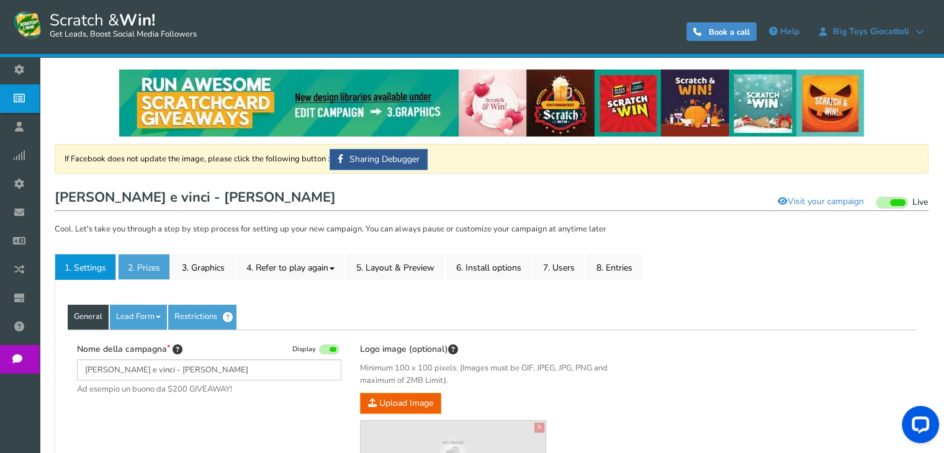
click at [144, 274] on link "2. Prizes" at bounding box center [144, 267] width 52 height 26
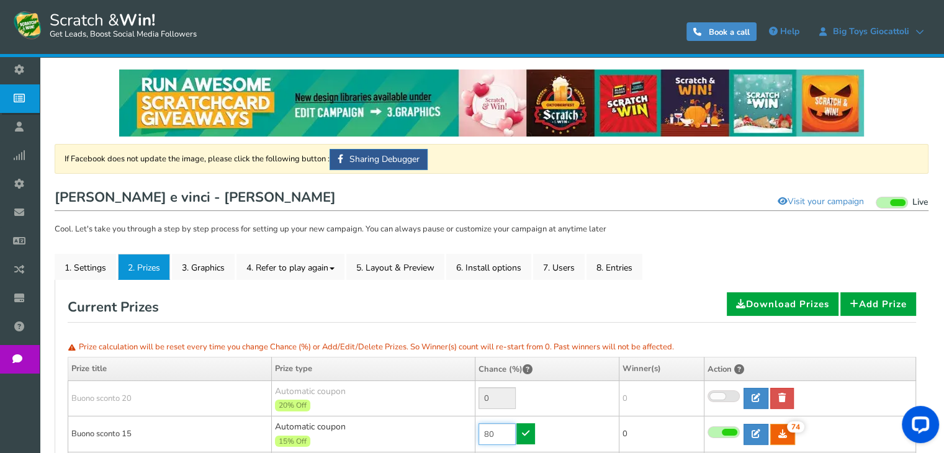
click at [500, 437] on input "80" at bounding box center [496, 434] width 37 height 22
click at [500, 437] on input "60" at bounding box center [496, 434] width 37 height 22
type input "60"
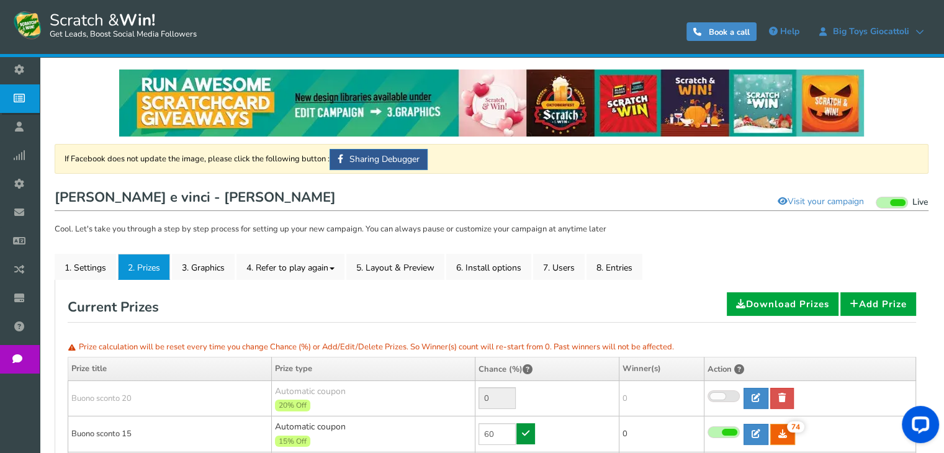
click at [520, 432] on link at bounding box center [525, 433] width 19 height 21
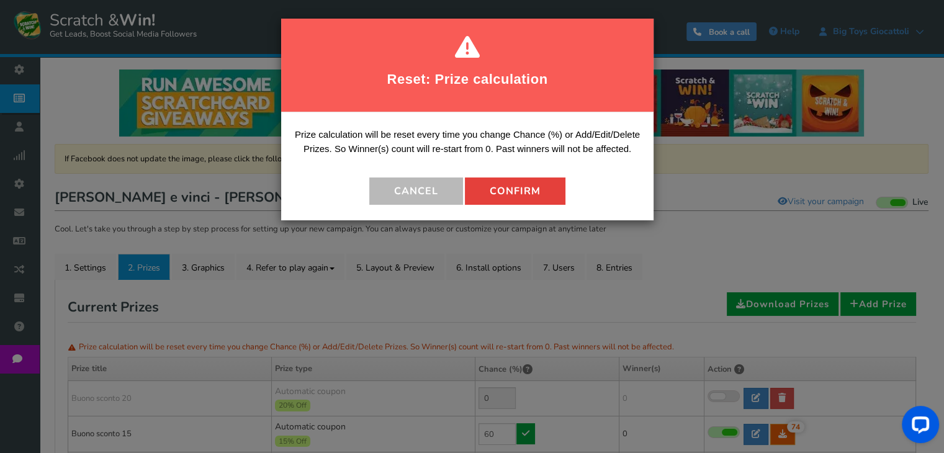
click at [503, 199] on button "Confirm" at bounding box center [515, 190] width 100 height 27
type input "40"
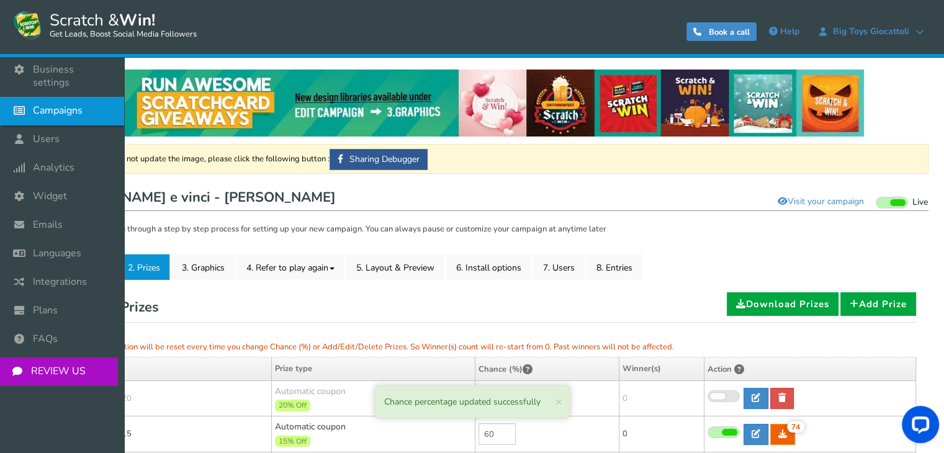
click at [28, 99] on icon at bounding box center [23, 110] width 24 height 27
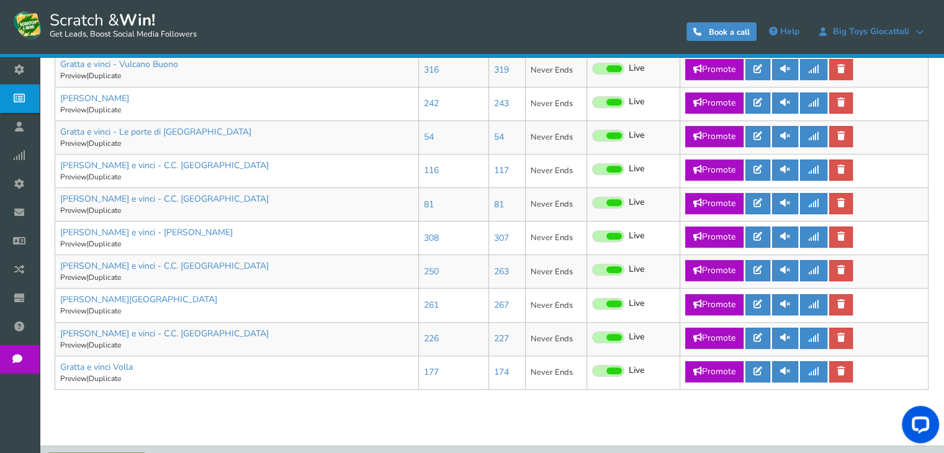
scroll to position [729, 0]
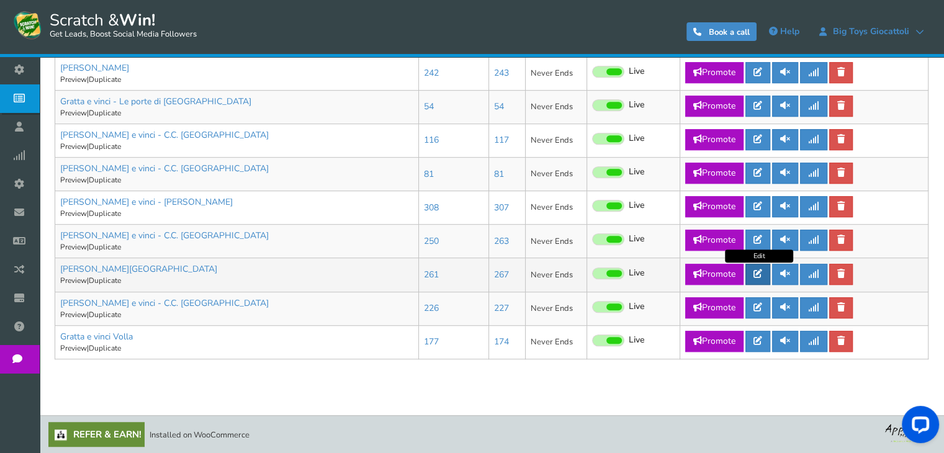
click at [761, 275] on icon at bounding box center [757, 273] width 9 height 9
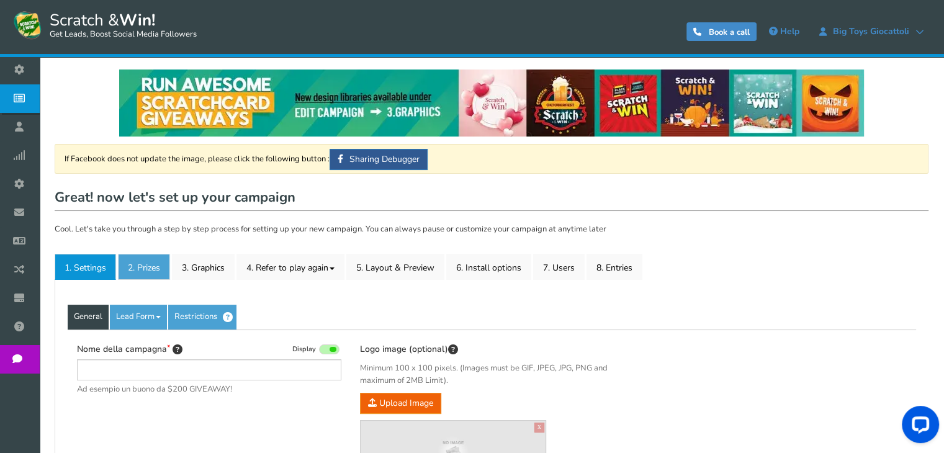
type input "[PERSON_NAME][GEOGRAPHIC_DATA]"
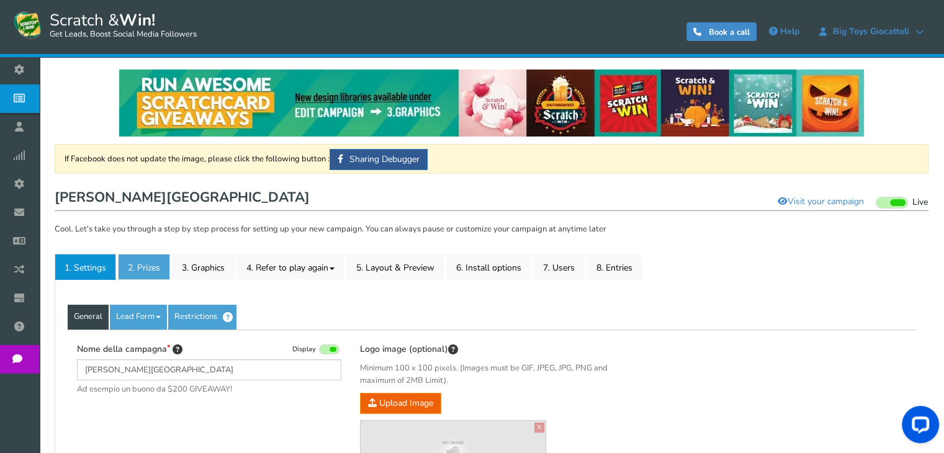
click at [145, 270] on link "2. Prizes" at bounding box center [144, 267] width 52 height 26
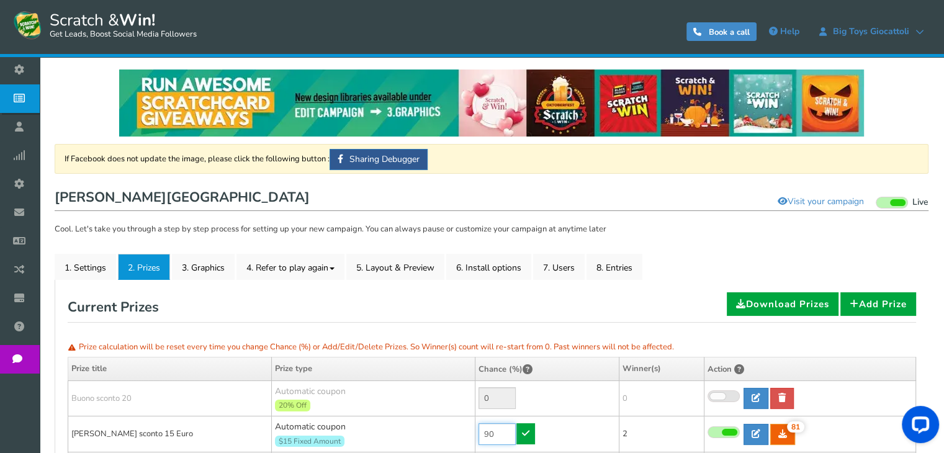
click at [499, 437] on input "90" at bounding box center [496, 434] width 37 height 22
type input "0"
click at [531, 429] on link at bounding box center [525, 433] width 19 height 21
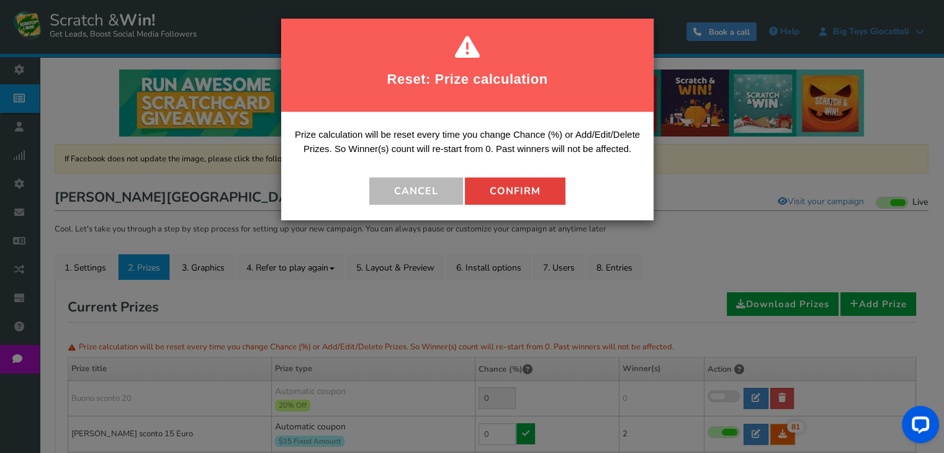
click at [497, 190] on button "Confirm" at bounding box center [515, 190] width 100 height 27
type input "100"
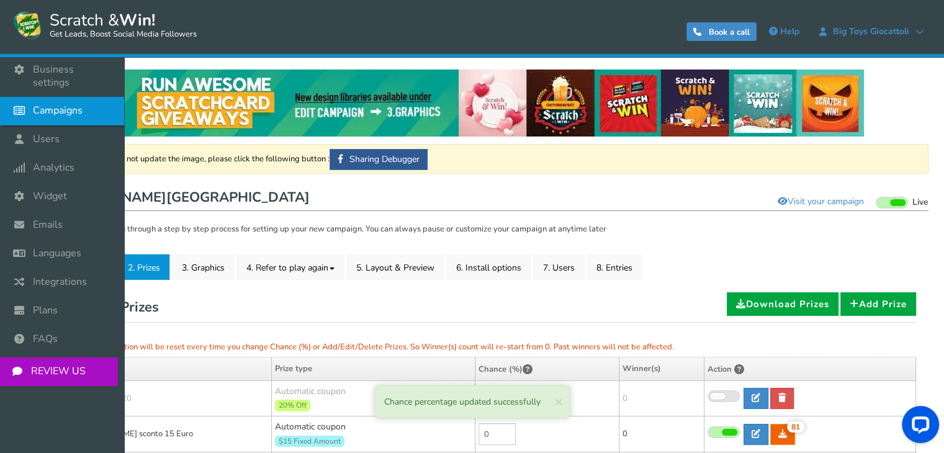
click at [37, 105] on link "Campaigns" at bounding box center [62, 111] width 124 height 29
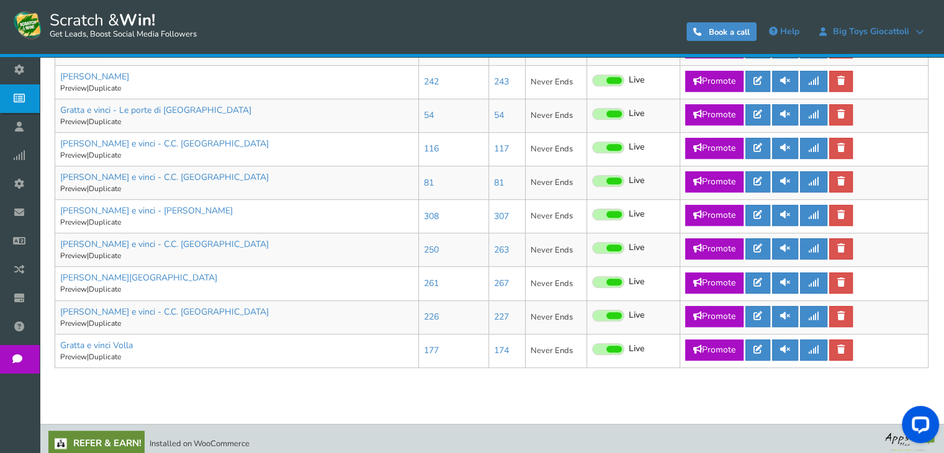
scroll to position [729, 0]
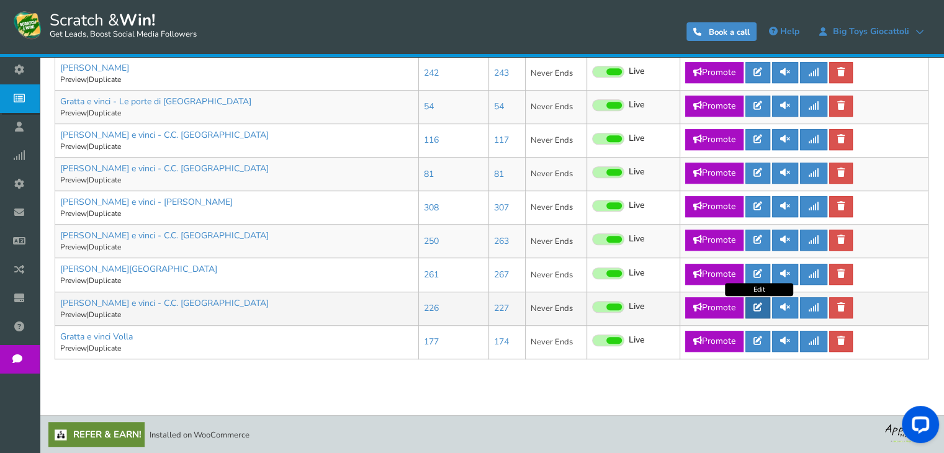
click at [752, 306] on link at bounding box center [757, 307] width 25 height 21
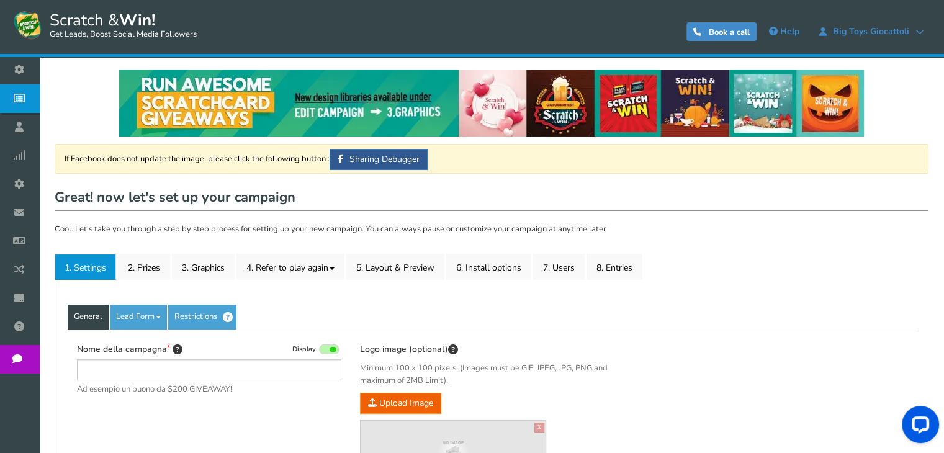
type input "[PERSON_NAME] e vinci - C.C. [GEOGRAPHIC_DATA]"
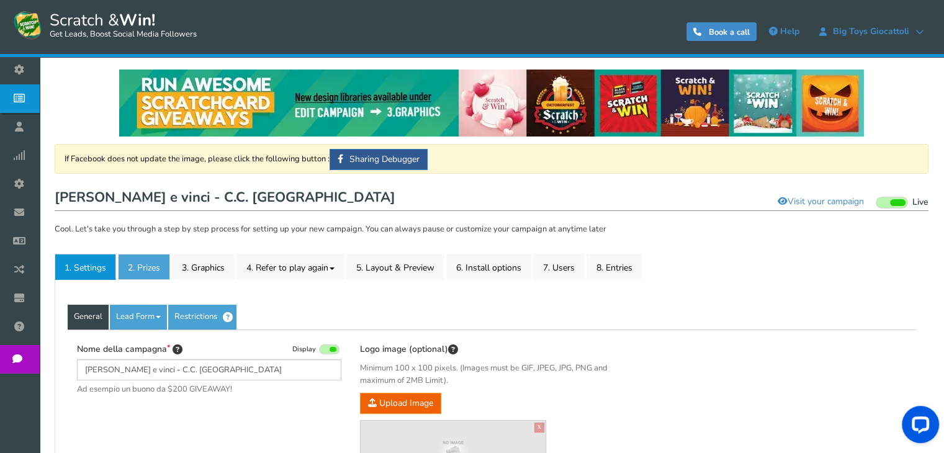
click at [149, 265] on link "2. Prizes" at bounding box center [144, 267] width 52 height 26
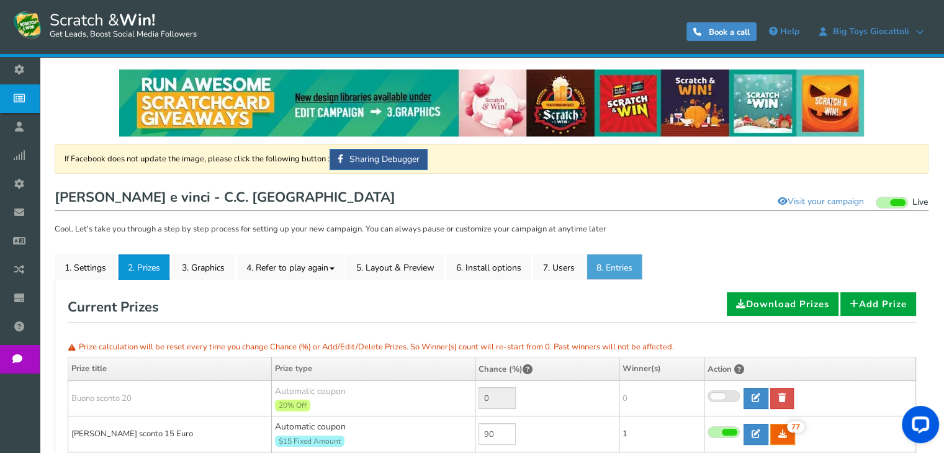
click at [599, 256] on link "8. Entries" at bounding box center [614, 267] width 56 height 26
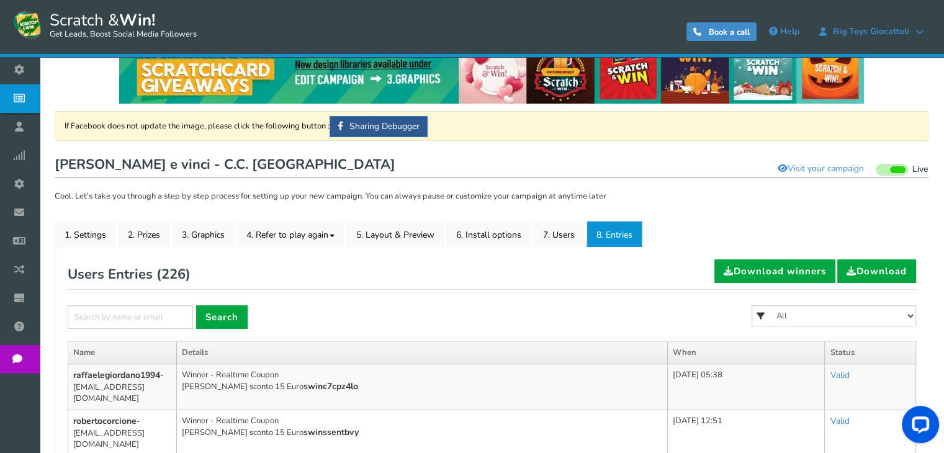
scroll to position [32, 0]
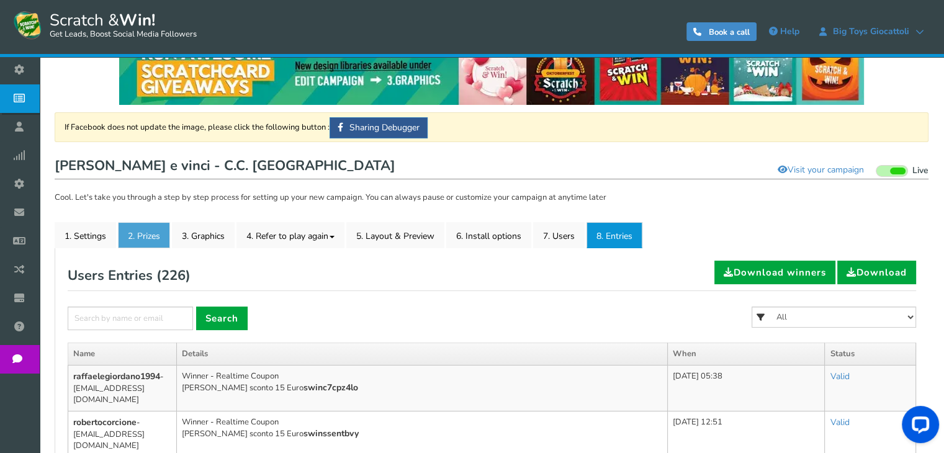
click at [164, 234] on link "2. Prizes" at bounding box center [144, 235] width 52 height 26
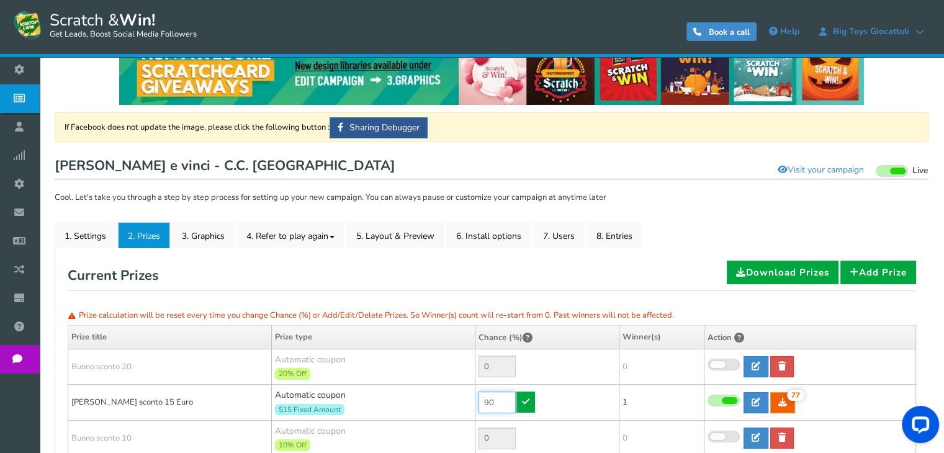
click at [500, 398] on input "90" at bounding box center [496, 402] width 37 height 22
type input "6"
type input "50"
click at [527, 403] on icon at bounding box center [525, 401] width 7 height 9
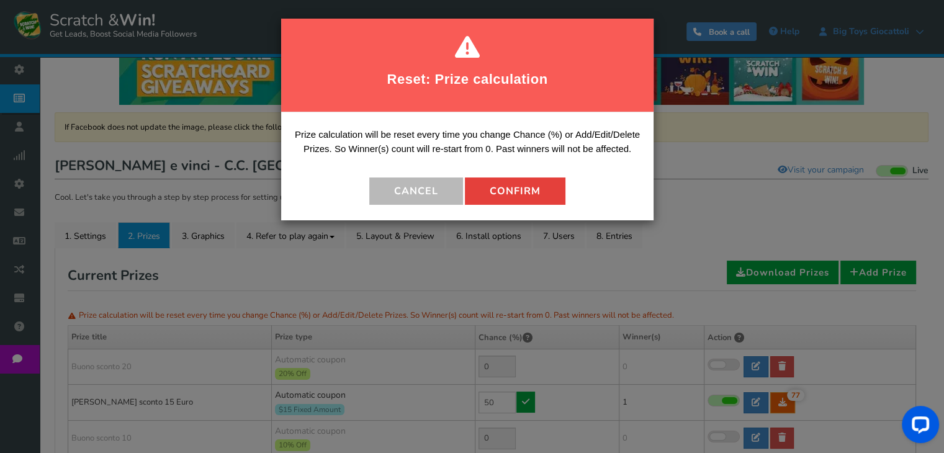
click at [523, 199] on button "Confirm" at bounding box center [515, 190] width 100 height 27
type input "50"
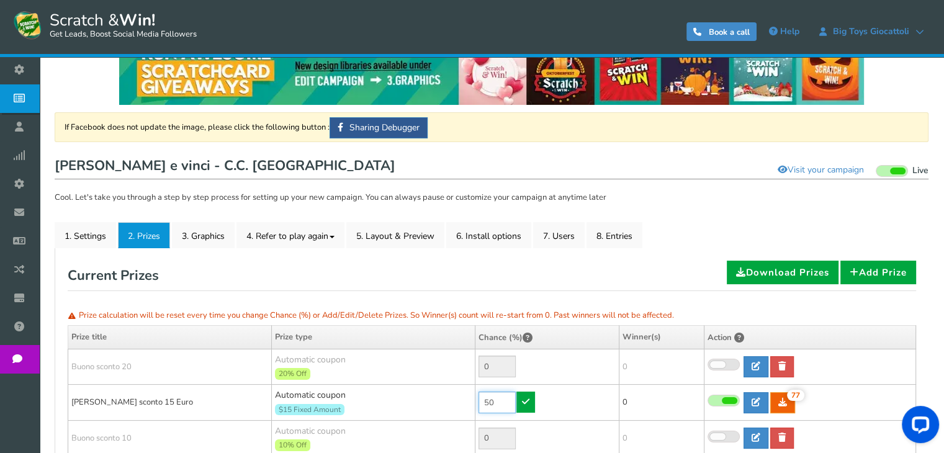
click at [481, 394] on input "50" at bounding box center [496, 402] width 37 height 22
type input "40"
click at [523, 398] on icon at bounding box center [525, 401] width 7 height 9
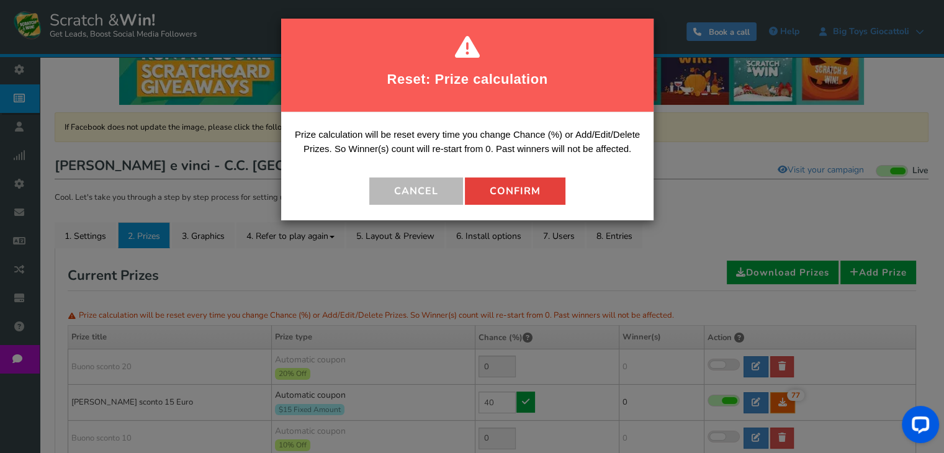
click at [522, 192] on button "Confirm" at bounding box center [515, 190] width 100 height 27
type input "60"
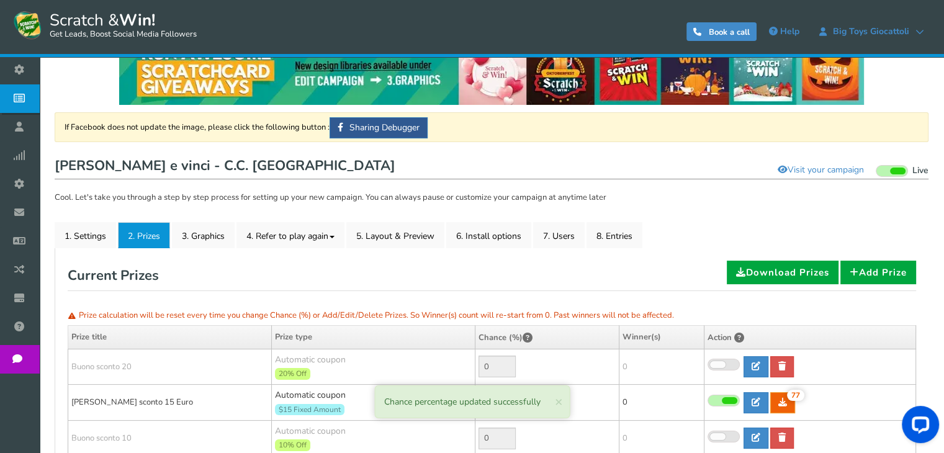
click at [0, 0] on span "Campaigns" at bounding box center [0, 0] width 0 height 0
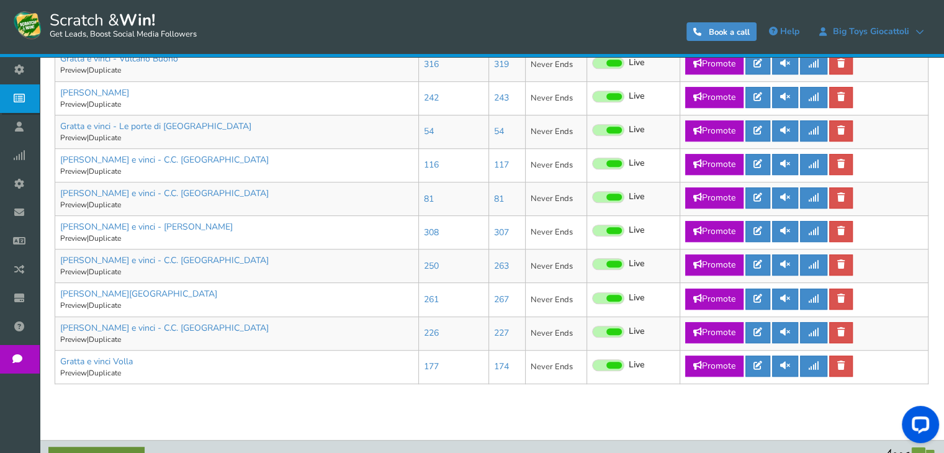
scroll to position [729, 0]
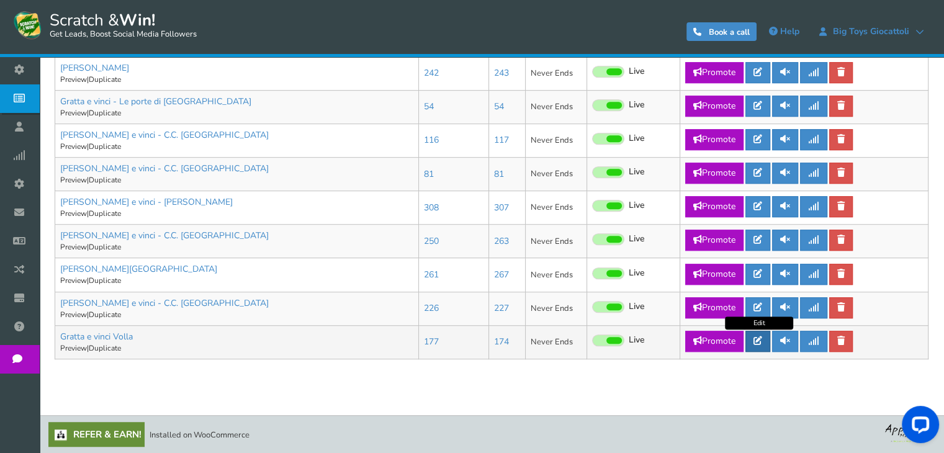
click at [757, 342] on icon at bounding box center [757, 340] width 9 height 9
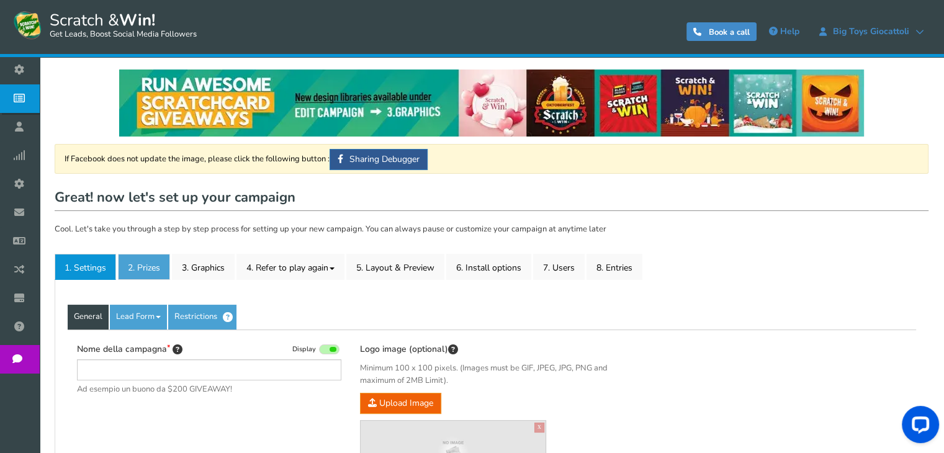
type input "Gratta e vinci Volla"
click at [136, 266] on link "2. Prizes" at bounding box center [144, 267] width 52 height 26
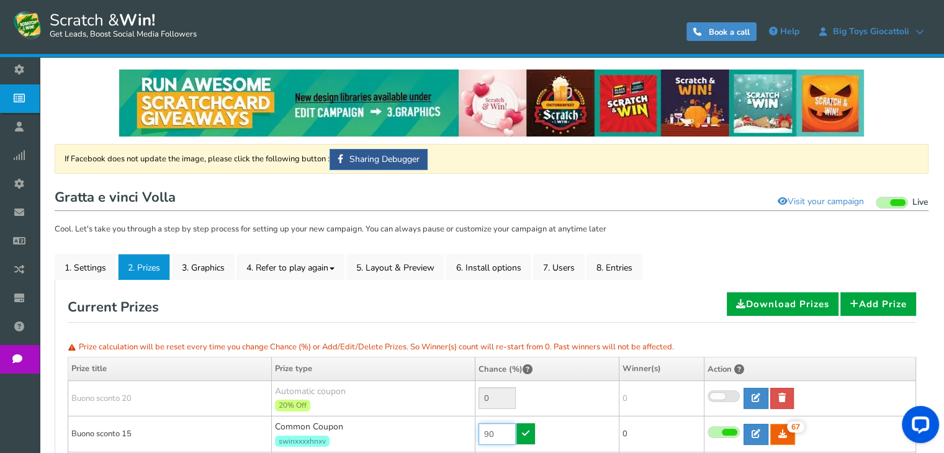
click at [509, 435] on input "90" at bounding box center [496, 434] width 37 height 22
type input "40"
click at [529, 432] on icon at bounding box center [525, 433] width 7 height 9
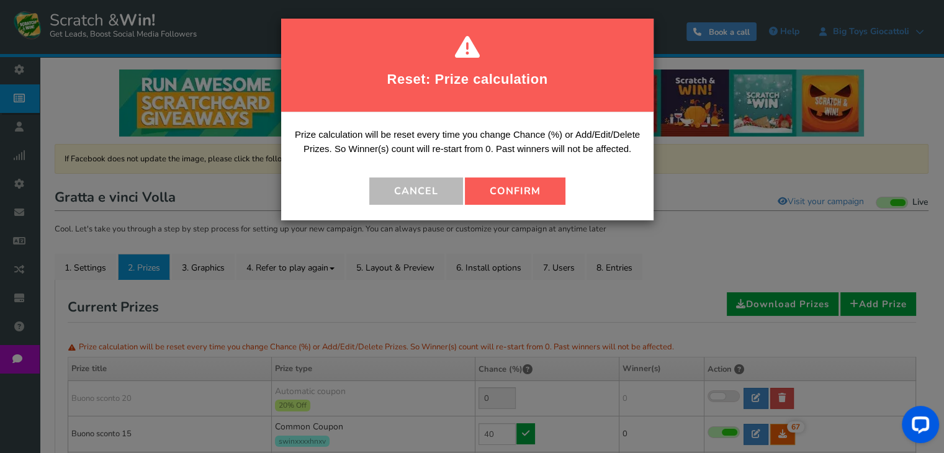
click at [527, 207] on div "Prize calculation will be reset every time you change Chance (%) or Add/Edit/De…" at bounding box center [467, 166] width 372 height 108
click at [519, 194] on button "Confirm" at bounding box center [515, 190] width 100 height 27
type input "60"
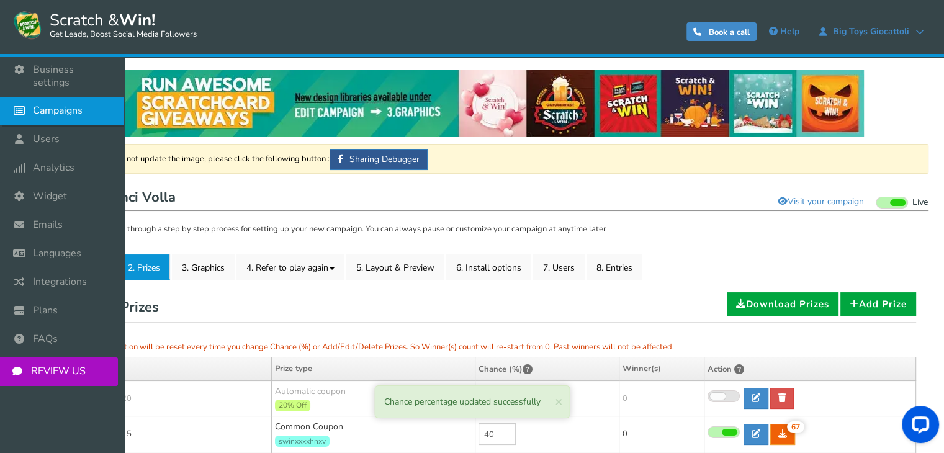
click at [44, 105] on link "Campaigns" at bounding box center [62, 111] width 124 height 29
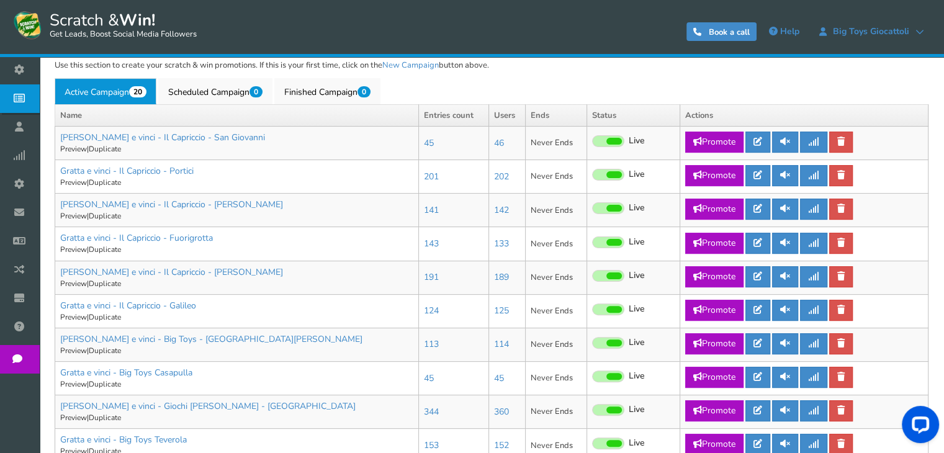
scroll to position [289, 0]
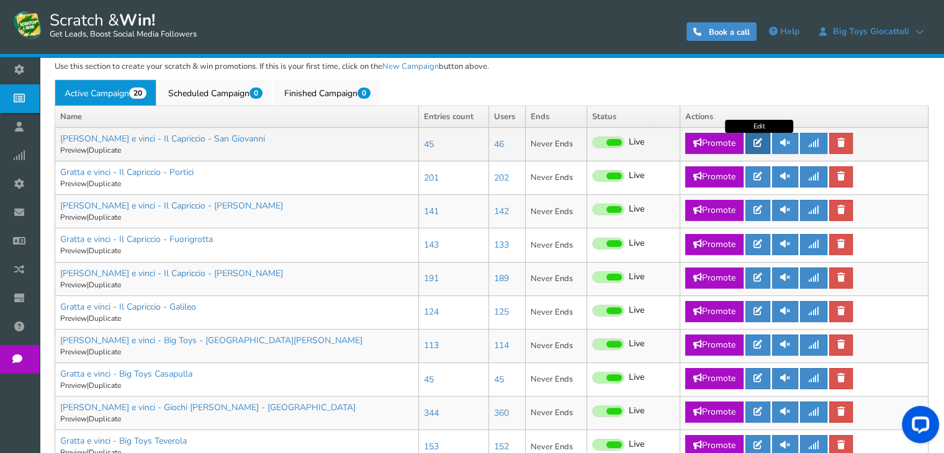
click at [768, 142] on link at bounding box center [757, 143] width 25 height 21
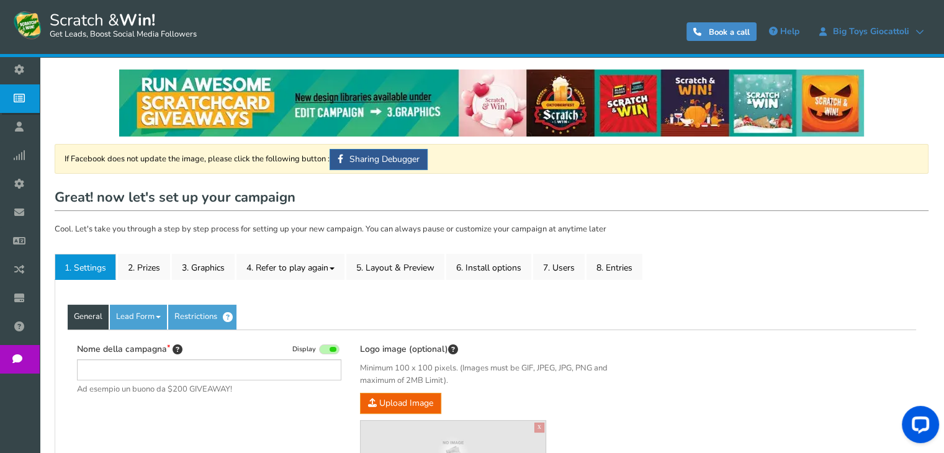
type input "[PERSON_NAME] e vinci - Il Capriccio - San Giovanni"
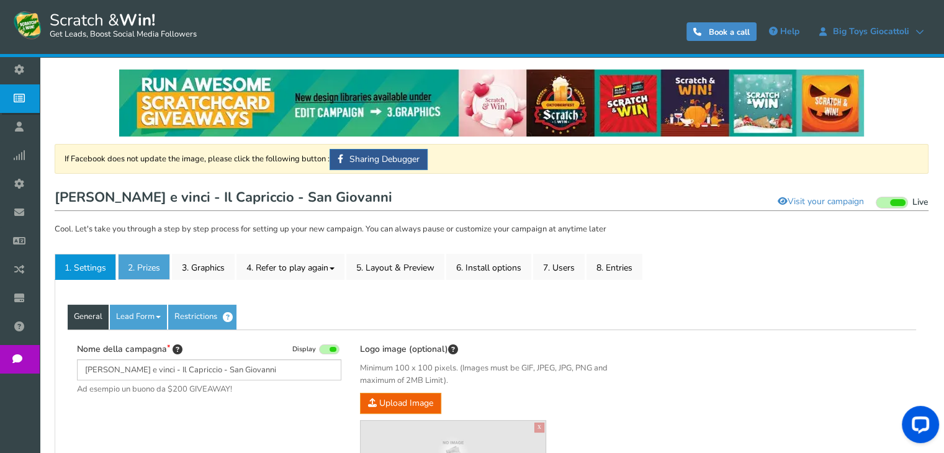
click at [155, 264] on link "2. Prizes" at bounding box center [144, 267] width 52 height 26
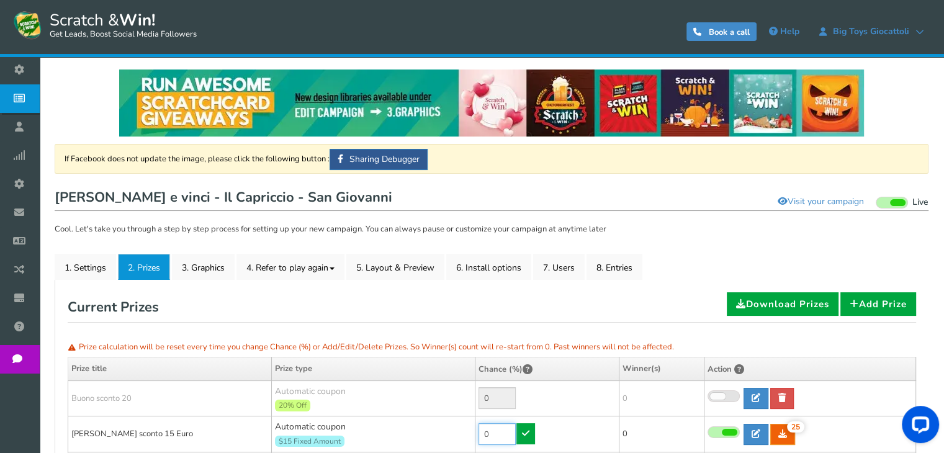
click at [501, 431] on input "0" at bounding box center [496, 434] width 37 height 22
type input "99"
click at [531, 430] on link at bounding box center [525, 433] width 19 height 21
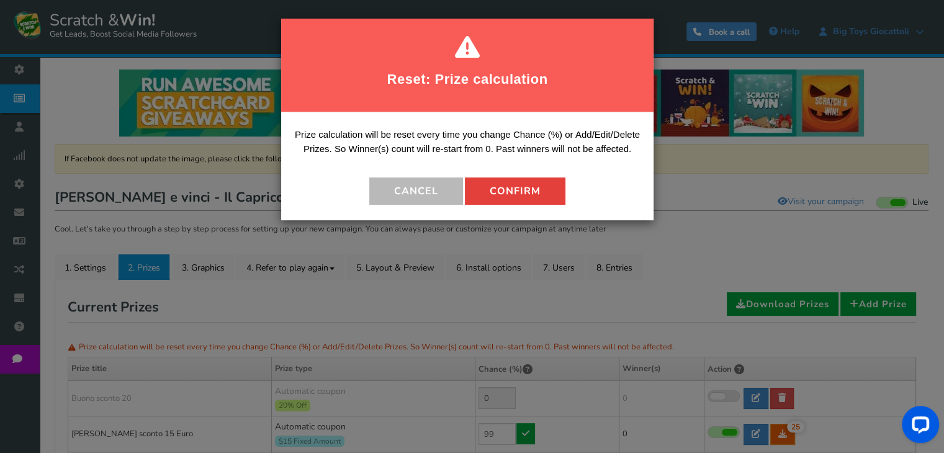
click at [529, 182] on button "Confirm" at bounding box center [515, 190] width 100 height 27
type input "1"
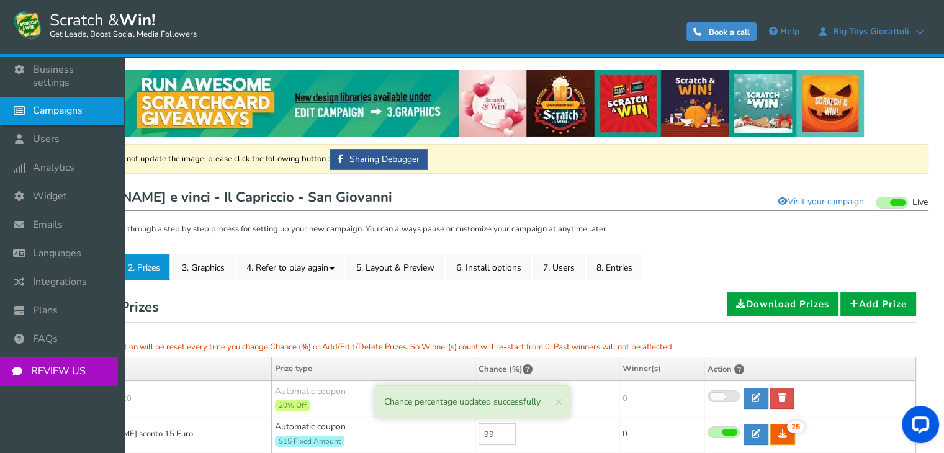
click at [39, 104] on span "Campaigns" at bounding box center [58, 110] width 50 height 13
